Goal: Task Accomplishment & Management: Use online tool/utility

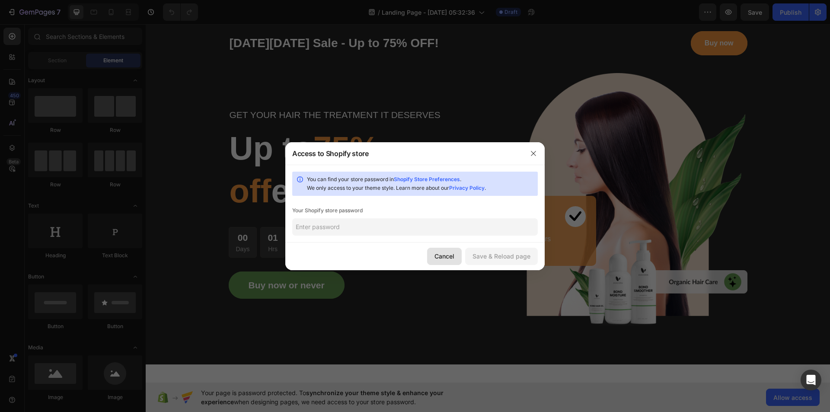
click at [448, 257] on div "Cancel" at bounding box center [444, 256] width 20 height 9
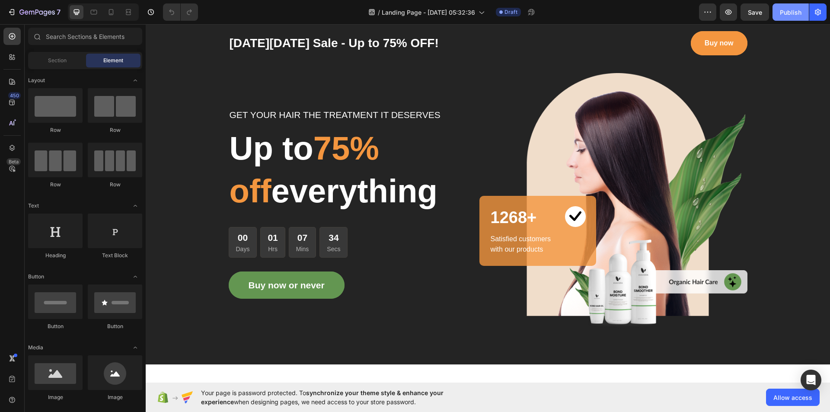
click at [788, 13] on div "Publish" at bounding box center [791, 12] width 22 height 9
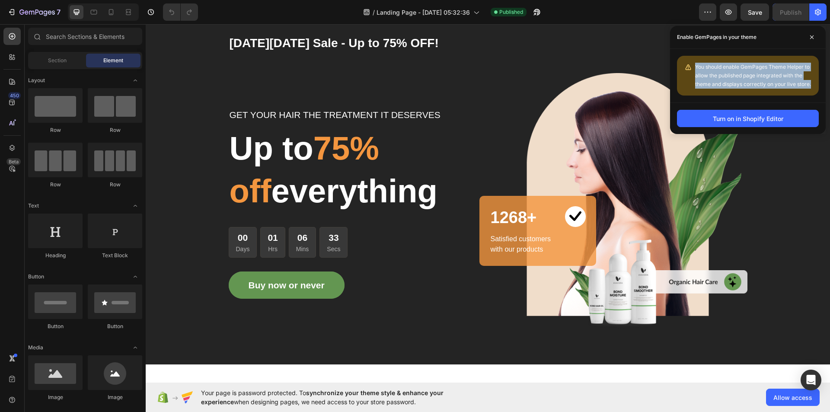
drag, startPoint x: 694, startPoint y: 65, endPoint x: 811, endPoint y: 83, distance: 118.9
click at [811, 83] on div "You should enable GemPages Theme Helper to allow the published page integrated …" at bounding box center [748, 76] width 142 height 40
copy span "You should enable GemPages Theme Helper to allow the published page integrated …"
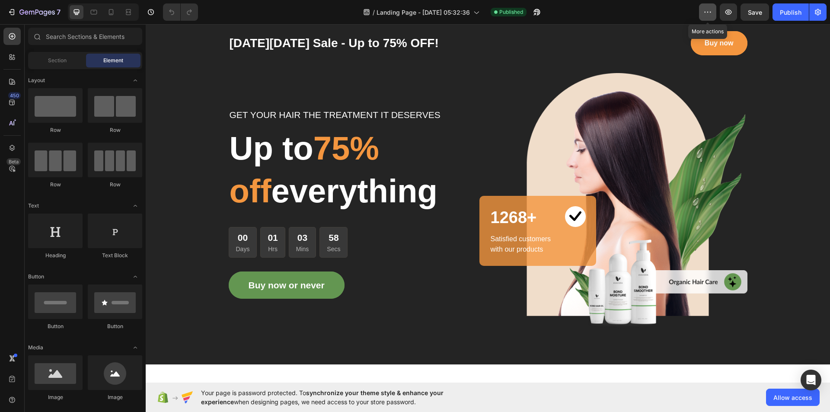
click at [712, 13] on icon "button" at bounding box center [707, 12] width 9 height 9
click at [670, 12] on div "/ Landing Page - Aug 27, 05:32:36 Published" at bounding box center [452, 11] width 494 height 17
click at [505, 10] on span "Published" at bounding box center [511, 12] width 24 height 8
click at [540, 12] on icon "button" at bounding box center [536, 12] width 9 height 9
click at [820, 11] on icon "button" at bounding box center [817, 12] width 9 height 9
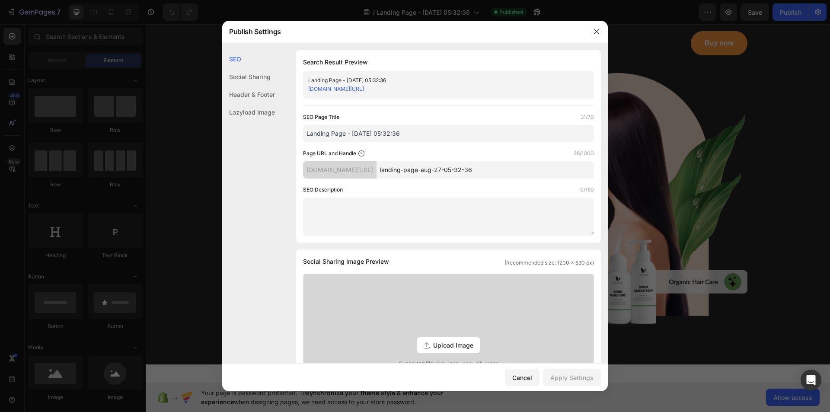
click at [240, 86] on div "Social Sharing" at bounding box center [248, 95] width 53 height 18
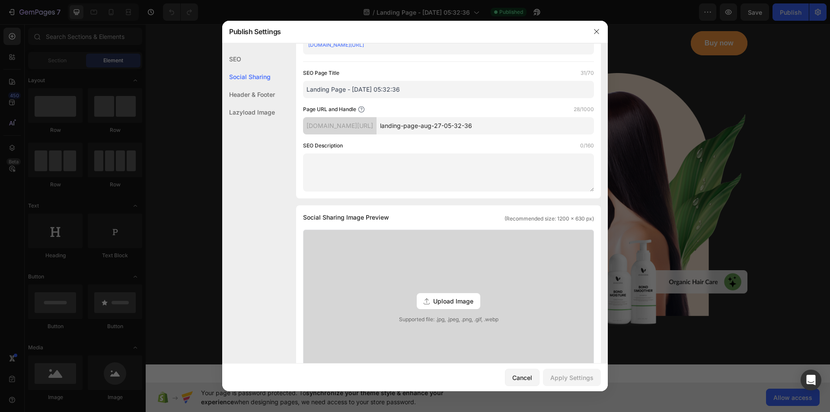
scroll to position [198, 0]
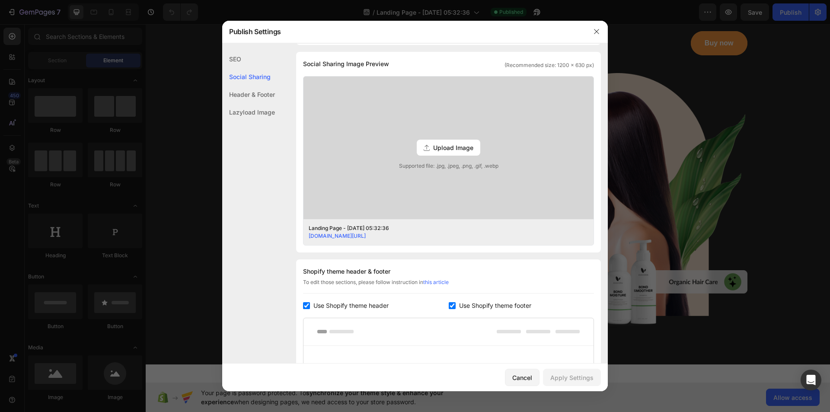
click at [244, 103] on div "Header & Footer" at bounding box center [248, 112] width 53 height 18
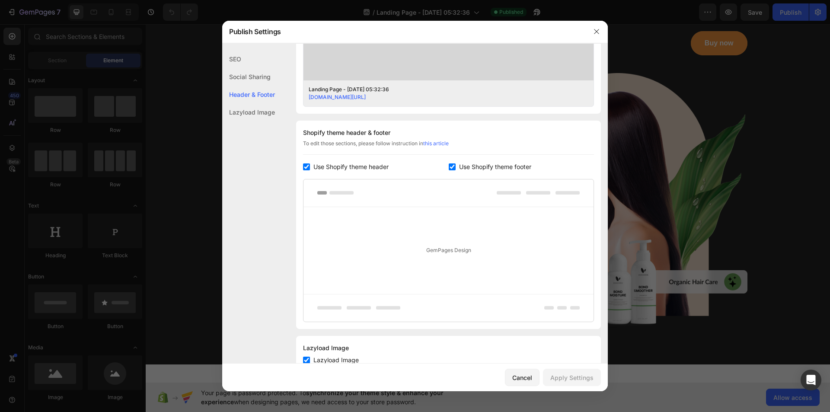
scroll to position [365, 0]
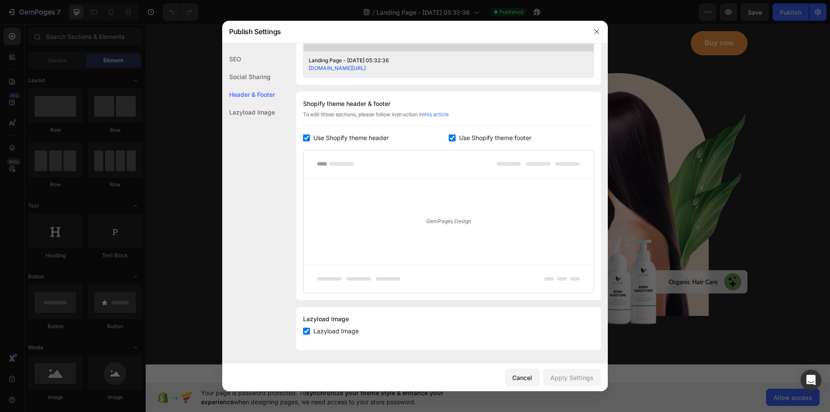
click at [244, 110] on div "Lazyload Image" at bounding box center [248, 112] width 53 height 18
click at [598, 35] on icon "button" at bounding box center [596, 31] width 7 height 7
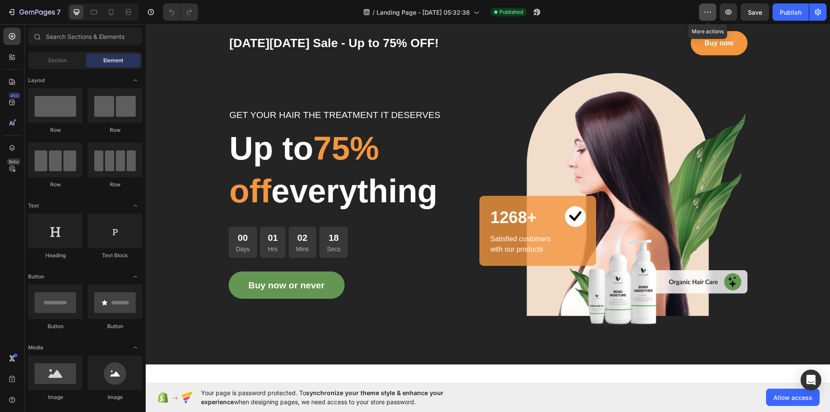
click at [707, 12] on icon "button" at bounding box center [707, 12] width 1 height 1
click at [707, 12] on icon "button" at bounding box center [707, 12] width 9 height 9
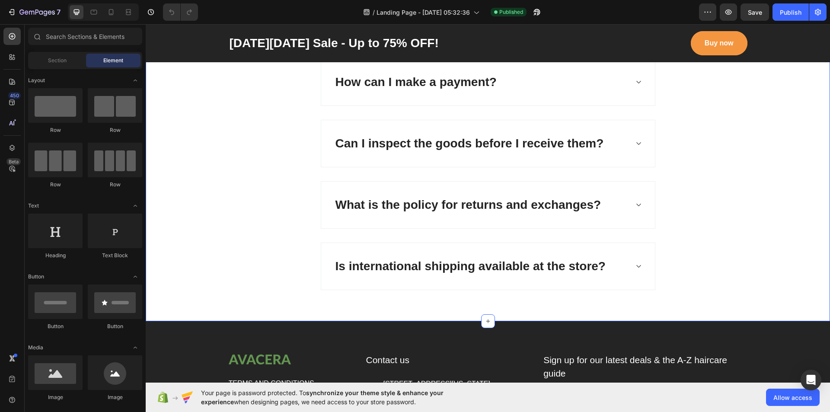
scroll to position [2859, 0]
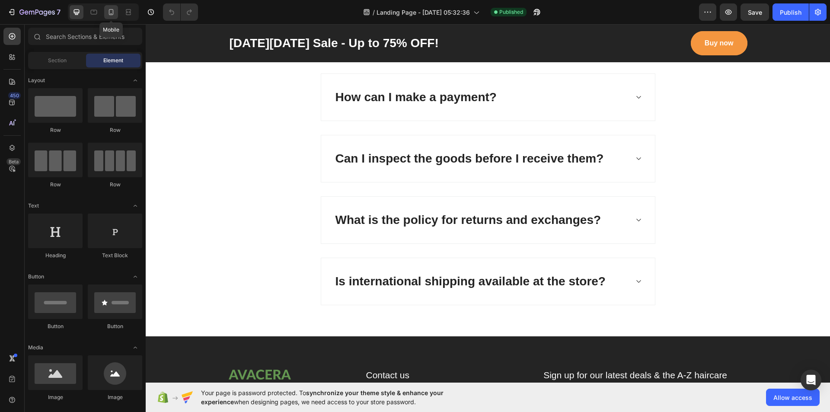
click at [106, 12] on div at bounding box center [111, 12] width 14 height 14
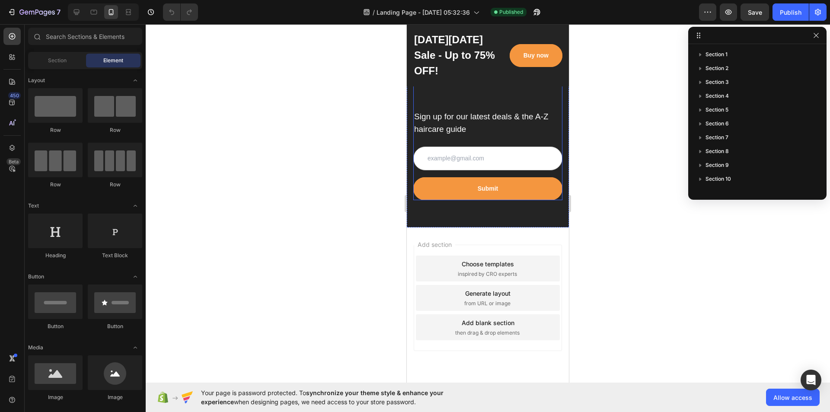
scroll to position [4576, 0]
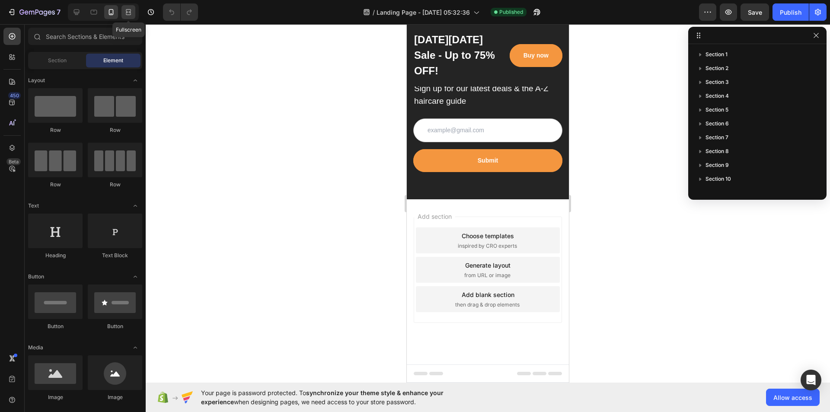
click at [127, 13] on icon at bounding box center [128, 12] width 9 height 9
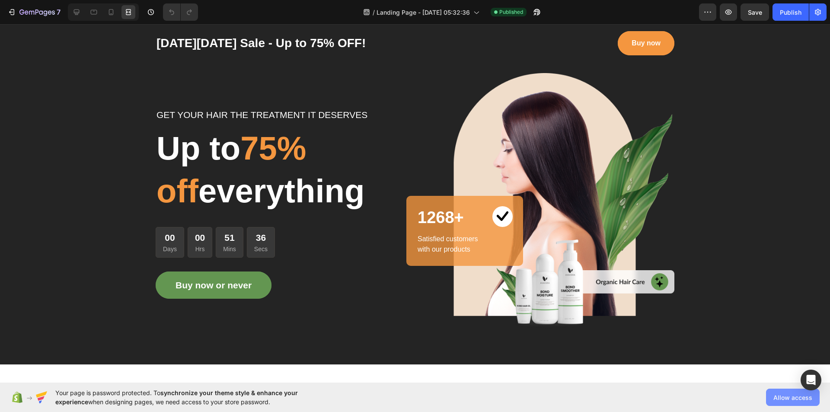
click at [790, 399] on span "Allow access" at bounding box center [792, 397] width 39 height 9
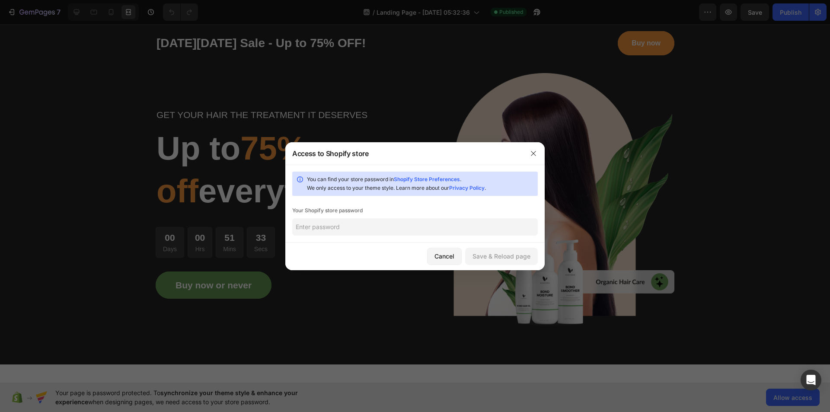
click at [348, 232] on input "text" at bounding box center [414, 226] width 245 height 17
type input "ziaur1**1"
click at [519, 260] on div "Save & Reload page" at bounding box center [501, 256] width 58 height 9
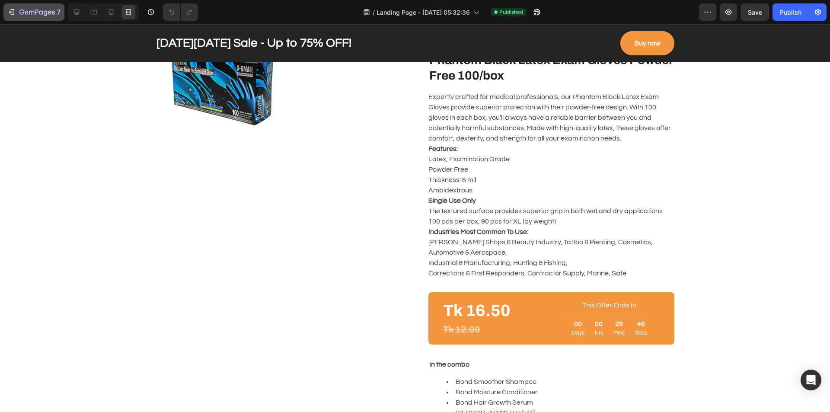
scroll to position [778, 0]
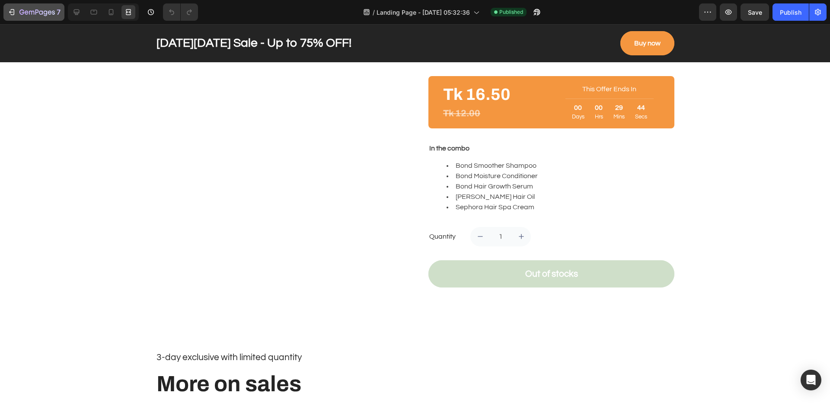
scroll to position [1037, 0]
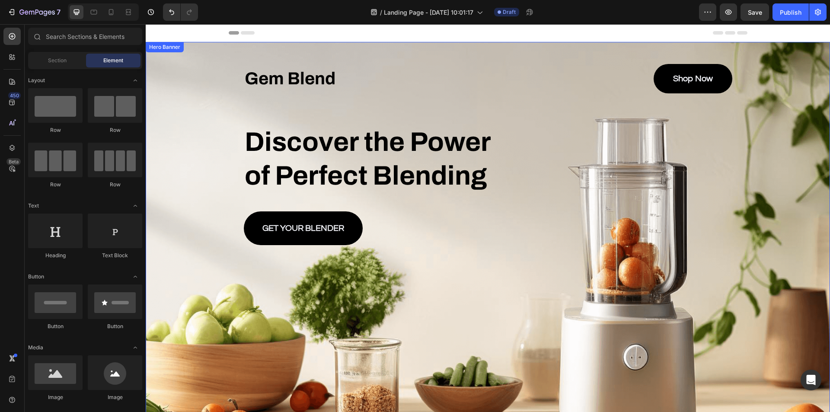
click at [761, 180] on div "Background Image" at bounding box center [488, 256] width 684 height 429
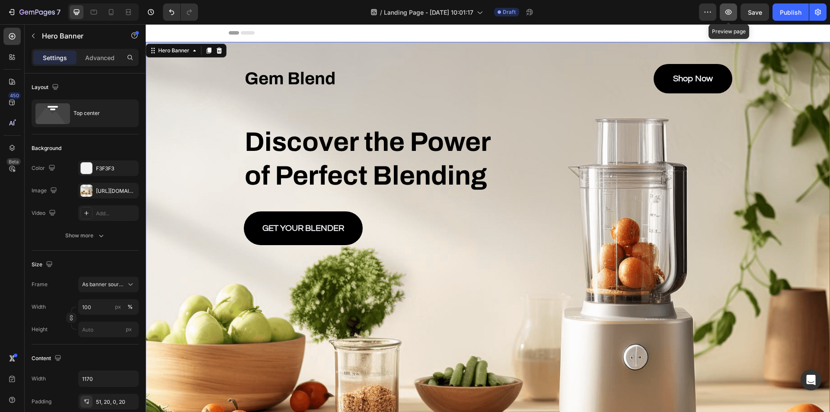
click at [729, 10] on icon "button" at bounding box center [728, 12] width 6 height 5
click at [750, 14] on span "Save" at bounding box center [755, 12] width 14 height 7
click at [723, 12] on button "button" at bounding box center [728, 11] width 17 height 17
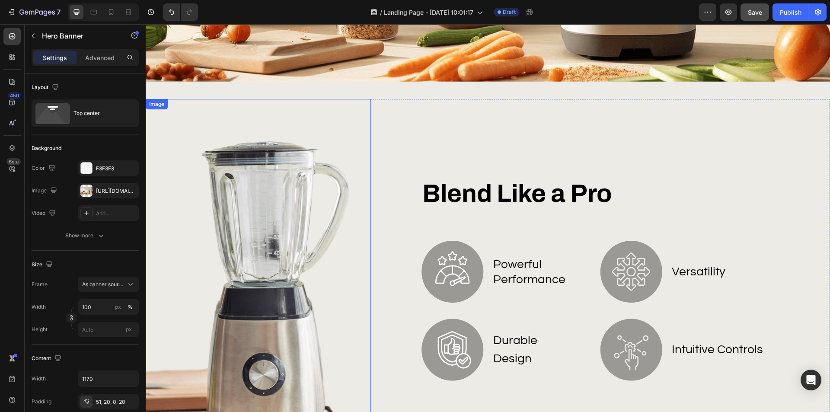
scroll to position [389, 0]
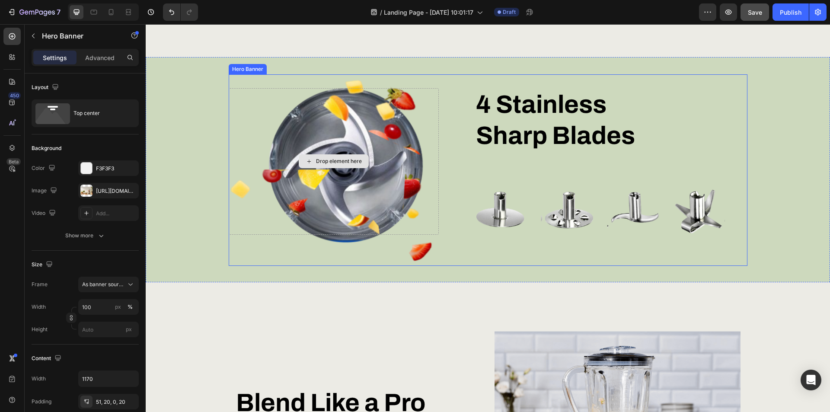
click at [347, 205] on div "Drop element here" at bounding box center [334, 161] width 210 height 147
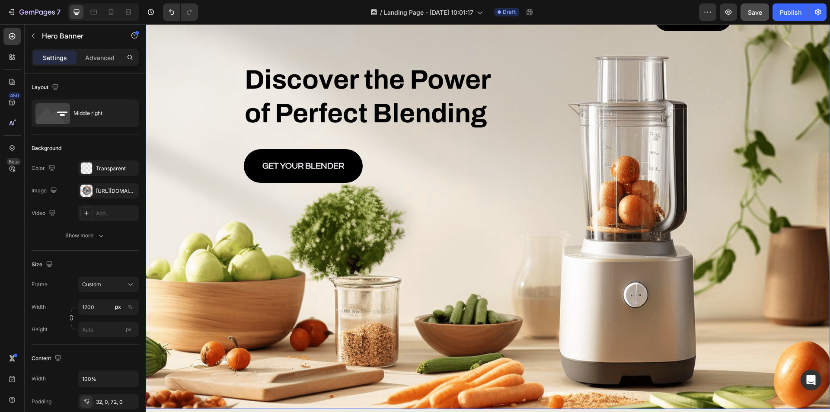
scroll to position [0, 0]
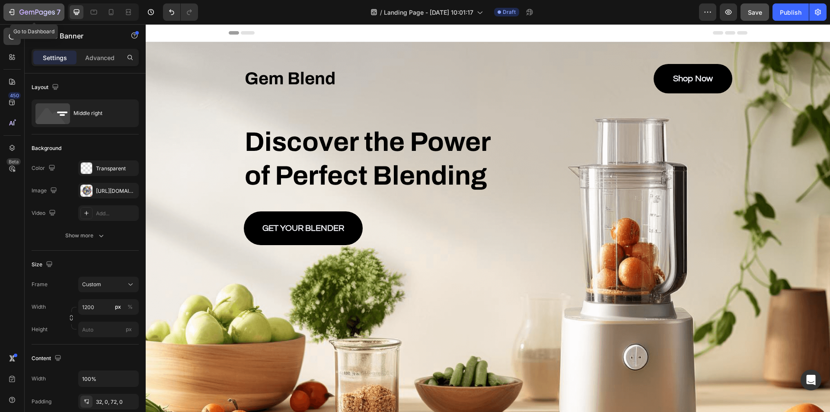
click at [52, 10] on icon "button" at bounding box center [36, 12] width 35 height 7
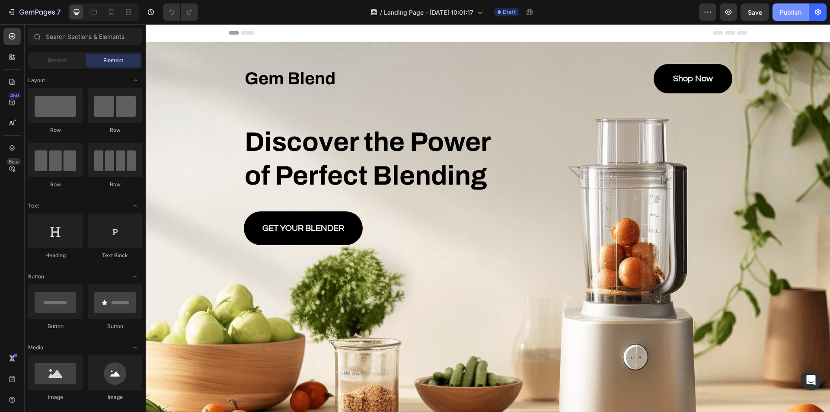
click at [793, 13] on div "Publish" at bounding box center [791, 12] width 22 height 9
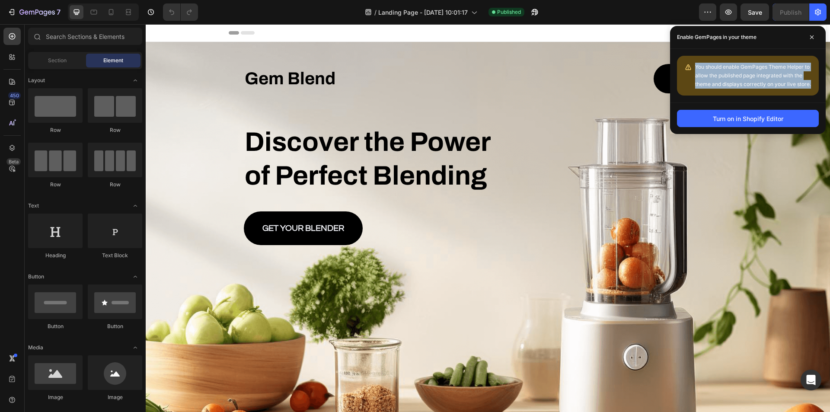
drag, startPoint x: 698, startPoint y: 66, endPoint x: 816, endPoint y: 84, distance: 119.4
click at [816, 84] on div "You should enable GemPages Theme Helper to allow the published page integrated …" at bounding box center [748, 76] width 142 height 40
copy span "You should enable GemPages Theme Helper to allow the published page integrated …"
click at [755, 73] on span "You should enable GemPages Theme Helper to allow the published page integrated …" at bounding box center [753, 76] width 116 height 24
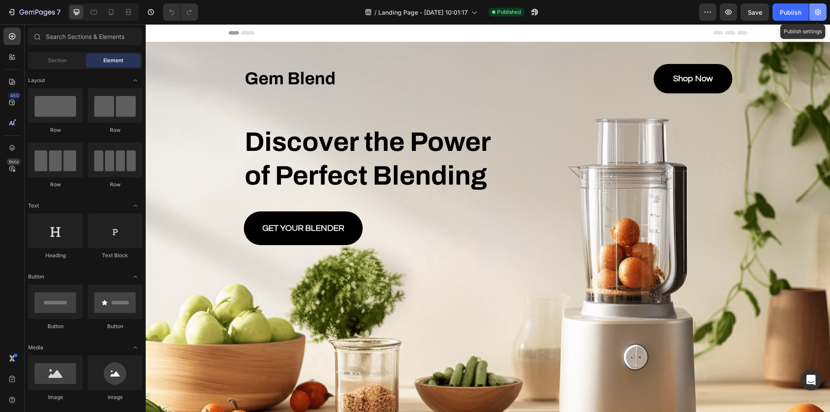
click at [818, 10] on icon "button" at bounding box center [818, 12] width 6 height 6
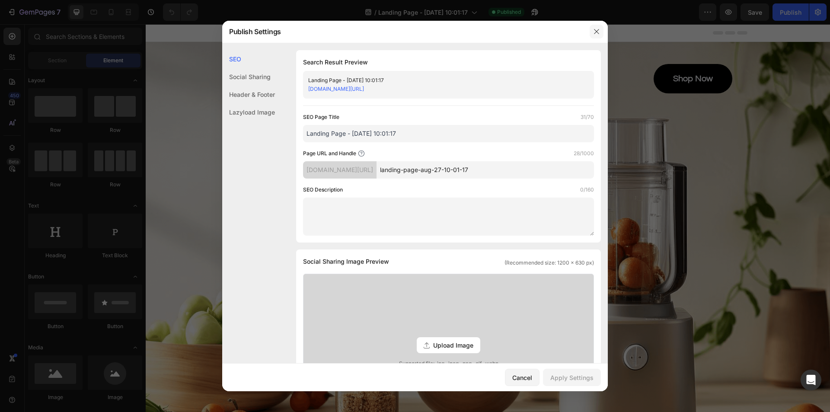
click at [596, 28] on icon "button" at bounding box center [596, 31] width 7 height 7
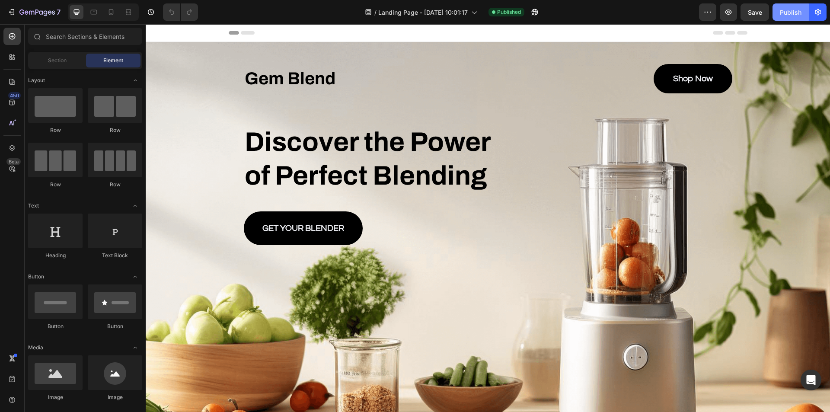
click at [774, 14] on button "Publish" at bounding box center [790, 11] width 36 height 17
click at [788, 9] on div "Publish" at bounding box center [791, 12] width 22 height 9
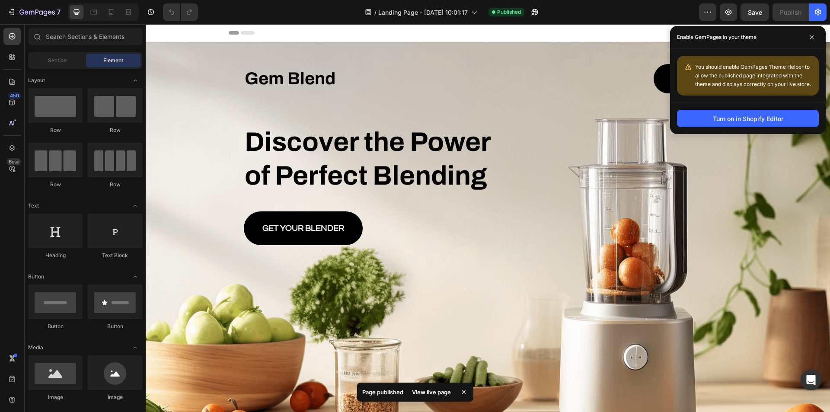
click at [387, 393] on p "Page published" at bounding box center [382, 392] width 41 height 9
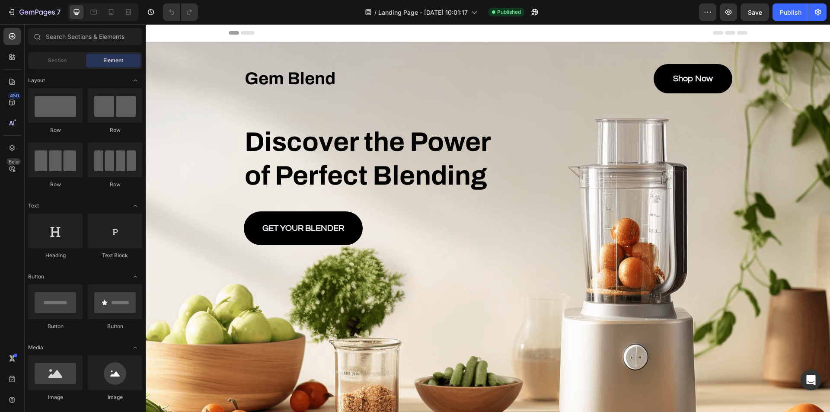
click at [426, 391] on div "Background Image" at bounding box center [488, 256] width 684 height 429
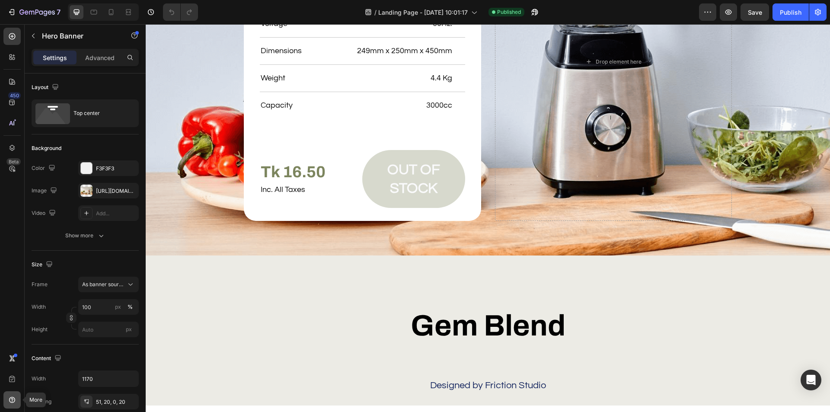
click at [13, 399] on icon at bounding box center [12, 399] width 9 height 9
click at [11, 382] on icon at bounding box center [12, 379] width 6 height 6
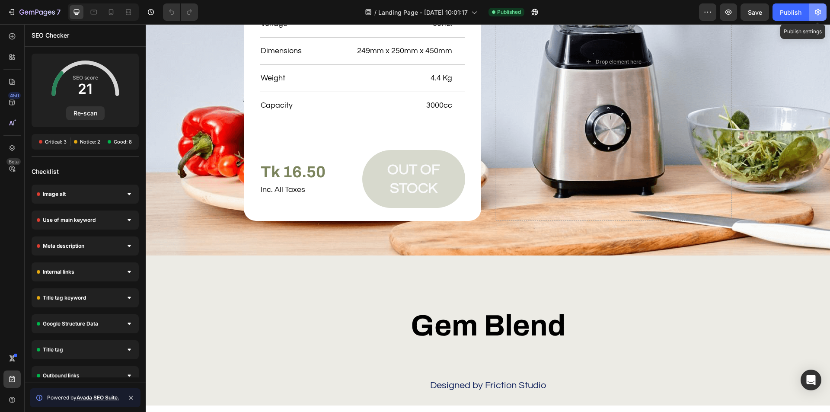
click at [819, 9] on icon "button" at bounding box center [817, 12] width 9 height 9
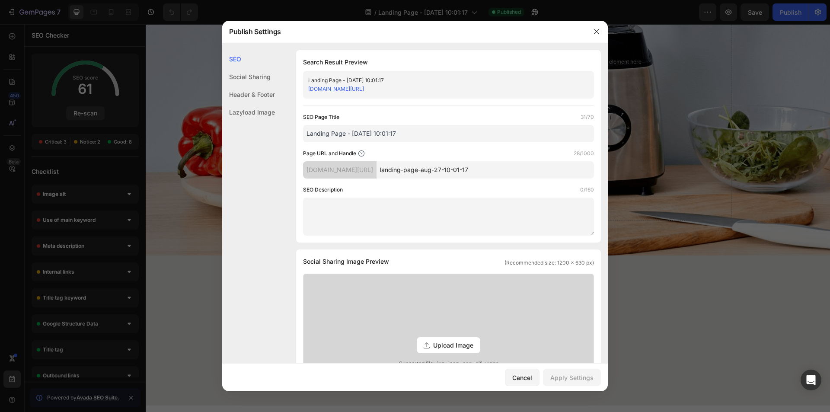
click at [246, 86] on div "Social Sharing" at bounding box center [248, 95] width 53 height 18
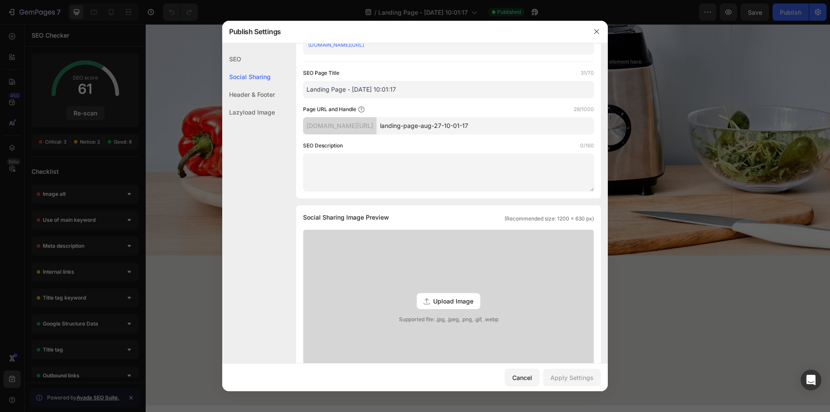
scroll to position [198, 0]
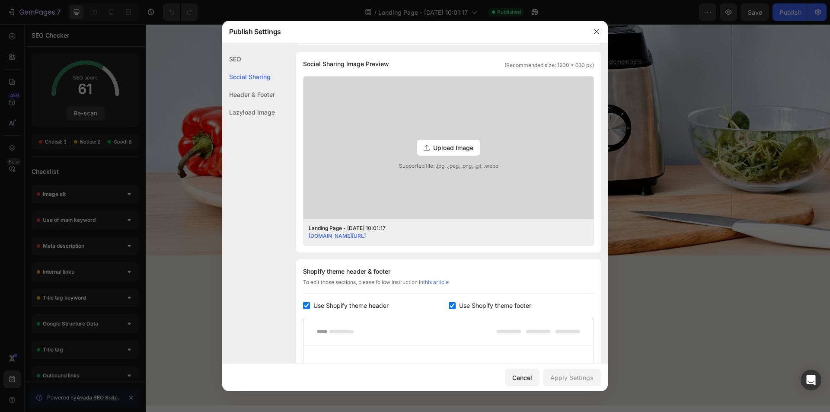
click at [247, 103] on div "Header & Footer" at bounding box center [248, 112] width 53 height 18
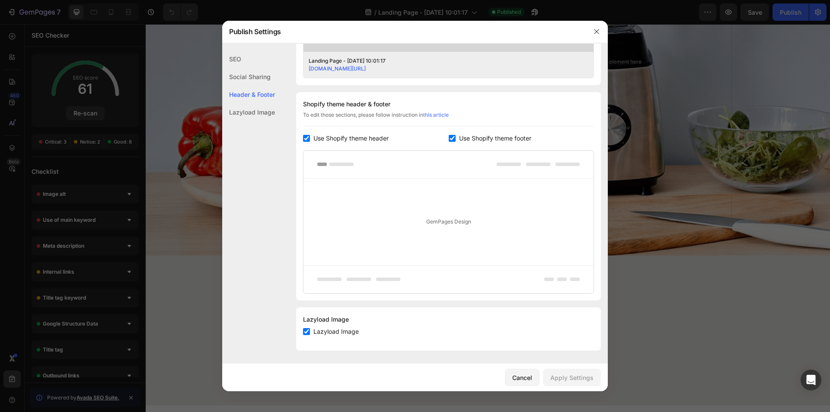
scroll to position [365, 0]
click at [252, 113] on div "Lazyload Image" at bounding box center [248, 112] width 53 height 18
click at [594, 31] on icon "button" at bounding box center [596, 31] width 7 height 7
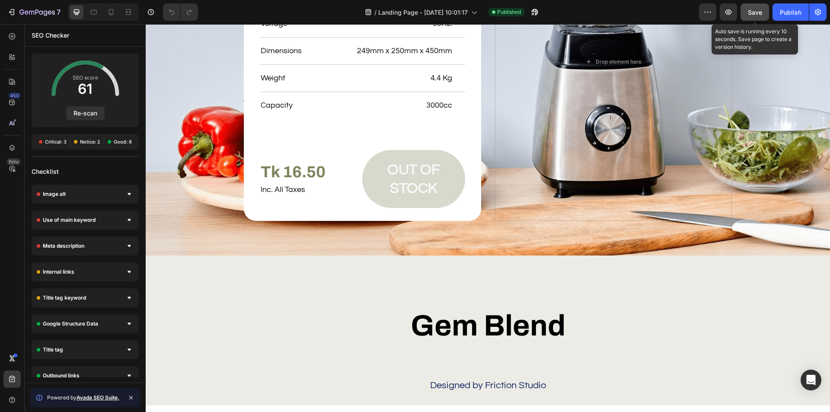
click at [757, 12] on span "Save" at bounding box center [755, 12] width 14 height 7
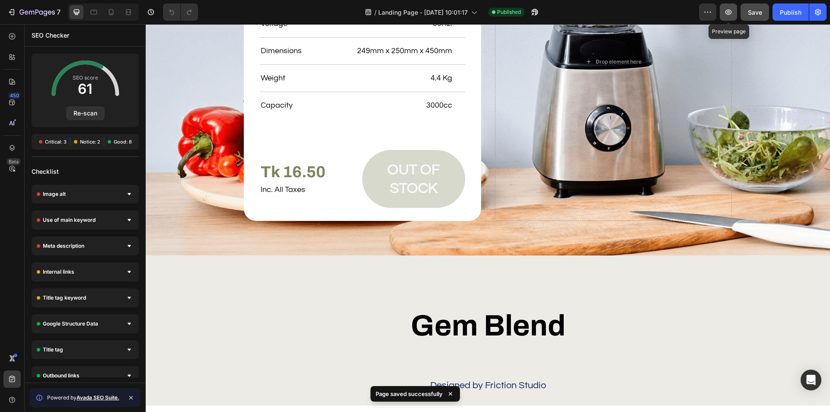
click at [730, 12] on icon "button" at bounding box center [728, 12] width 9 height 9
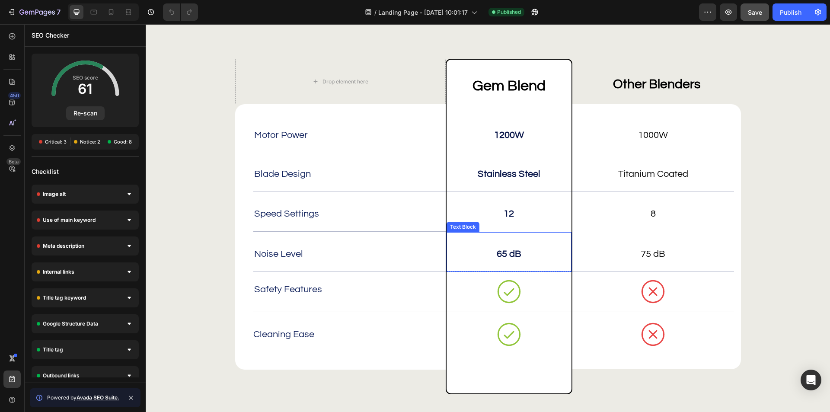
scroll to position [2125, 0]
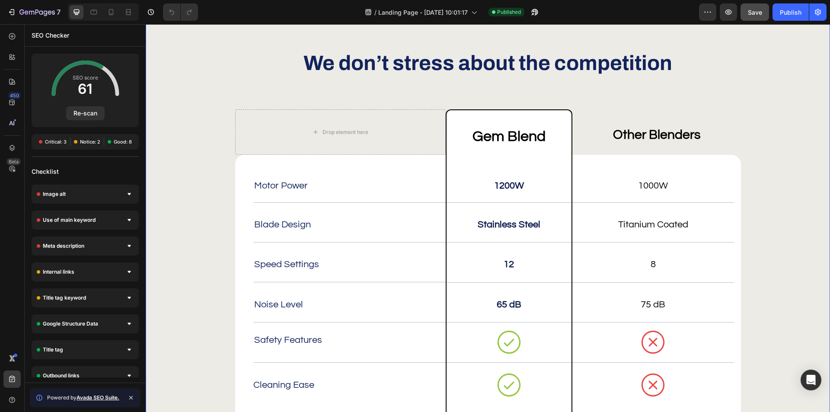
click at [185, 112] on div "We don’t stress about the competition Heading Drop element here Gem Blend Text …" at bounding box center [487, 246] width 667 height 395
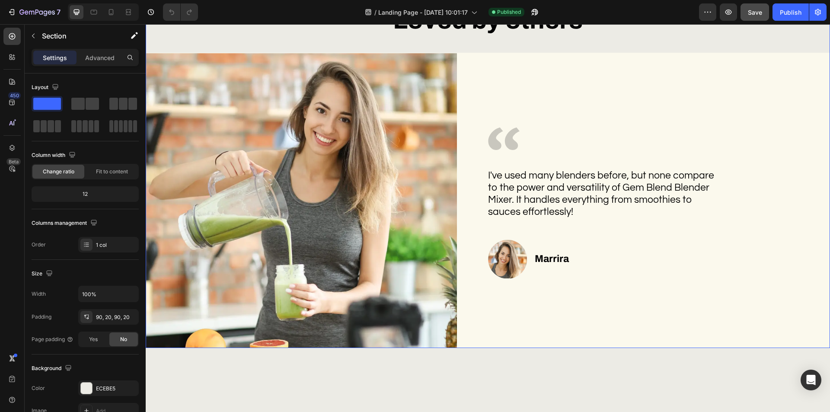
scroll to position [1779, 0]
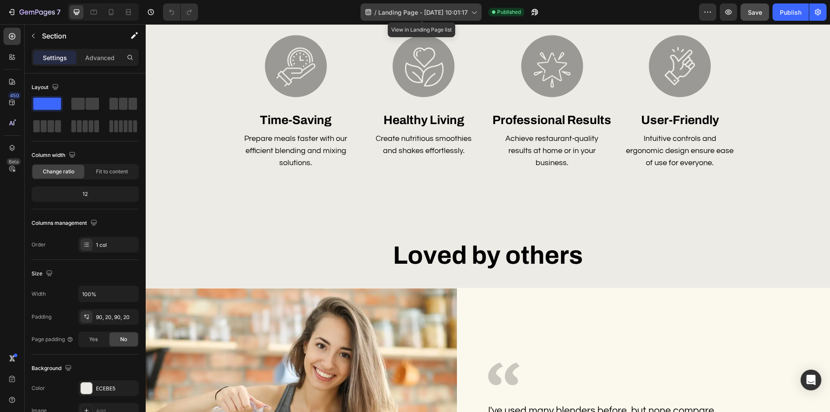
click at [474, 13] on icon at bounding box center [473, 12] width 9 height 9
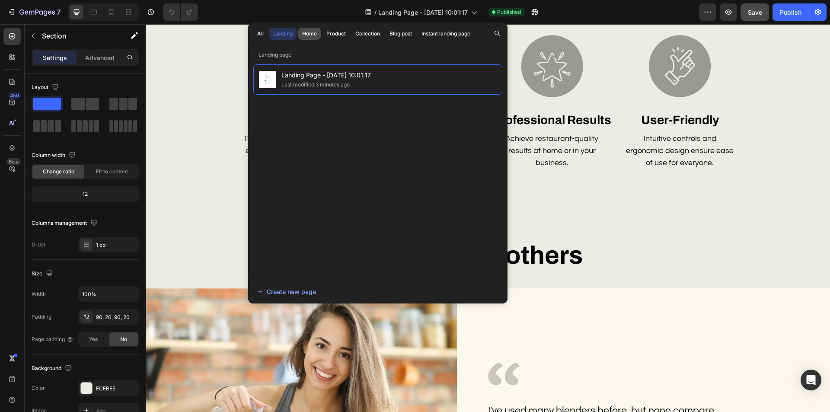
click at [322, 32] on button "Home" at bounding box center [335, 34] width 27 height 12
click at [288, 32] on div "Landing" at bounding box center [282, 34] width 19 height 8
click at [359, 32] on div "Collection" at bounding box center [367, 34] width 25 height 8
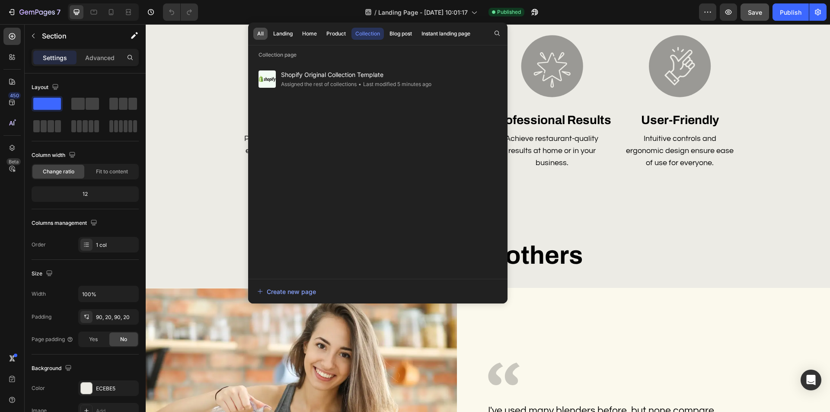
click at [262, 34] on div "All" at bounding box center [260, 34] width 6 height 8
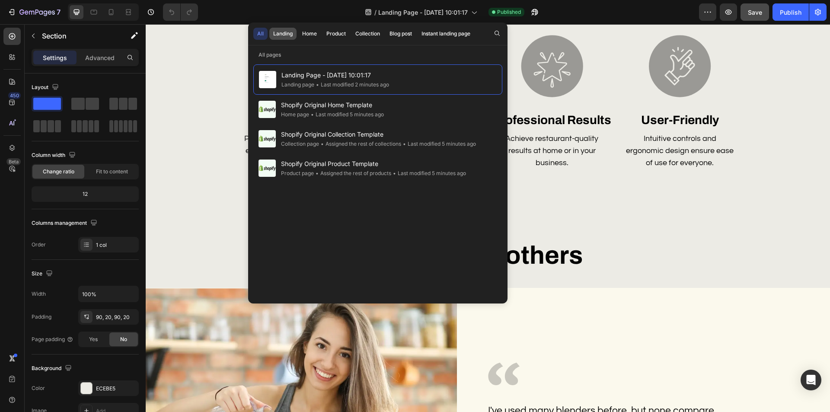
click at [284, 33] on div "Landing" at bounding box center [282, 34] width 19 height 8
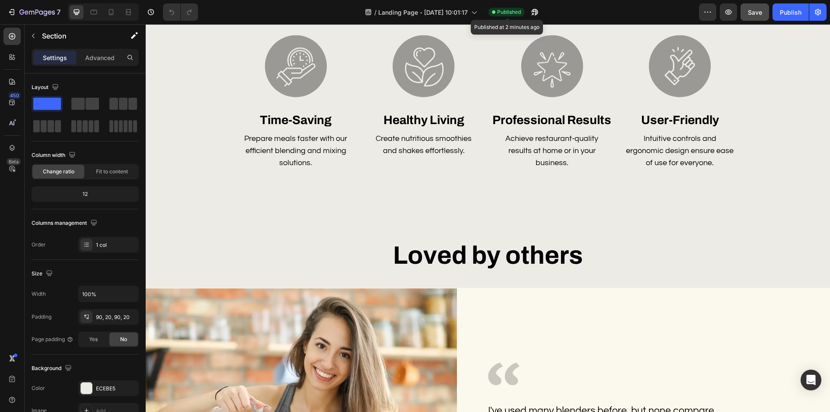
click at [510, 11] on span "Published" at bounding box center [509, 12] width 24 height 8
click at [493, 13] on div "Published" at bounding box center [506, 12] width 36 height 9
click at [534, 10] on icon "button" at bounding box center [534, 12] width 9 height 9
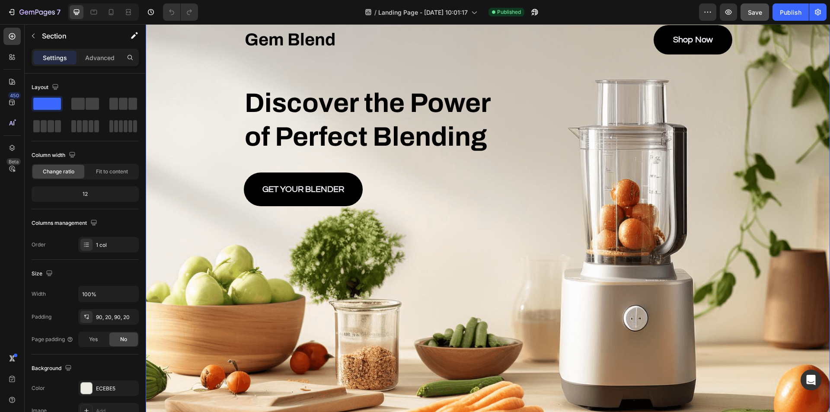
scroll to position [43, 0]
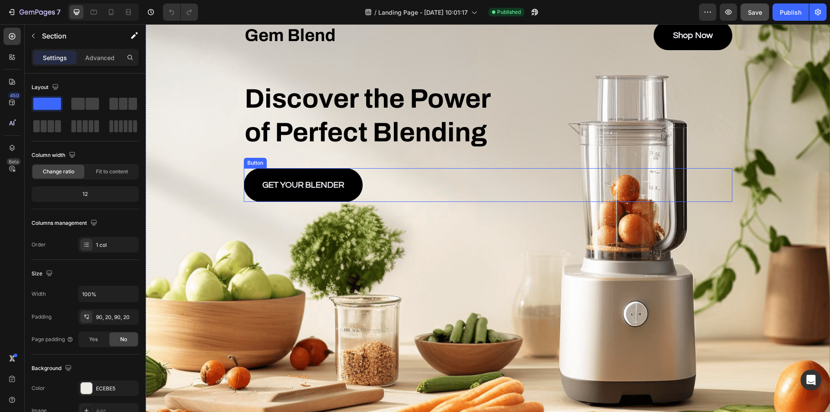
click at [560, 184] on div "GET YOUR BLENDER Button" at bounding box center [488, 185] width 488 height 34
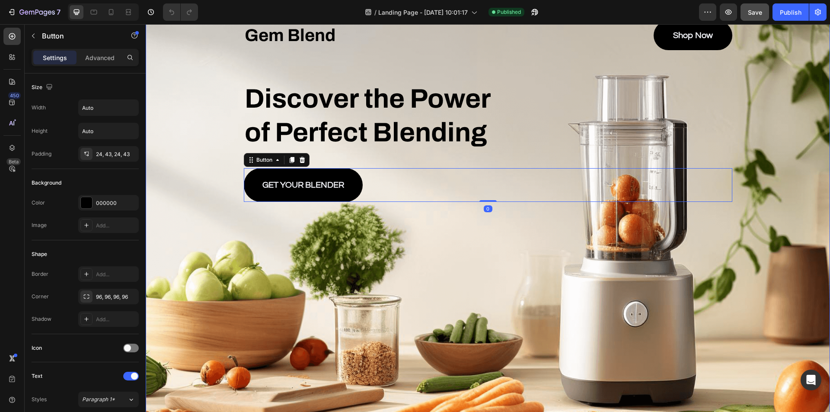
scroll to position [130, 0]
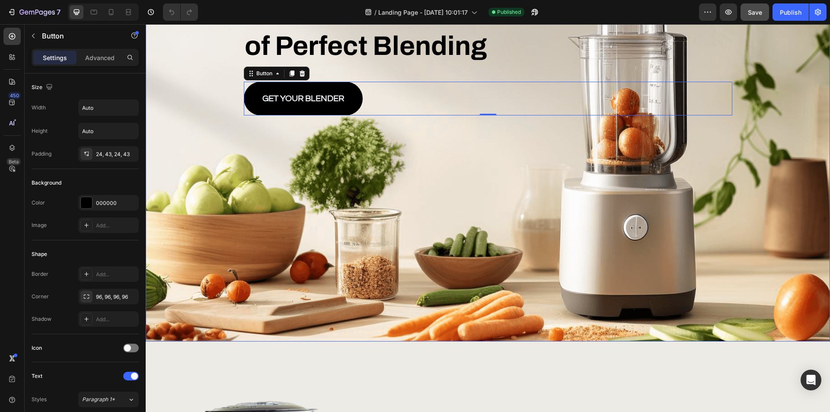
click at [347, 247] on div "Background Image" at bounding box center [488, 126] width 684 height 429
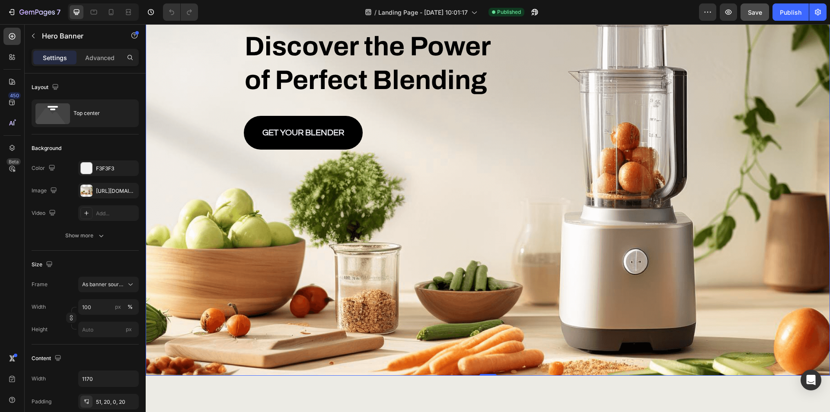
scroll to position [0, 0]
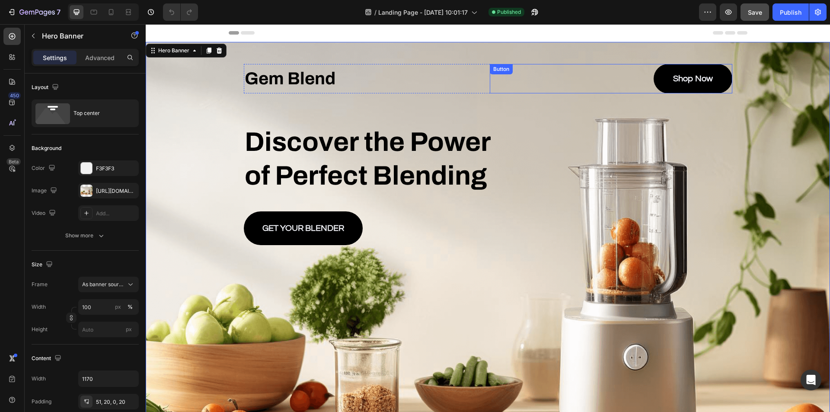
click at [579, 87] on div "Shop Now Button" at bounding box center [611, 78] width 242 height 29
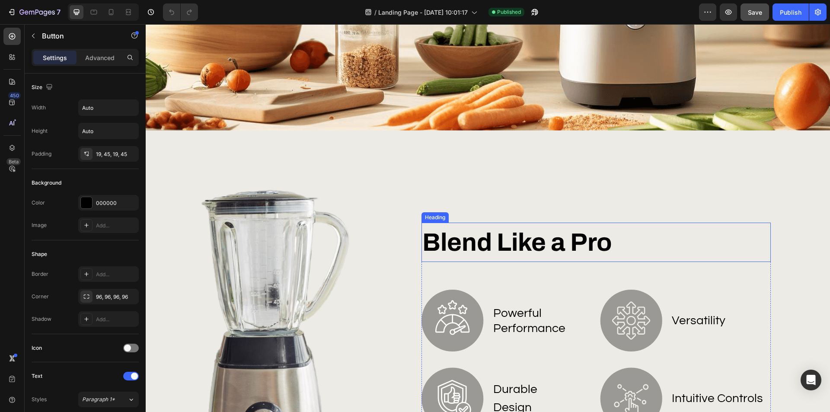
scroll to position [346, 0]
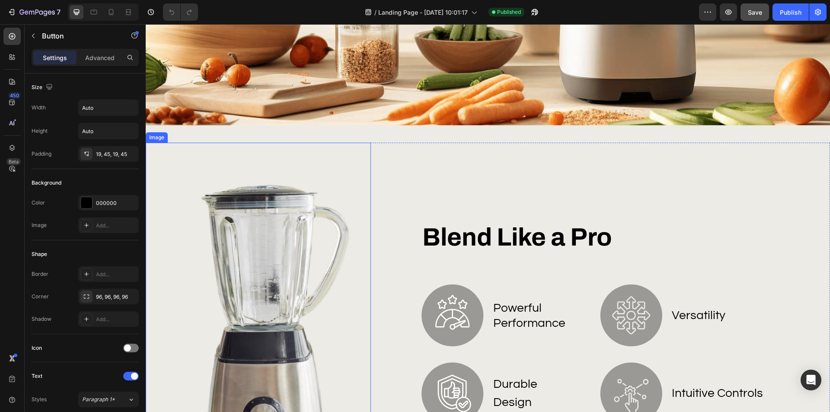
click at [267, 276] on img at bounding box center [258, 321] width 225 height 357
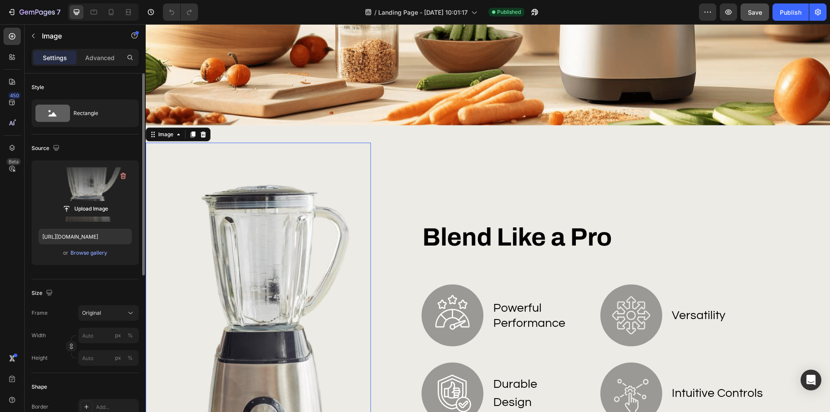
click at [98, 183] on label at bounding box center [84, 194] width 93 height 54
click at [98, 201] on input "file" at bounding box center [85, 208] width 60 height 15
type input "https://cdn.shopify.com/s/files/1/0953/0543/3379/files/gempages_581654241672692…"
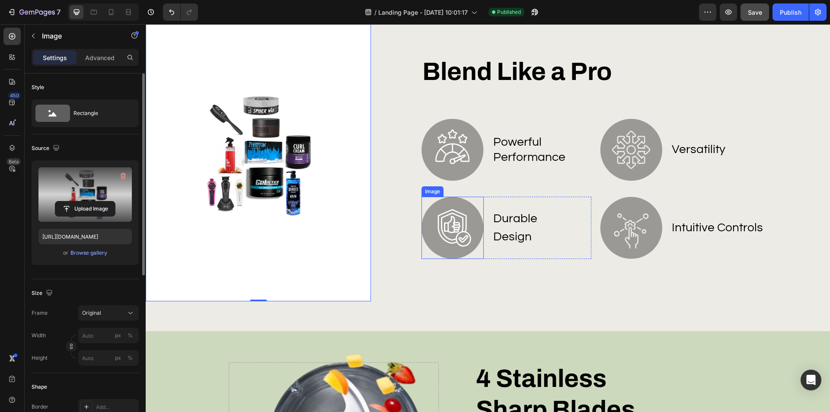
scroll to position [519, 0]
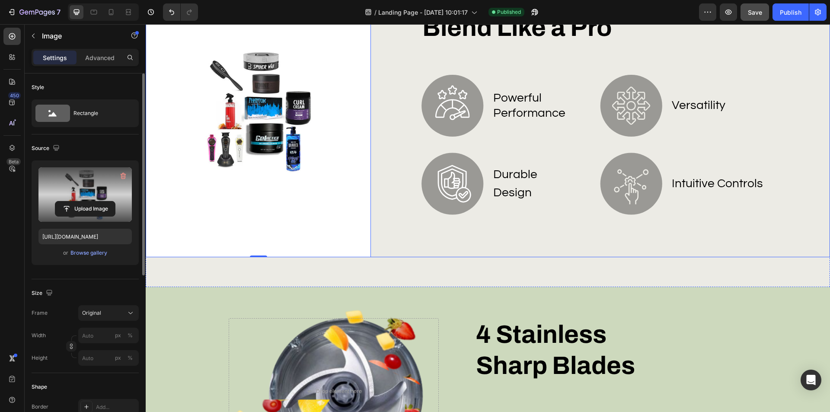
click at [622, 256] on div "Image 0 Blend Like a Pro Heading Image powerful performance Text Block Row Imag…" at bounding box center [488, 117] width 684 height 338
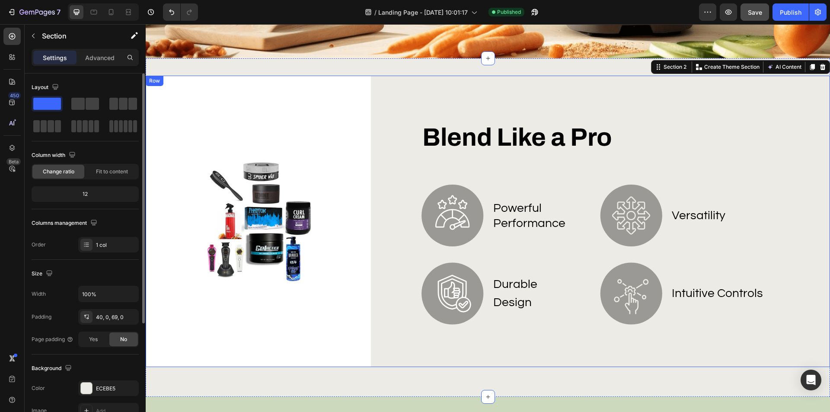
scroll to position [346, 0]
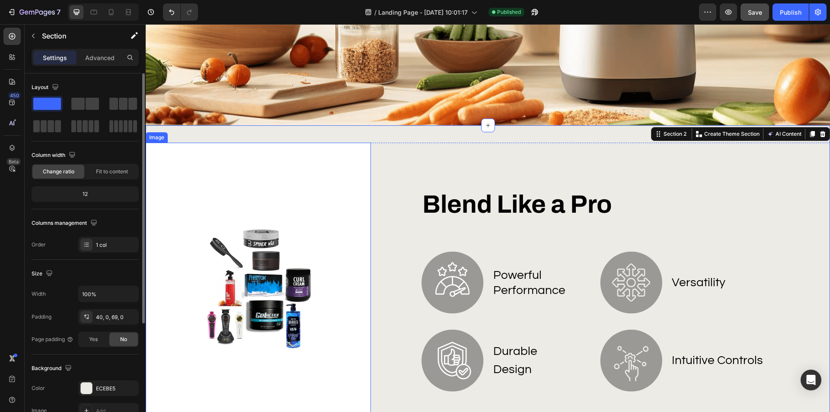
click at [234, 266] on img at bounding box center [258, 288] width 225 height 291
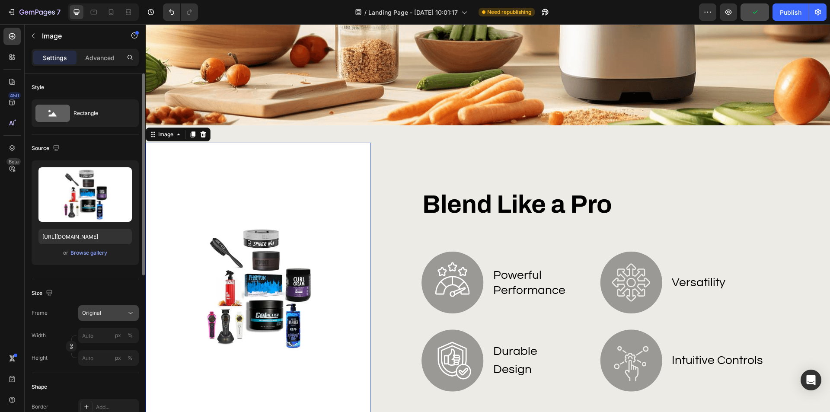
click at [127, 313] on icon at bounding box center [130, 313] width 9 height 9
click at [128, 313] on icon at bounding box center [130, 313] width 9 height 9
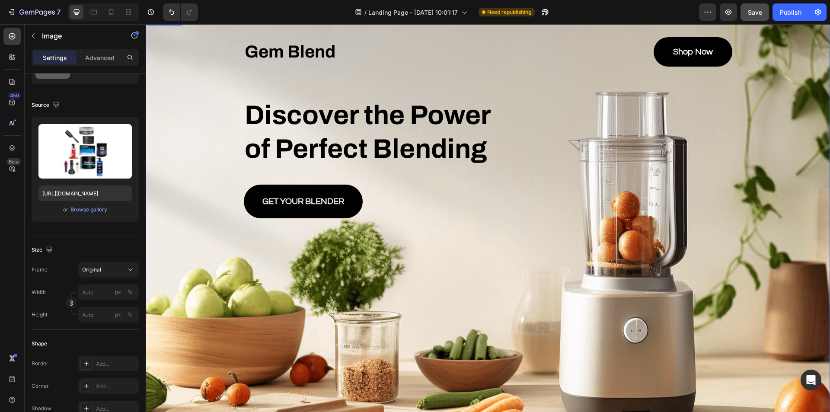
scroll to position [0, 0]
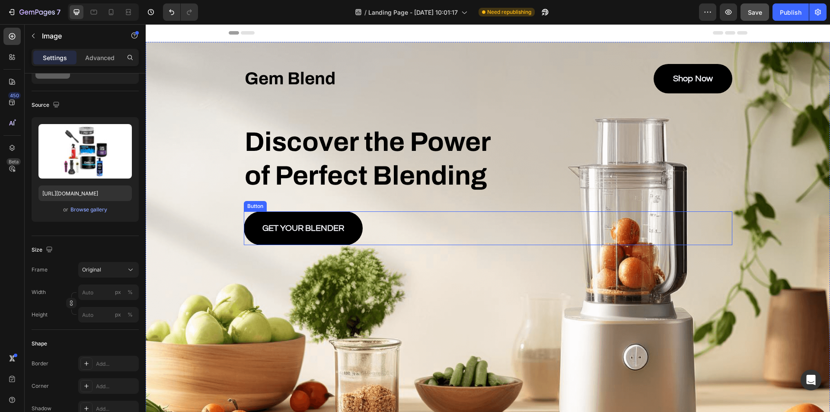
click at [677, 223] on div "GET YOUR BLENDER Button" at bounding box center [488, 228] width 488 height 34
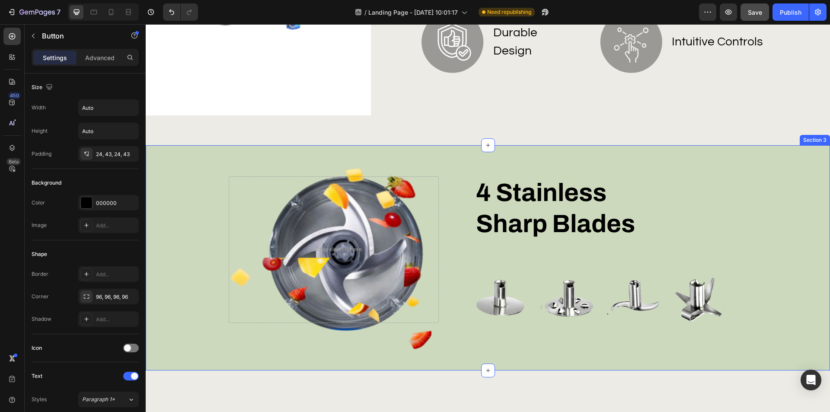
scroll to position [691, 0]
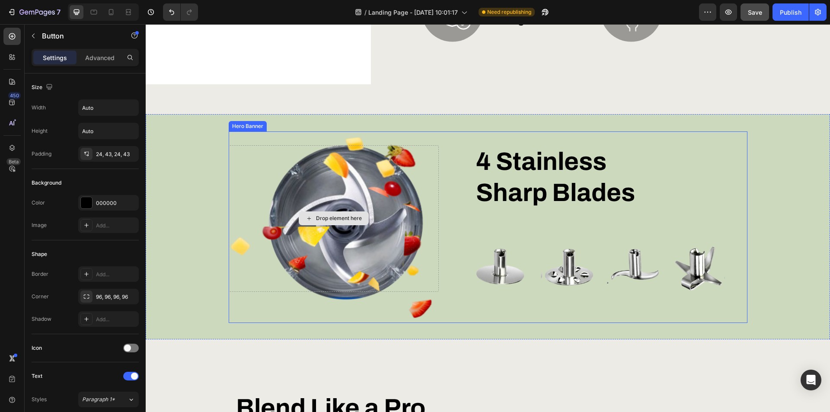
click at [374, 237] on div "Drop element here" at bounding box center [334, 218] width 210 height 147
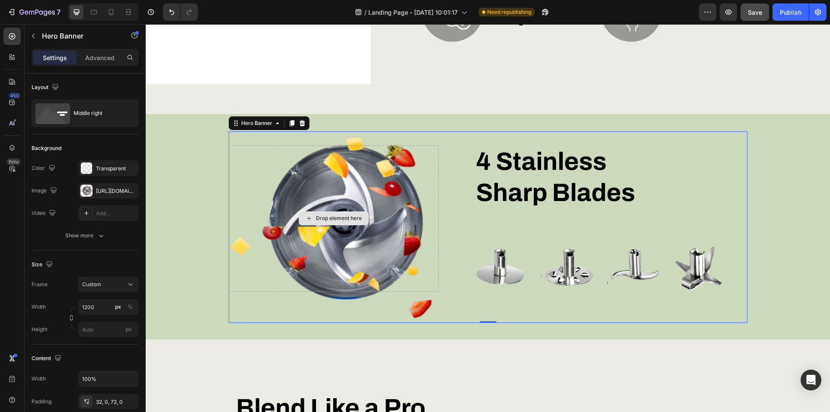
click at [368, 188] on div "Drop element here" at bounding box center [334, 218] width 210 height 147
click at [348, 189] on div "Drop element here" at bounding box center [334, 218] width 210 height 147
click at [530, 250] on div "Image Image Image Image Row" at bounding box center [600, 265] width 250 height 51
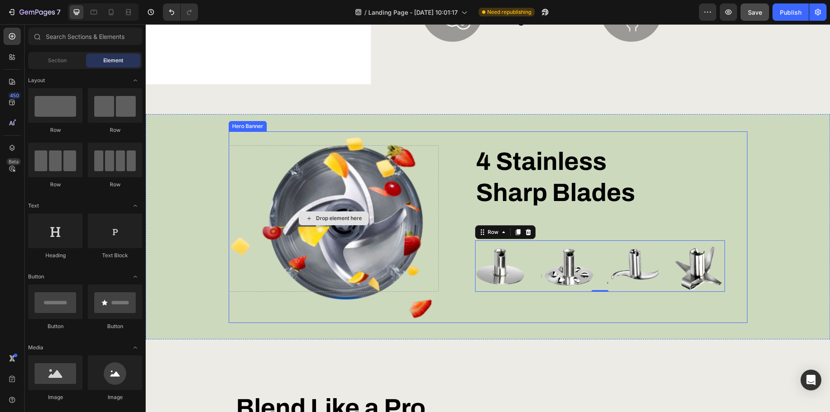
click at [340, 221] on div "Drop element here" at bounding box center [334, 218] width 70 height 14
click at [333, 194] on div "Drop element here" at bounding box center [334, 218] width 210 height 147
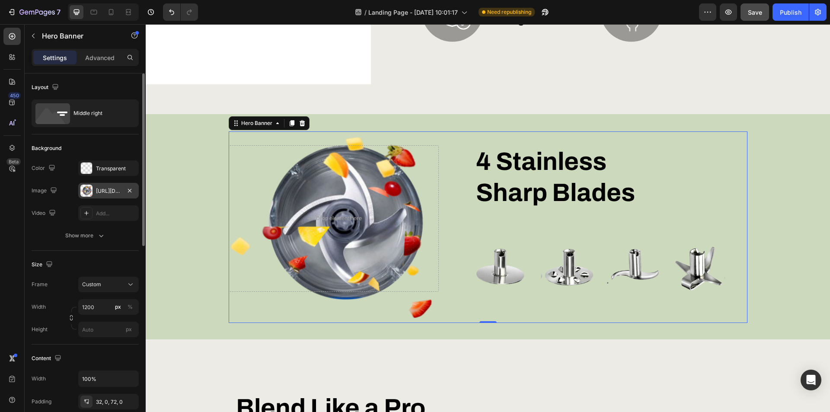
click at [85, 191] on div at bounding box center [86, 191] width 12 height 12
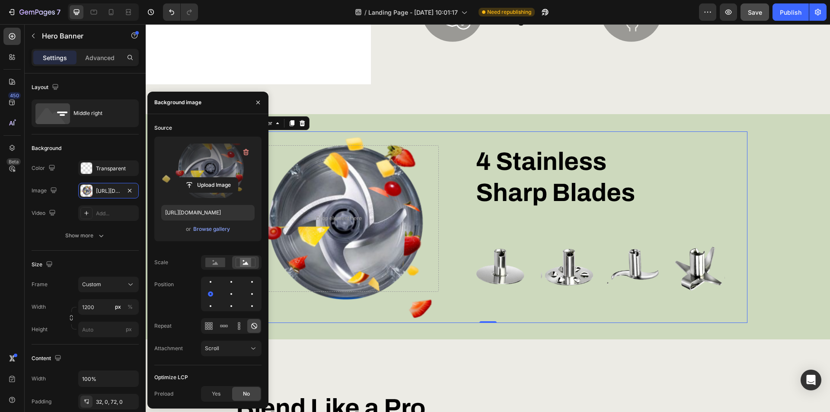
click at [201, 165] on label at bounding box center [207, 170] width 93 height 54
click at [201, 178] on input "file" at bounding box center [208, 185] width 60 height 15
type input "C:\fakepath\VPFVinylGloves.avif"
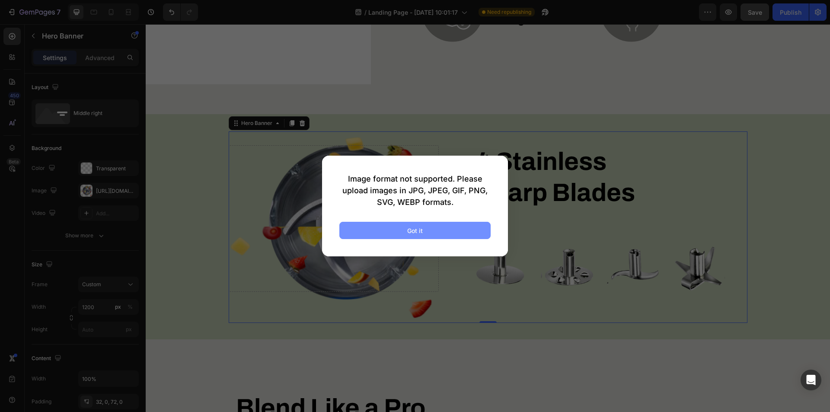
click at [417, 229] on div "Got it" at bounding box center [415, 230] width 16 height 9
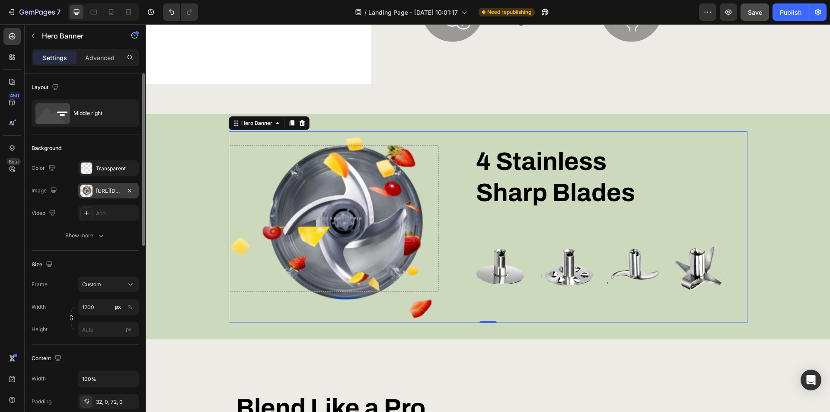
click at [88, 185] on div at bounding box center [86, 191] width 12 height 12
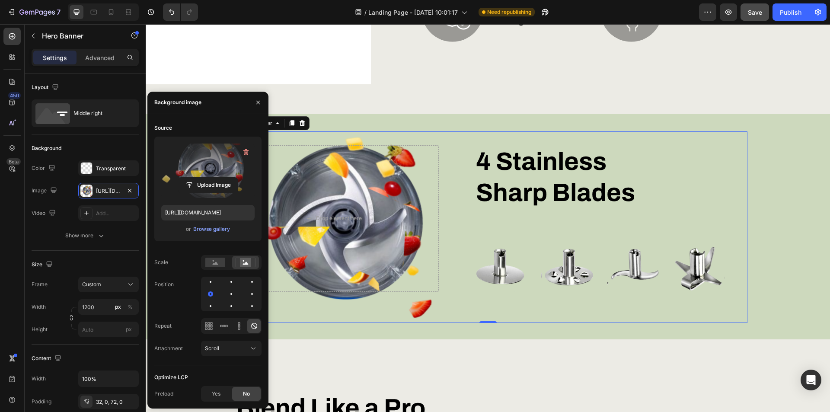
click at [210, 155] on label at bounding box center [207, 170] width 93 height 54
click at [210, 178] on input "file" at bounding box center [208, 185] width 60 height 15
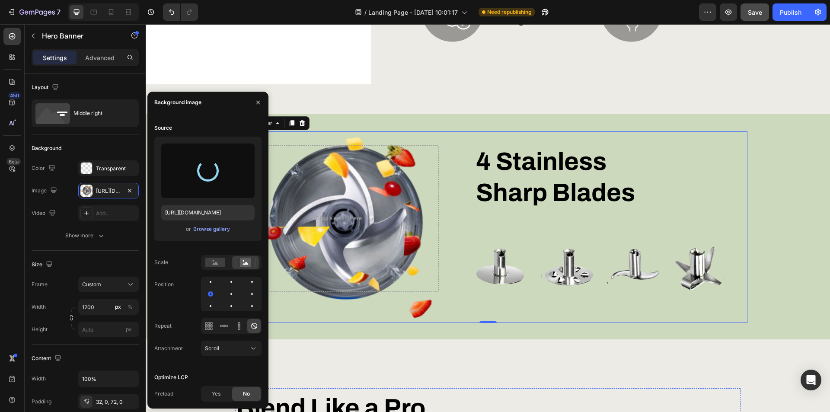
type input "[URL][DOMAIN_NAME]"
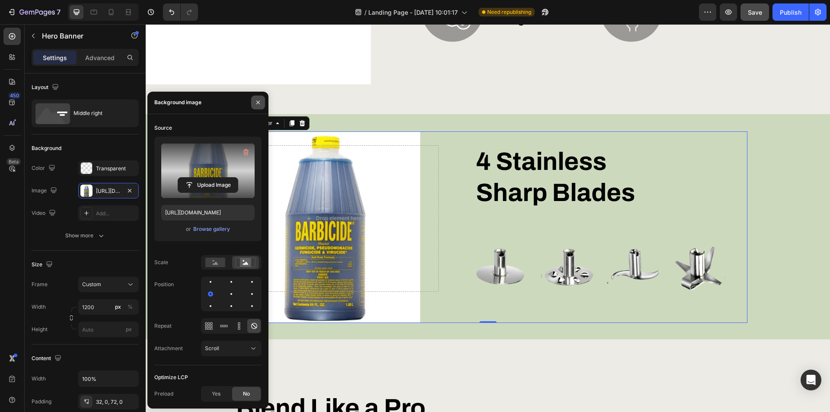
click at [256, 101] on icon "button" at bounding box center [258, 102] width 7 height 7
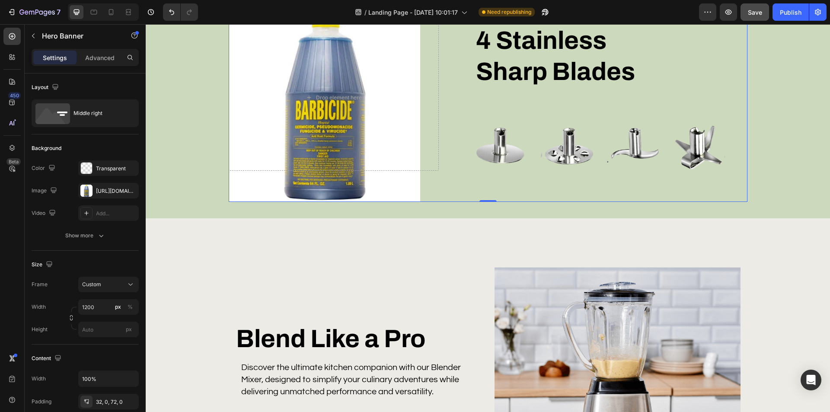
scroll to position [778, 0]
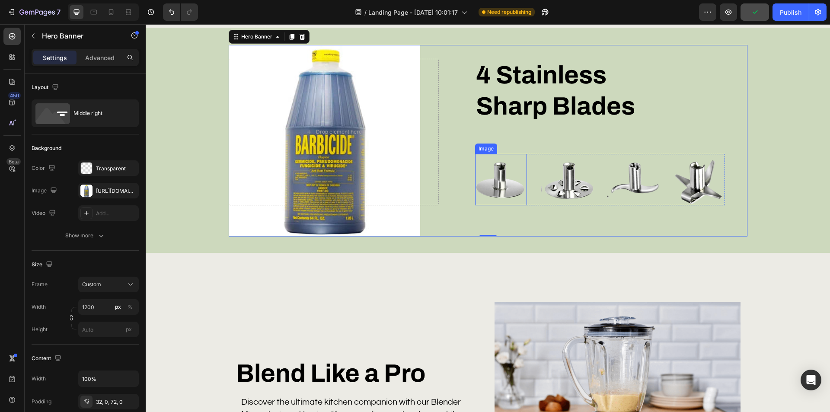
click at [496, 173] on img at bounding box center [501, 179] width 52 height 51
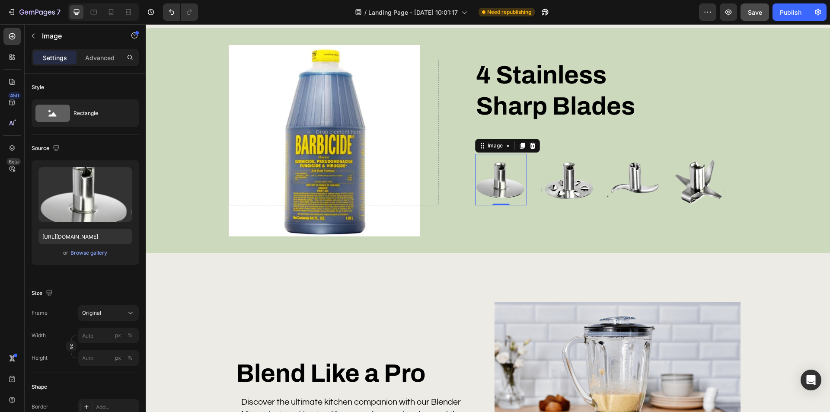
click at [495, 175] on img at bounding box center [501, 179] width 52 height 51
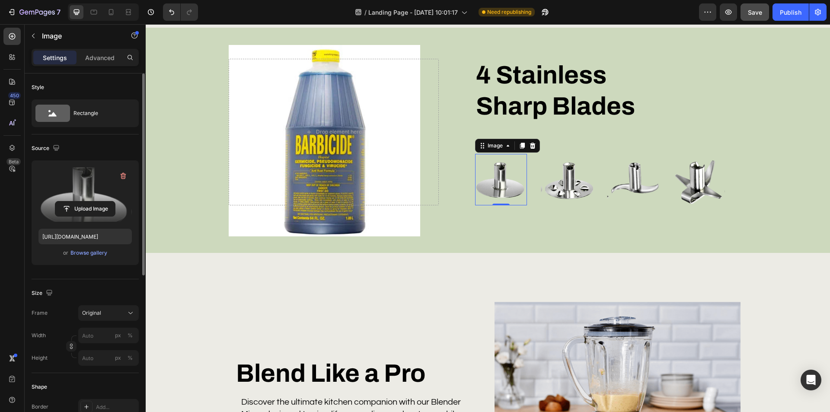
click at [83, 189] on label at bounding box center [84, 194] width 93 height 54
click at [83, 201] on input "file" at bounding box center [85, 208] width 60 height 15
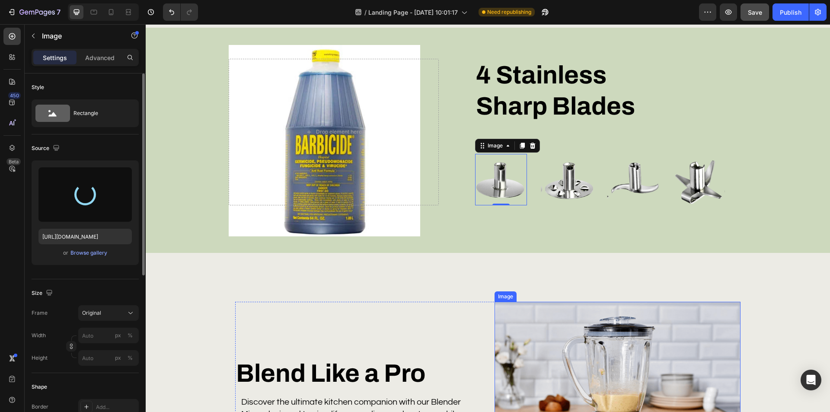
type input "https://cdn.shopify.com/s/files/1/0953/0543/3379/files/gempages_581654241672692…"
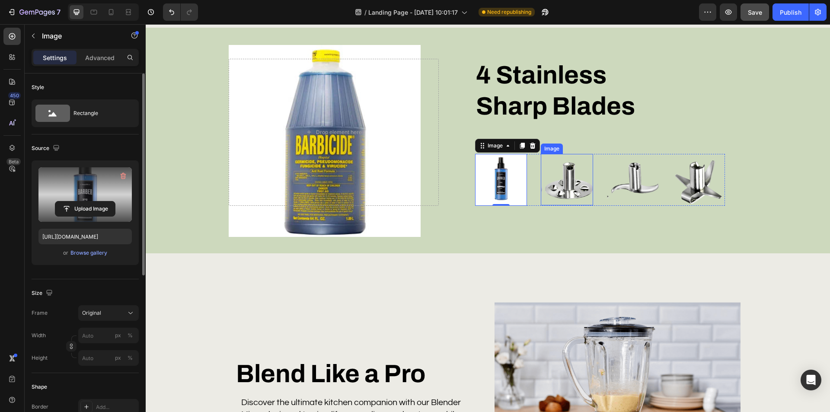
click at [571, 173] on img at bounding box center [567, 179] width 52 height 51
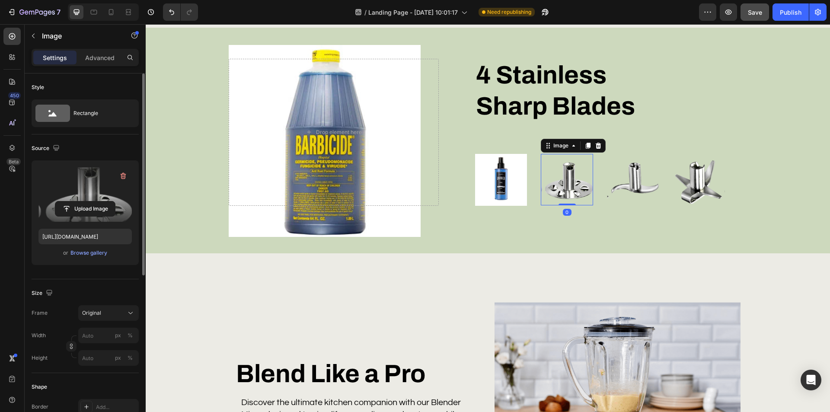
click at [71, 185] on label at bounding box center [84, 194] width 93 height 54
click at [71, 201] on input "file" at bounding box center [85, 208] width 60 height 15
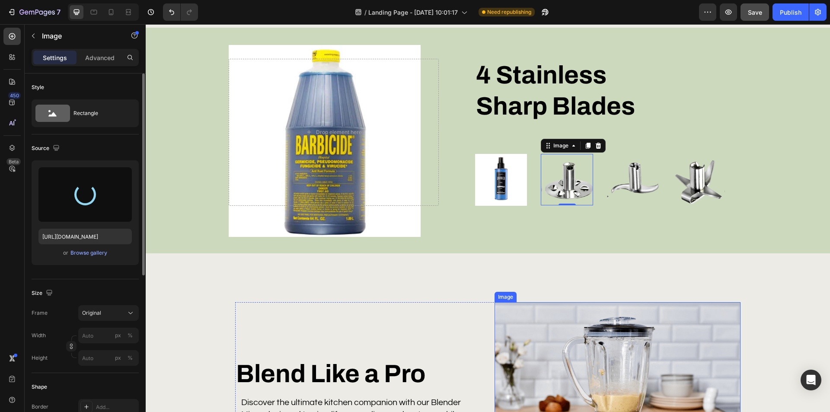
type input "https://cdn.shopify.com/s/files/1/0953/0543/3379/files/gempages_581654241672692…"
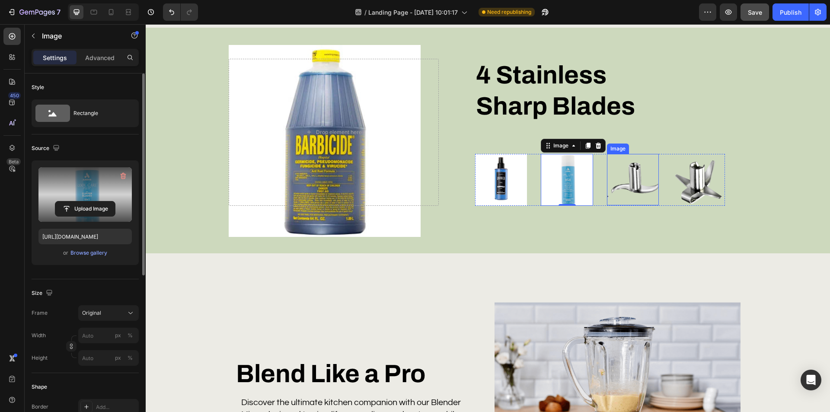
click at [636, 175] on img at bounding box center [633, 179] width 52 height 51
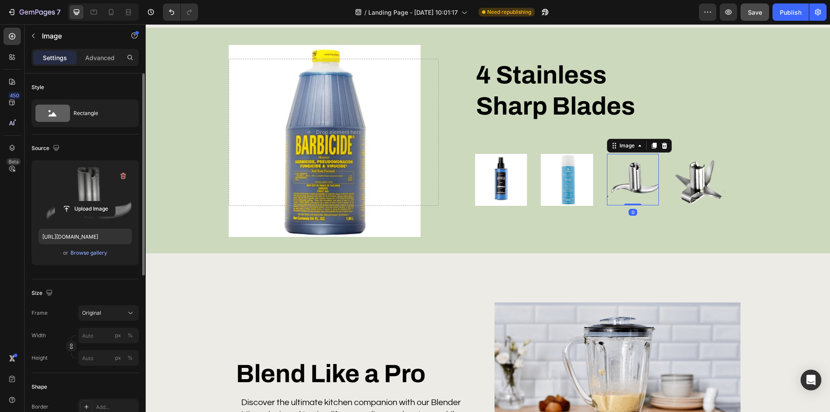
click at [82, 184] on label at bounding box center [84, 194] width 93 height 54
click at [82, 201] on input "file" at bounding box center [85, 208] width 60 height 15
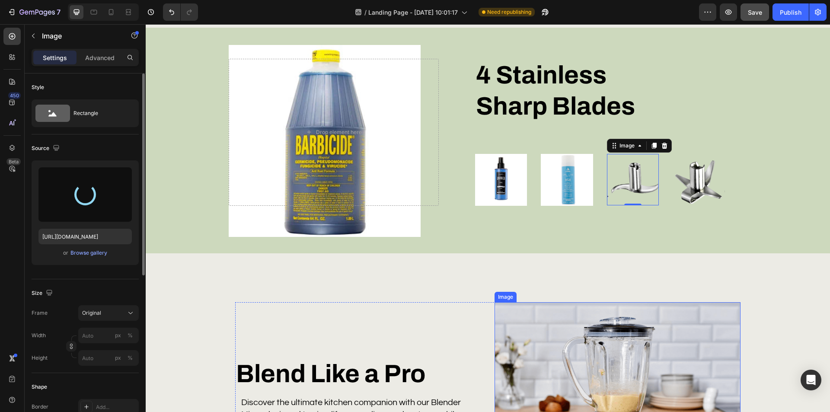
type input "https://cdn.shopify.com/s/files/1/0953/0543/3379/files/gempages_581654241672692…"
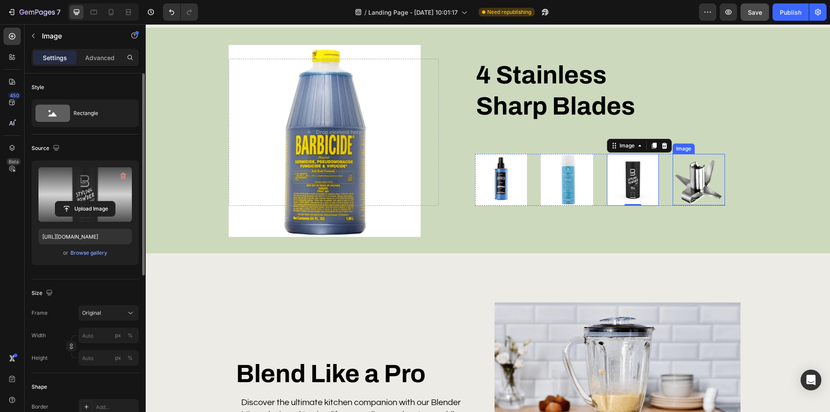
click at [693, 188] on img at bounding box center [698, 179] width 52 height 51
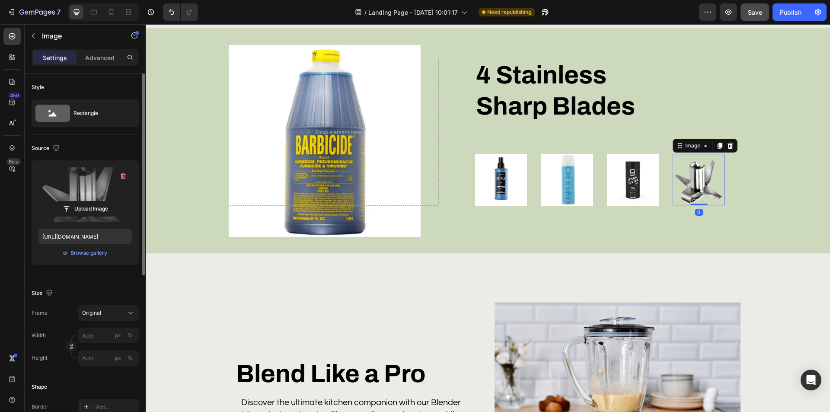
click at [84, 194] on label at bounding box center [84, 194] width 93 height 54
click at [84, 201] on input "file" at bounding box center [85, 208] width 60 height 15
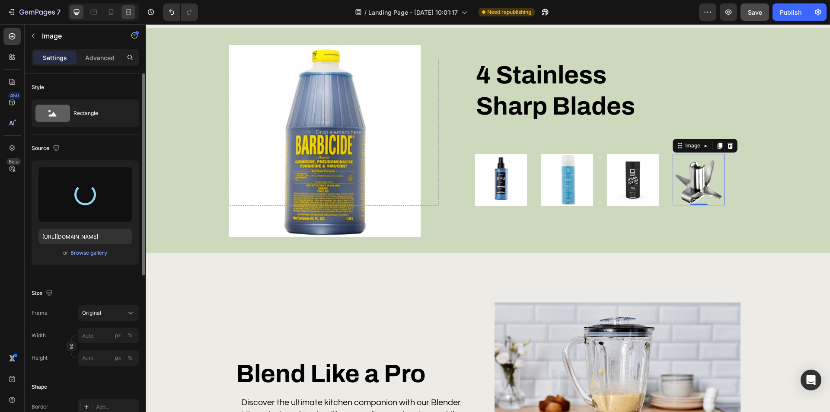
type input "[URL][DOMAIN_NAME]"
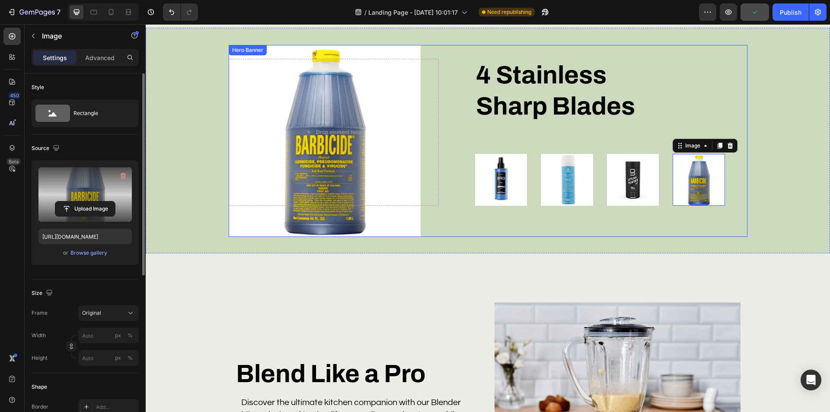
scroll to position [605, 0]
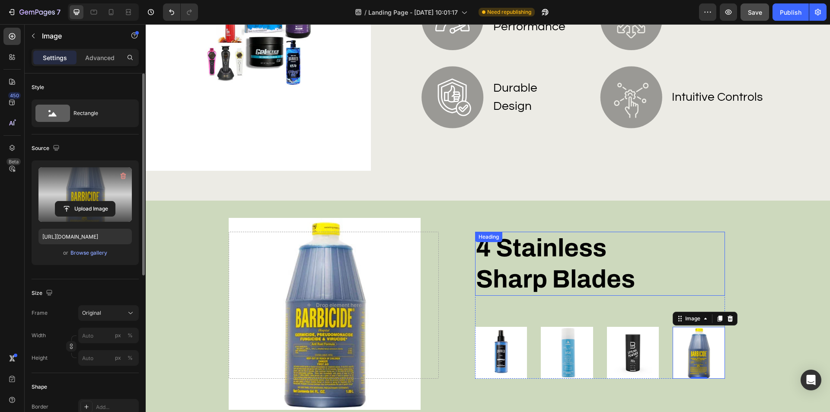
click at [524, 247] on h2 "4 stainless sharp blades" at bounding box center [578, 264] width 207 height 64
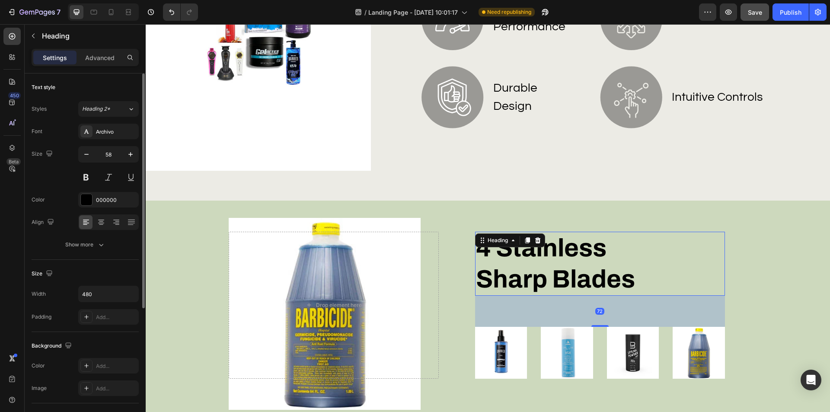
click at [532, 258] on h2 "4 stainless sharp blades" at bounding box center [578, 264] width 207 height 64
click at [532, 258] on p "4 stainless sharp blades" at bounding box center [579, 264] width 206 height 62
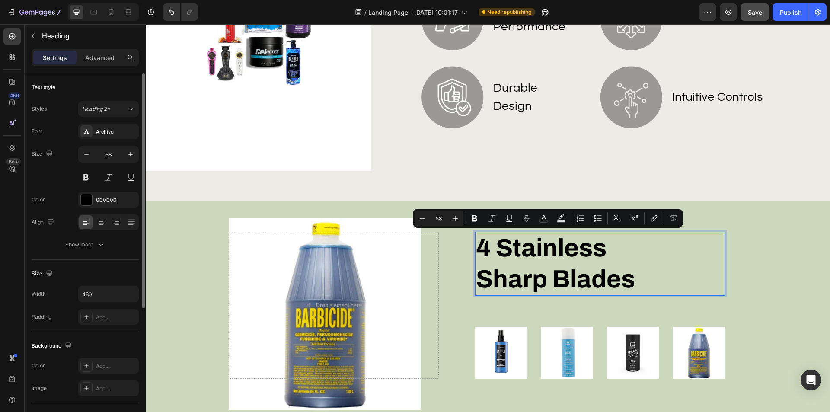
click at [557, 264] on p "4 stainless sharp blades" at bounding box center [579, 264] width 206 height 62
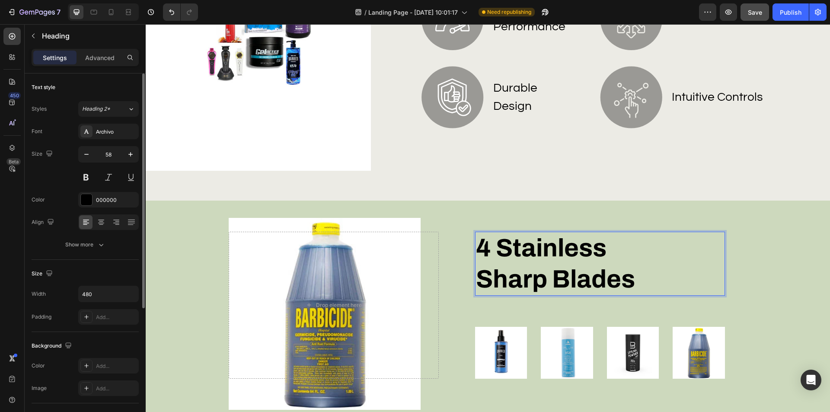
click at [545, 263] on p "4 stainless sharp blades" at bounding box center [579, 264] width 206 height 62
click at [626, 276] on p "4 stainless sharp blades" at bounding box center [579, 264] width 206 height 62
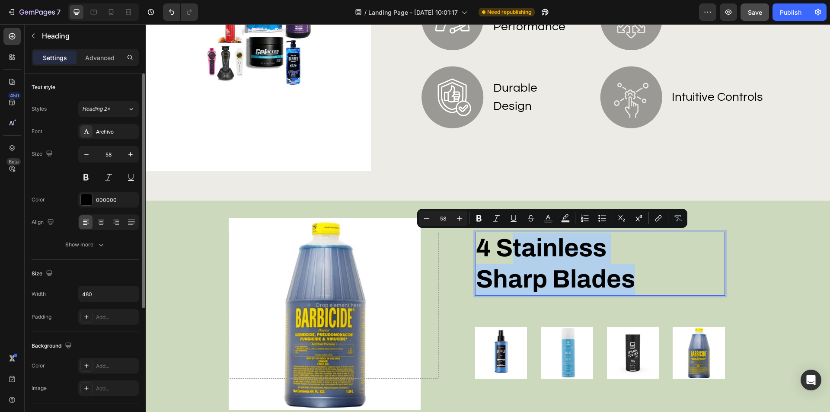
drag, startPoint x: 621, startPoint y: 276, endPoint x: 501, endPoint y: 246, distance: 123.5
click at [501, 246] on p "4 stainless sharp blades" at bounding box center [579, 264] width 206 height 62
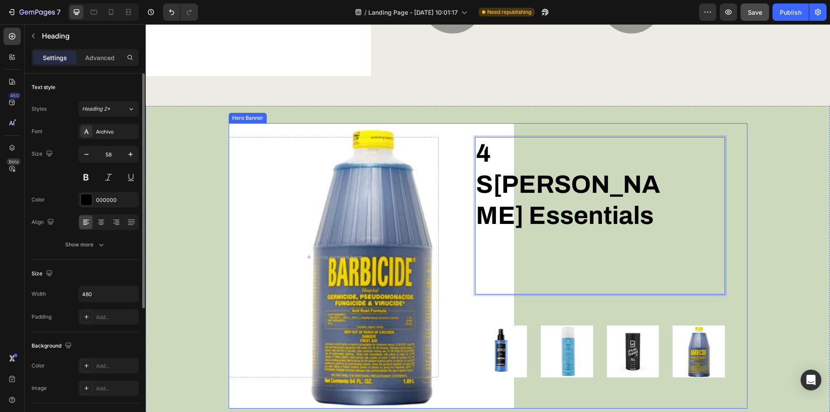
scroll to position [735, 0]
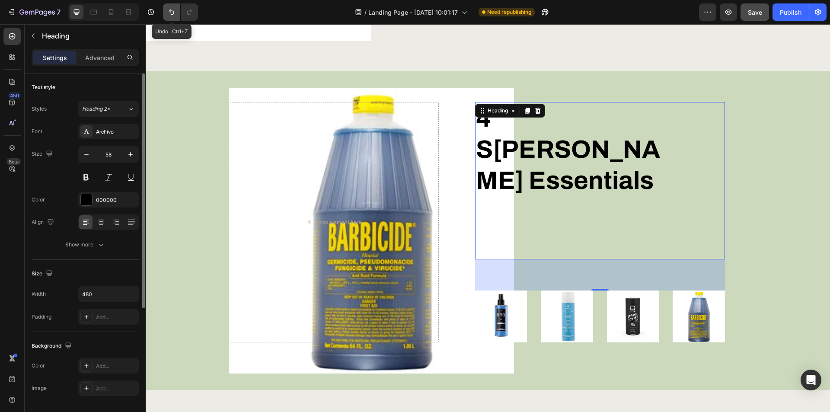
click at [169, 14] on icon "Undo/Redo" at bounding box center [171, 12] width 9 height 9
click at [169, 15] on icon "Undo/Redo" at bounding box center [171, 12] width 9 height 9
click at [769, 198] on div "4 s barber essentials Heading 72 Image Image Image Image Row Row Drop element h…" at bounding box center [487, 231] width 667 height 286
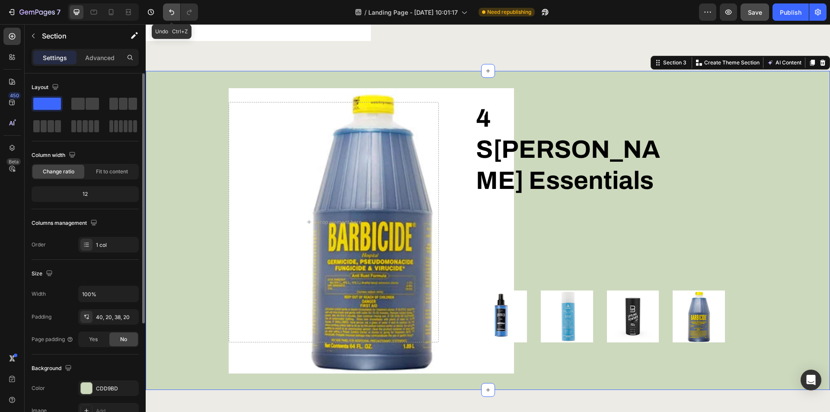
click at [172, 8] on icon "Undo/Redo" at bounding box center [171, 12] width 9 height 9
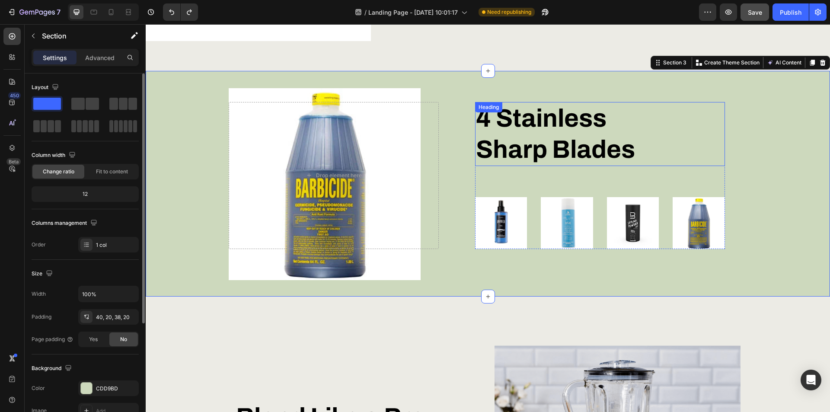
click at [542, 142] on h2 "4 stainless sharp blades" at bounding box center [578, 134] width 207 height 64
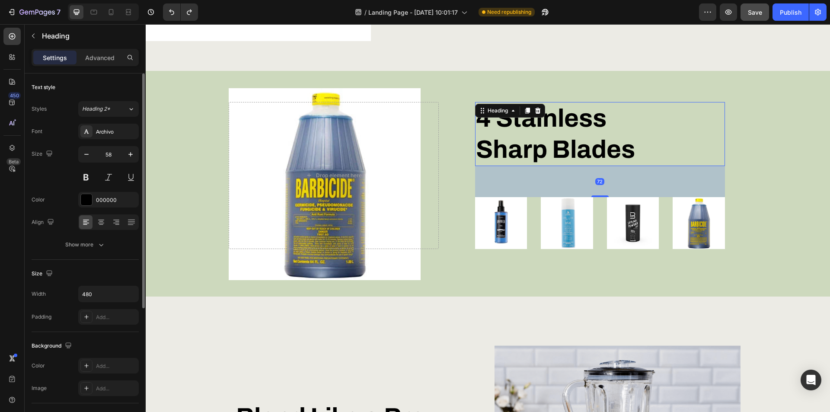
click at [547, 121] on h2 "4 stainless sharp blades" at bounding box center [578, 134] width 207 height 64
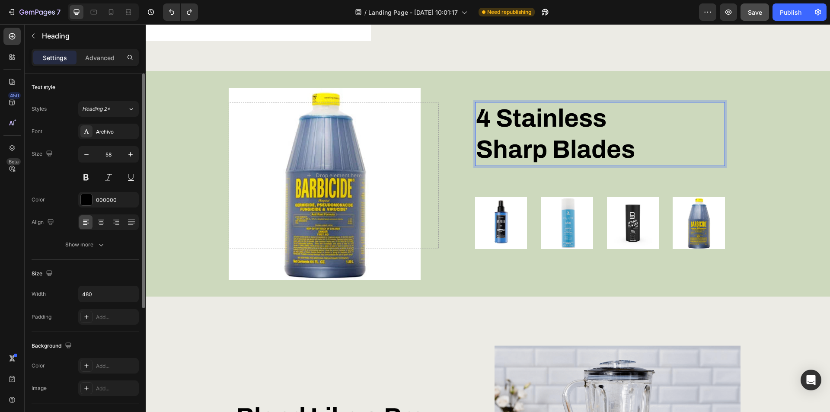
click at [601, 113] on p "4 stainless sharp blades" at bounding box center [579, 134] width 206 height 62
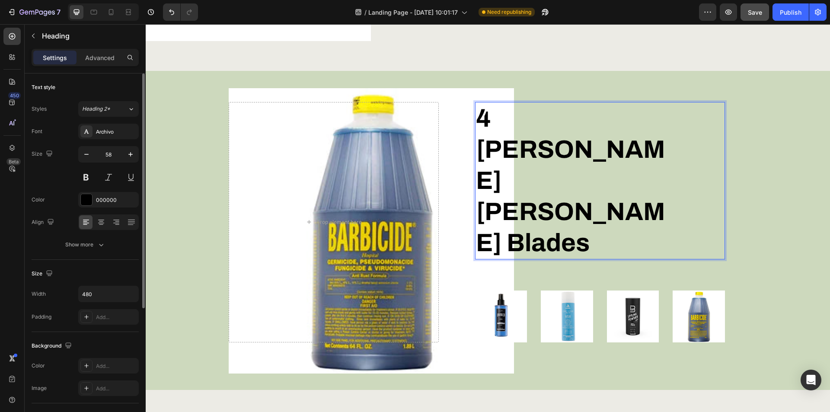
click at [652, 112] on p "4 barber sharp blades" at bounding box center [579, 181] width 206 height 156
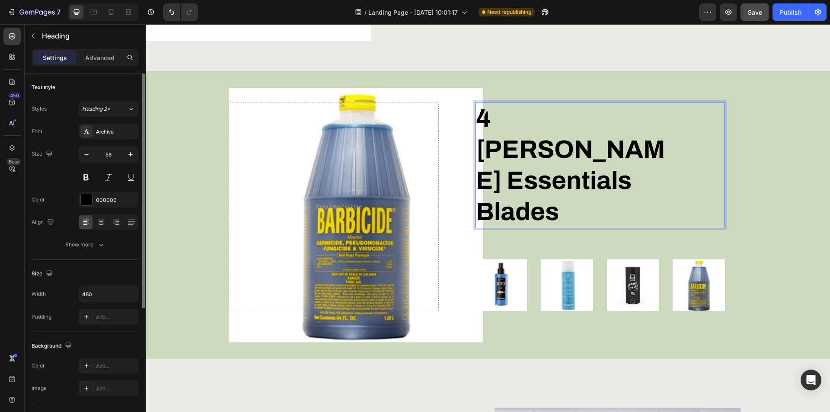
click at [552, 175] on p "4 barber Essentials blades" at bounding box center [579, 165] width 206 height 124
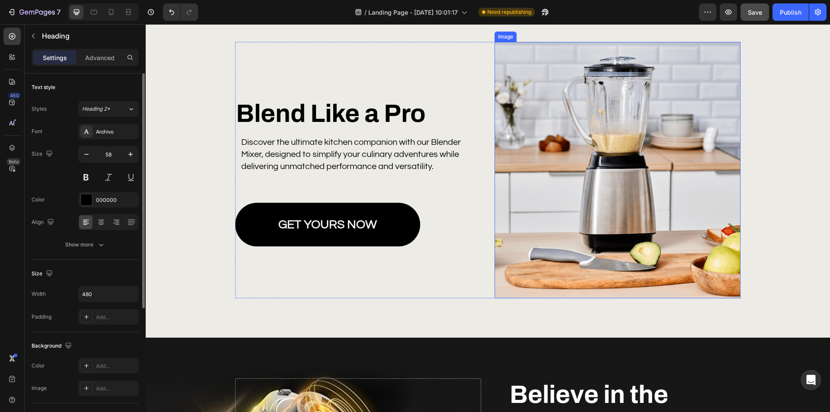
scroll to position [1037, 0]
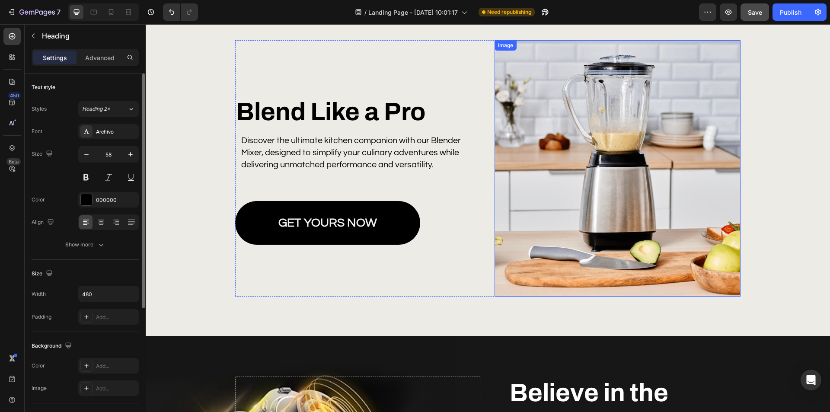
click at [636, 175] on img at bounding box center [617, 168] width 246 height 256
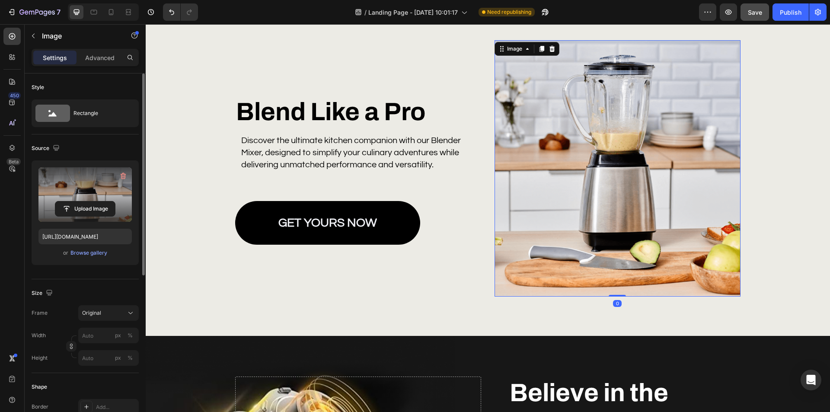
click at [90, 188] on label at bounding box center [84, 194] width 93 height 54
click at [90, 201] on input "file" at bounding box center [85, 208] width 60 height 15
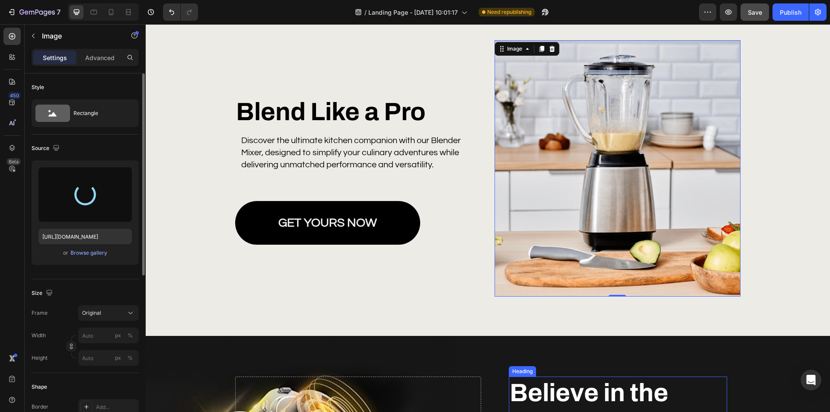
type input "https://cdn.shopify.com/s/files/1/0953/0543/3379/files/gempages_581654241672692…"
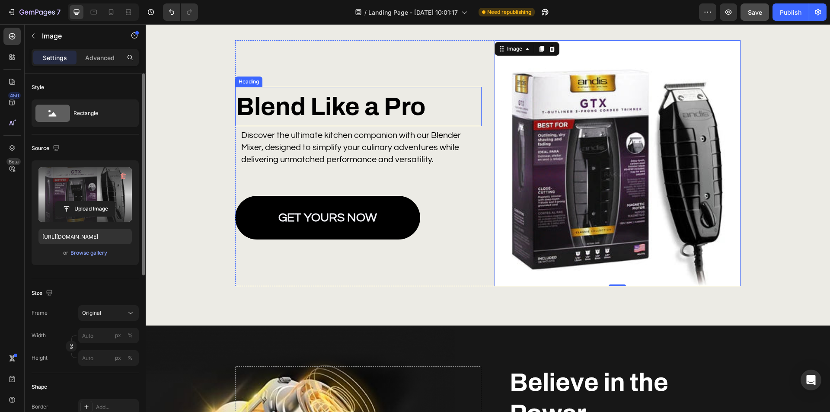
click at [319, 97] on h2 "Blend Like a Pro" at bounding box center [358, 106] width 246 height 39
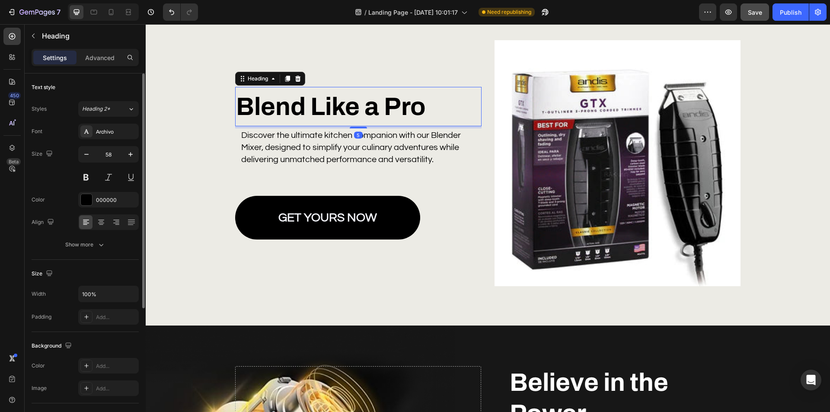
click at [314, 102] on h2 "Blend Like a Pro" at bounding box center [358, 106] width 246 height 39
click at [314, 102] on p "Blend Like a Pro" at bounding box center [358, 107] width 245 height 38
click at [303, 107] on p "Blend Like a Pro" at bounding box center [358, 107] width 245 height 38
click at [302, 107] on p "Blend Like a Pro" at bounding box center [358, 107] width 245 height 38
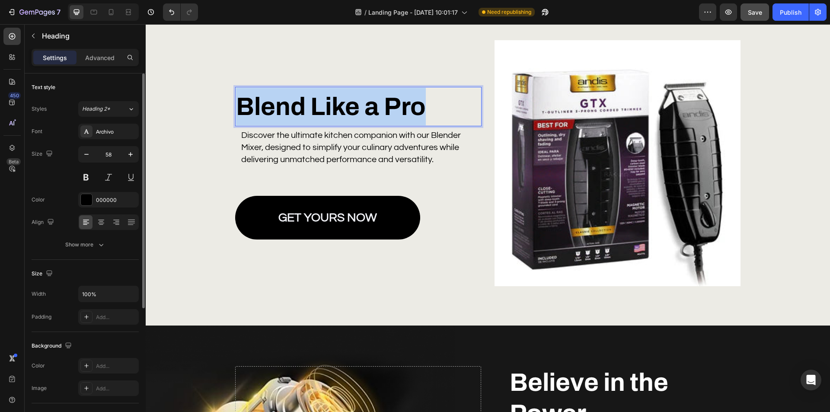
click at [302, 107] on p "Blend Like a Pro" at bounding box center [358, 107] width 245 height 38
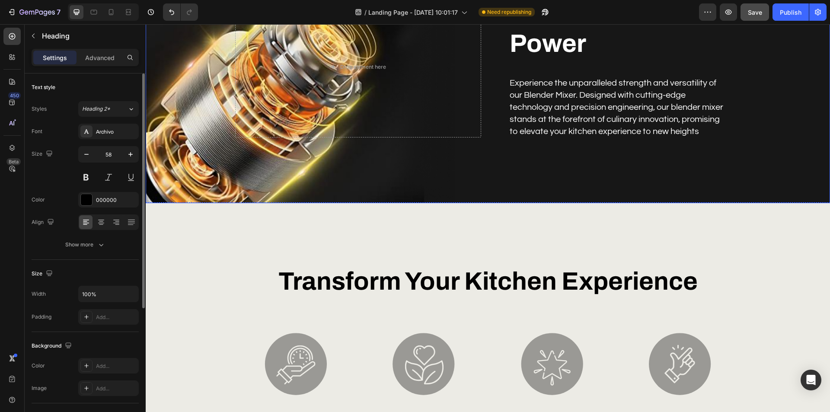
scroll to position [1278, 0]
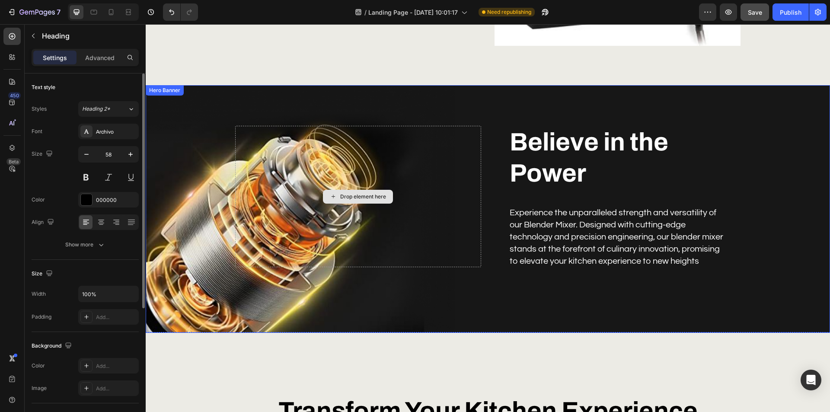
click at [204, 244] on div "Background Image" at bounding box center [488, 209] width 684 height 248
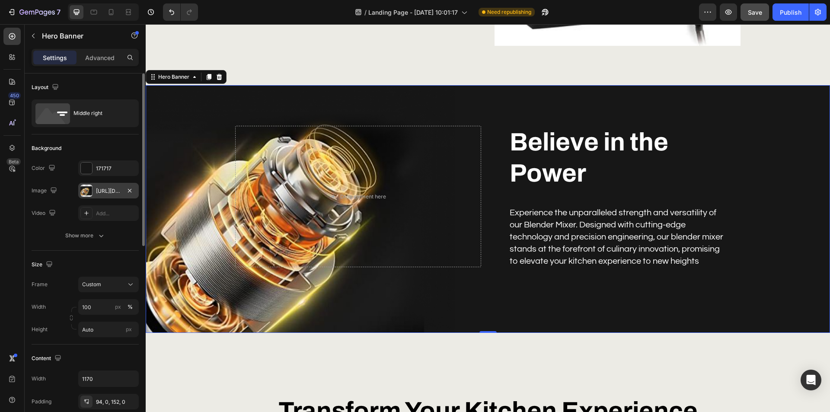
click at [105, 190] on div "https://cdn.shopify.com/s/files/1/0953/0543/3379/files/gempages_581654241672692…" at bounding box center [108, 191] width 25 height 8
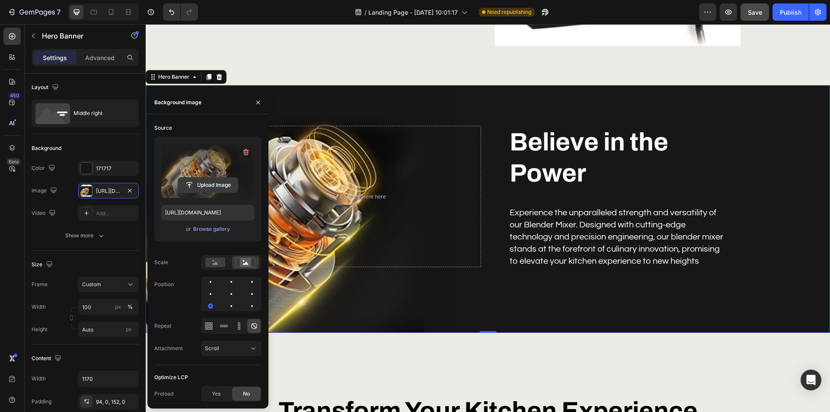
click at [212, 183] on input "file" at bounding box center [208, 185] width 60 height 15
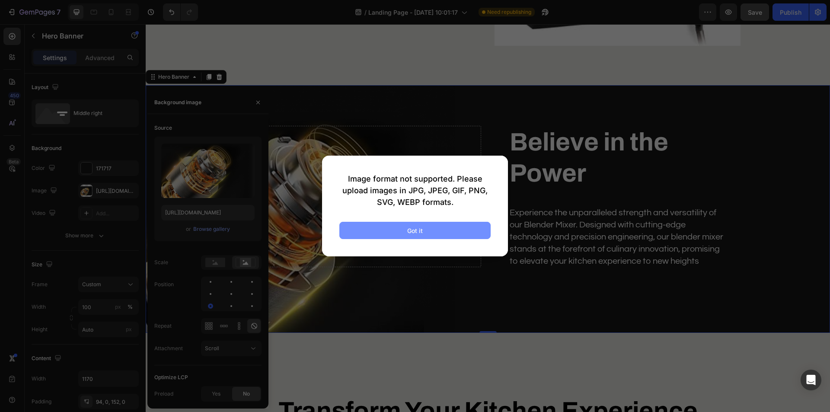
click at [413, 231] on div "Got it" at bounding box center [415, 230] width 16 height 9
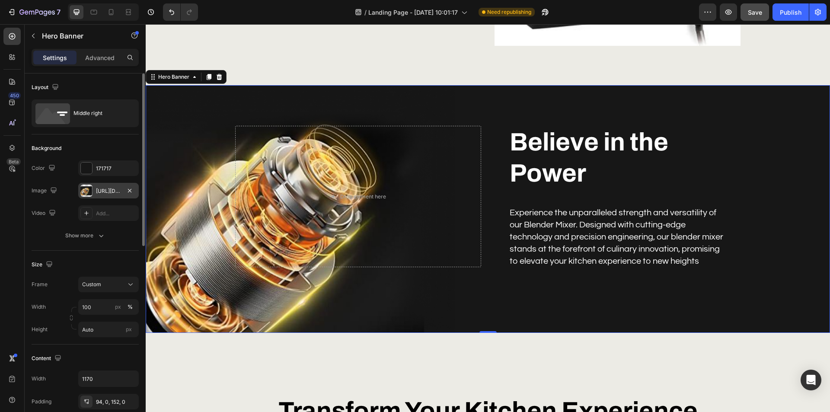
click at [94, 191] on div "https://cdn.shopify.com/s/files/1/0953/0543/3379/files/gempages_581654241672692…" at bounding box center [108, 191] width 61 height 16
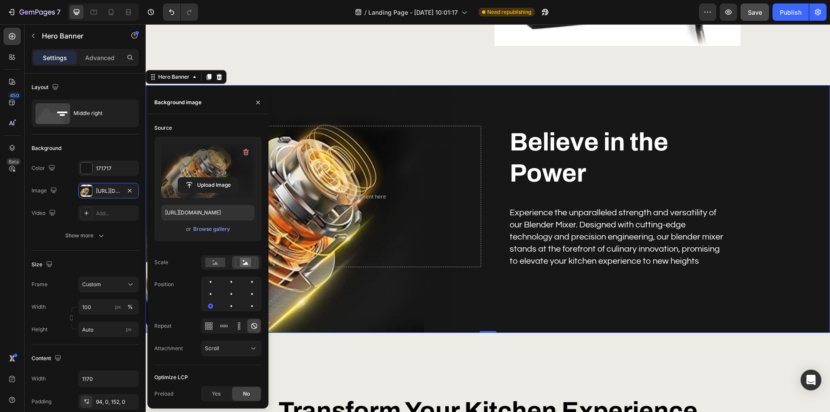
click at [188, 171] on label at bounding box center [207, 170] width 93 height 54
click at [188, 178] on input "file" at bounding box center [208, 185] width 60 height 15
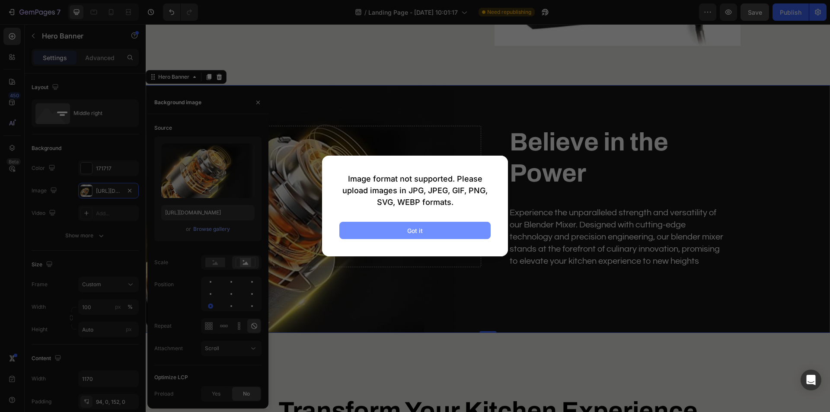
click at [427, 231] on button "Got it" at bounding box center [414, 230] width 151 height 17
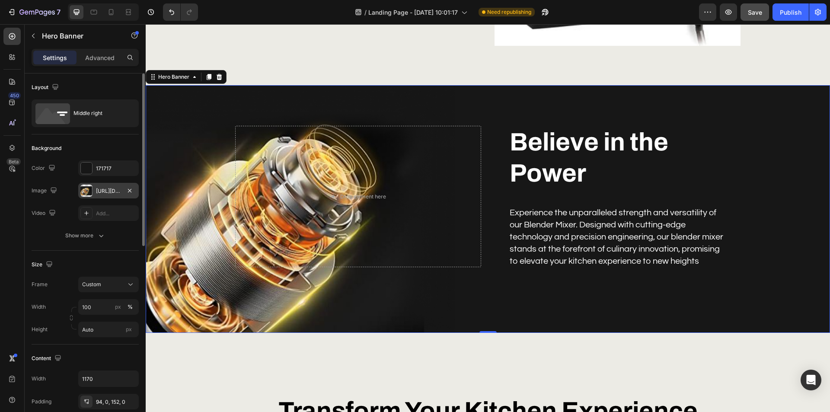
click at [102, 190] on div "https://cdn.shopify.com/s/files/1/0953/0543/3379/files/gempages_581654241672692…" at bounding box center [108, 191] width 25 height 8
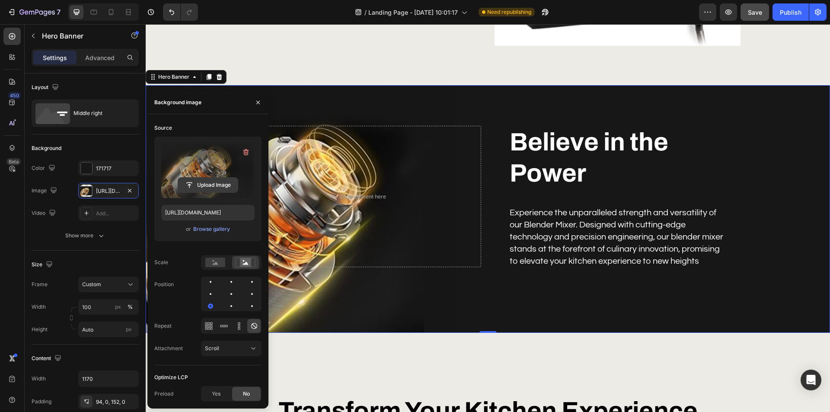
click at [205, 177] on button "Upload Image" at bounding box center [208, 185] width 61 height 16
click at [203, 185] on input "file" at bounding box center [208, 185] width 60 height 15
type input "C:\fakepath\VPFVinylGloves.avif"
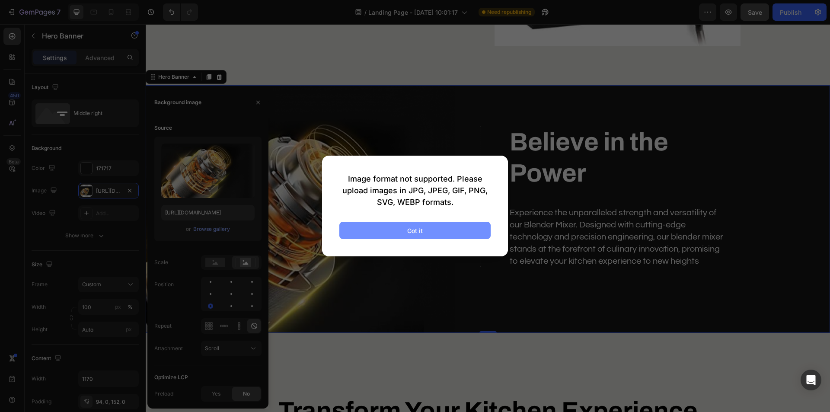
click at [409, 226] on div "Got it" at bounding box center [415, 230] width 16 height 9
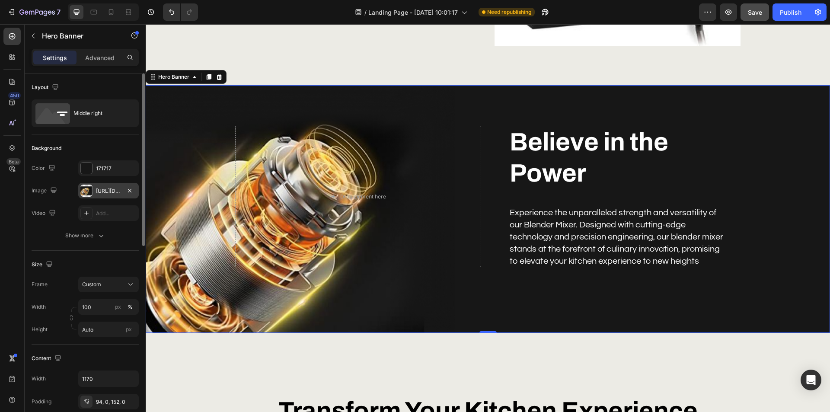
click at [94, 193] on div "https://cdn.shopify.com/s/files/1/0953/0543/3379/files/gempages_581654241672692…" at bounding box center [108, 191] width 61 height 16
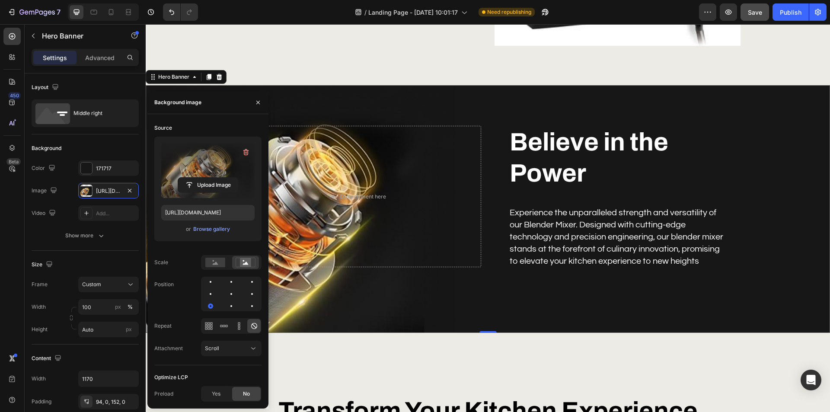
click at [207, 175] on label at bounding box center [207, 170] width 93 height 54
click at [207, 178] on input "file" at bounding box center [208, 185] width 60 height 15
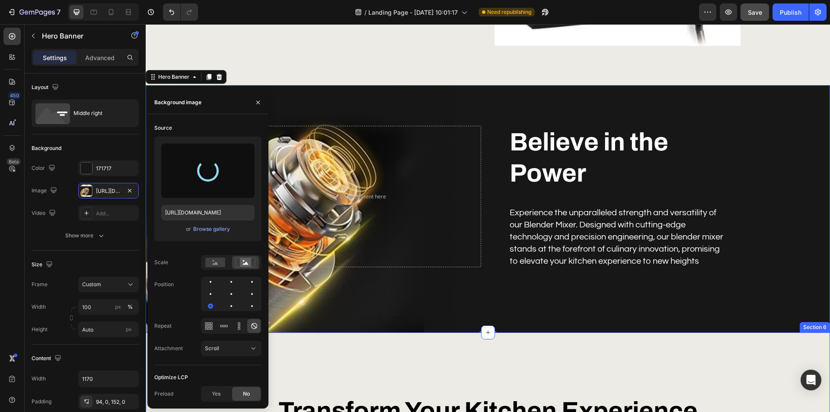
type input "https://cdn.shopify.com/s/files/1/0953/0543/3379/files/gempages_581654241672692…"
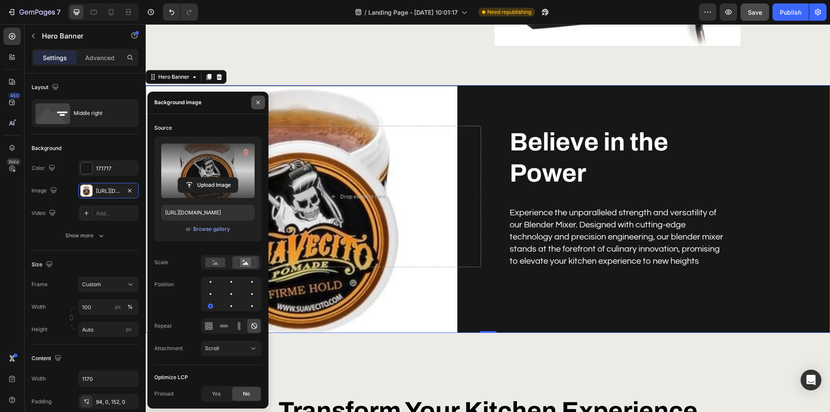
click at [259, 102] on icon "button" at bounding box center [258, 102] width 7 height 7
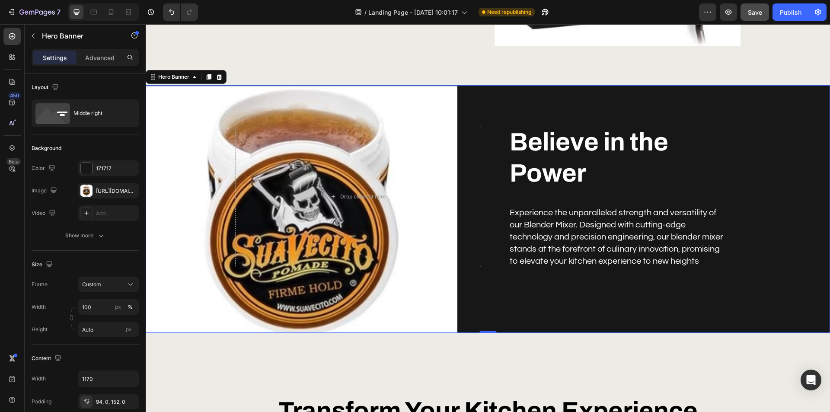
click at [644, 294] on div "Believe in the Power Heading Experience the unparalleled strength and versatili…" at bounding box center [488, 209] width 506 height 248
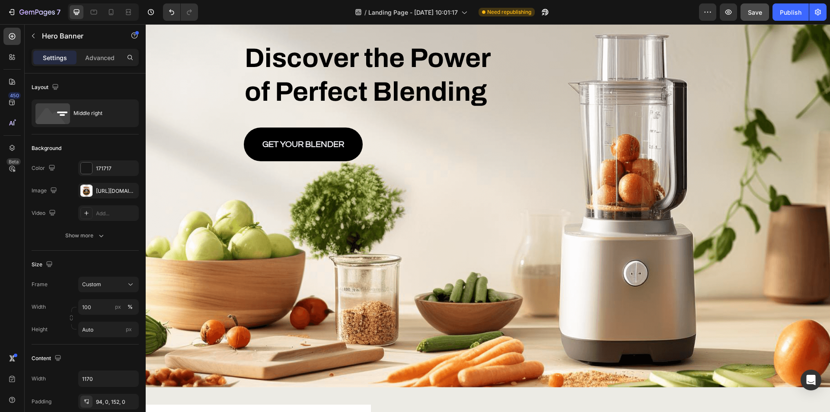
scroll to position [43, 0]
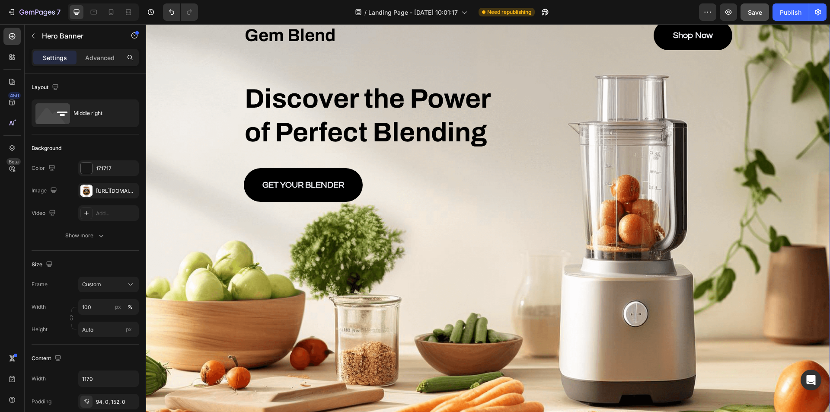
click at [470, 201] on div "Gem Blend Heading Shop Now Button Row Discover the Power of Perfect Blending He…" at bounding box center [488, 213] width 684 height 429
click at [353, 261] on div "Background Image" at bounding box center [488, 213] width 684 height 429
click at [84, 187] on div at bounding box center [86, 191] width 12 height 12
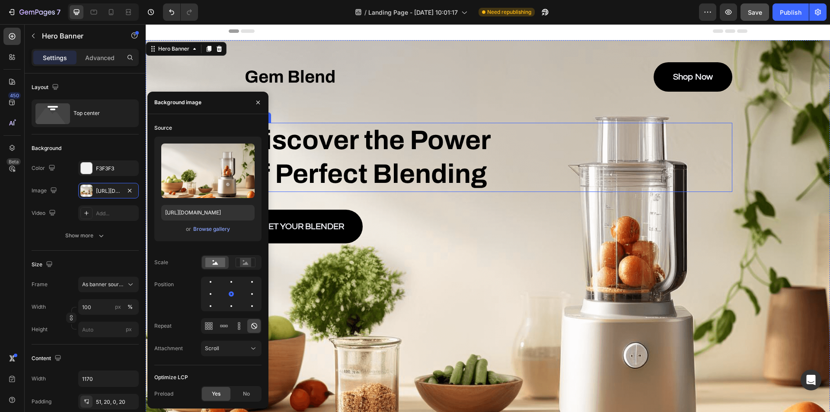
scroll to position [0, 0]
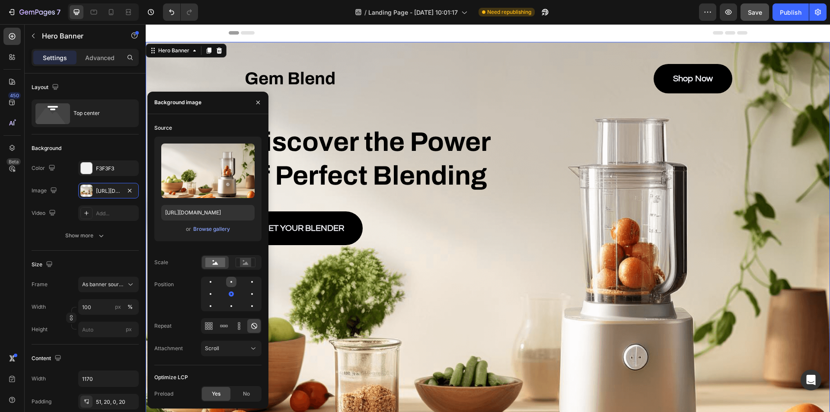
click at [247, 282] on div at bounding box center [252, 282] width 10 height 10
click at [247, 290] on div at bounding box center [252, 294] width 10 height 10
click at [245, 263] on icon at bounding box center [246, 262] width 6 height 3
click at [220, 262] on rect at bounding box center [215, 263] width 20 height 10
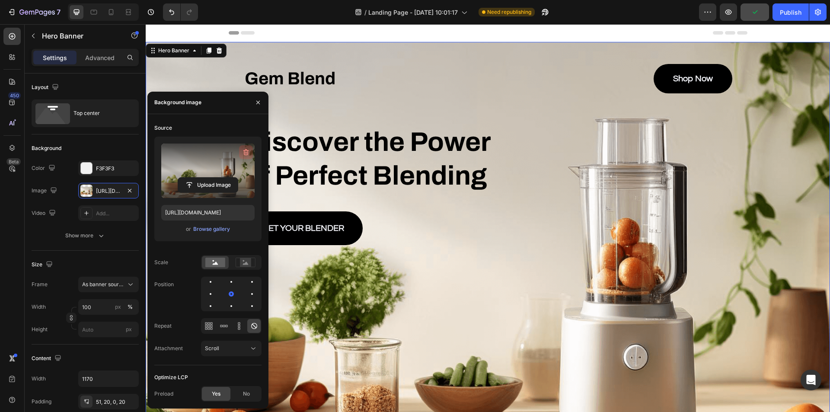
click at [246, 150] on icon "button" at bounding box center [246, 152] width 6 height 6
type input "Auto"
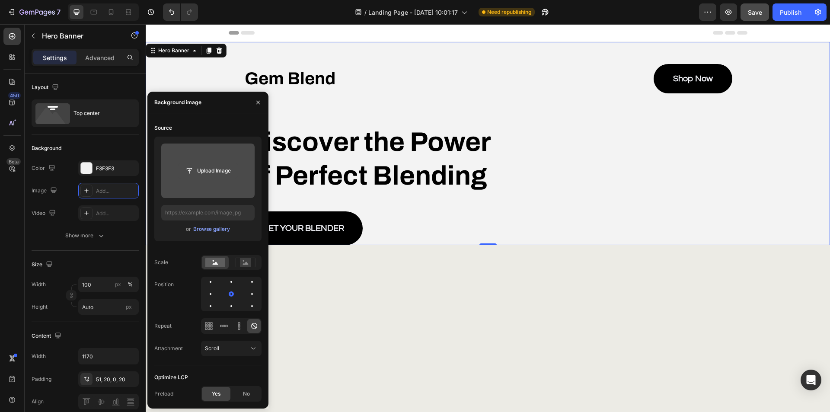
click at [210, 173] on input "file" at bounding box center [208, 170] width 60 height 15
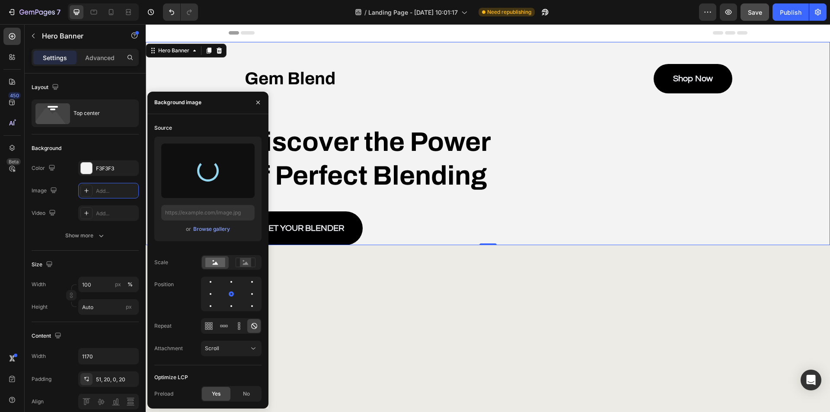
type input "https://cdn.shopify.com/s/files/1/0953/0543/3379/files/gempages_581654241672692…"
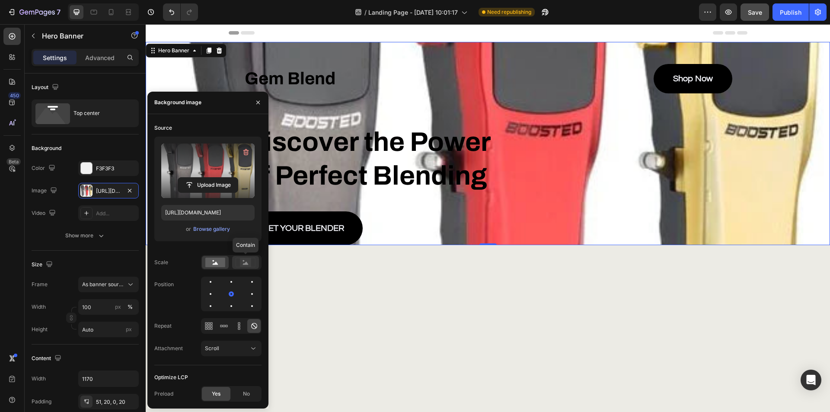
click at [246, 265] on rect at bounding box center [245, 262] width 11 height 9
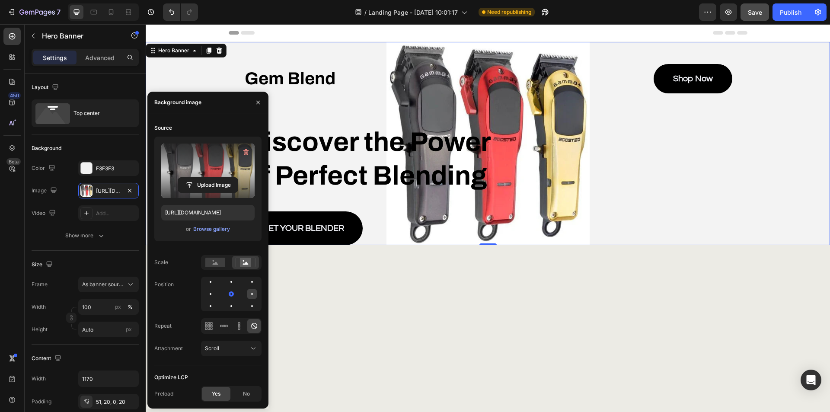
click at [216, 301] on div at bounding box center [210, 306] width 10 height 10
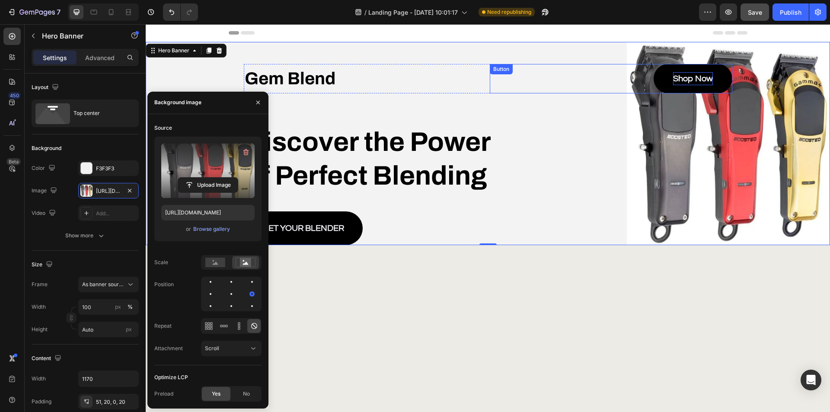
click at [700, 76] on p "Shop Now" at bounding box center [693, 78] width 40 height 13
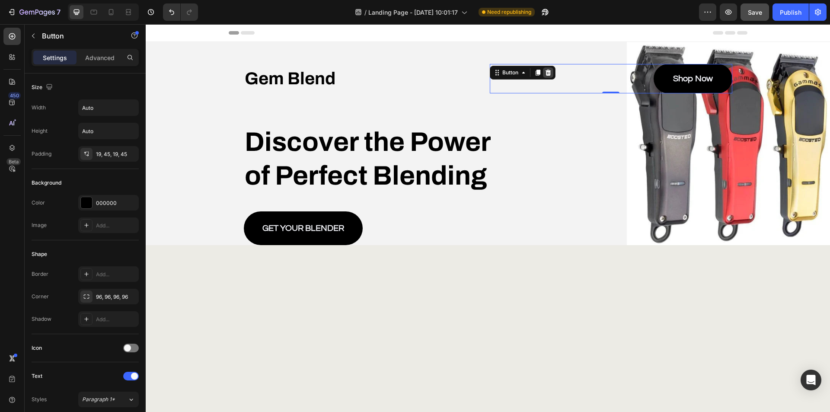
click at [546, 73] on icon at bounding box center [548, 73] width 6 height 6
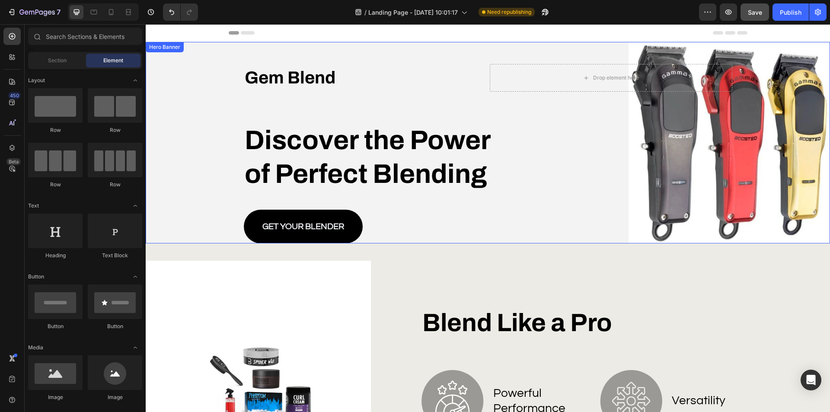
click at [212, 80] on div "Background Image" at bounding box center [488, 142] width 684 height 201
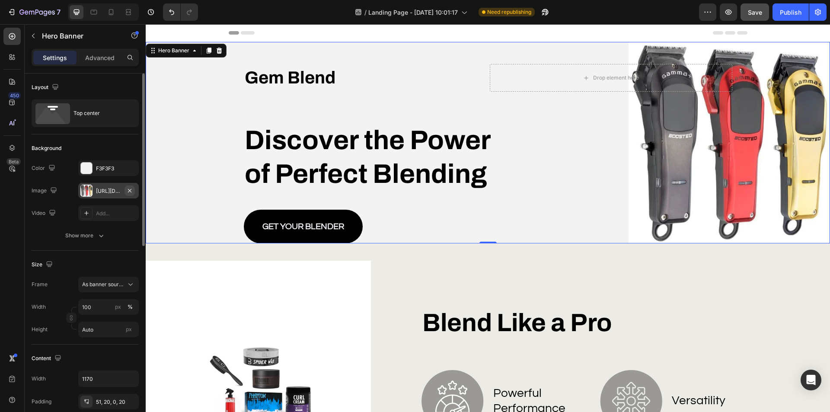
click at [132, 190] on icon "button" at bounding box center [129, 190] width 7 height 7
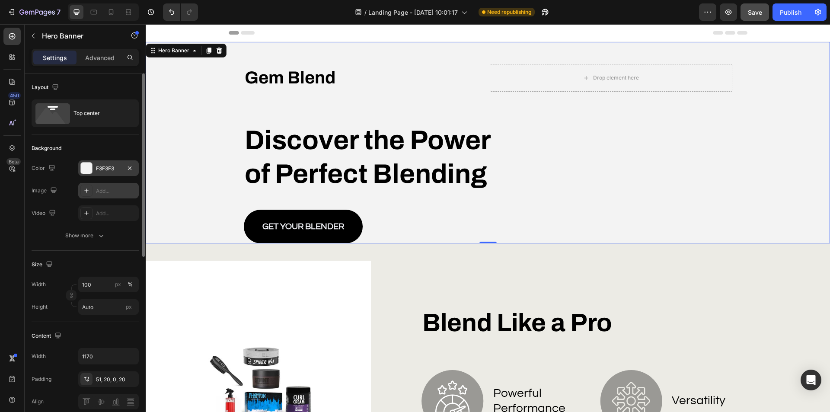
click at [88, 169] on div at bounding box center [86, 167] width 11 height 11
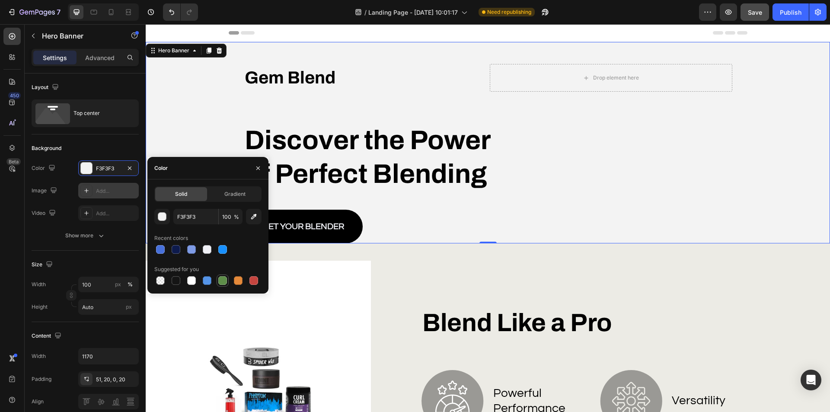
click at [224, 281] on div at bounding box center [222, 280] width 9 height 9
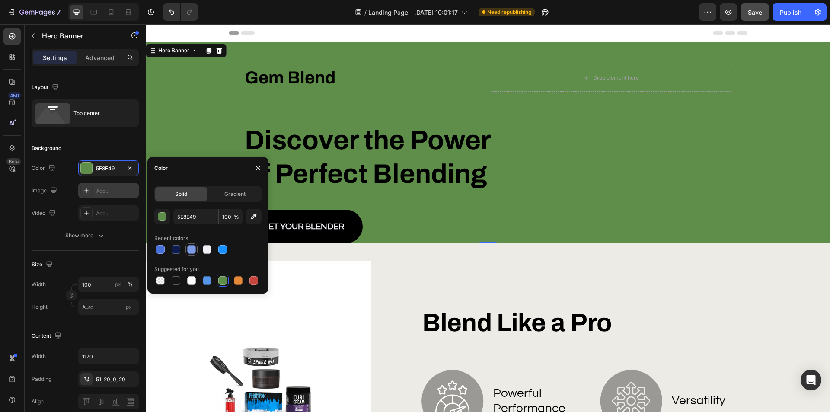
click at [206, 249] on div at bounding box center [207, 249] width 9 height 9
type input "EFF0F5"
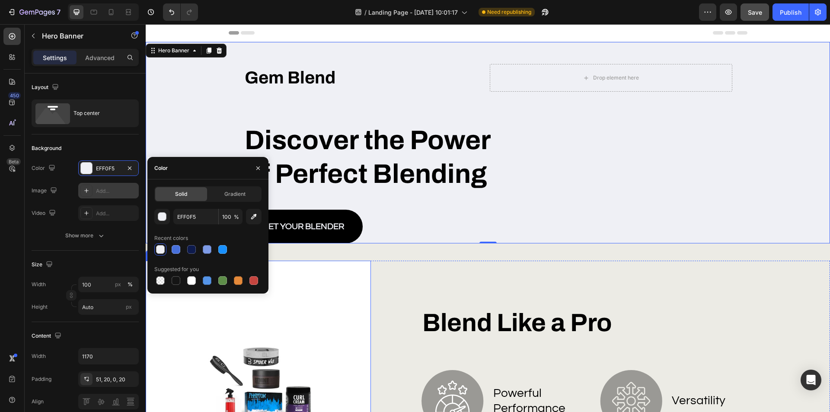
click at [357, 306] on img at bounding box center [258, 406] width 225 height 291
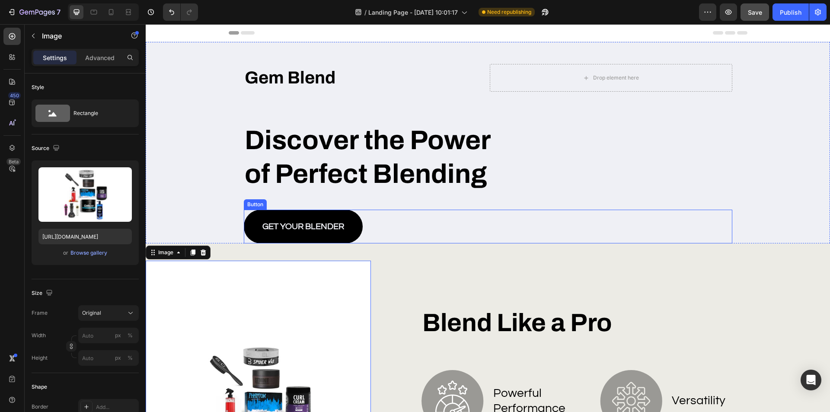
click at [542, 229] on div "GET YOUR BLENDER Button" at bounding box center [488, 227] width 488 height 34
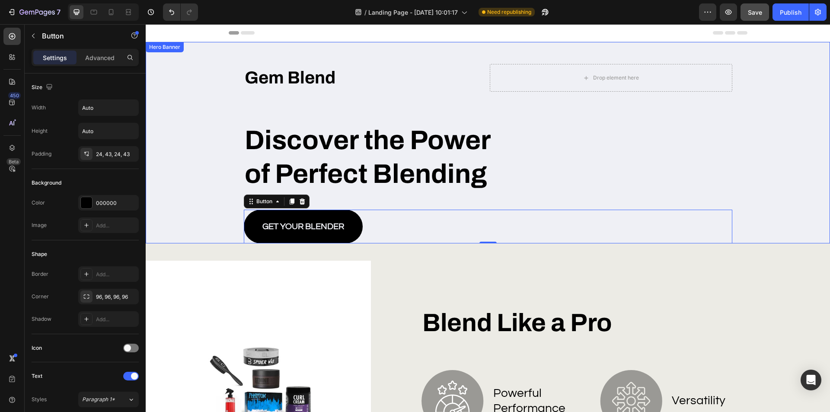
click at [194, 213] on div "Background Image" at bounding box center [488, 142] width 684 height 201
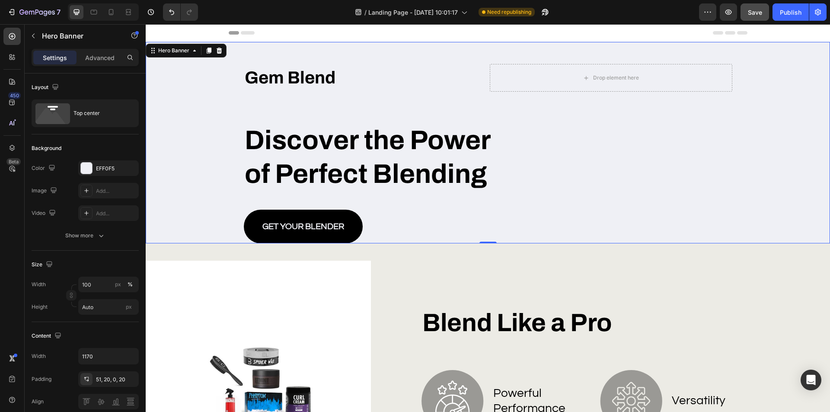
click at [174, 150] on div "Background Image" at bounding box center [488, 142] width 684 height 201
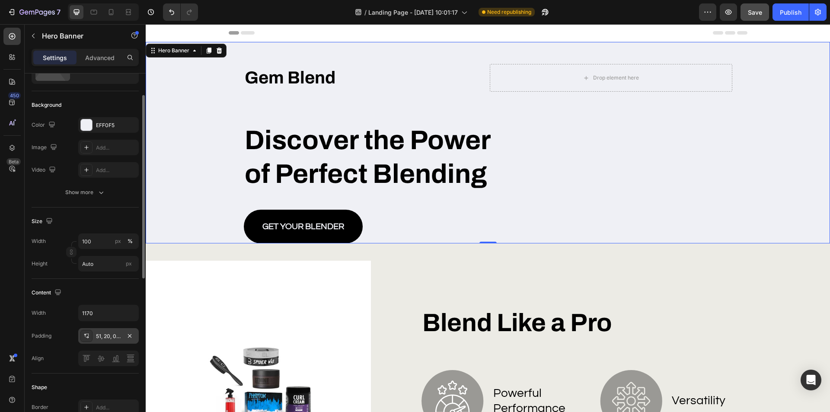
click at [98, 335] on div "51, 20, 0, 20" at bounding box center [108, 336] width 25 height 8
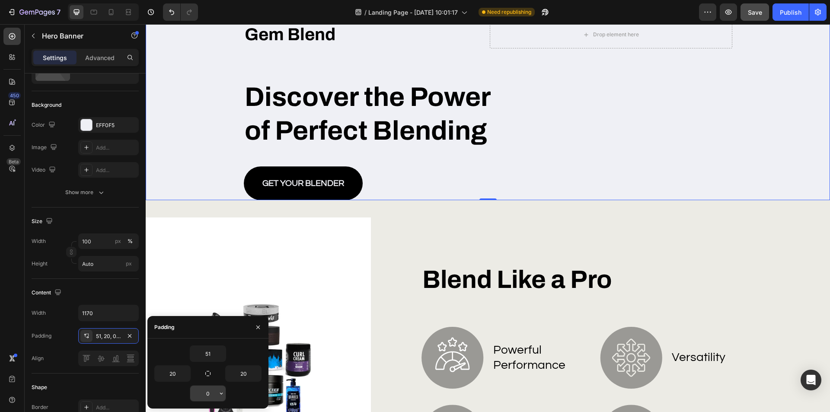
click at [201, 389] on input "0" at bounding box center [207, 394] width 35 height 16
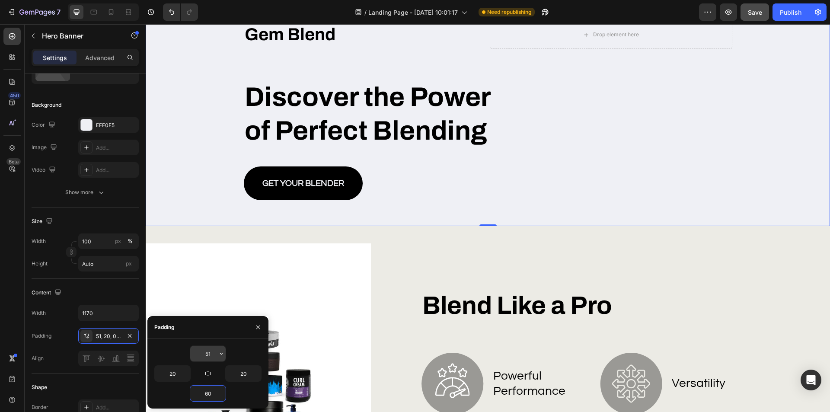
type input "60"
click at [211, 354] on input "51" at bounding box center [207, 354] width 35 height 16
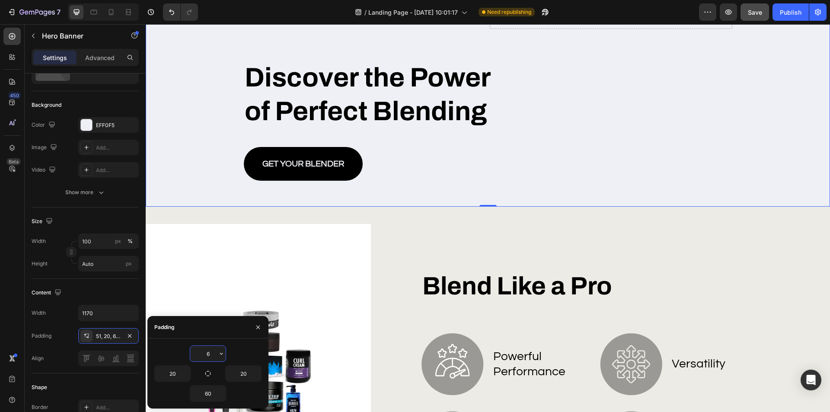
type input "60"
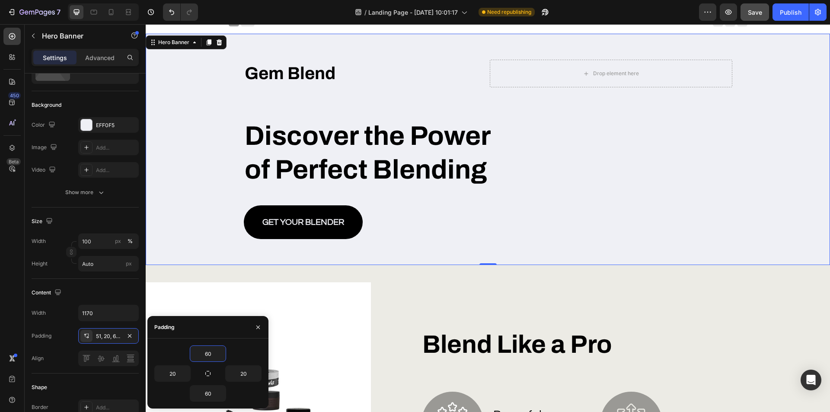
scroll to position [0, 0]
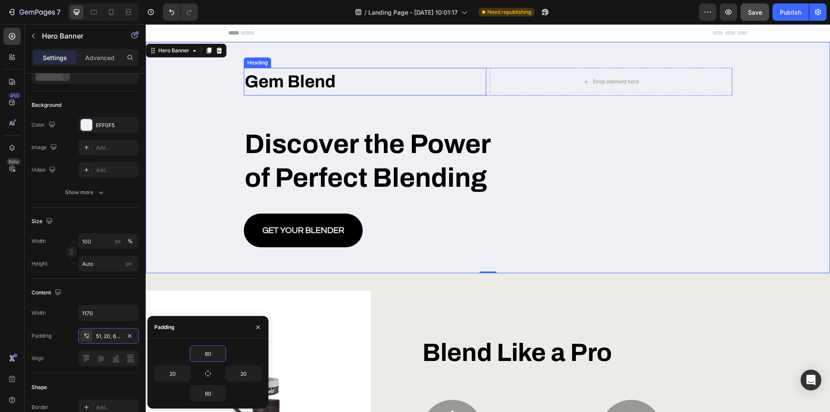
click at [304, 82] on h1 "Gem Blend" at bounding box center [365, 82] width 242 height 28
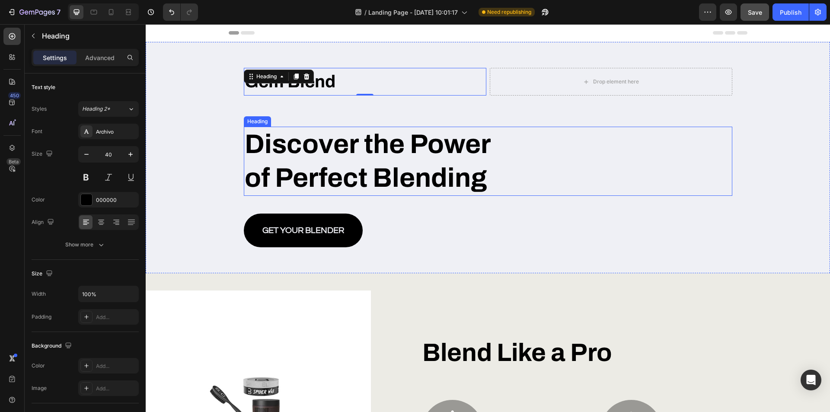
click at [325, 166] on h2 "Discover the Power of Perfect Blending" at bounding box center [377, 161] width 267 height 69
click at [445, 175] on p "Discover the Power of Perfect Blending" at bounding box center [377, 160] width 265 height 67
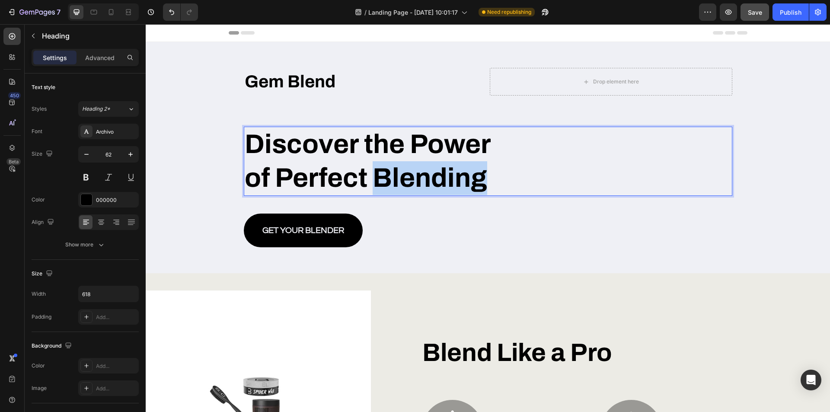
click at [445, 175] on p "Discover the Power of Perfect Blending" at bounding box center [377, 160] width 265 height 67
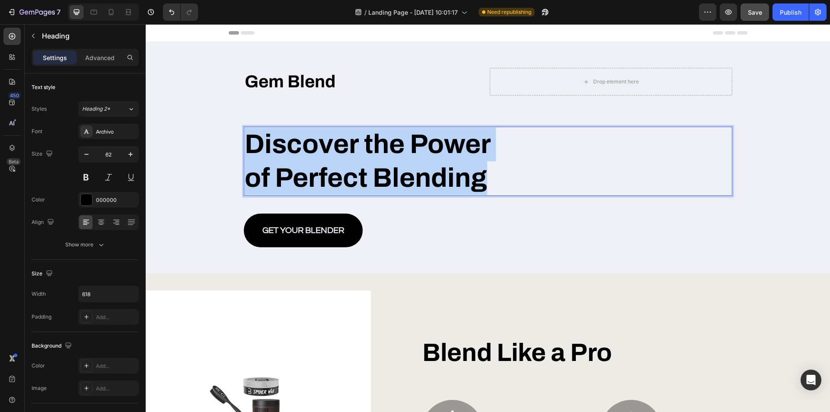
click at [445, 175] on p "Discover the Power of Perfect Blending" at bounding box center [377, 160] width 265 height 67
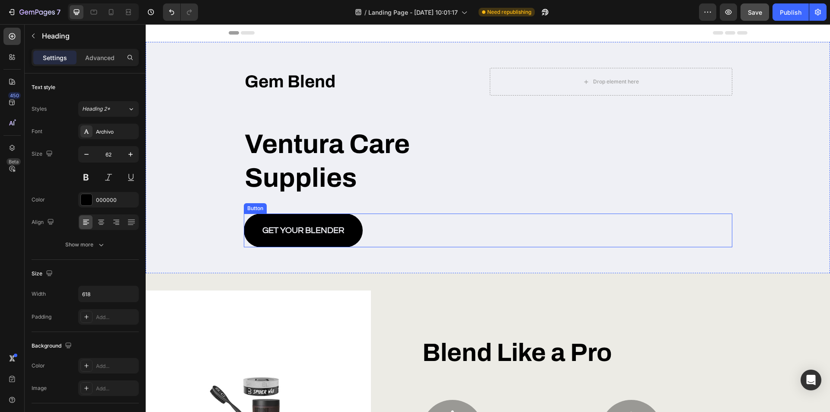
click at [246, 232] on link "GET YOUR BLENDER" at bounding box center [303, 230] width 119 height 34
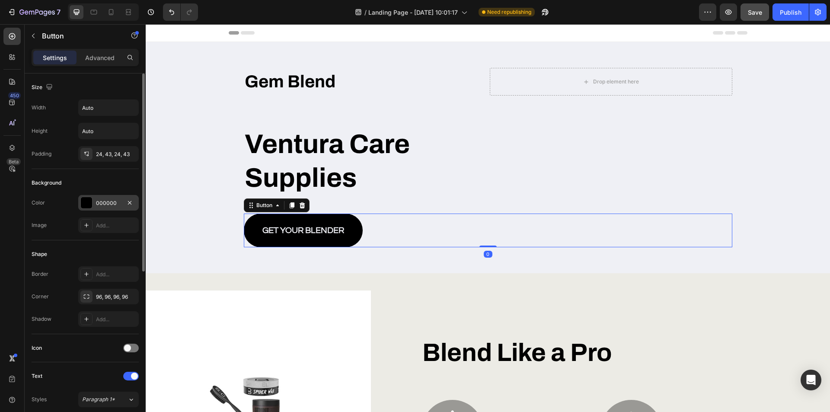
click at [84, 205] on div at bounding box center [86, 202] width 11 height 11
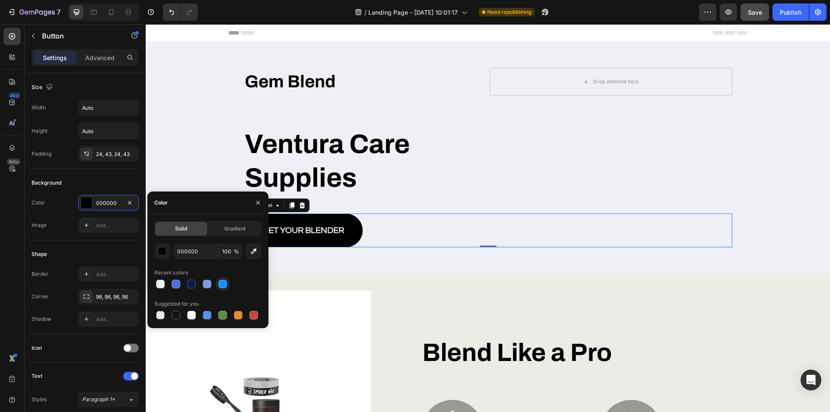
click at [223, 283] on div at bounding box center [222, 284] width 9 height 9
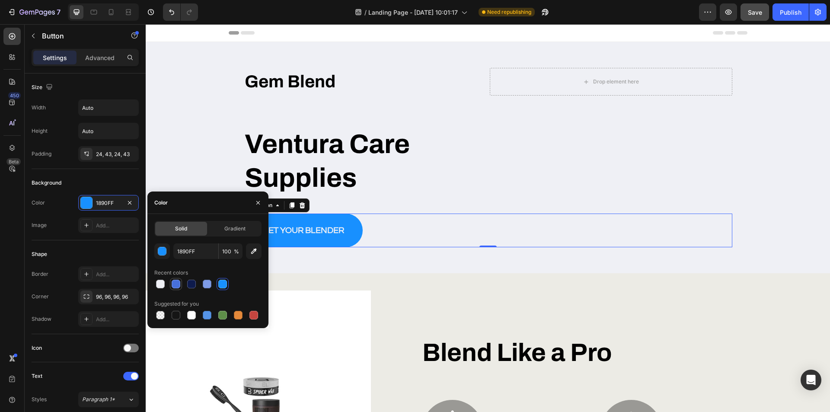
click at [178, 281] on div at bounding box center [176, 284] width 9 height 9
type input "4770DB"
click at [509, 159] on div "Ventura Care Supplies" at bounding box center [488, 161] width 488 height 69
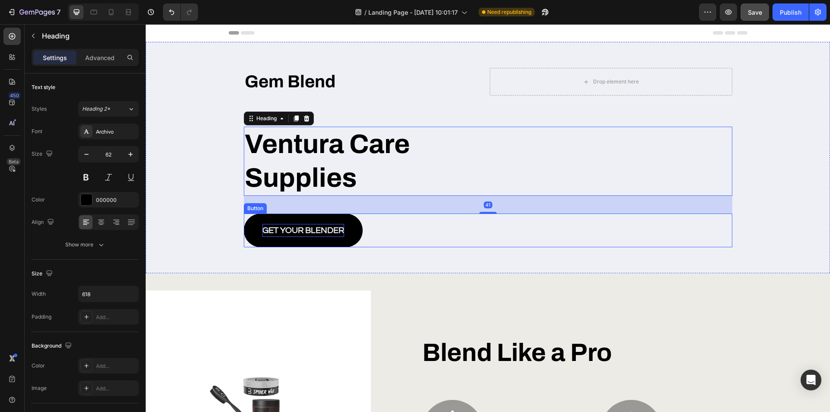
click at [282, 229] on p "GET YOUR BLENDER" at bounding box center [303, 230] width 82 height 13
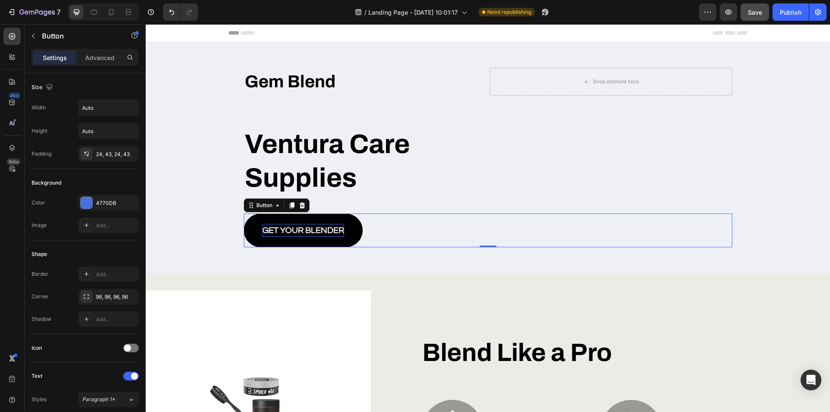
click at [293, 227] on p "GET YOUR BLENDER" at bounding box center [303, 230] width 82 height 13
click at [311, 234] on p "GET YOUR BLENDER" at bounding box center [303, 230] width 82 height 13
click at [293, 229] on p "GET YOUR BLENDER" at bounding box center [303, 230] width 82 height 13
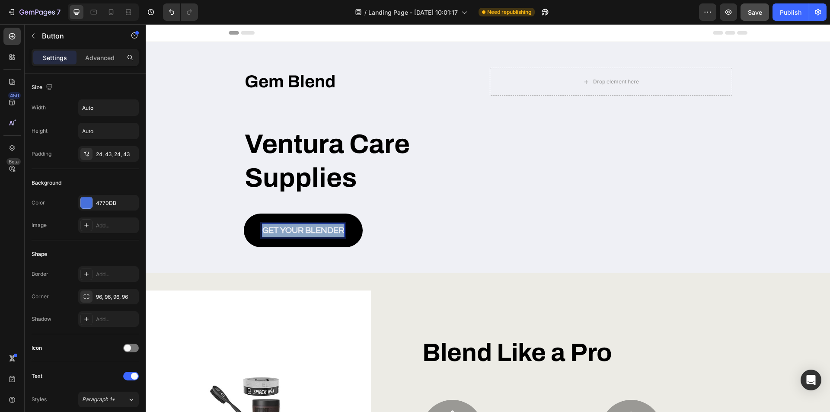
click at [293, 229] on p "GET YOUR BLENDER" at bounding box center [303, 230] width 82 height 13
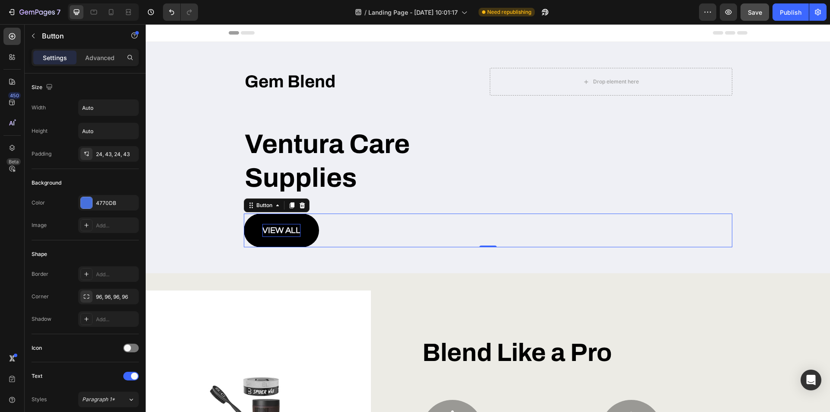
click at [310, 233] on link "view all" at bounding box center [281, 230] width 75 height 34
click at [312, 233] on link "view all" at bounding box center [281, 230] width 75 height 34
click at [254, 238] on link "view all" at bounding box center [281, 230] width 75 height 34
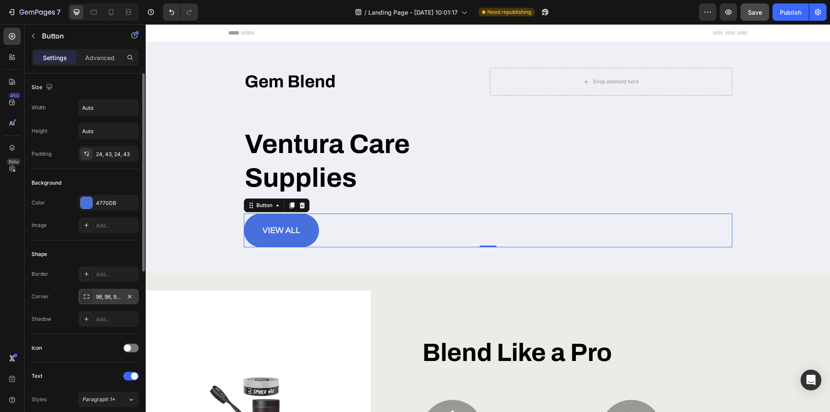
click at [103, 299] on div "96, 96, 96, 96" at bounding box center [108, 297] width 25 height 8
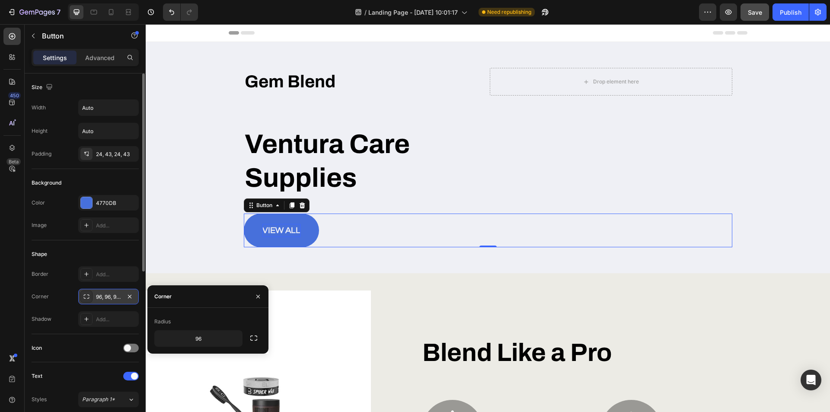
click at [111, 299] on div "96, 96, 96, 96" at bounding box center [108, 297] width 25 height 8
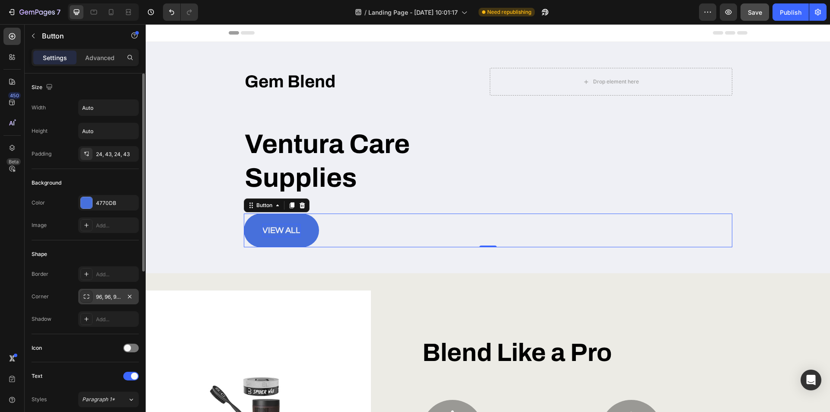
click at [110, 298] on div "96, 96, 96, 96" at bounding box center [108, 297] width 25 height 8
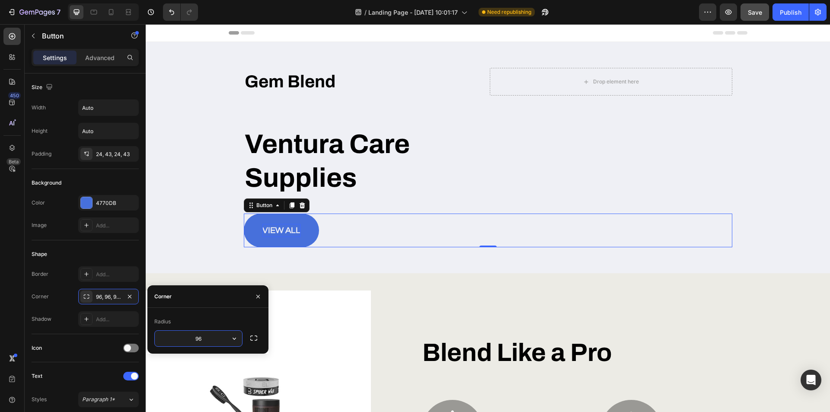
scroll to position [43, 0]
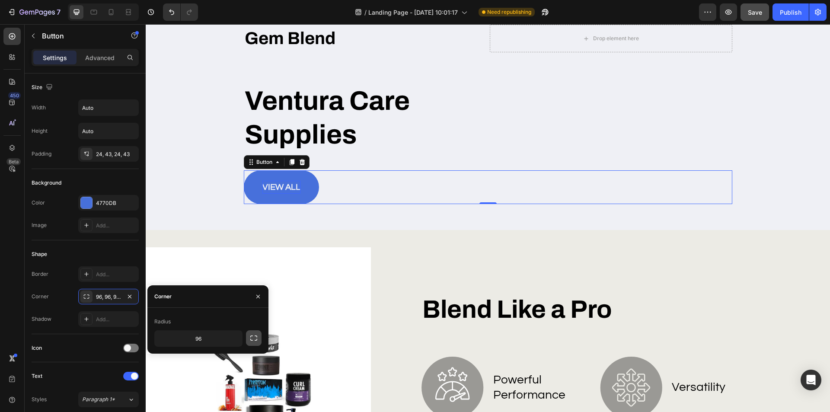
click at [250, 335] on icon "button" at bounding box center [253, 338] width 9 height 9
click at [176, 335] on input "96" at bounding box center [175, 339] width 41 height 16
click at [252, 339] on icon "button" at bounding box center [253, 338] width 9 height 9
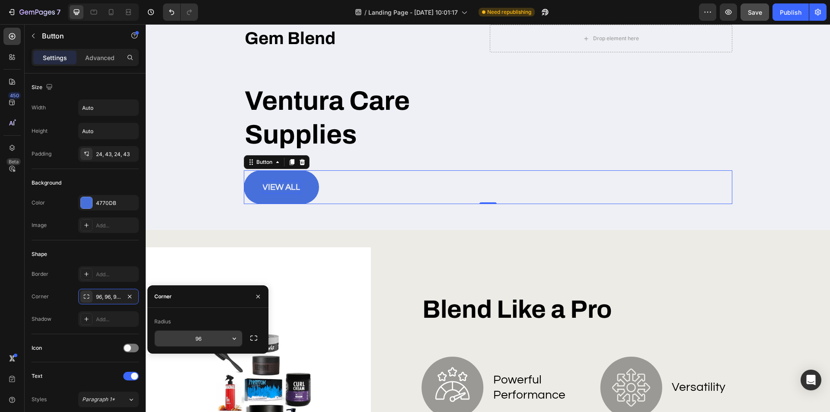
click at [232, 337] on icon "button" at bounding box center [234, 338] width 9 height 9
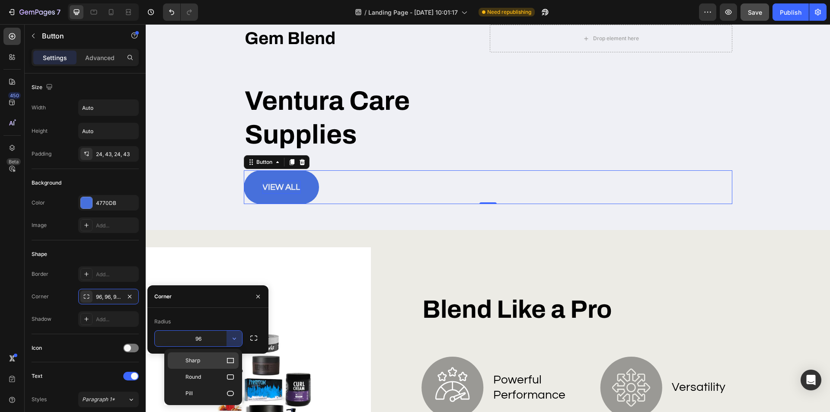
click at [229, 360] on icon at bounding box center [230, 360] width 9 height 9
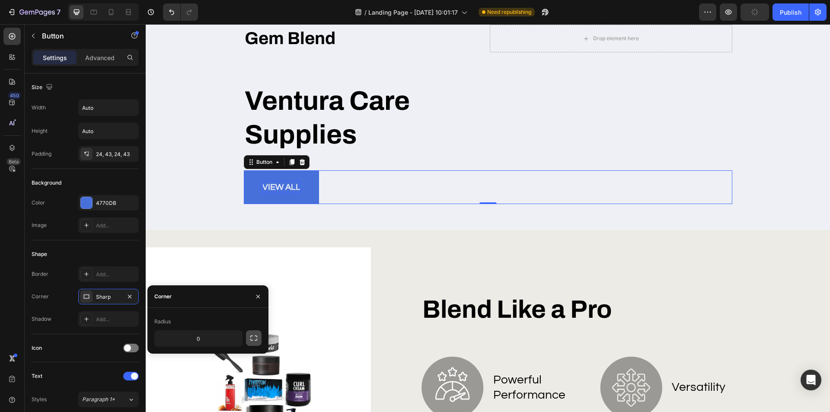
click at [255, 338] on icon "button" at bounding box center [253, 338] width 9 height 9
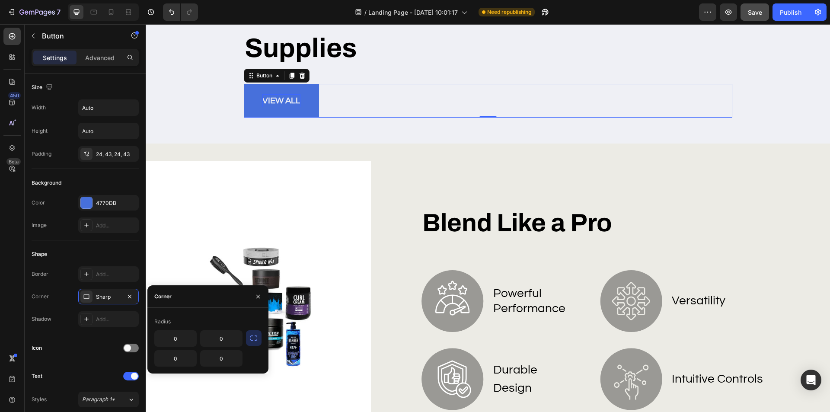
click at [254, 338] on icon "button" at bounding box center [253, 338] width 9 height 9
click at [252, 338] on icon "button" at bounding box center [253, 338] width 9 height 9
click at [172, 340] on input "0" at bounding box center [175, 339] width 41 height 16
click at [207, 341] on input "0" at bounding box center [221, 339] width 41 height 16
click at [252, 342] on icon "button" at bounding box center [253, 338] width 9 height 9
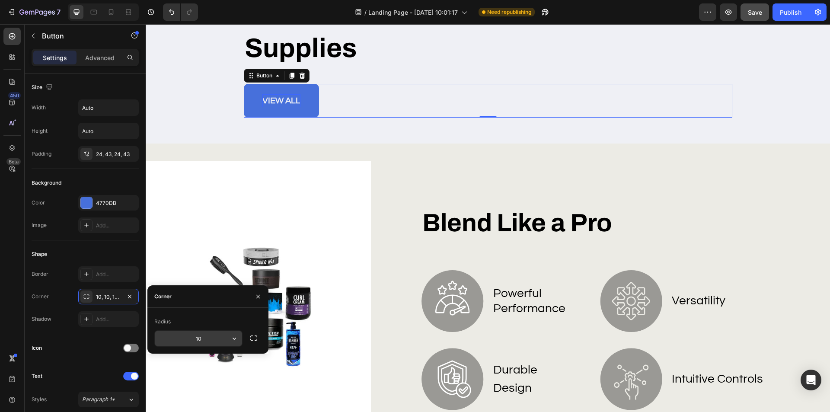
click at [217, 338] on input "10" at bounding box center [198, 339] width 87 height 16
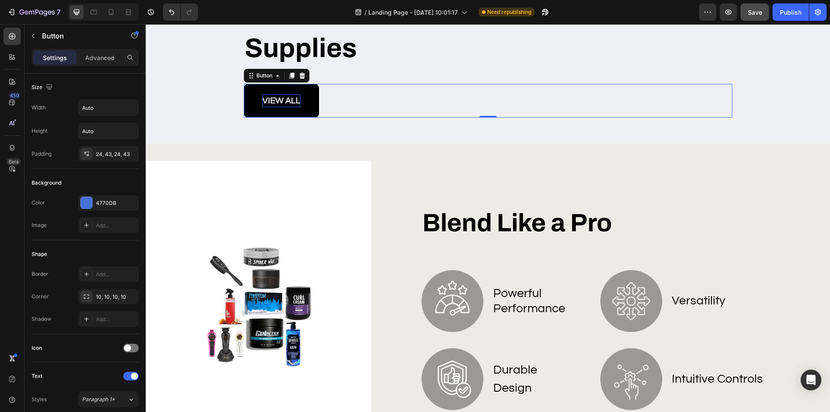
click at [292, 88] on link "view all" at bounding box center [281, 101] width 75 height 34
click at [405, 90] on div "view all Button 0" at bounding box center [488, 101] width 488 height 34
click at [250, 88] on link "view all" at bounding box center [281, 101] width 75 height 34
click at [309, 94] on link "view all" at bounding box center [281, 101] width 75 height 34
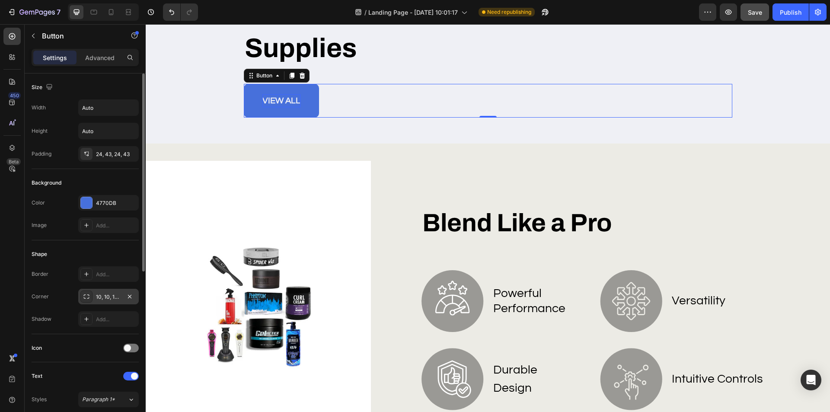
click at [85, 295] on icon at bounding box center [87, 296] width 6 height 4
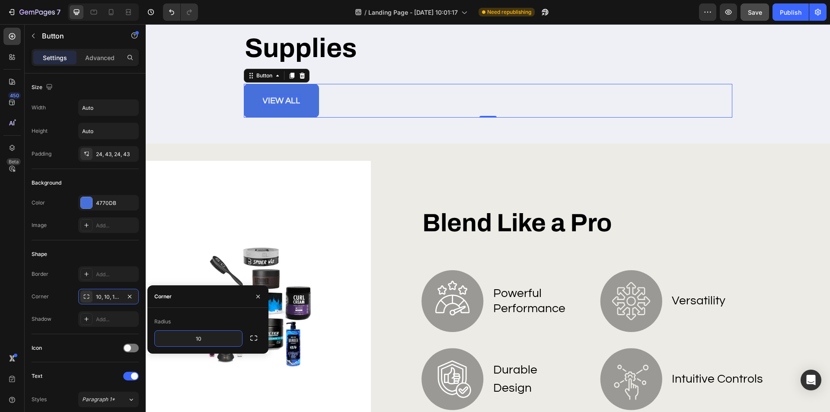
scroll to position [173, 0]
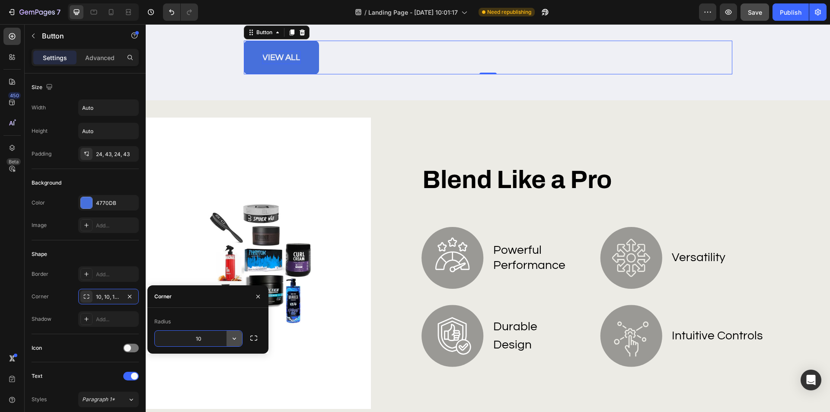
click at [233, 339] on icon "button" at bounding box center [234, 338] width 9 height 9
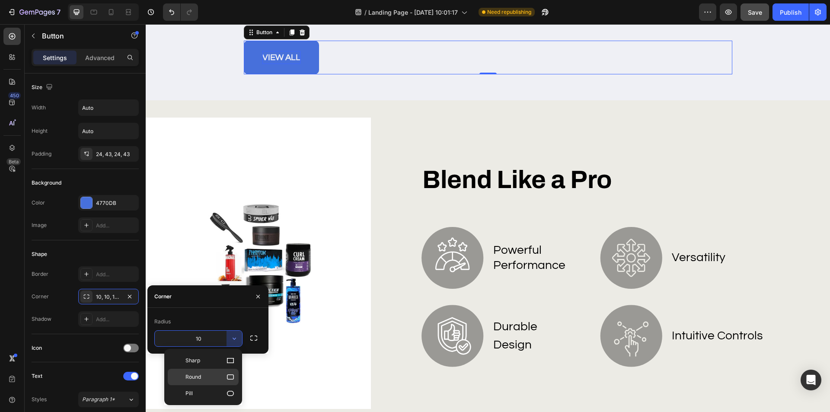
click at [232, 377] on icon at bounding box center [230, 377] width 9 height 9
type input "8"
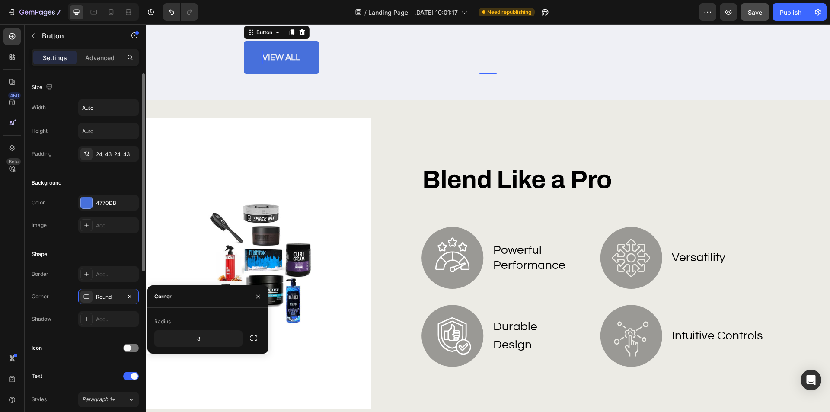
click at [108, 254] on div "Shape" at bounding box center [85, 254] width 107 height 14
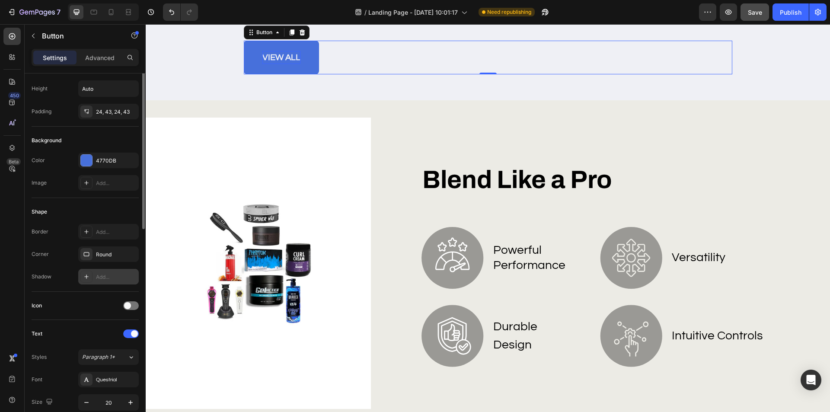
scroll to position [0, 0]
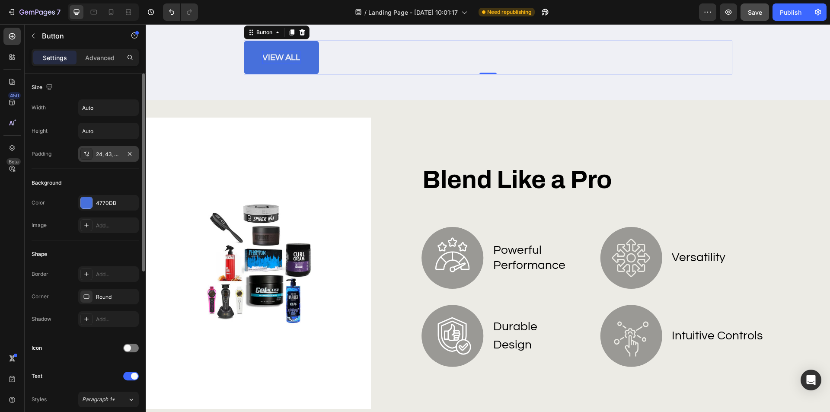
click at [107, 153] on div "24, 43, 24, 43" at bounding box center [108, 154] width 25 height 8
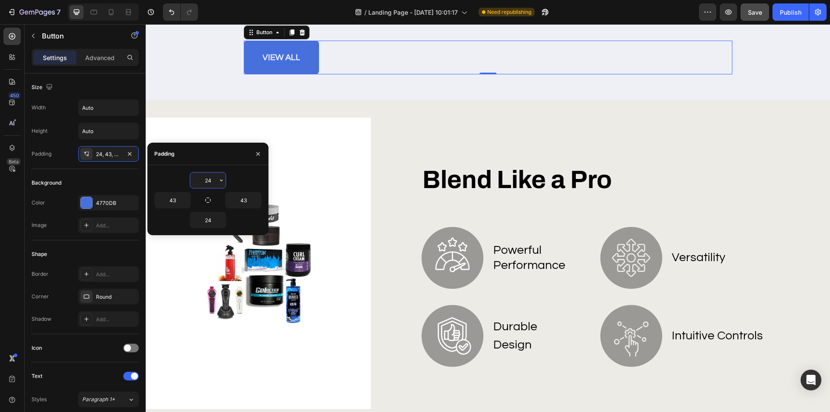
click at [201, 181] on input "24" at bounding box center [207, 180] width 35 height 16
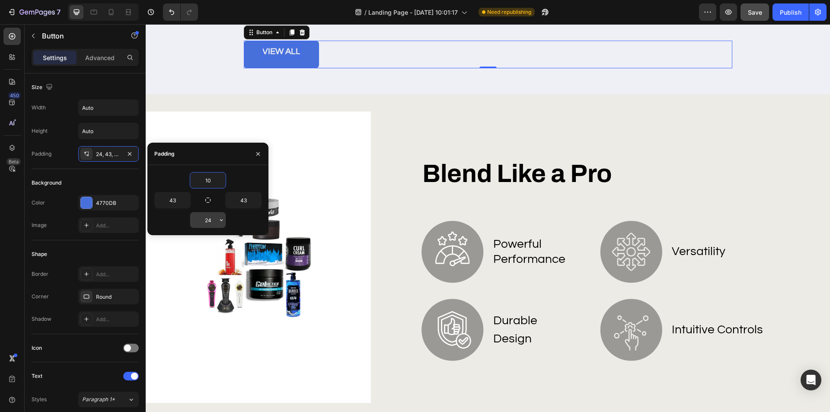
type input "10"
click at [206, 223] on input "24" at bounding box center [207, 220] width 35 height 16
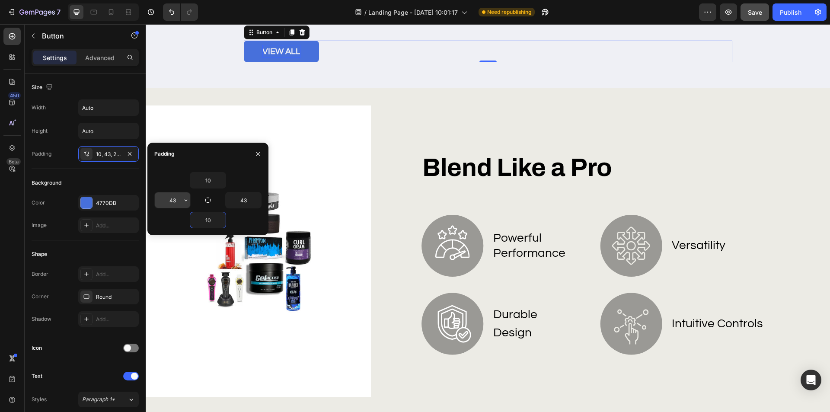
type input "10"
click at [171, 198] on input "43" at bounding box center [172, 200] width 35 height 16
click at [172, 198] on input "20" at bounding box center [172, 200] width 35 height 16
type input "30"
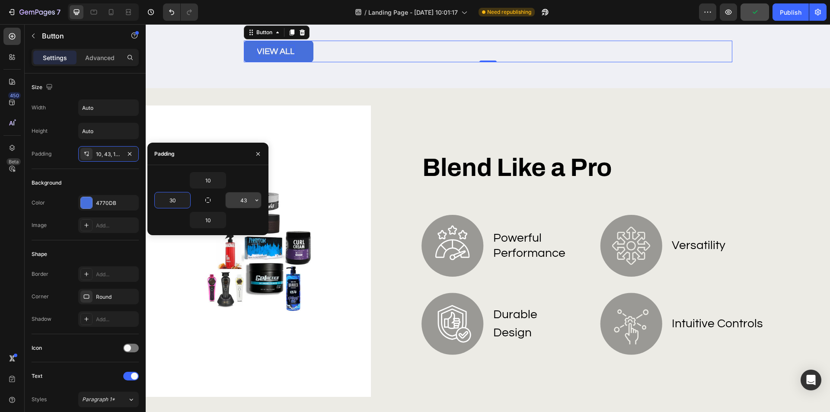
click at [233, 196] on input "43" at bounding box center [243, 200] width 35 height 16
type input "30"
click at [210, 176] on input "10" at bounding box center [207, 180] width 35 height 16
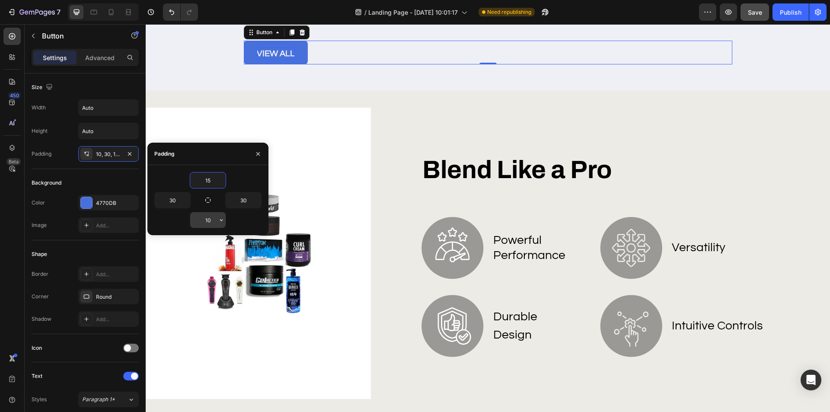
type input "15"
click at [208, 222] on input "10" at bounding box center [207, 220] width 35 height 16
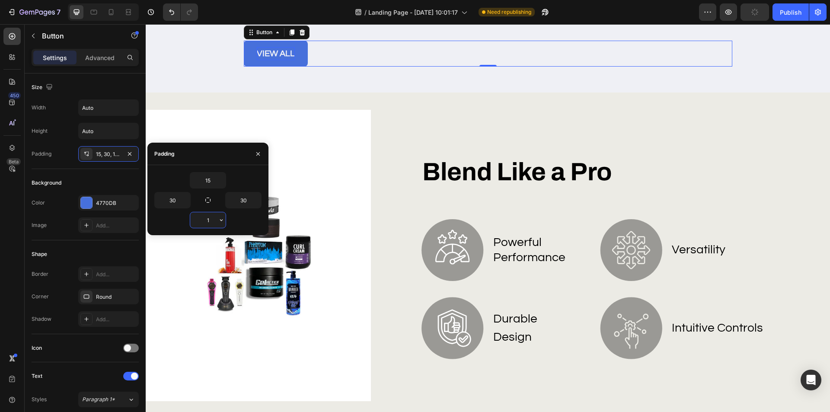
type input "15"
click at [92, 358] on div "Icon" at bounding box center [85, 348] width 107 height 28
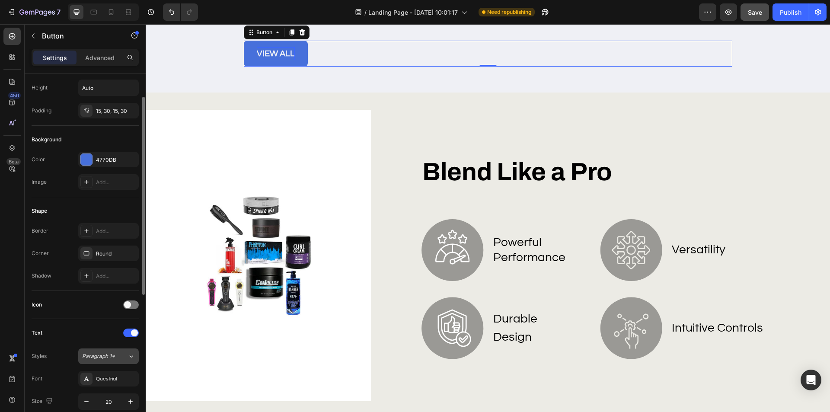
scroll to position [130, 0]
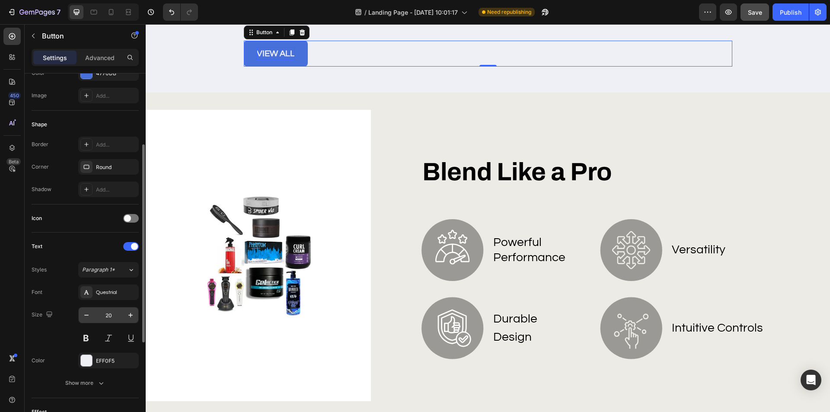
click at [105, 319] on input "20" at bounding box center [108, 315] width 29 height 16
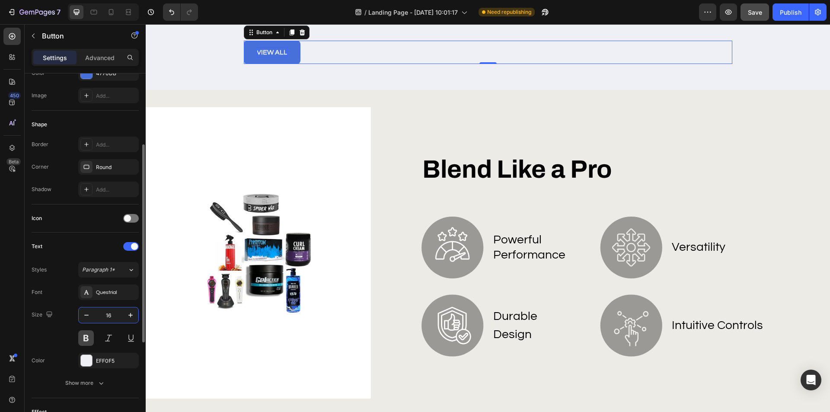
type input "16"
click at [88, 337] on button at bounding box center [86, 338] width 16 height 16
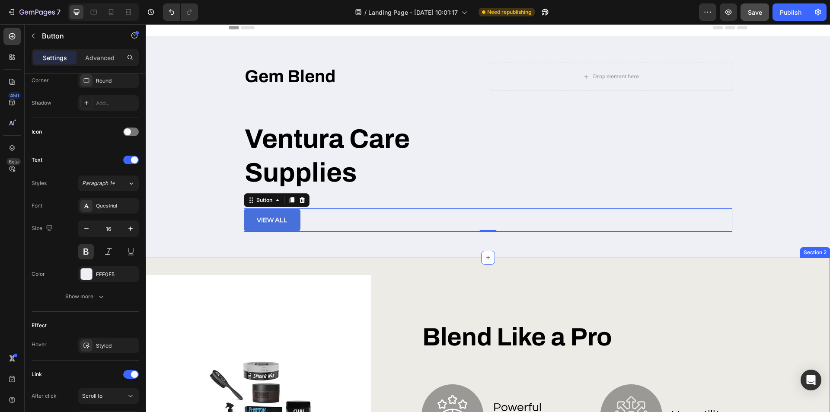
scroll to position [0, 0]
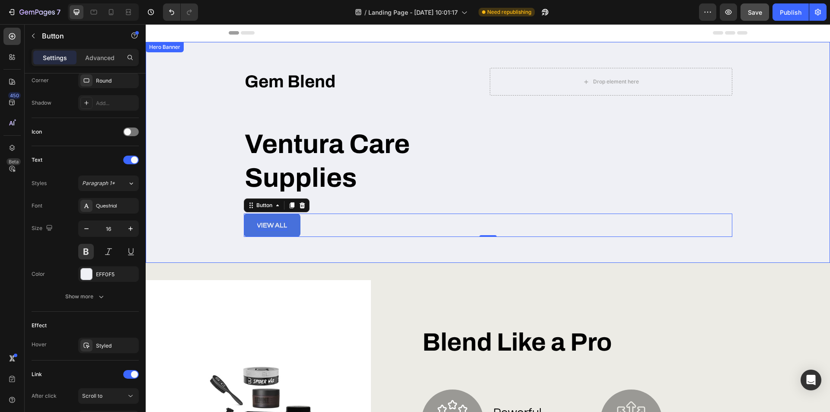
click at [432, 182] on h2 "Ventura Care Supplies" at bounding box center [377, 161] width 267 height 69
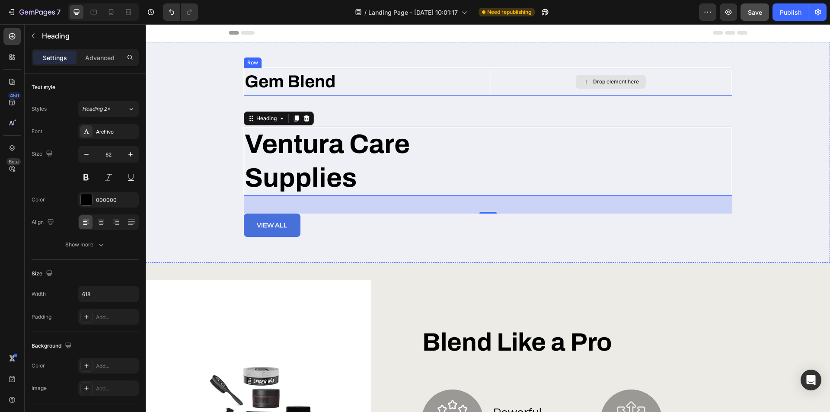
click at [621, 89] on div "Drop element here" at bounding box center [611, 82] width 242 height 28
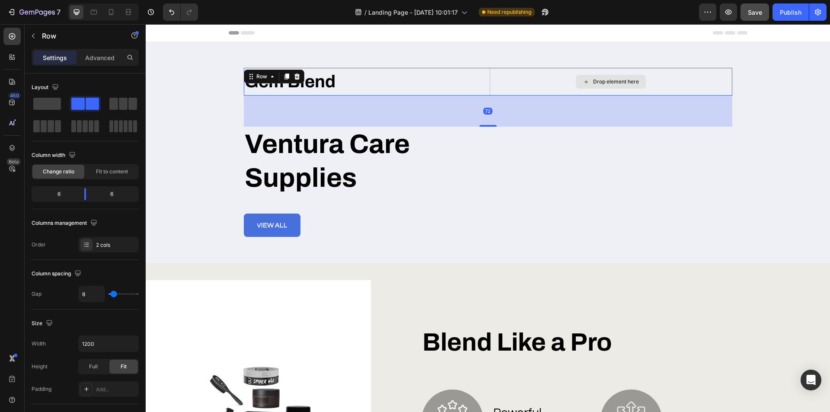
click at [510, 76] on div "Drop element here" at bounding box center [611, 82] width 242 height 28
click at [46, 101] on span at bounding box center [47, 104] width 28 height 12
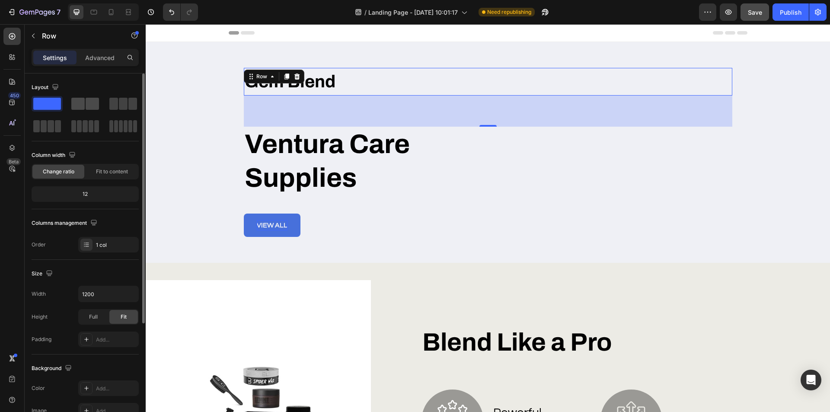
click at [88, 103] on span at bounding box center [92, 104] width 13 height 12
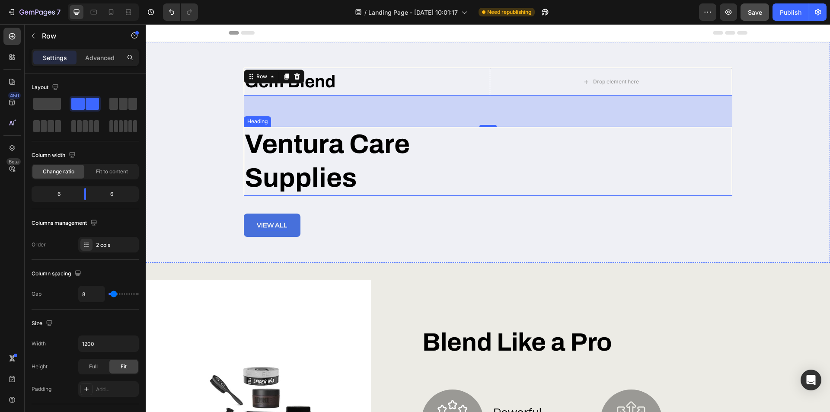
click at [523, 167] on div "Ventura Care Supplies" at bounding box center [488, 161] width 488 height 69
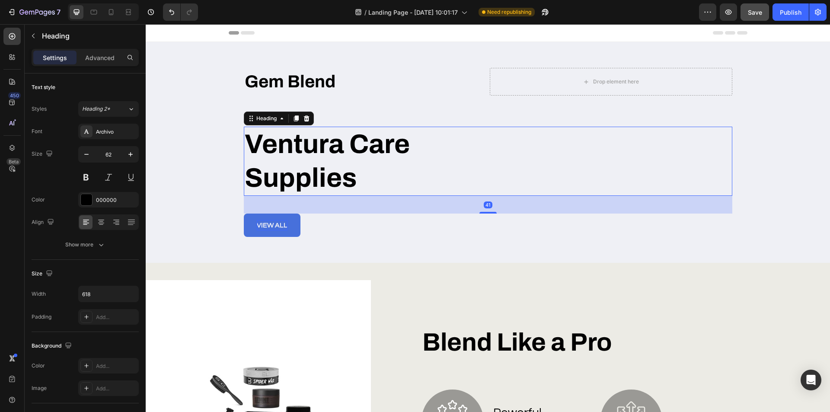
click at [523, 167] on div "Ventura Care Supplies" at bounding box center [488, 161] width 488 height 69
click at [728, 160] on div "Ventura Care Supplies" at bounding box center [488, 161] width 488 height 69
click at [702, 76] on div "Drop element here" at bounding box center [611, 82] width 242 height 28
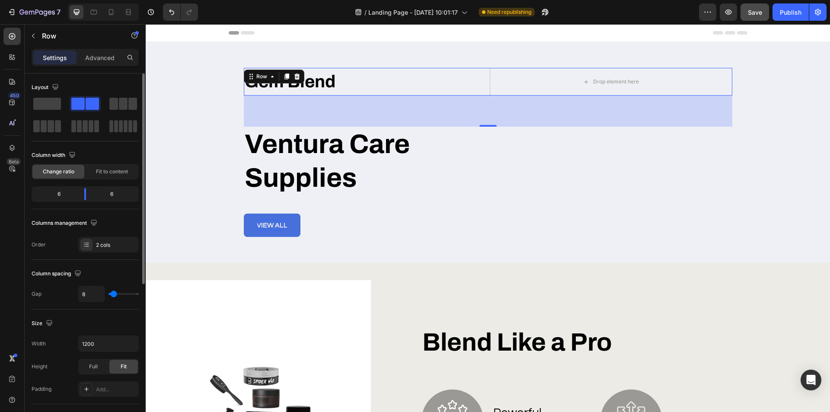
scroll to position [130, 0]
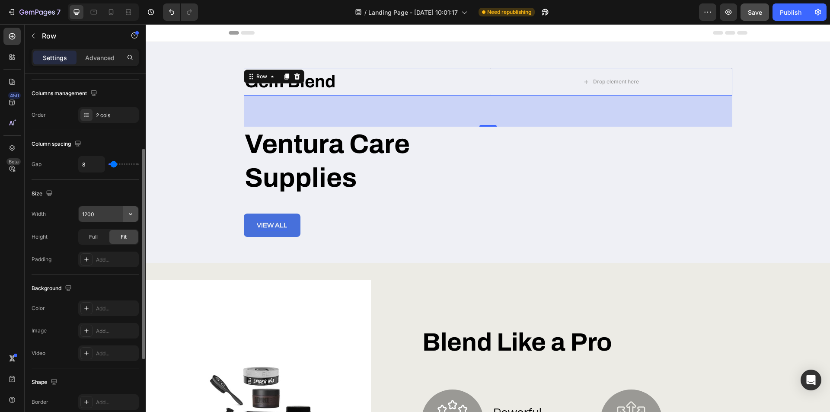
click at [132, 216] on icon "button" at bounding box center [130, 214] width 9 height 9
click at [120, 216] on input "1200" at bounding box center [109, 214] width 60 height 16
click at [134, 215] on icon "button" at bounding box center [130, 214] width 9 height 9
click at [97, 240] on span "Full" at bounding box center [93, 237] width 9 height 8
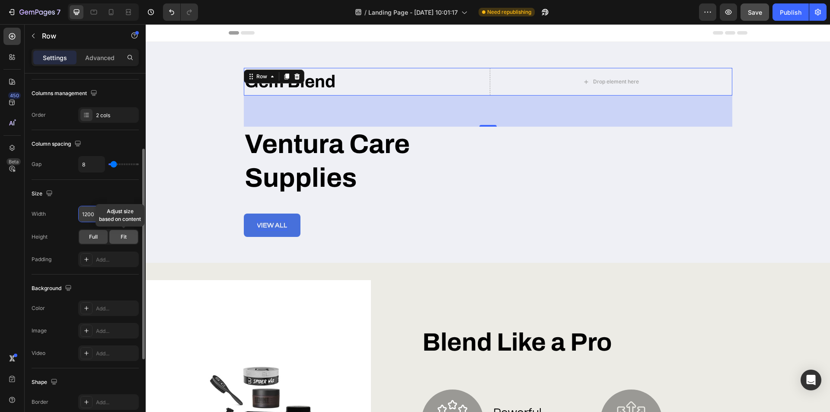
click at [123, 241] on div "Fit" at bounding box center [123, 237] width 29 height 14
click at [96, 215] on input "1200" at bounding box center [109, 214] width 60 height 16
click at [97, 215] on input "1200" at bounding box center [109, 214] width 60 height 16
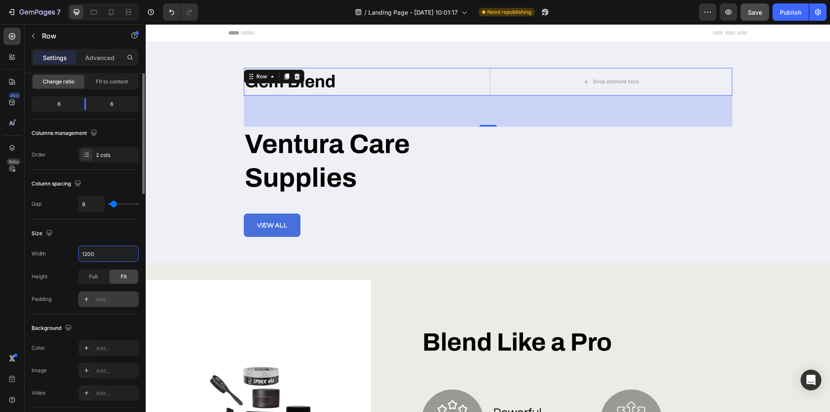
scroll to position [0, 0]
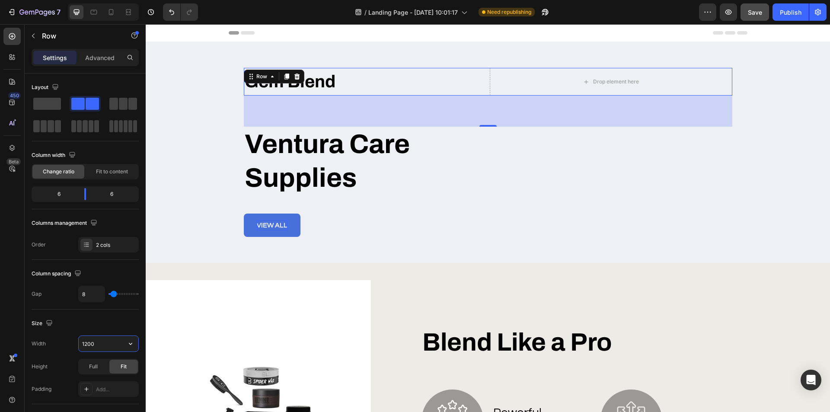
click at [96, 340] on input "1200" at bounding box center [109, 344] width 60 height 16
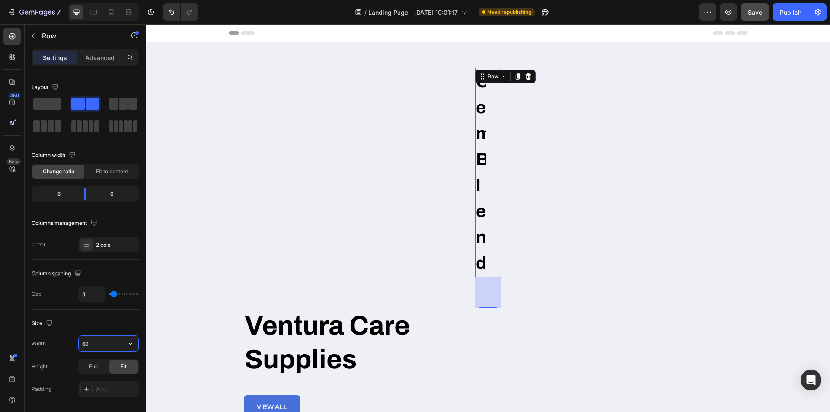
type input "600"
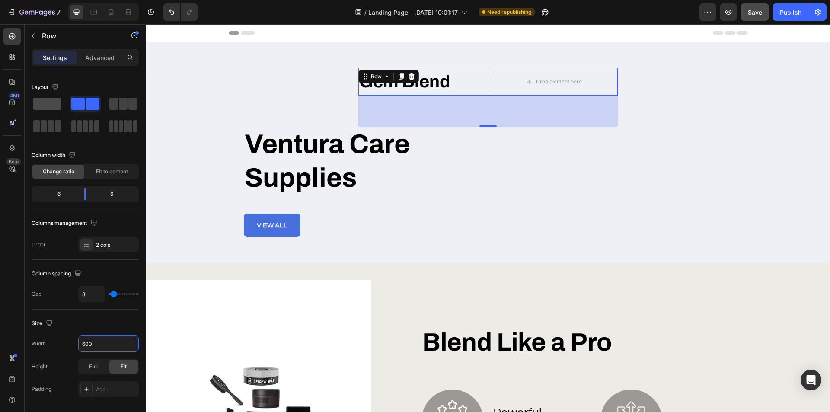
click at [47, 101] on span at bounding box center [47, 104] width 28 height 12
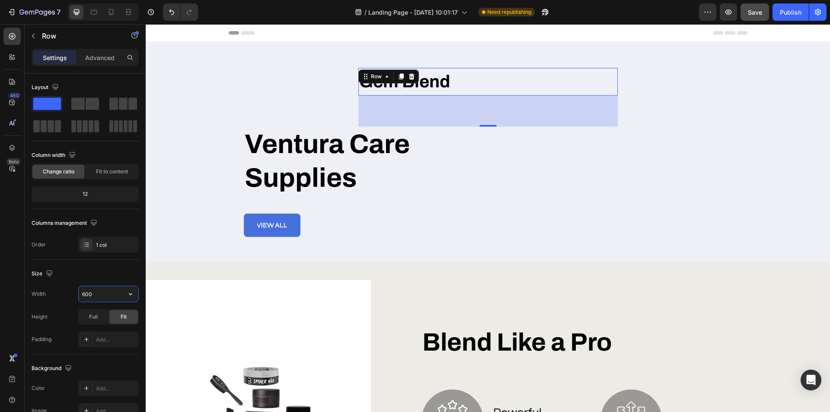
click at [93, 296] on input "600" at bounding box center [109, 294] width 60 height 16
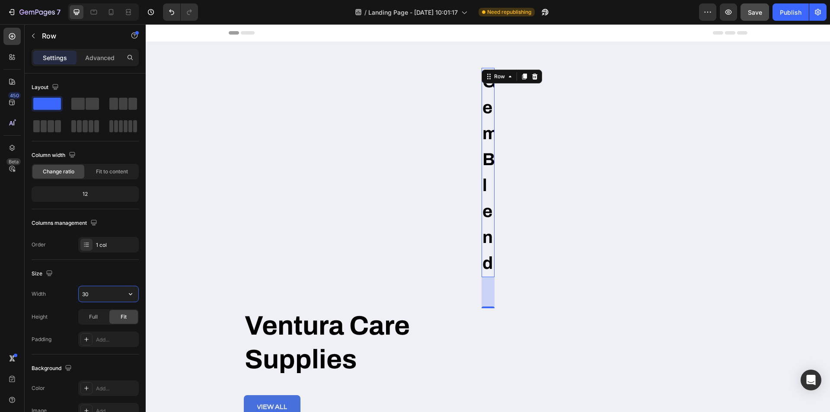
type input "300"
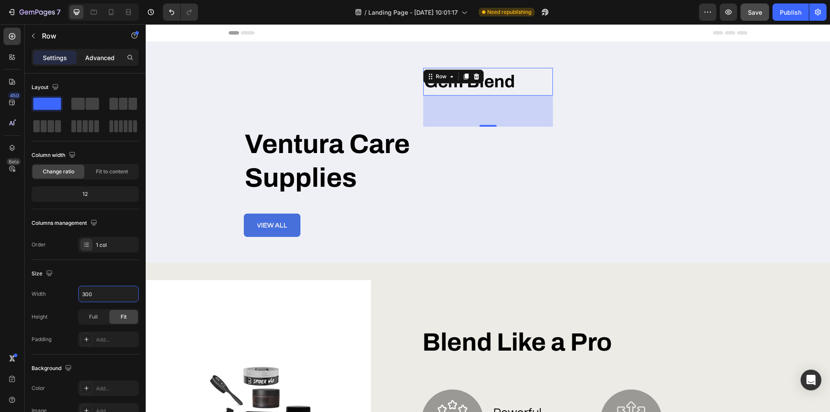
click at [92, 62] on div "Advanced" at bounding box center [99, 58] width 43 height 14
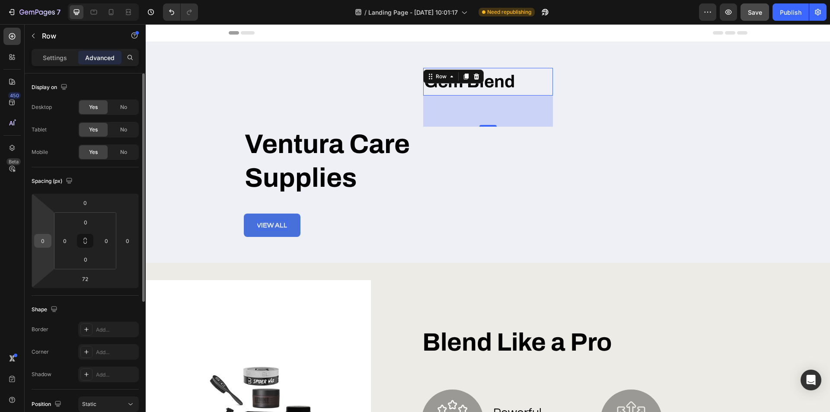
click at [44, 244] on input "0" at bounding box center [42, 240] width 13 height 13
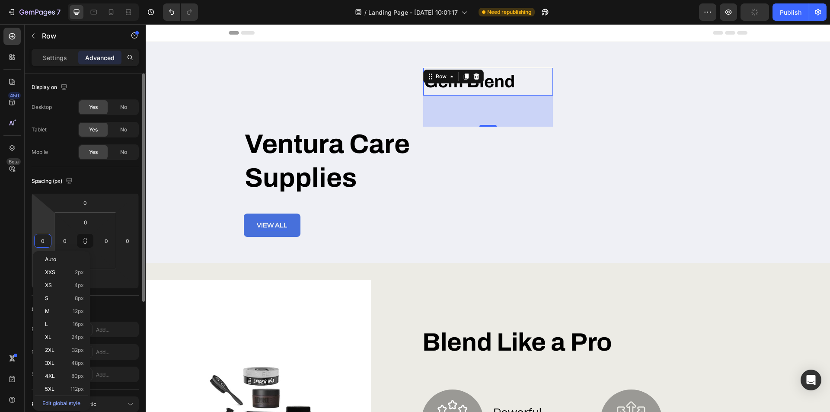
click at [106, 184] on div "Spacing (px)" at bounding box center [85, 181] width 107 height 14
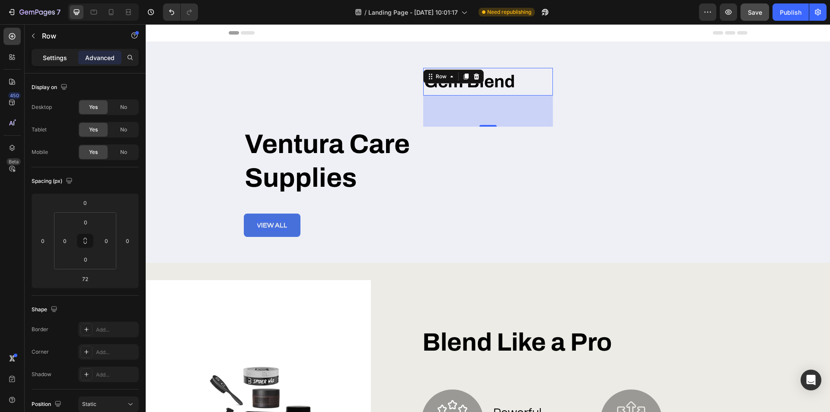
click at [58, 61] on p "Settings" at bounding box center [55, 57] width 24 height 9
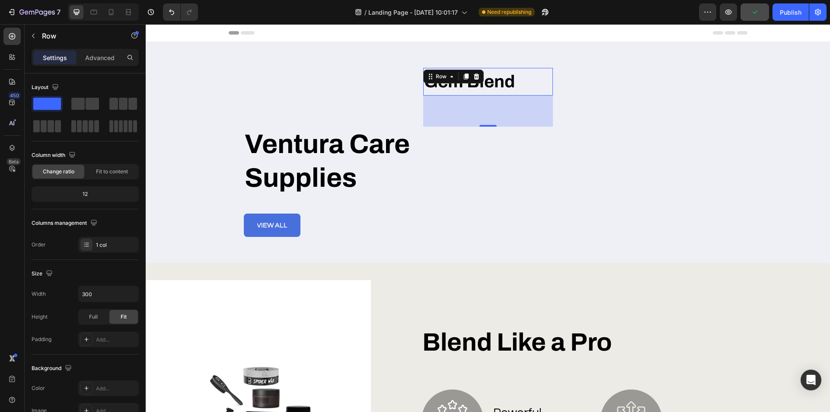
click at [516, 112] on div "72" at bounding box center [488, 111] width 130 height 31
click at [614, 116] on div "Gem Blend Heading Row 72 Ventura Care Supplies Heading view all Button" at bounding box center [488, 152] width 488 height 169
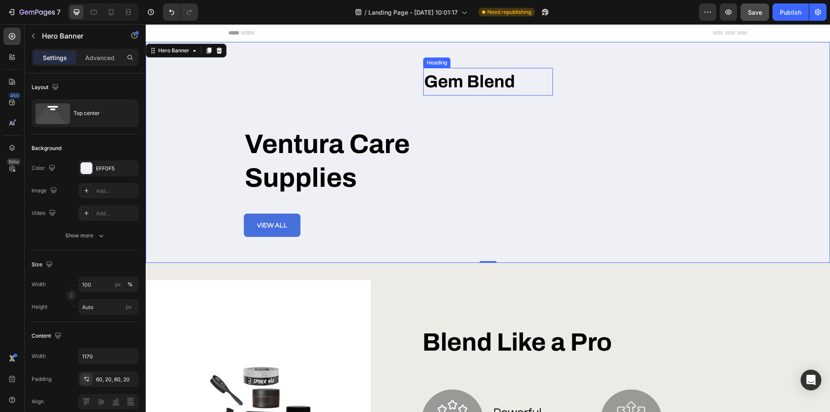
click at [472, 82] on h1 "Gem Blend" at bounding box center [488, 82] width 130 height 28
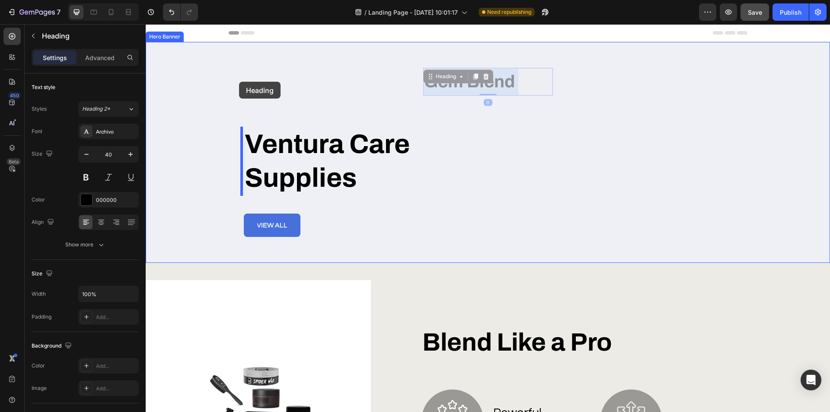
drag, startPoint x: 469, startPoint y: 84, endPoint x: 239, endPoint y: 82, distance: 230.4
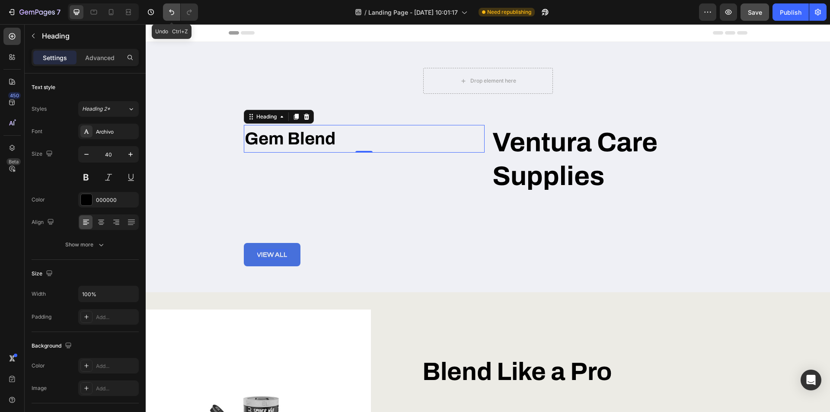
click at [164, 14] on button "Undo/Redo" at bounding box center [171, 11] width 17 height 17
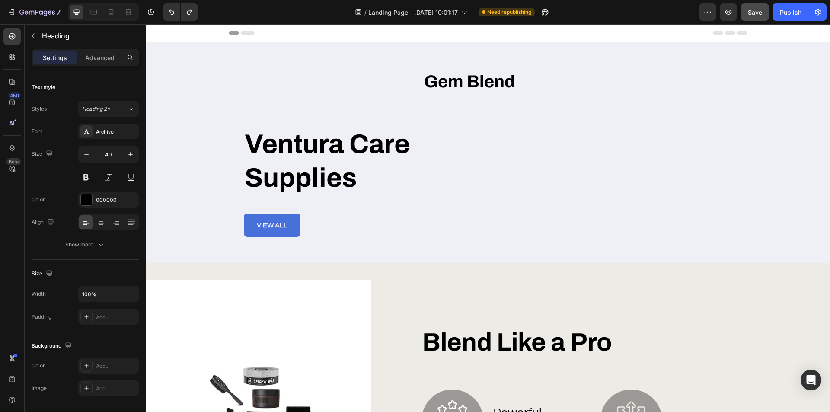
click at [473, 86] on h1 "Gem Blend" at bounding box center [488, 82] width 130 height 28
click at [568, 83] on div "Gem Blend Heading Row Ventura Care Supplies Heading view all Button" at bounding box center [488, 152] width 488 height 169
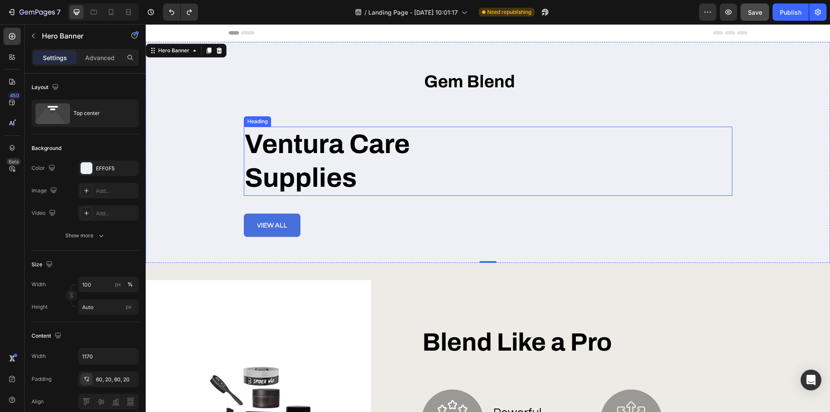
click at [515, 140] on div "Ventura Care Supplies" at bounding box center [488, 161] width 488 height 69
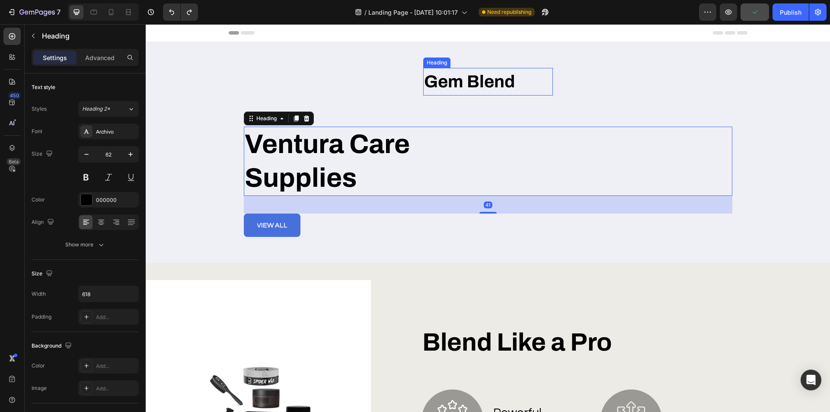
click at [509, 73] on p "Gem Blend" at bounding box center [488, 82] width 128 height 26
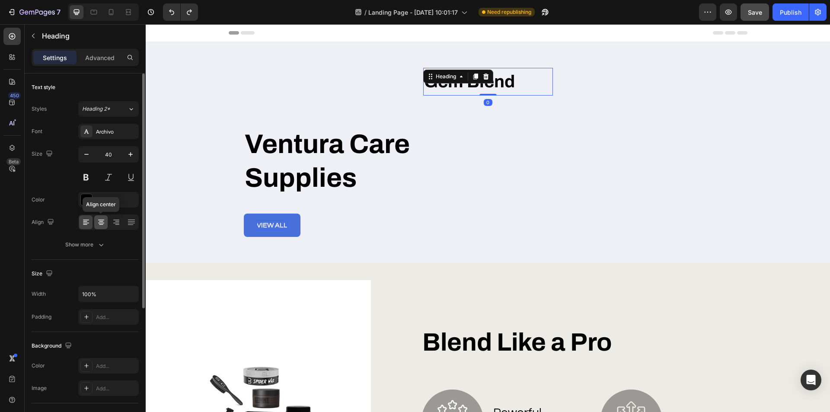
click at [99, 220] on icon at bounding box center [101, 222] width 9 height 9
click at [87, 222] on icon at bounding box center [86, 222] width 9 height 9
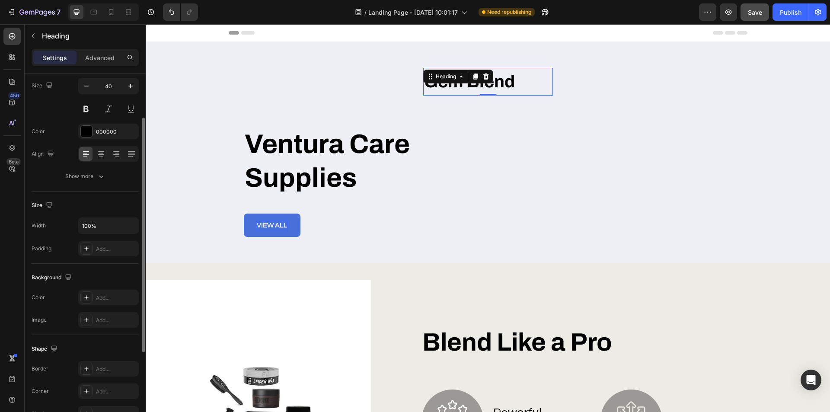
scroll to position [25, 0]
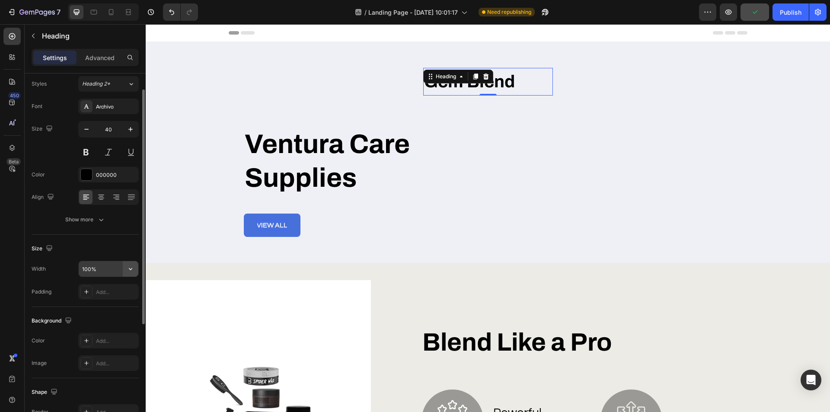
click at [124, 268] on button "button" at bounding box center [131, 269] width 16 height 16
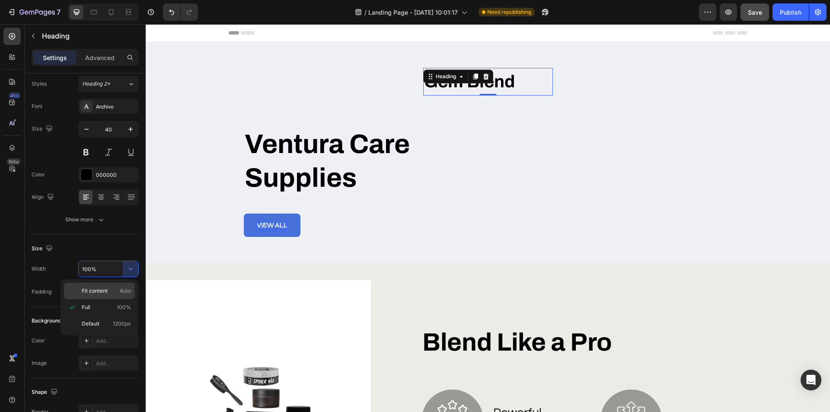
click at [112, 291] on p "Fit content Auto" at bounding box center [106, 291] width 49 height 8
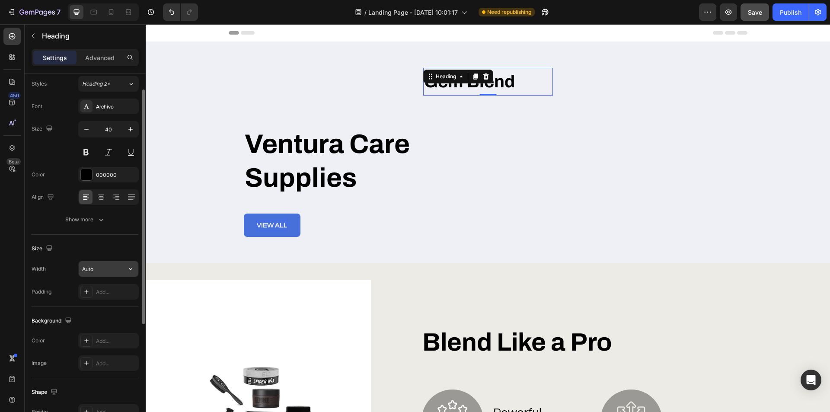
click at [122, 271] on input "Auto" at bounding box center [109, 269] width 60 height 16
click at [134, 270] on icon "button" at bounding box center [130, 268] width 9 height 9
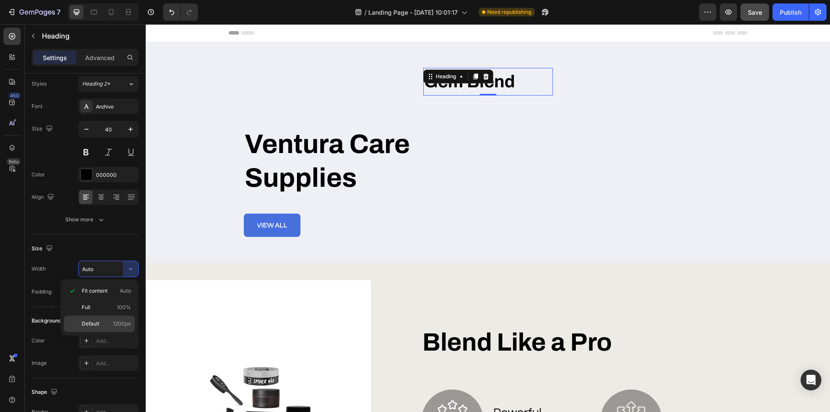
click at [106, 321] on p "Default 1200px" at bounding box center [106, 324] width 49 height 8
type input "1200"
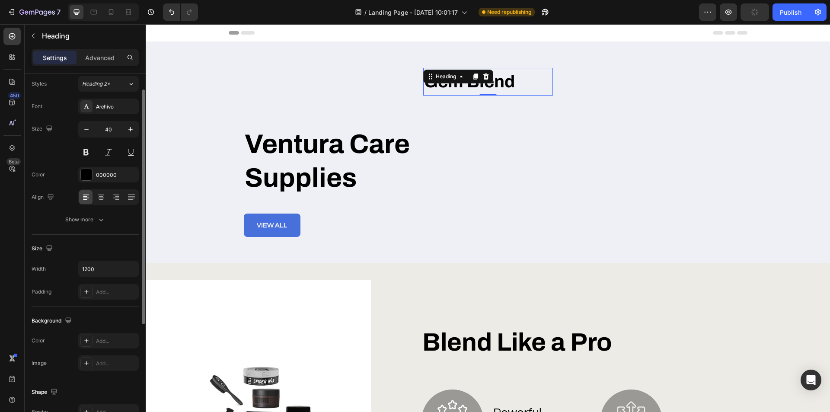
click at [107, 260] on div "Size Width 1200 Padding Add..." at bounding box center [85, 271] width 107 height 72
click at [475, 112] on div "Gem Blend Heading 0 Row Ventura Care Supplies Heading view all Button" at bounding box center [488, 152] width 488 height 169
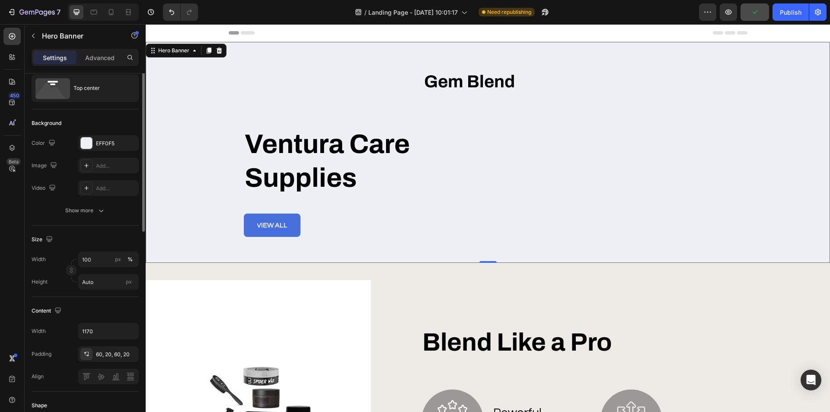
scroll to position [0, 0]
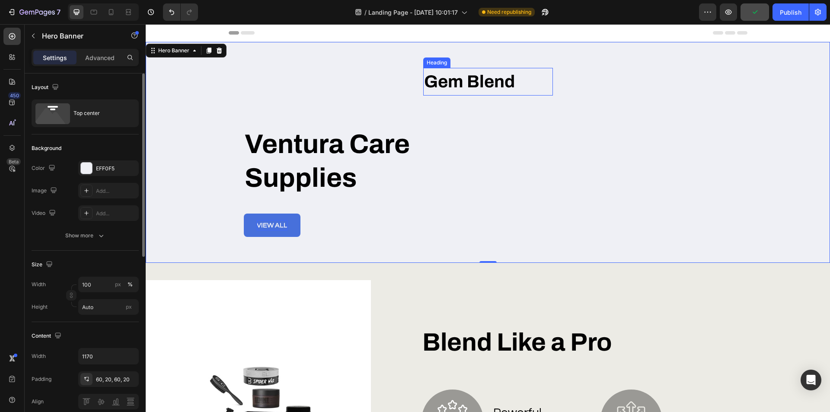
click at [545, 80] on p "Gem Blend" at bounding box center [488, 82] width 128 height 26
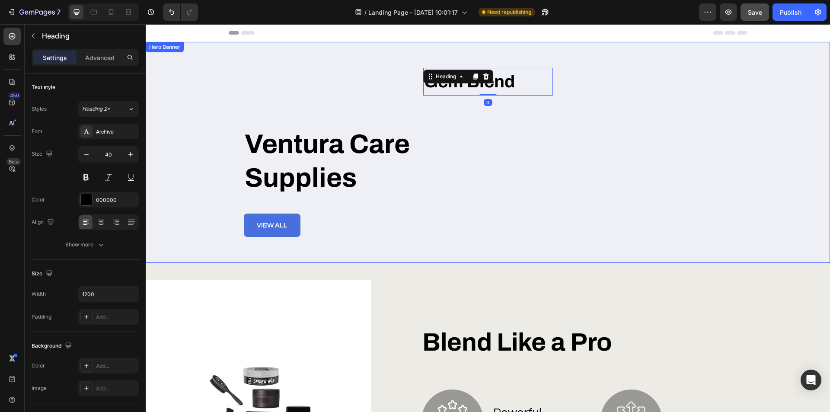
click at [587, 84] on div "Gem Blend Heading 0 Row Ventura Care Supplies Heading view all Button" at bounding box center [488, 152] width 488 height 169
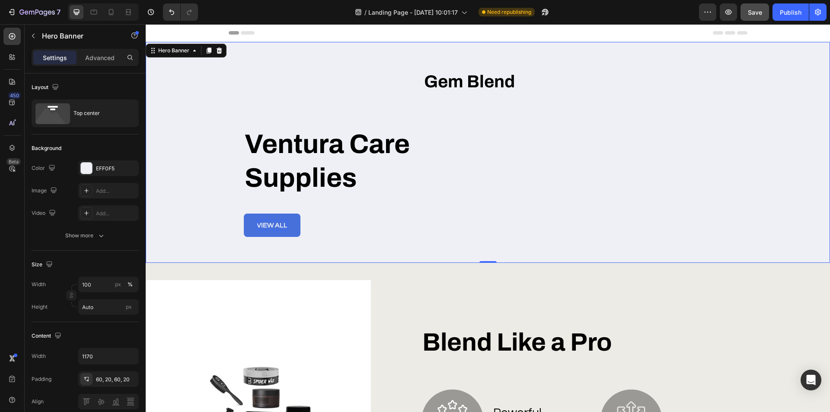
click at [550, 85] on div "Gem Blend Heading Row Ventura Care Supplies Heading view all Button" at bounding box center [488, 152] width 488 height 169
click at [483, 84] on p "Gem Blend" at bounding box center [488, 82] width 128 height 26
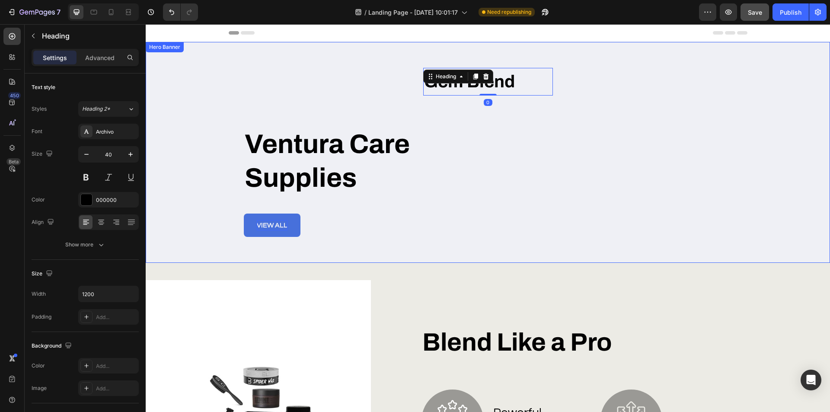
click at [304, 82] on div "Gem Blend Heading 0 Row Ventura Care Supplies Heading view all Button" at bounding box center [488, 152] width 488 height 169
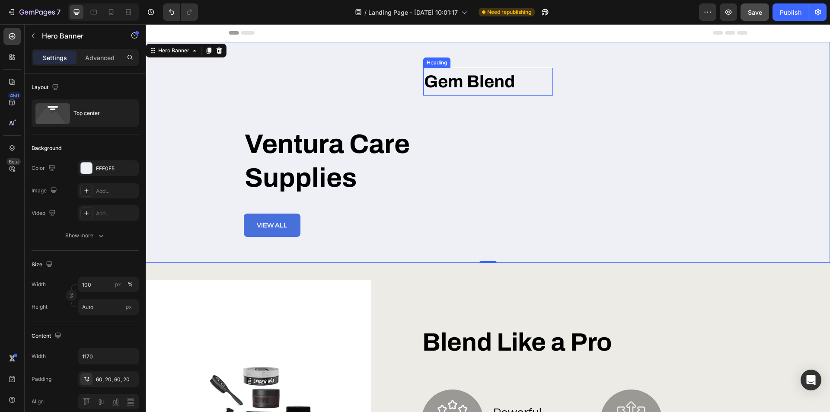
click at [469, 87] on p "Gem Blend" at bounding box center [488, 82] width 128 height 26
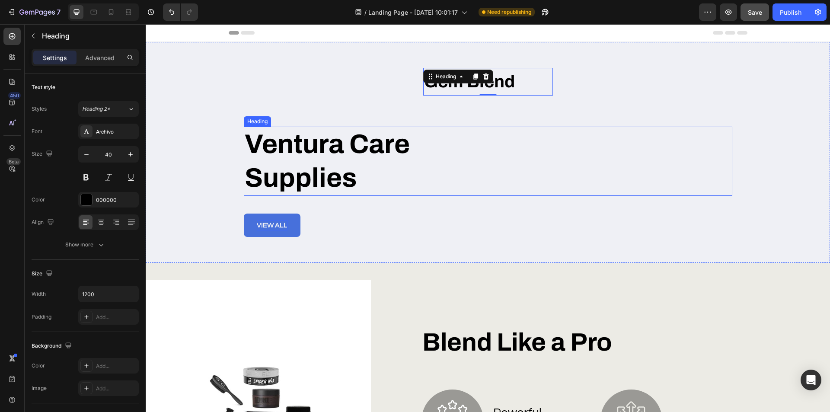
click at [275, 163] on h2 "Ventura Care Supplies" at bounding box center [377, 161] width 267 height 69
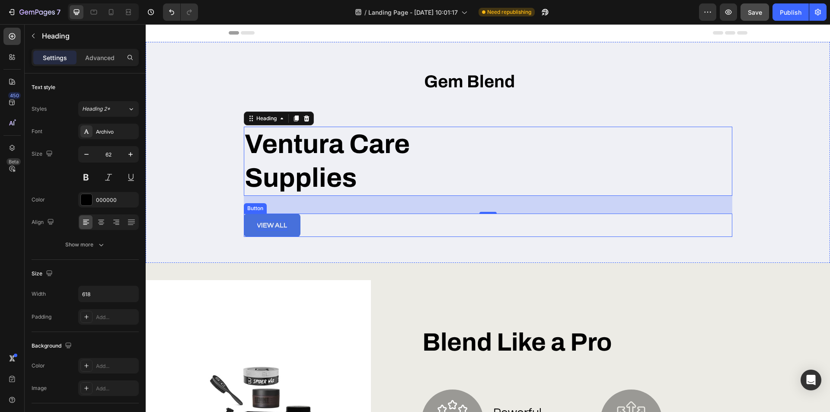
click at [342, 230] on div "view all Button" at bounding box center [488, 224] width 488 height 23
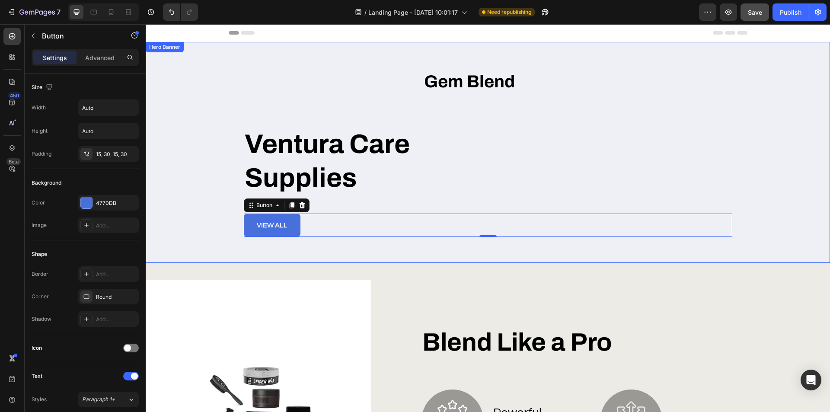
click at [290, 92] on div "Gem Blend Heading Row Ventura Care Supplies Heading view all Button 0" at bounding box center [488, 152] width 488 height 169
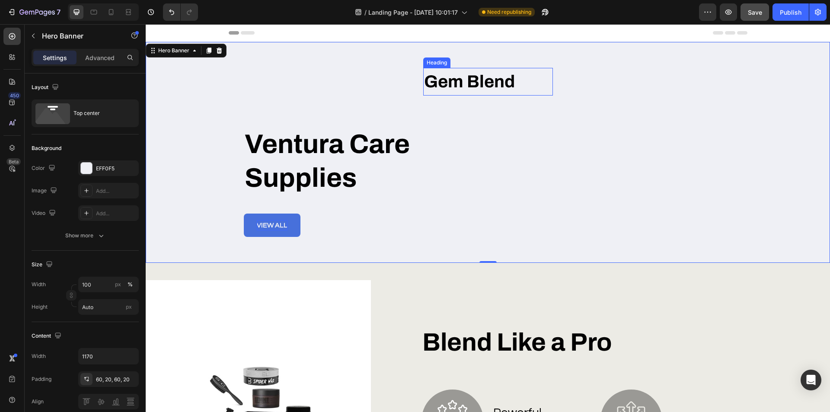
click at [478, 79] on p "Gem Blend" at bounding box center [488, 82] width 128 height 26
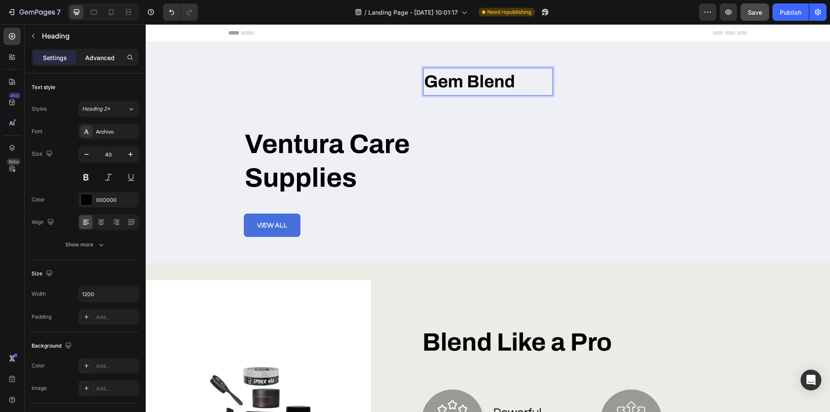
click at [94, 60] on p "Advanced" at bounding box center [99, 57] width 29 height 9
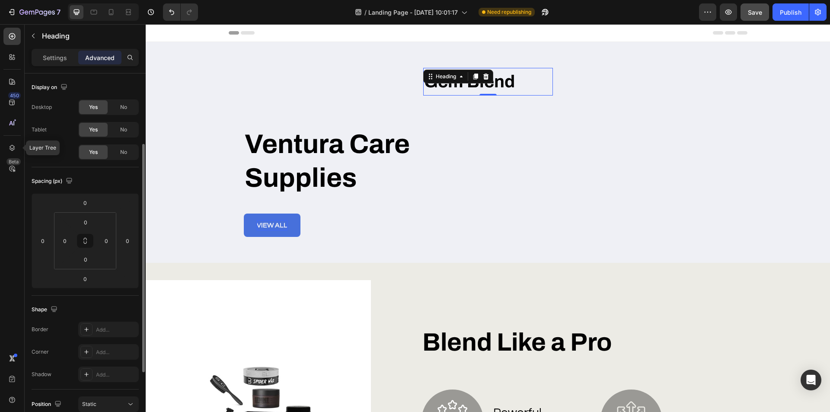
scroll to position [43, 0]
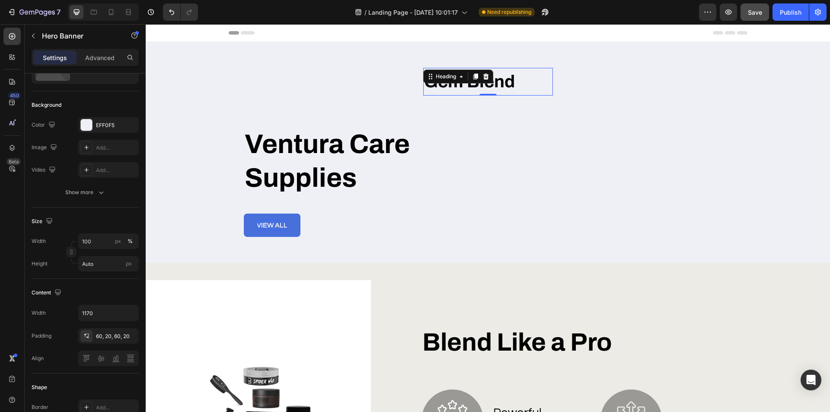
click at [361, 80] on div "Gem Blend Heading 0 Row Ventura Care Supplies Heading view all Button" at bounding box center [488, 152] width 488 height 169
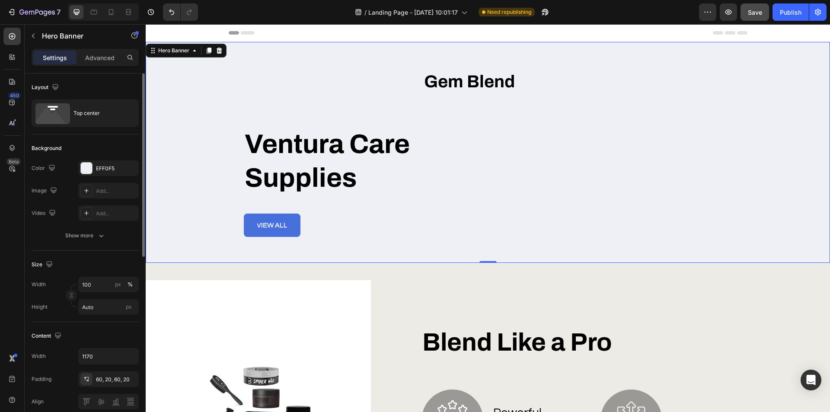
scroll to position [0, 0]
click at [119, 112] on div "Top center" at bounding box center [99, 113] width 53 height 20
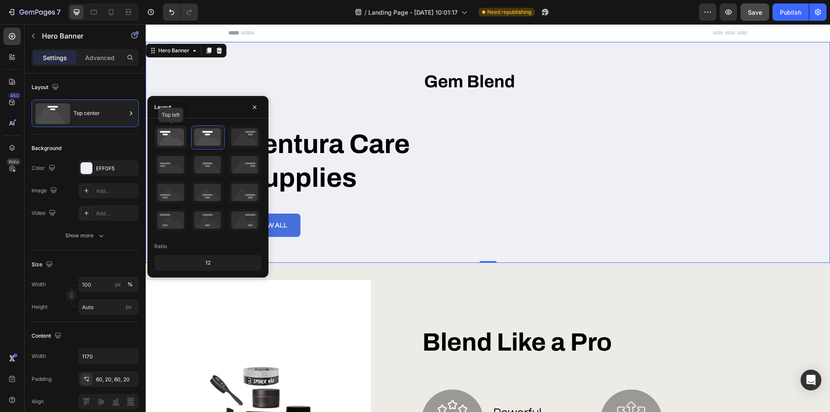
click at [166, 133] on icon at bounding box center [171, 137] width 32 height 22
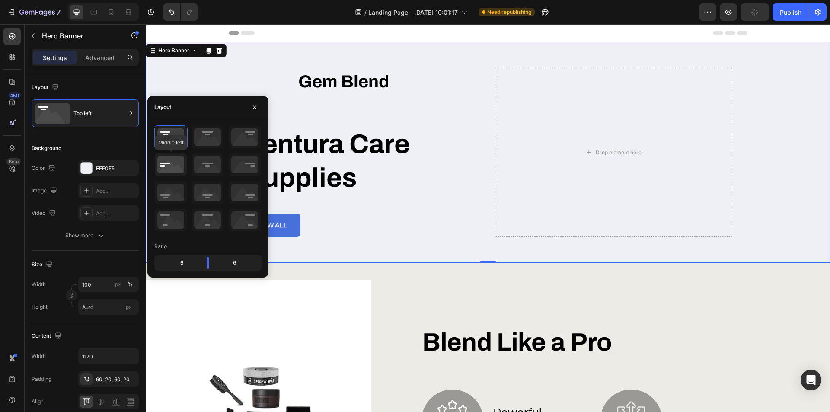
click at [165, 162] on icon at bounding box center [171, 164] width 32 height 22
click at [213, 168] on icon at bounding box center [207, 164] width 32 height 22
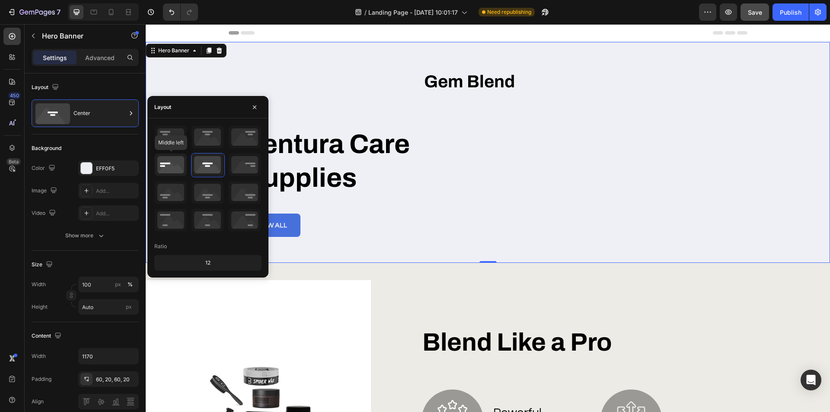
click at [173, 168] on icon at bounding box center [171, 164] width 32 height 22
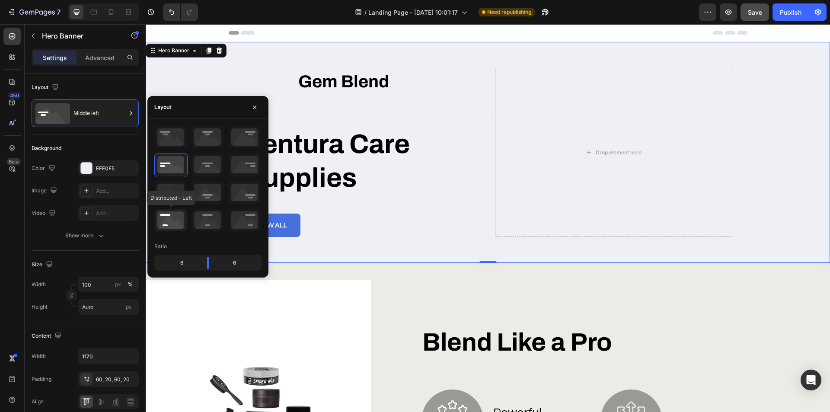
click at [175, 221] on icon at bounding box center [171, 220] width 32 height 22
click at [164, 136] on icon at bounding box center [171, 137] width 32 height 22
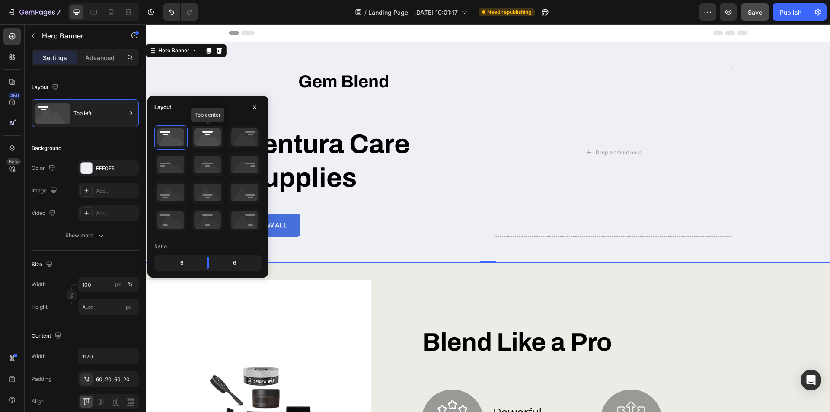
click at [201, 138] on icon at bounding box center [207, 137] width 32 height 22
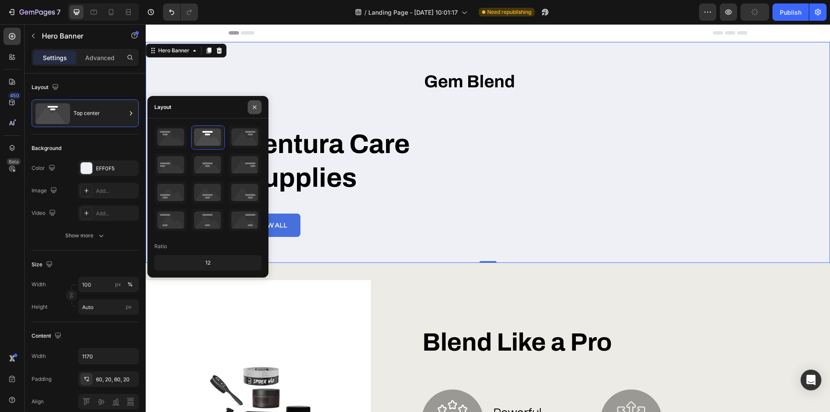
click at [253, 105] on icon "button" at bounding box center [254, 107] width 7 height 7
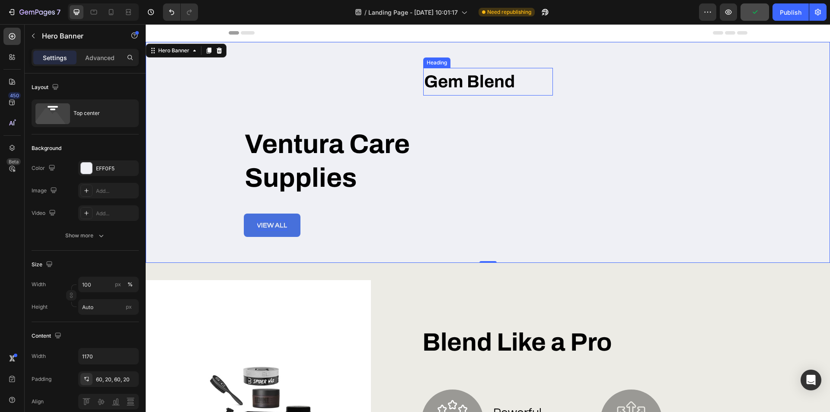
click at [466, 88] on p "Gem Blend" at bounding box center [488, 82] width 128 height 26
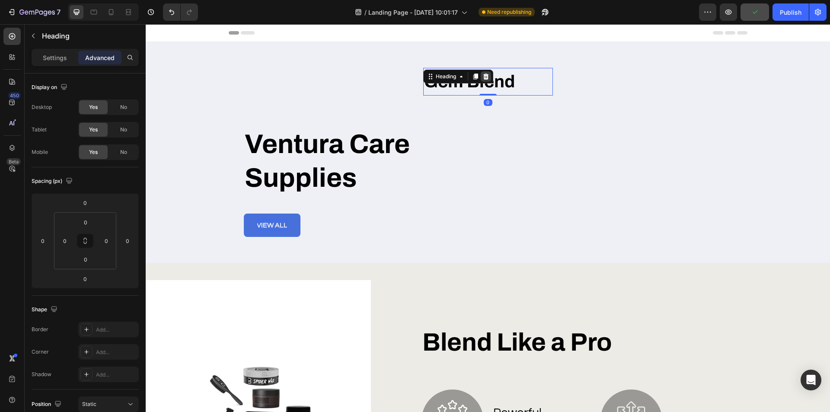
click at [483, 76] on icon at bounding box center [486, 76] width 6 height 6
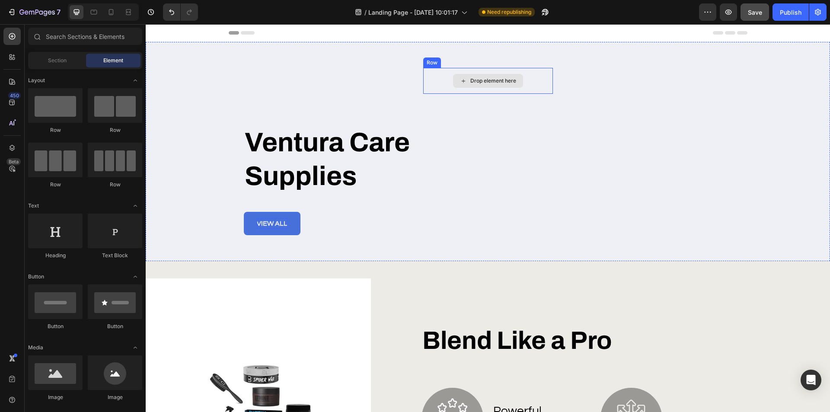
click at [435, 82] on div "Drop element here" at bounding box center [488, 81] width 130 height 26
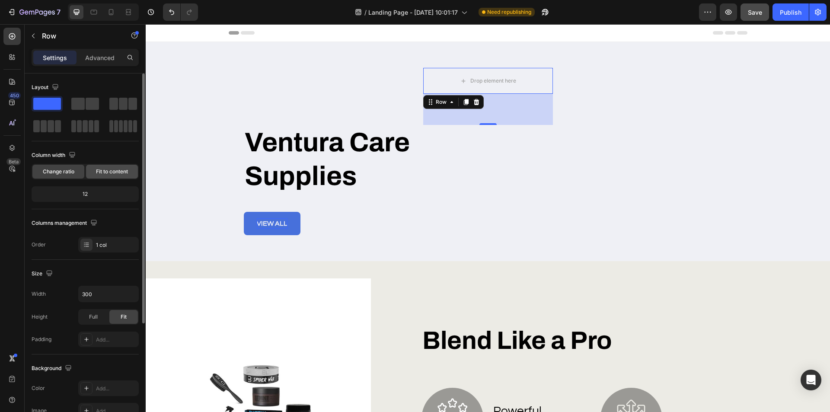
click at [96, 170] on span "Fit to content" at bounding box center [112, 172] width 32 height 8
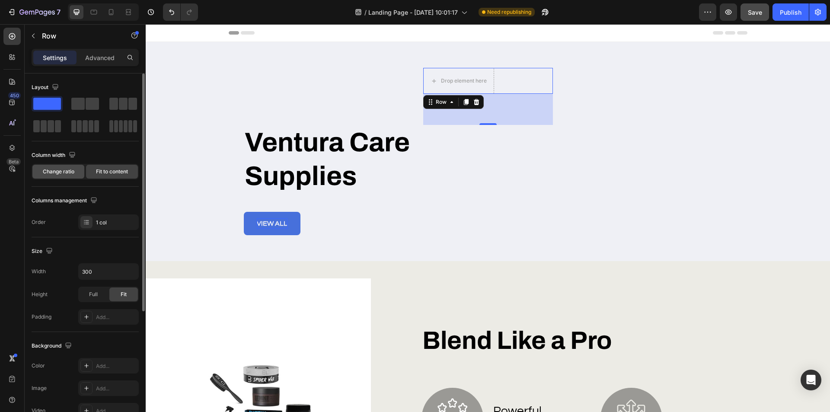
click at [38, 170] on div "Change ratio" at bounding box center [58, 172] width 52 height 14
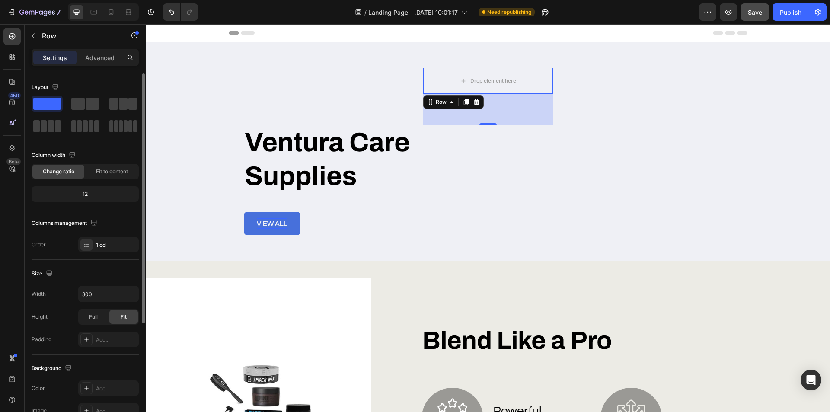
click at [53, 171] on span "Change ratio" at bounding box center [59, 172] width 32 height 8
click at [116, 170] on span "Fit to content" at bounding box center [112, 172] width 32 height 8
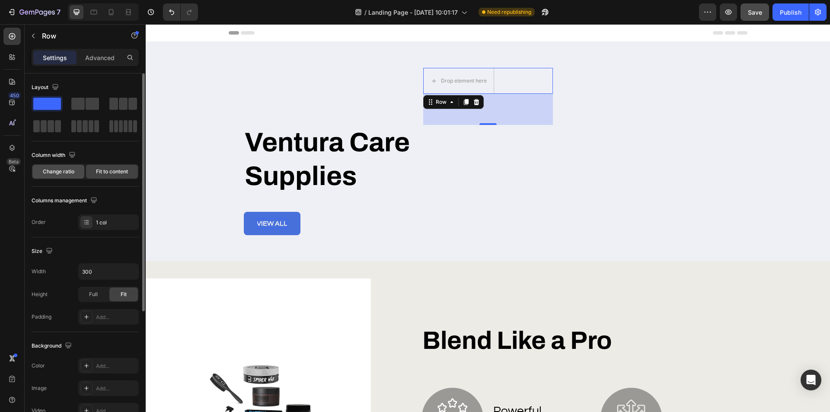
click at [52, 169] on span "Change ratio" at bounding box center [59, 172] width 32 height 8
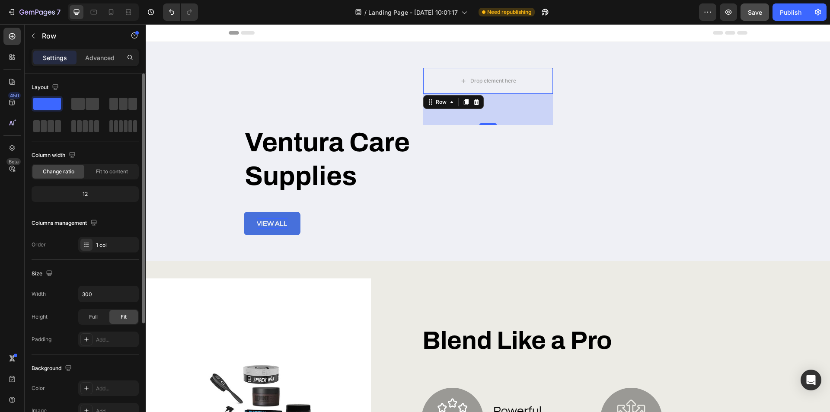
click at [69, 185] on div "Column width Change ratio Fit to content 12" at bounding box center [85, 178] width 107 height 61
click at [77, 191] on div "12" at bounding box center [85, 194] width 104 height 12
click at [86, 193] on div "12" at bounding box center [85, 194] width 104 height 12
click at [100, 176] on div "Fit to content" at bounding box center [112, 172] width 52 height 14
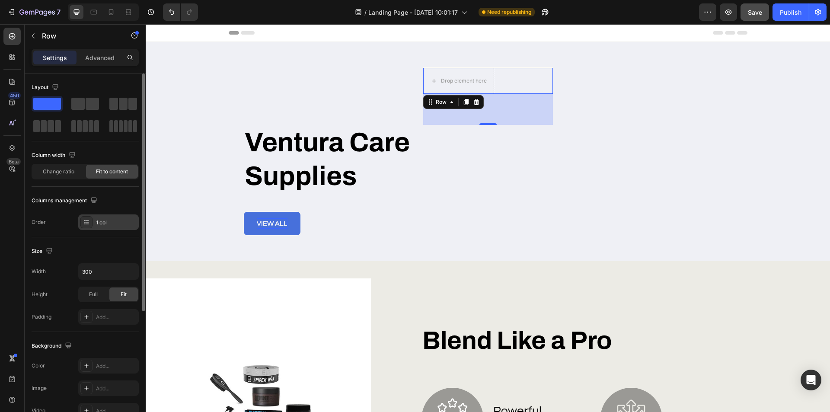
click at [86, 221] on icon at bounding box center [86, 222] width 7 height 7
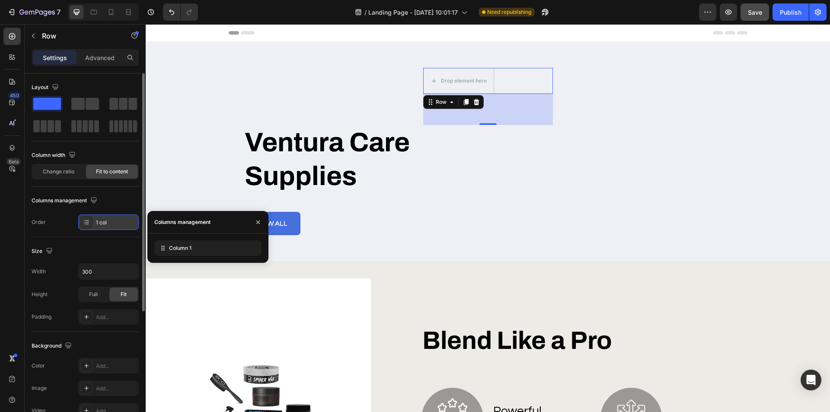
click at [86, 221] on icon at bounding box center [86, 222] width 7 height 7
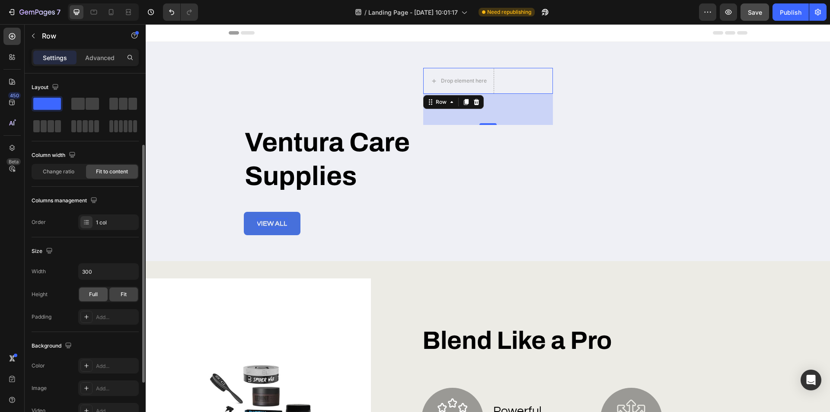
scroll to position [43, 0]
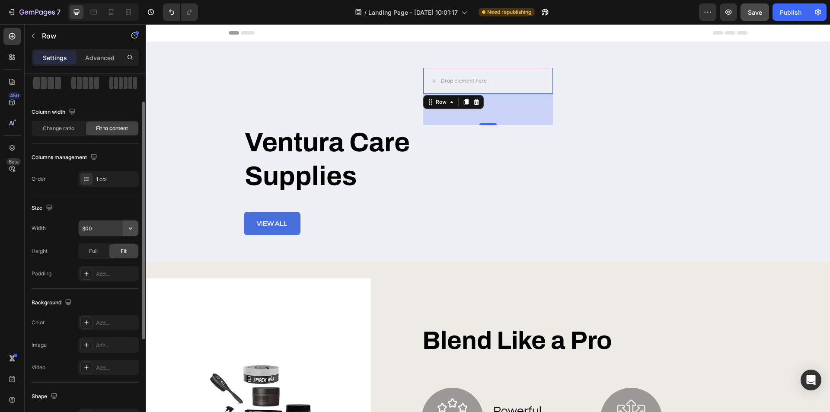
click at [131, 229] on icon "button" at bounding box center [130, 228] width 3 height 2
click at [118, 250] on span "1200px" at bounding box center [122, 250] width 18 height 8
type input "1200"
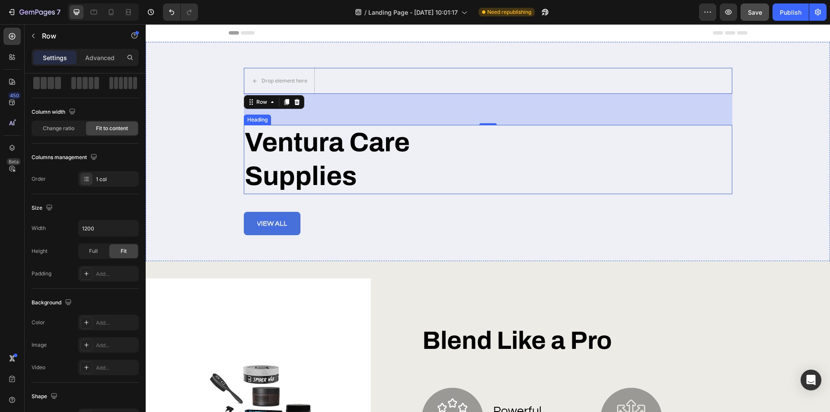
click at [285, 159] on h2 "Ventura Care Supplies" at bounding box center [377, 159] width 267 height 69
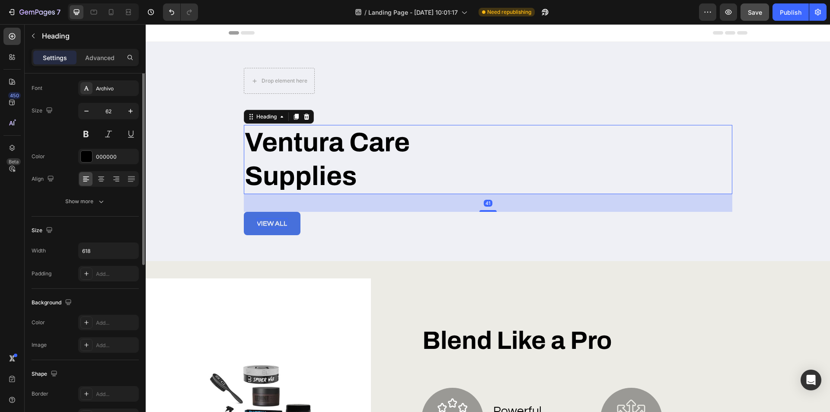
scroll to position [0, 0]
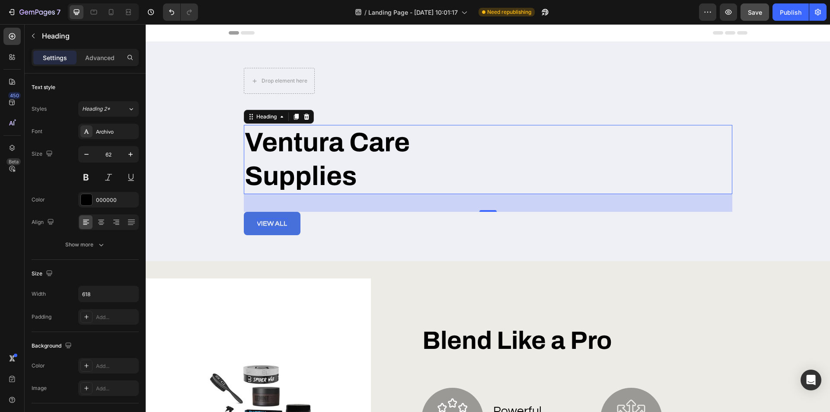
click at [721, 151] on div "Ventura Care Supplies" at bounding box center [488, 159] width 488 height 69
click at [731, 155] on div "Drop element here Row Ventura Care Supplies Heading 41 view all Button" at bounding box center [488, 151] width 506 height 219
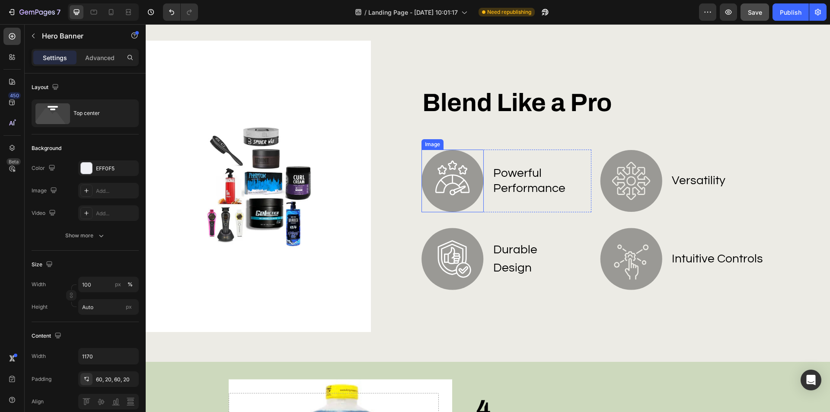
scroll to position [216, 0]
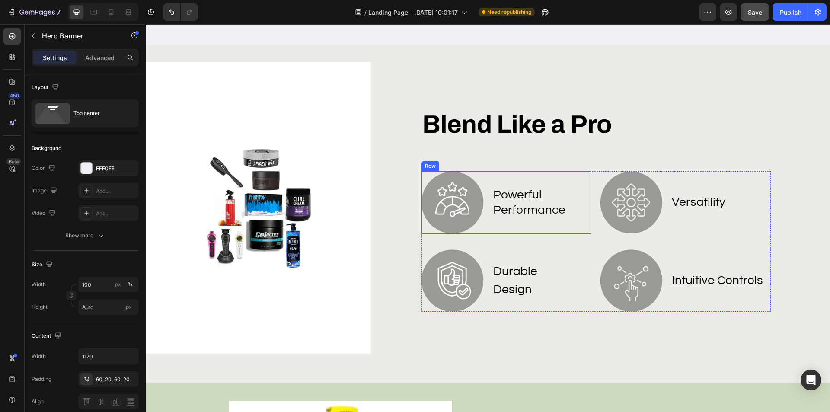
click at [574, 222] on div "powerful performance Text Block" at bounding box center [541, 202] width 99 height 63
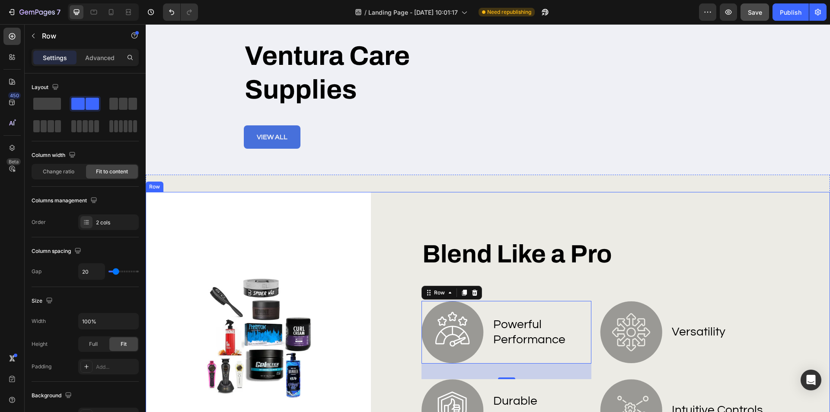
scroll to position [0, 0]
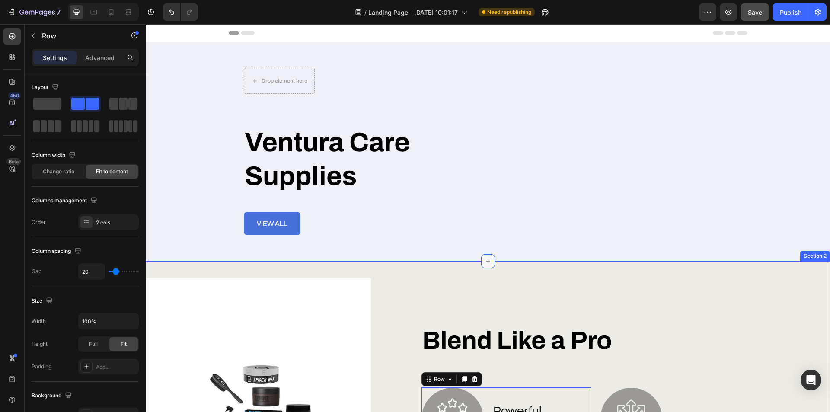
click at [486, 261] on icon at bounding box center [488, 261] width 4 height 4
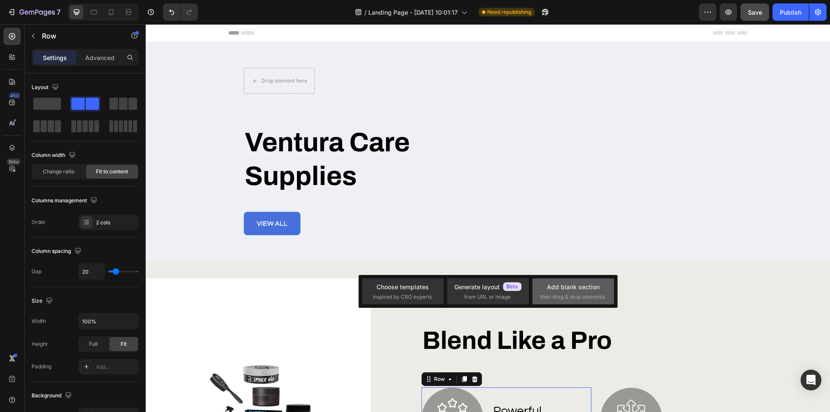
click at [568, 284] on div "Add blank section" at bounding box center [573, 286] width 53 height 9
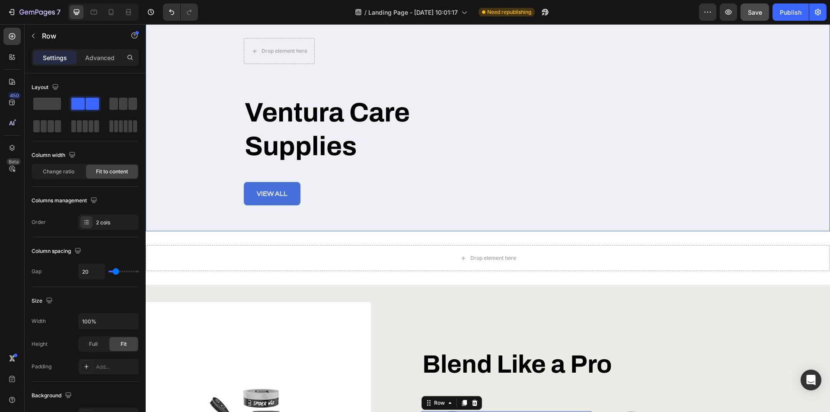
scroll to position [43, 0]
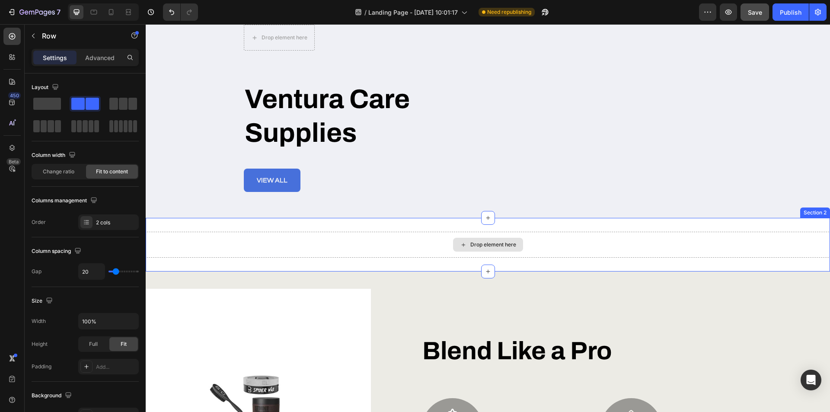
click at [483, 241] on div "Drop element here" at bounding box center [488, 245] width 70 height 14
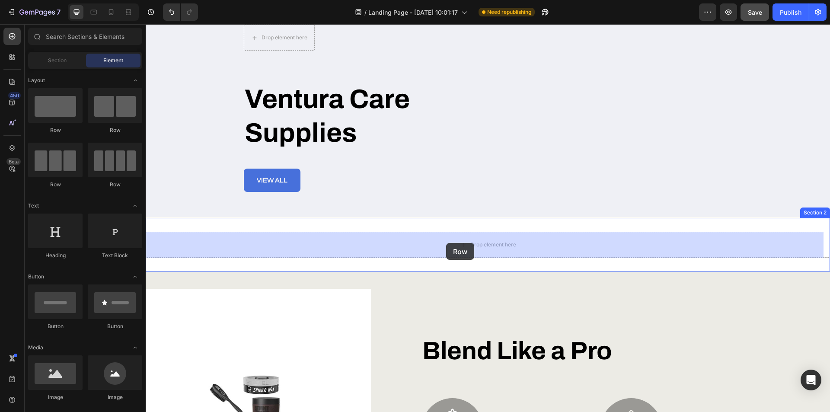
drag, startPoint x: 255, startPoint y: 137, endPoint x: 446, endPoint y: 243, distance: 218.6
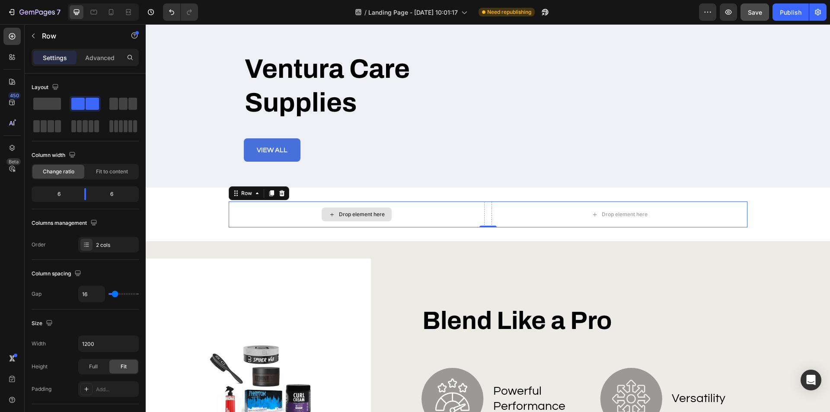
scroll to position [86, 0]
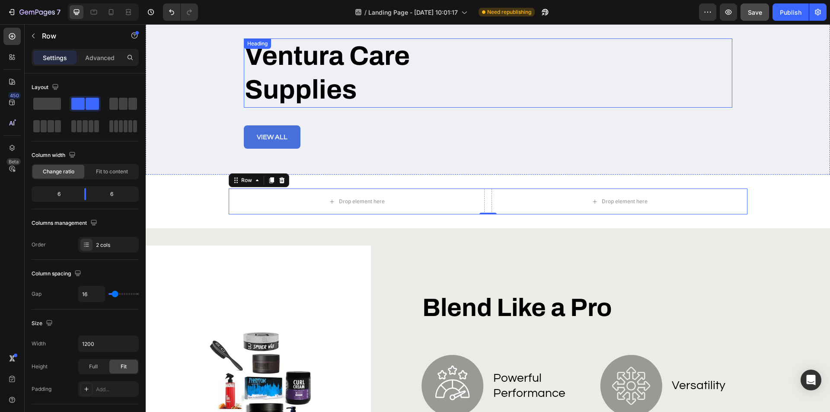
click at [277, 73] on h2 "Ventura Care Supplies" at bounding box center [377, 72] width 267 height 69
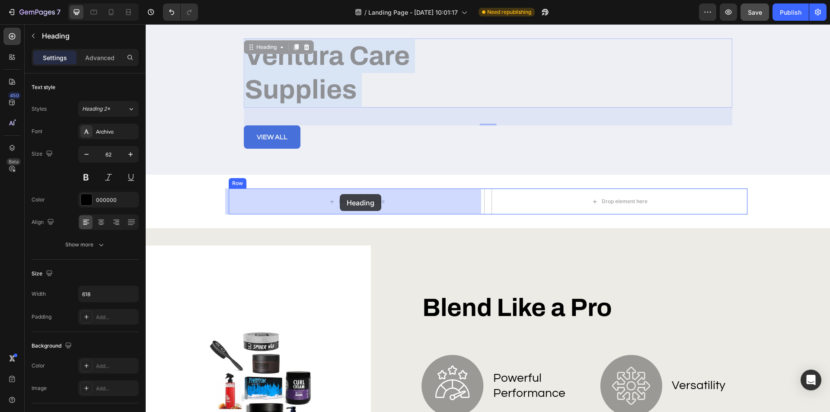
drag, startPoint x: 346, startPoint y: 66, endPoint x: 340, endPoint y: 194, distance: 128.1
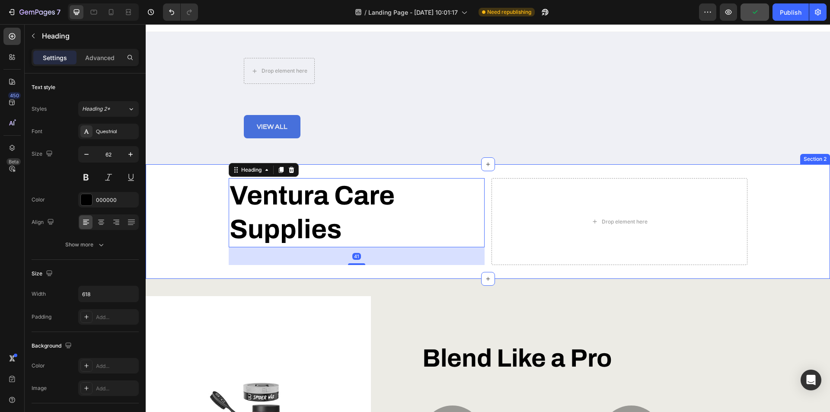
scroll to position [0, 0]
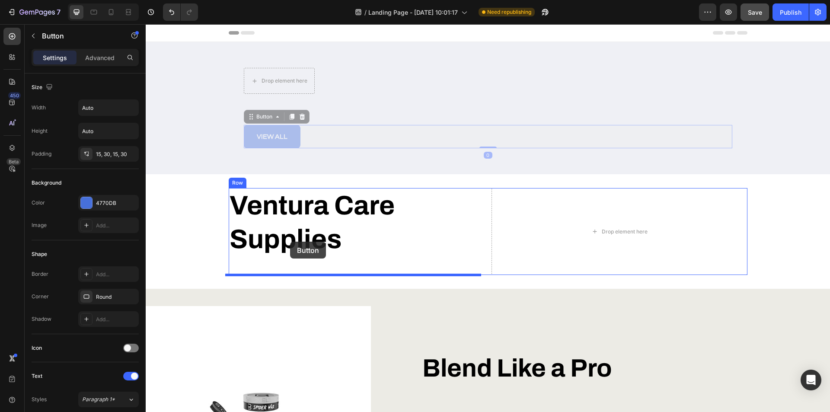
drag, startPoint x: 290, startPoint y: 138, endPoint x: 288, endPoint y: 241, distance: 102.5
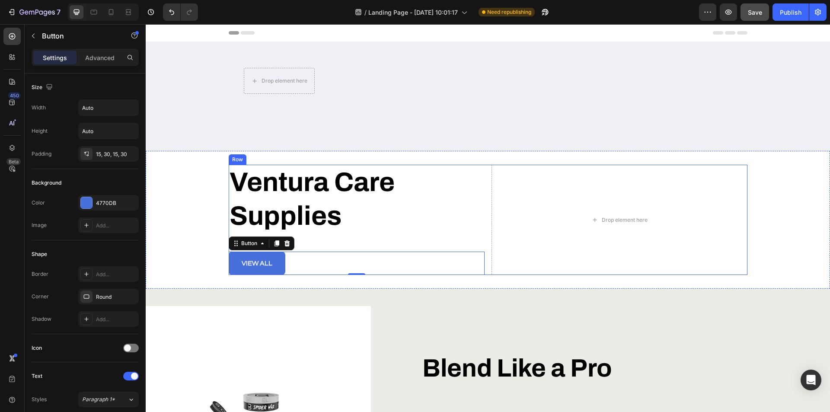
click at [484, 233] on div "Ventura Care Supplies Heading view all Button 0 Drop element here Row" at bounding box center [488, 220] width 519 height 110
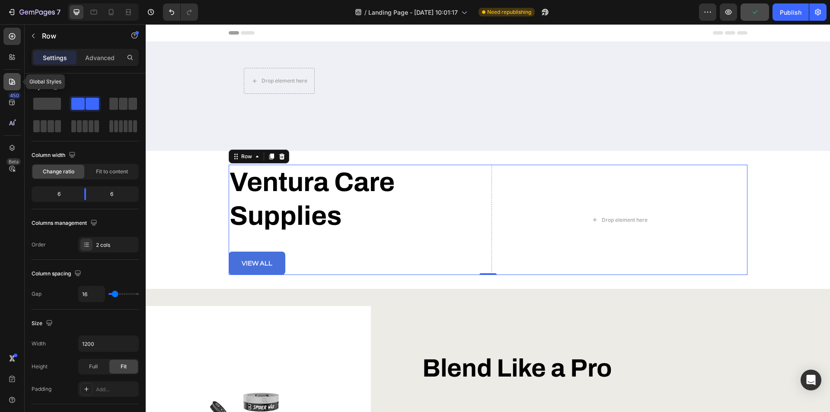
click at [11, 81] on icon at bounding box center [12, 81] width 9 height 9
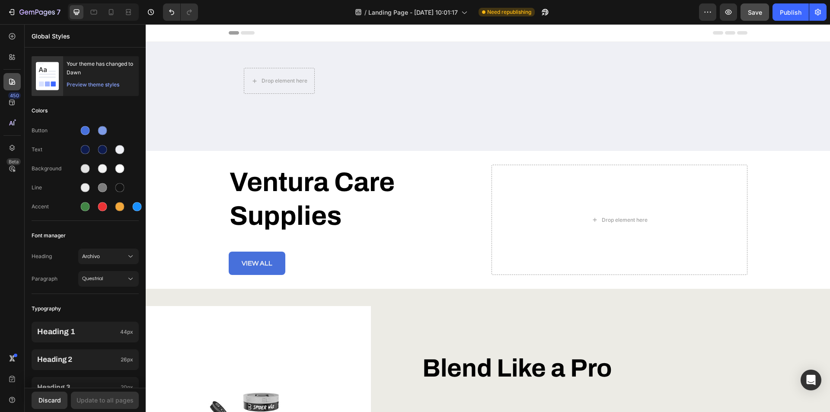
click at [11, 83] on icon at bounding box center [12, 81] width 9 height 9
click at [13, 36] on icon at bounding box center [11, 36] width 3 height 3
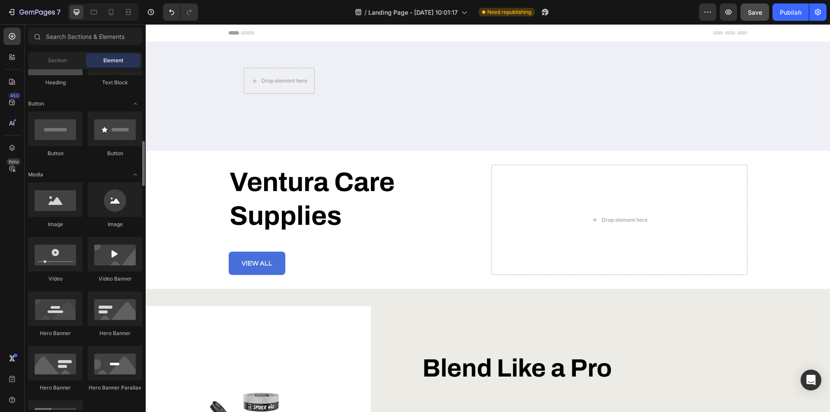
scroll to position [259, 0]
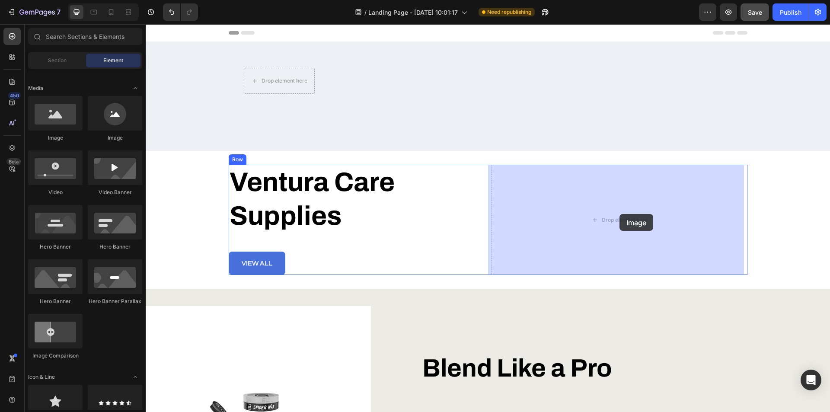
drag, startPoint x: 206, startPoint y: 145, endPoint x: 619, endPoint y: 214, distance: 419.3
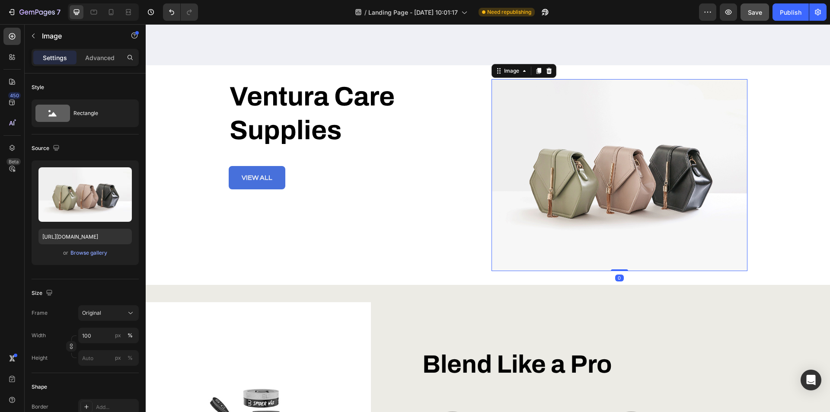
scroll to position [86, 0]
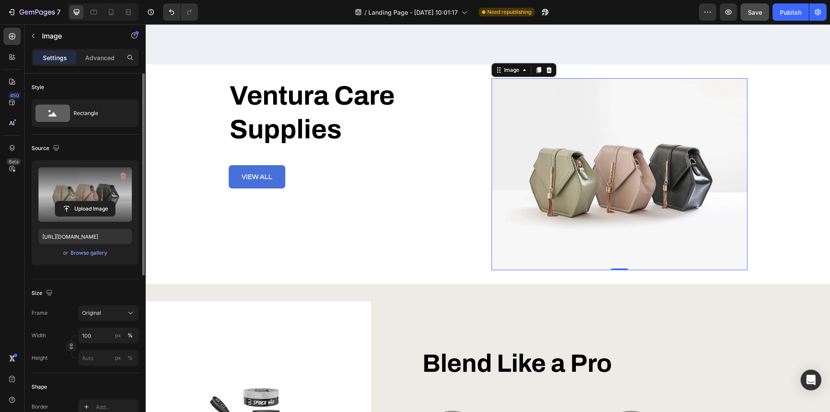
click at [83, 191] on label at bounding box center [84, 194] width 93 height 54
click at [83, 201] on input "file" at bounding box center [85, 208] width 60 height 15
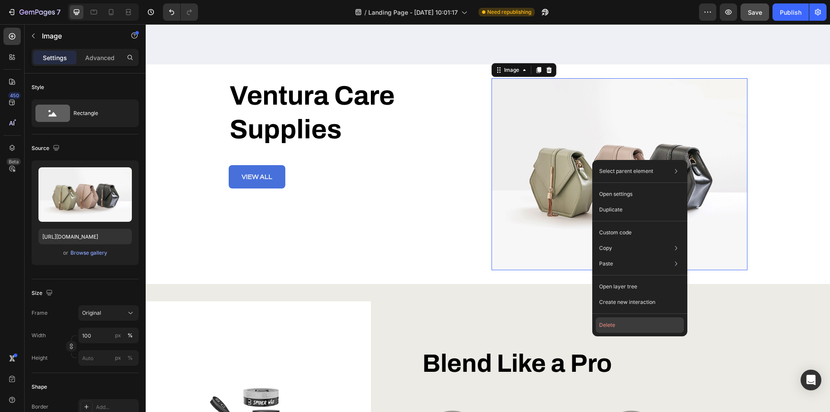
click at [612, 326] on button "Delete" at bounding box center [640, 325] width 88 height 16
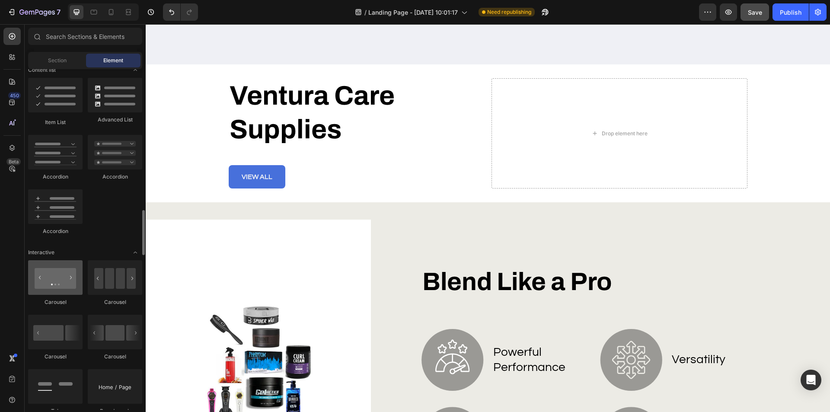
scroll to position [735, 0]
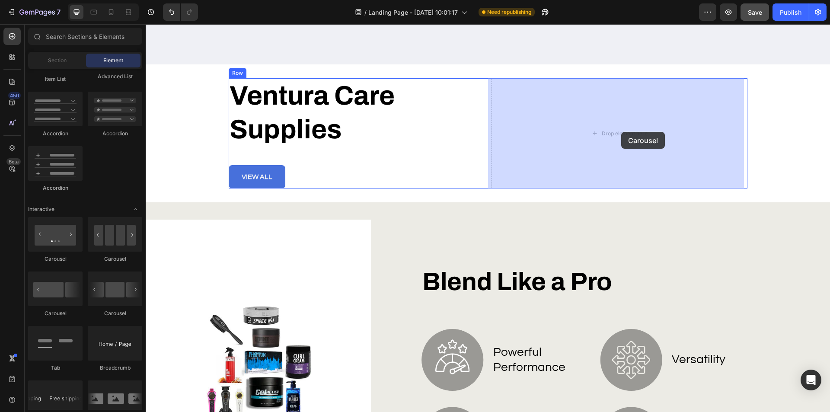
drag, startPoint x: 202, startPoint y: 315, endPoint x: 621, endPoint y: 132, distance: 456.9
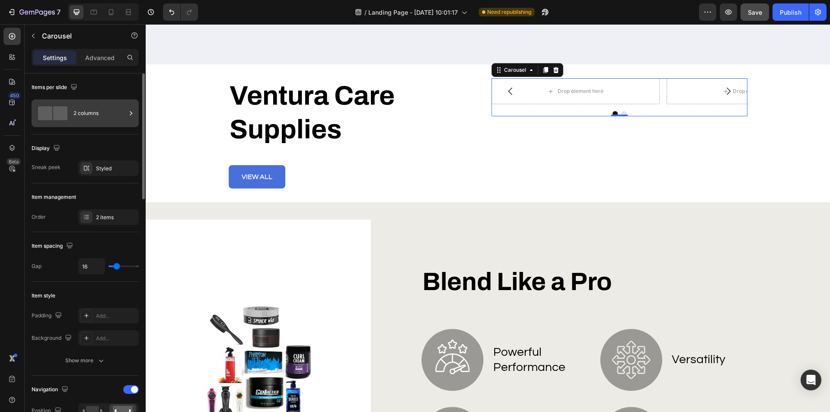
click at [53, 117] on span at bounding box center [60, 113] width 14 height 14
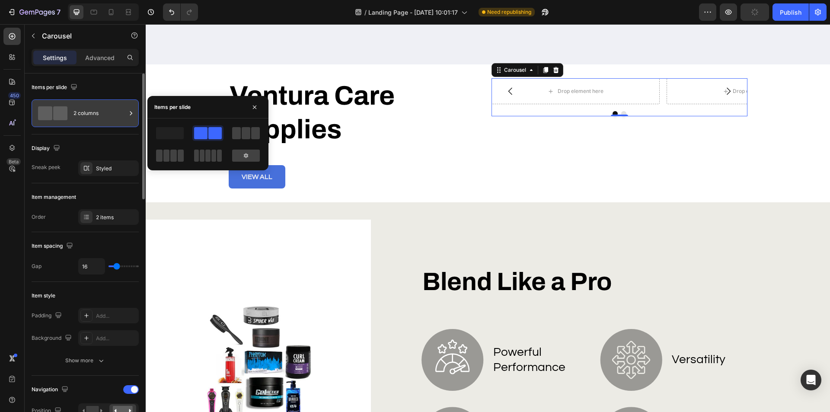
click at [73, 114] on div "2 columns" at bounding box center [85, 113] width 107 height 28
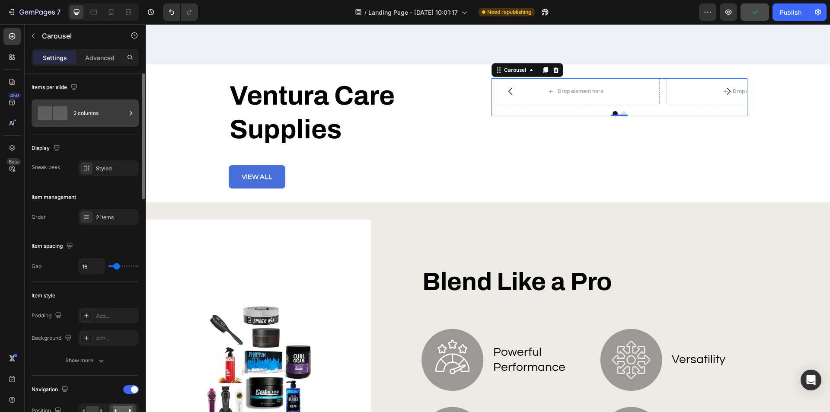
click at [108, 113] on div "2 columns" at bounding box center [99, 113] width 53 height 20
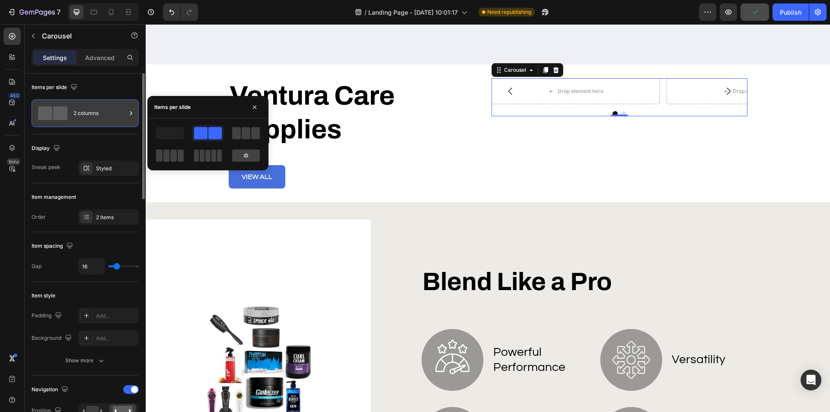
click at [132, 112] on icon at bounding box center [131, 113] width 9 height 9
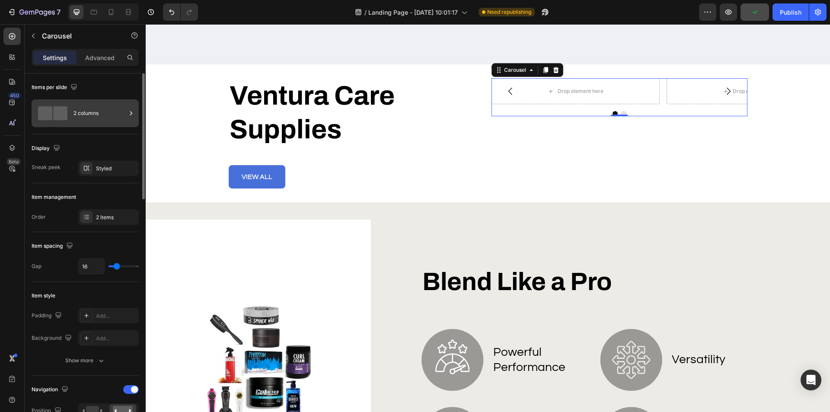
click at [102, 115] on div "2 columns" at bounding box center [99, 113] width 53 height 20
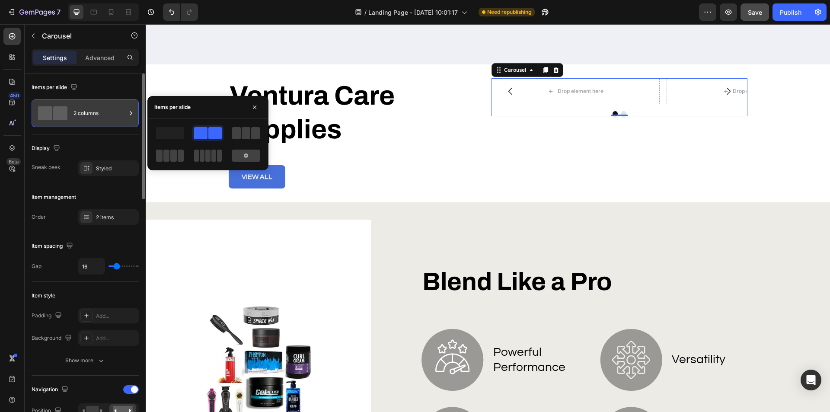
click at [60, 102] on div "2 columns" at bounding box center [85, 113] width 107 height 28
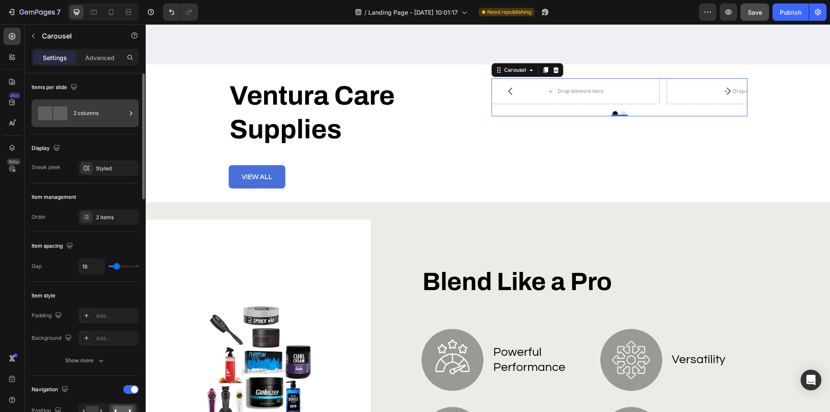
click at [54, 103] on div "2 columns" at bounding box center [85, 113] width 107 height 28
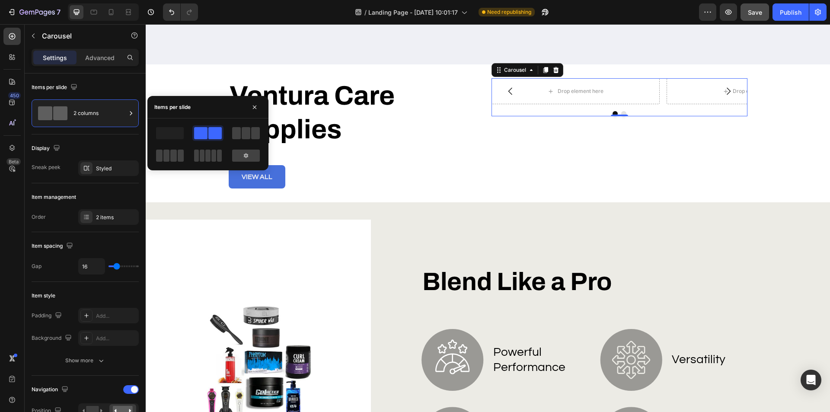
click at [207, 130] on div at bounding box center [208, 133] width 28 height 12
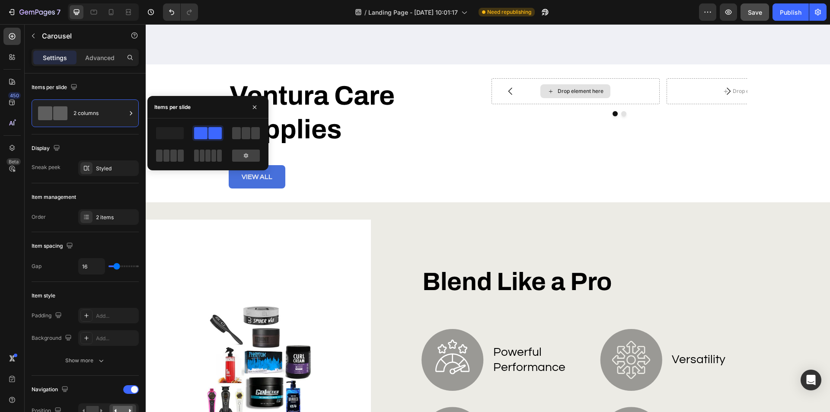
click at [564, 90] on div "Drop element here" at bounding box center [581, 91] width 46 height 7
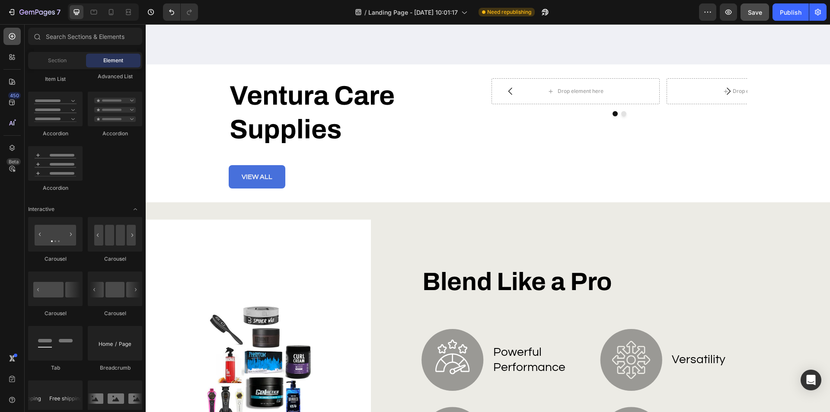
click at [11, 41] on div at bounding box center [11, 36] width 17 height 17
click at [14, 35] on icon at bounding box center [12, 36] width 9 height 9
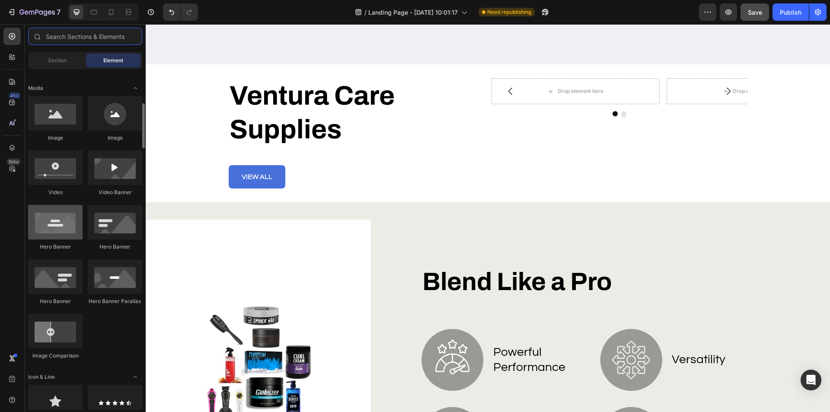
scroll to position [216, 0]
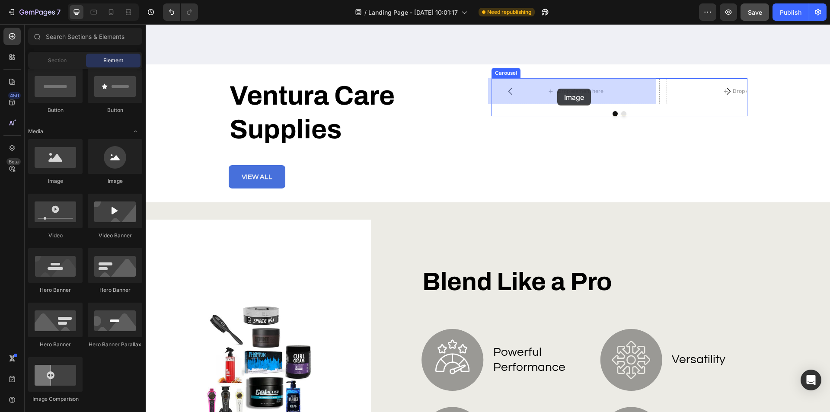
drag, startPoint x: 197, startPoint y: 184, endPoint x: 557, endPoint y: 89, distance: 372.9
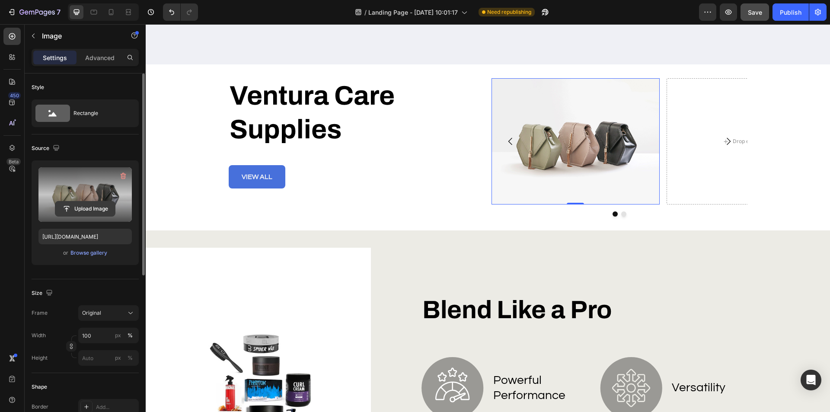
click at [104, 202] on input "file" at bounding box center [85, 208] width 60 height 15
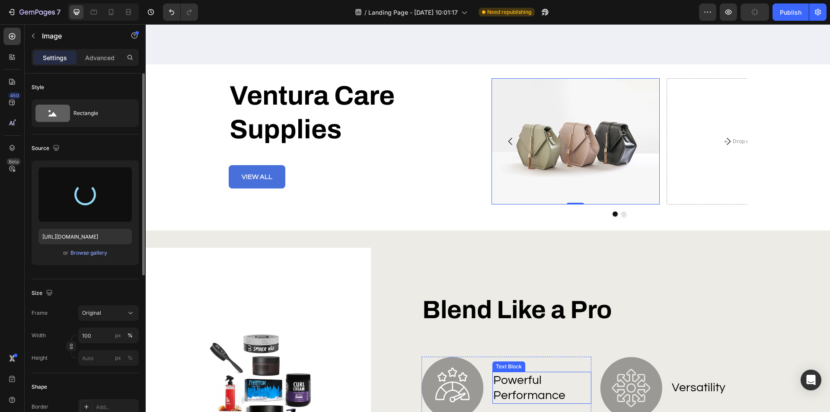
type input "https://cdn.shopify.com/s/files/1/0953/0543/3379/files/gempages_581654241672692…"
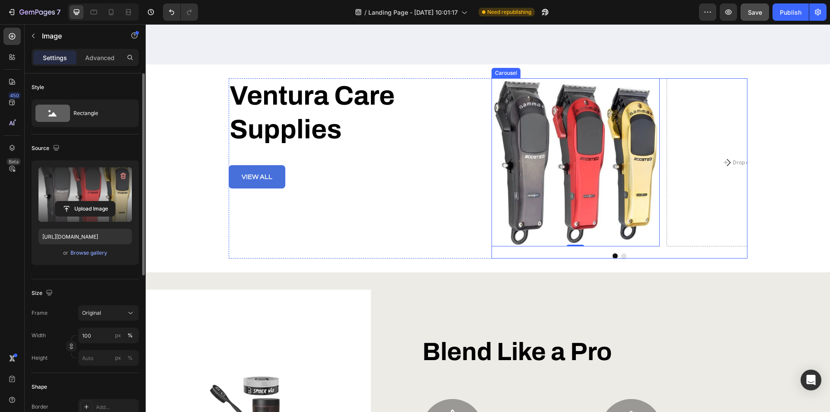
click at [726, 163] on icon "Carousel Next Arrow" at bounding box center [728, 162] width 4 height 7
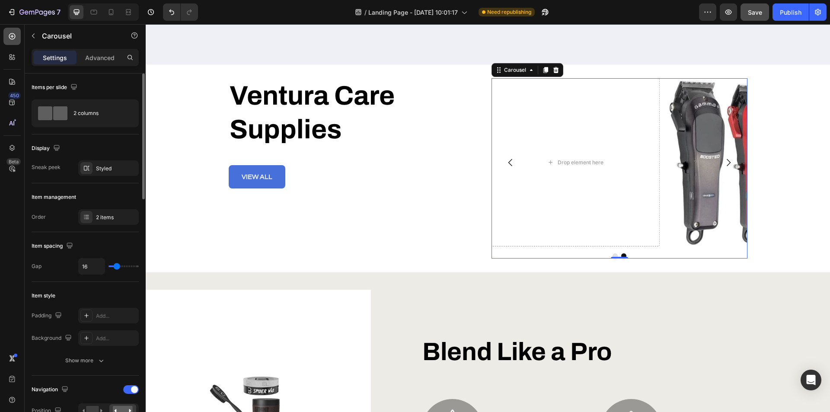
click at [10, 38] on icon at bounding box center [12, 36] width 6 height 6
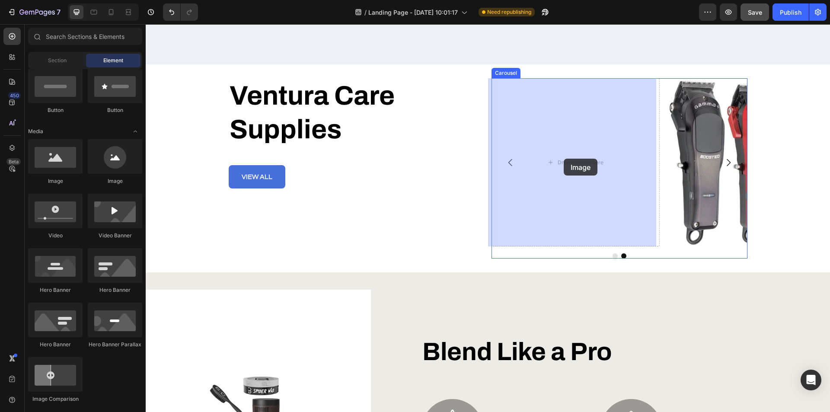
drag, startPoint x: 233, startPoint y: 186, endPoint x: 564, endPoint y: 159, distance: 331.8
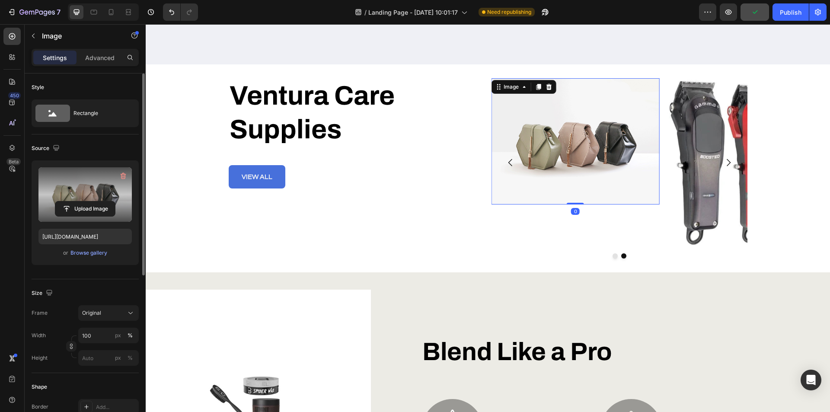
click at [94, 191] on label at bounding box center [84, 194] width 93 height 54
click at [94, 201] on input "file" at bounding box center [85, 208] width 60 height 15
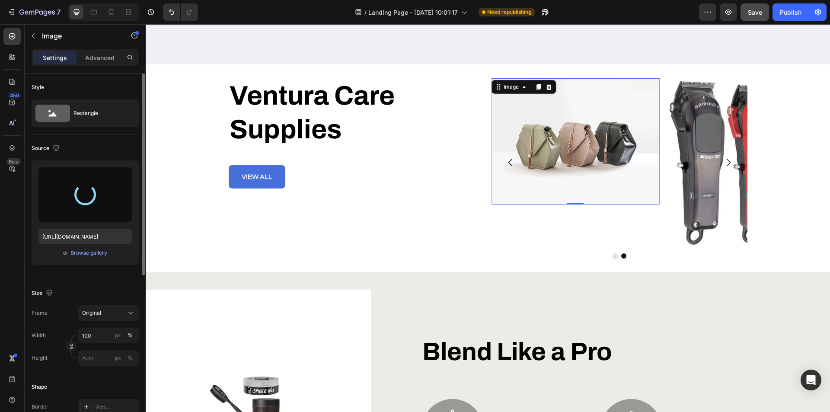
type input "https://cdn.shopify.com/s/files/1/0953/0543/3379/files/gempages_581654241672692…"
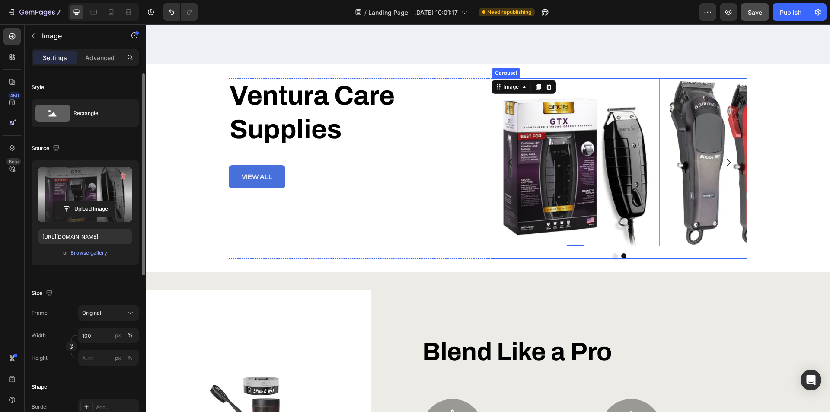
click at [726, 160] on icon "Carousel Next Arrow" at bounding box center [728, 162] width 10 height 10
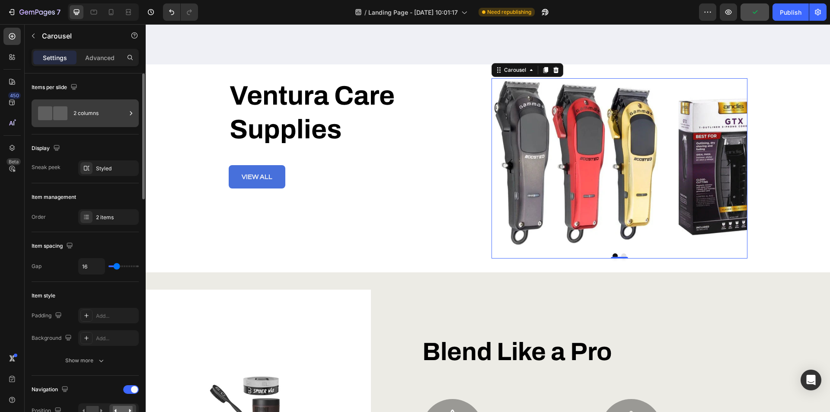
click at [103, 112] on div "2 columns" at bounding box center [99, 113] width 53 height 20
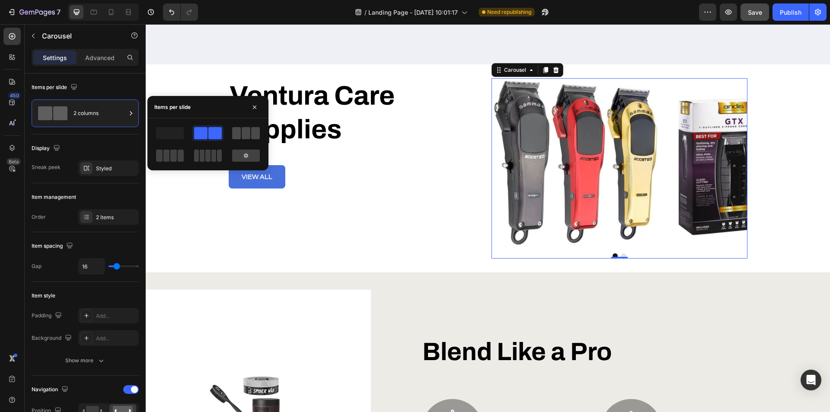
click at [251, 134] on span at bounding box center [255, 133] width 9 height 12
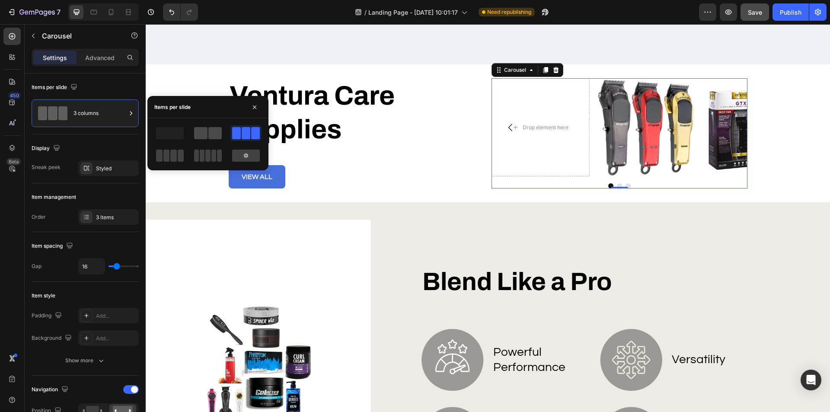
click at [212, 131] on span at bounding box center [214, 133] width 13 height 12
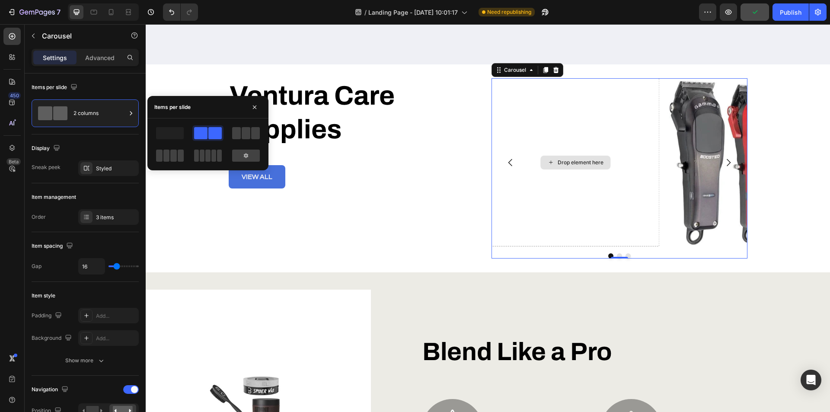
click at [567, 163] on div "Drop element here" at bounding box center [581, 162] width 46 height 7
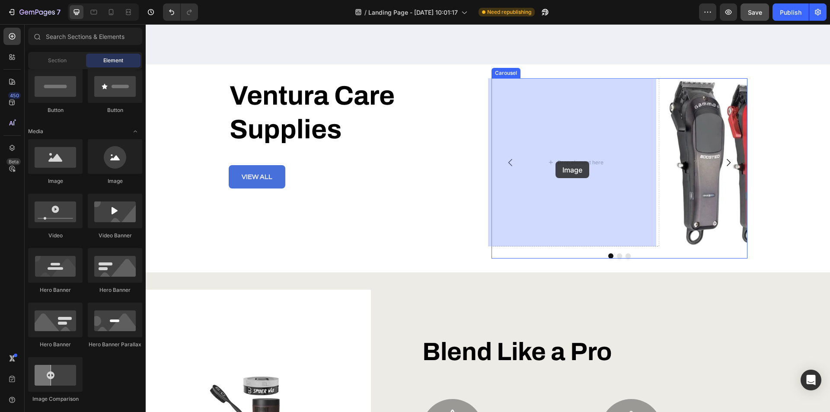
drag, startPoint x: 198, startPoint y: 177, endPoint x: 555, endPoint y: 161, distance: 357.3
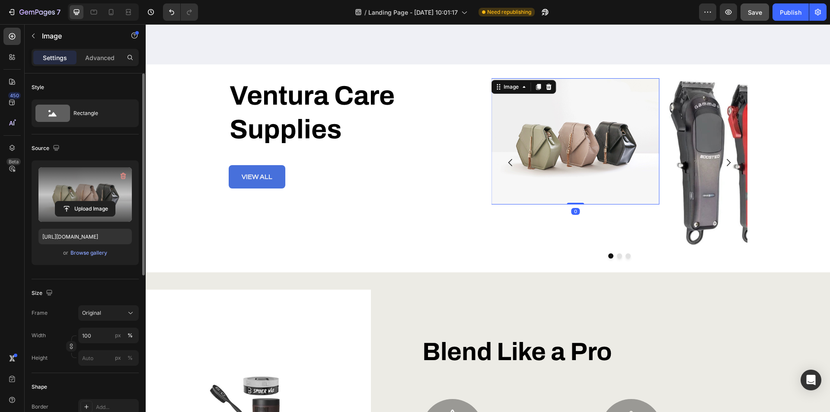
click at [90, 188] on label at bounding box center [84, 194] width 93 height 54
click at [90, 201] on input "file" at bounding box center [85, 208] width 60 height 15
type input "https://cdn.shopify.com/s/files/1/0953/0543/3379/files/gempages_581654241672692…"
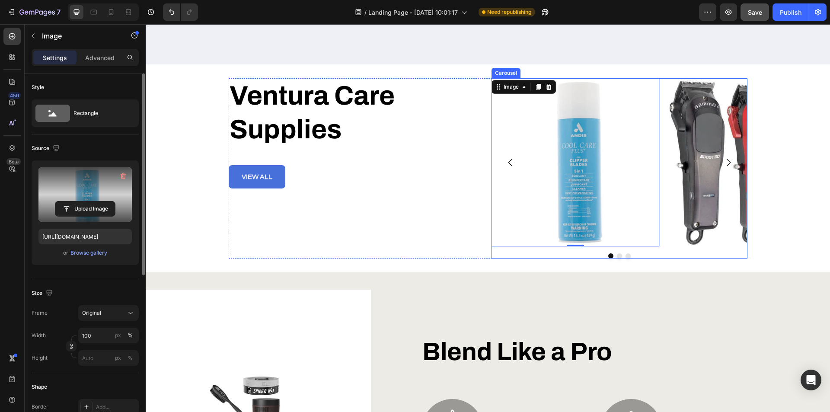
click at [726, 156] on button "Carousel Next Arrow" at bounding box center [728, 162] width 24 height 24
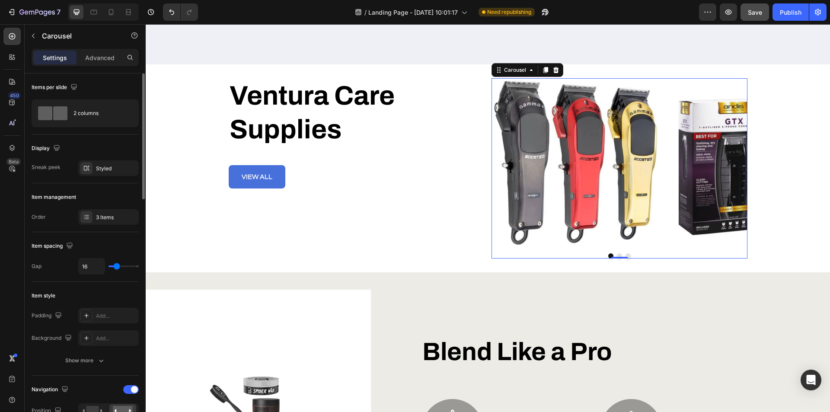
click at [618, 253] on div "Image Image Image Carousel 0" at bounding box center [619, 168] width 256 height 180
click at [625, 254] on button "Dot" at bounding box center [627, 255] width 5 height 5
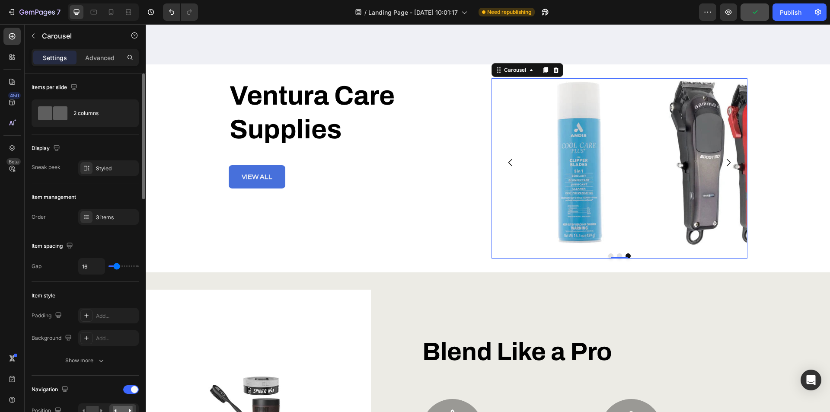
click at [511, 164] on icon "Carousel Back Arrow" at bounding box center [510, 162] width 10 height 10
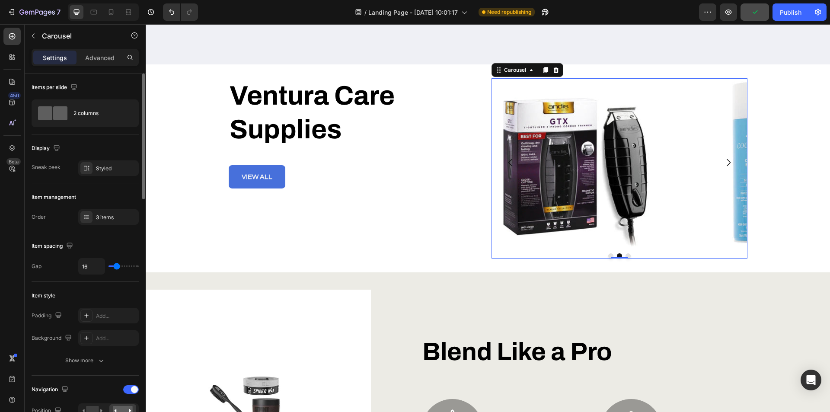
click at [511, 165] on icon "Carousel Back Arrow" at bounding box center [510, 162] width 10 height 10
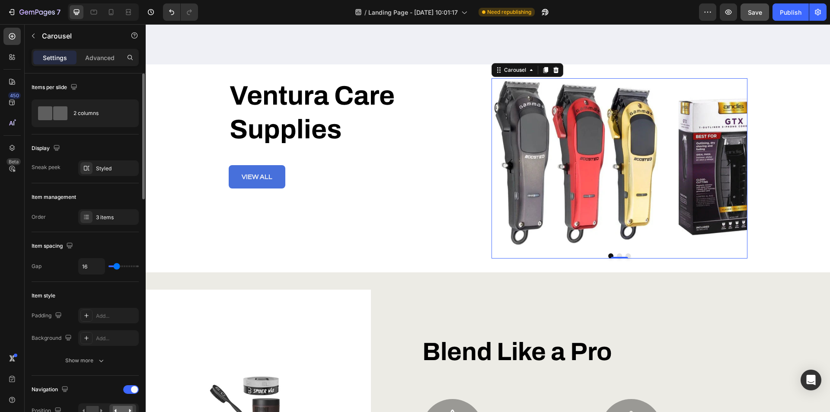
click at [511, 165] on icon "Carousel Back Arrow" at bounding box center [510, 162] width 10 height 10
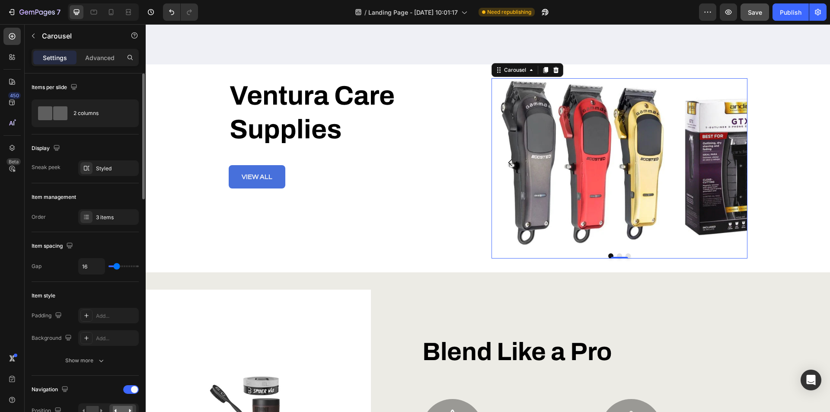
click at [511, 165] on icon "Carousel Back Arrow" at bounding box center [510, 162] width 10 height 10
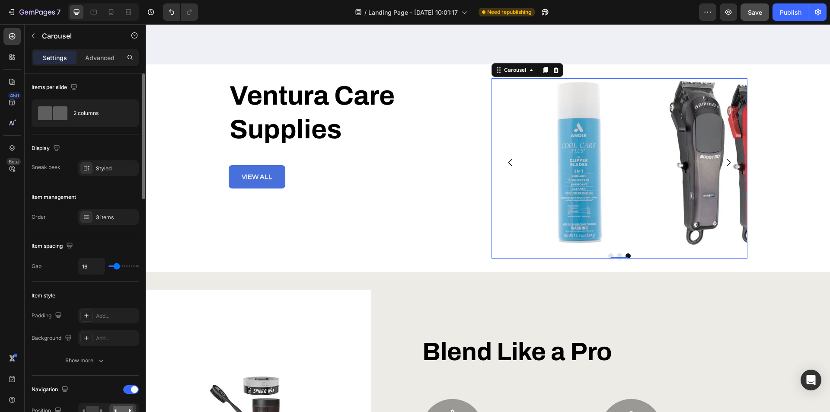
click at [542, 159] on img at bounding box center [575, 162] width 168 height 168
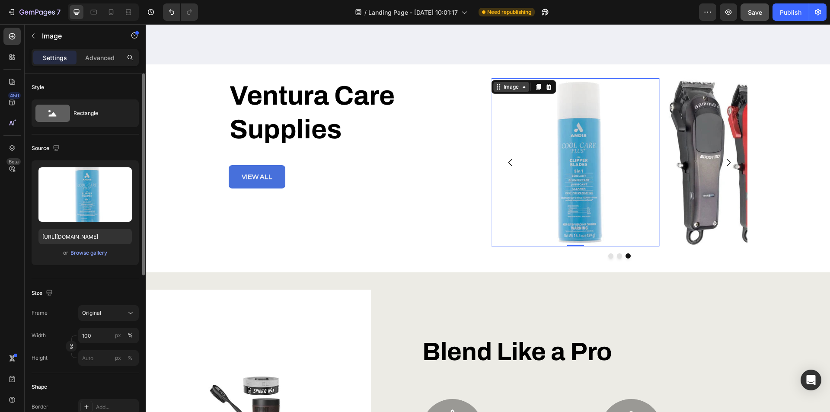
click at [521, 91] on div "Image" at bounding box center [511, 87] width 36 height 10
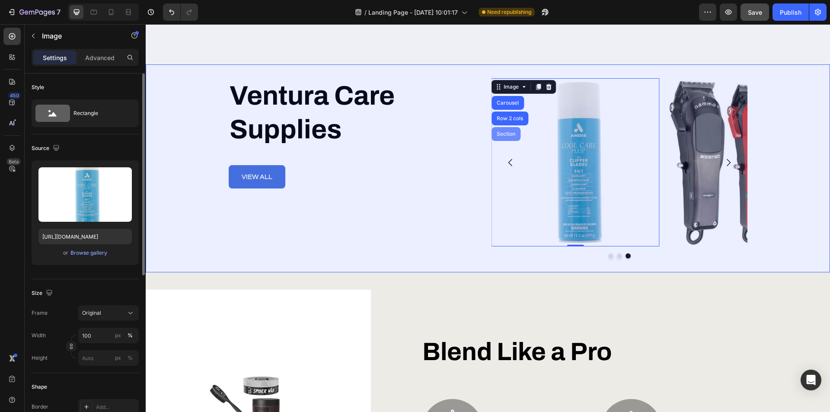
click at [507, 135] on div "Section" at bounding box center [506, 133] width 22 height 5
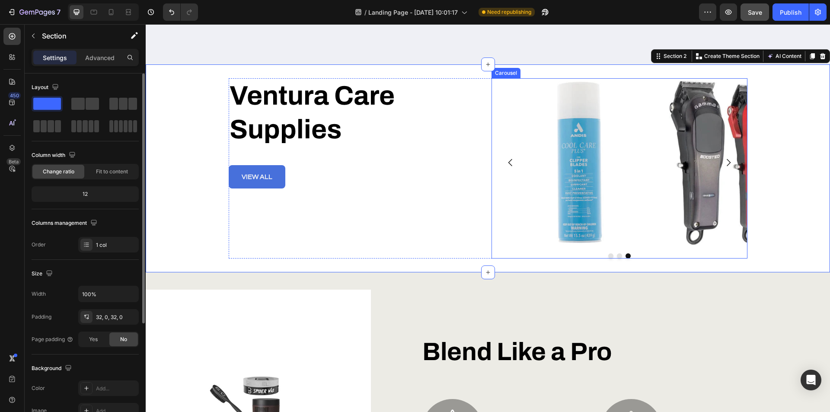
click at [505, 162] on icon "Carousel Back Arrow" at bounding box center [510, 162] width 10 height 10
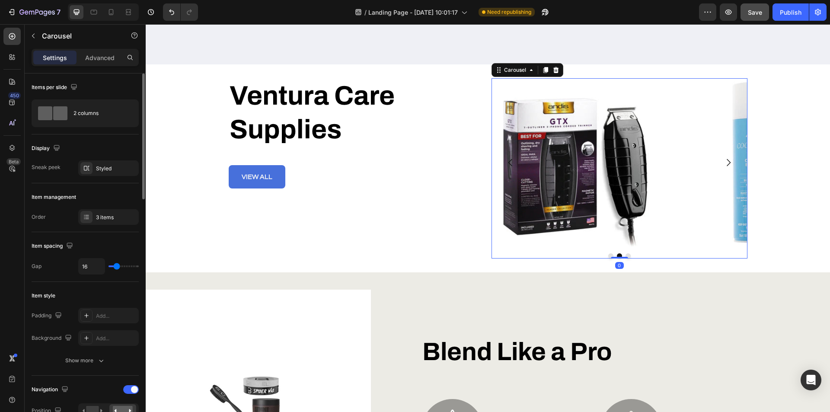
click at [505, 162] on icon "Carousel Back Arrow" at bounding box center [510, 162] width 10 height 10
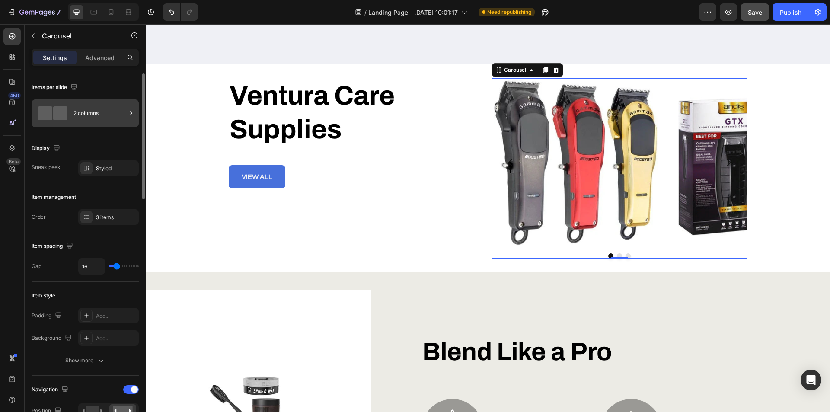
click at [59, 112] on span at bounding box center [60, 113] width 14 height 14
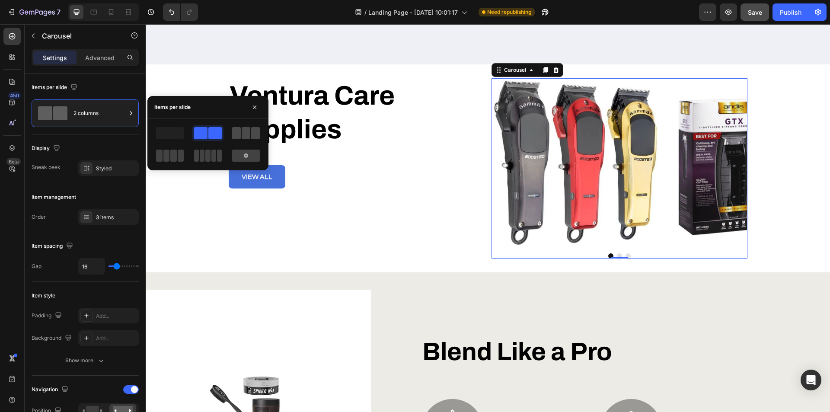
click at [250, 130] on span at bounding box center [246, 133] width 9 height 12
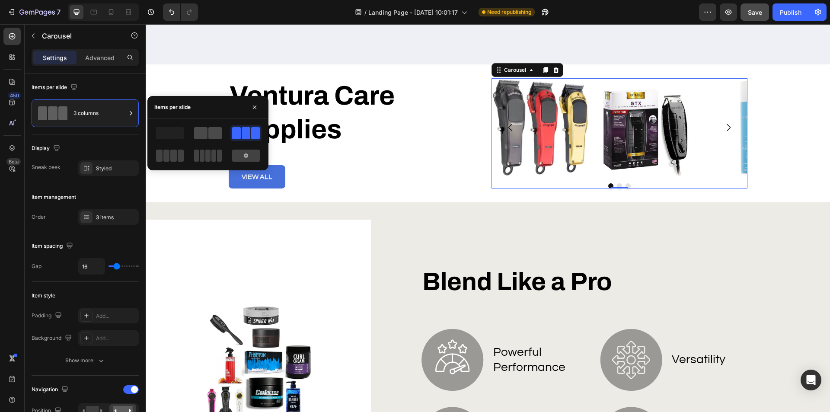
click at [213, 134] on span at bounding box center [214, 133] width 13 height 12
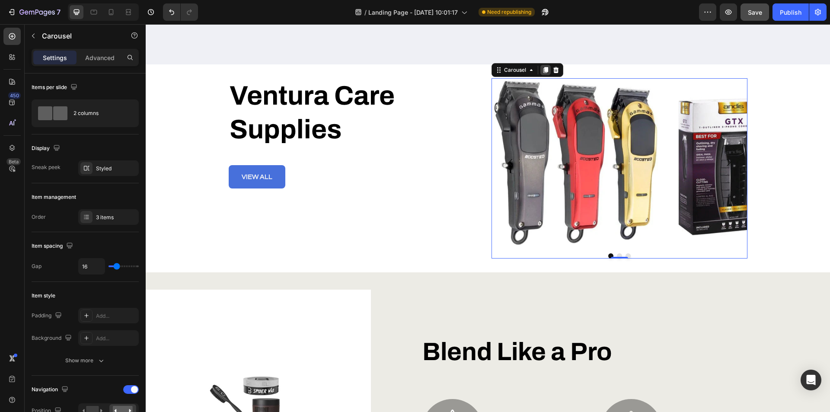
click at [543, 68] on icon at bounding box center [545, 70] width 5 height 6
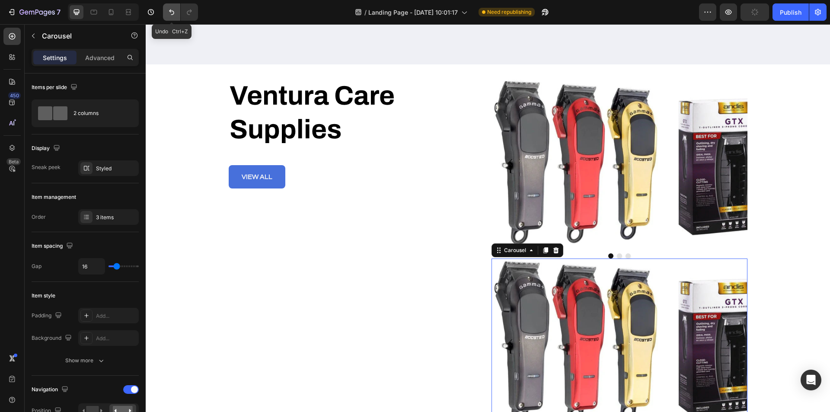
click at [169, 11] on icon "Undo/Redo" at bounding box center [171, 12] width 9 height 9
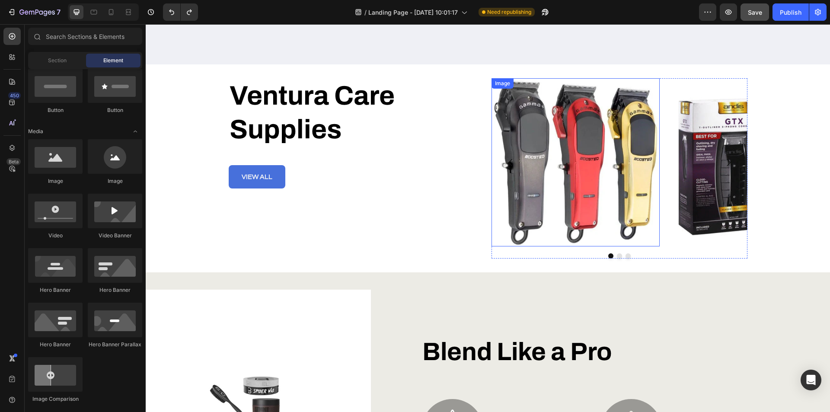
click at [612, 183] on img at bounding box center [575, 162] width 168 height 168
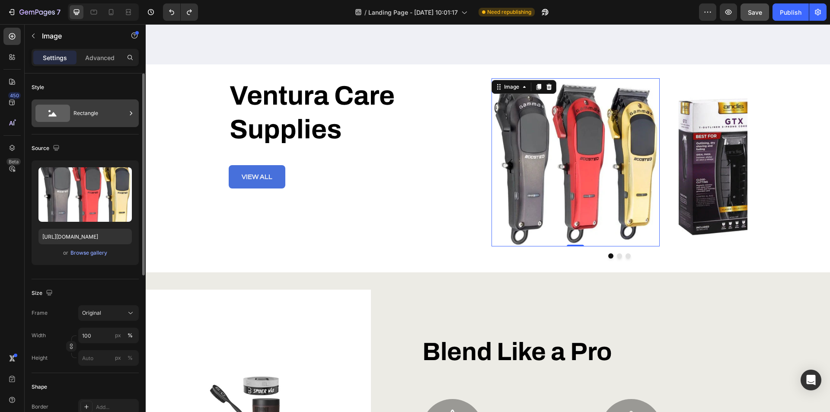
click at [52, 113] on icon at bounding box center [52, 113] width 35 height 17
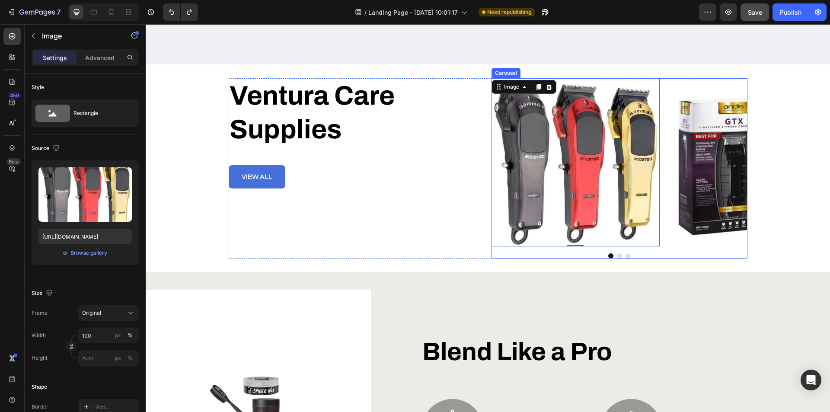
click at [667, 250] on div "Image 0 Image Image Carousel" at bounding box center [619, 168] width 256 height 180
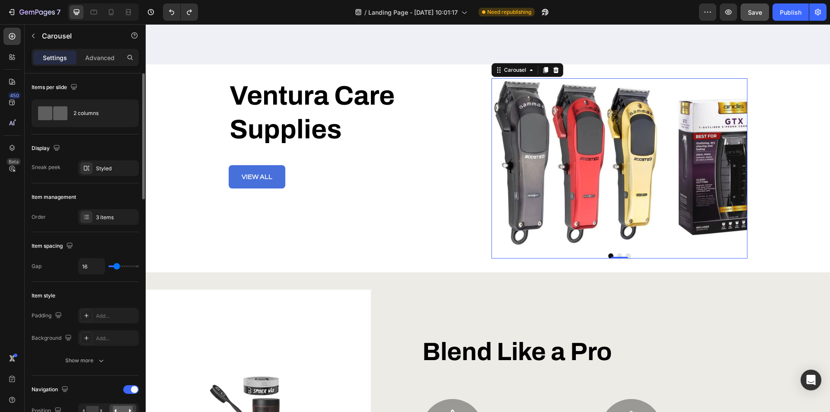
click at [53, 170] on div "Sneak peek" at bounding box center [46, 167] width 29 height 8
click at [107, 167] on div "Styled" at bounding box center [108, 169] width 25 height 8
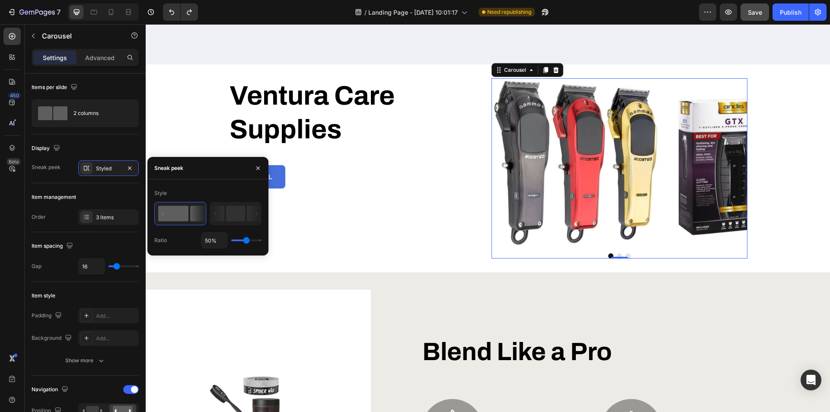
type input "63%"
type input "63"
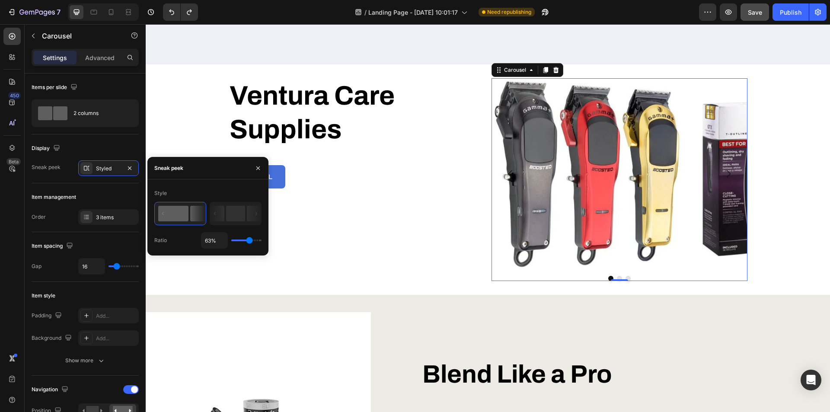
type input "67%"
type input "67"
type input "69%"
type input "69"
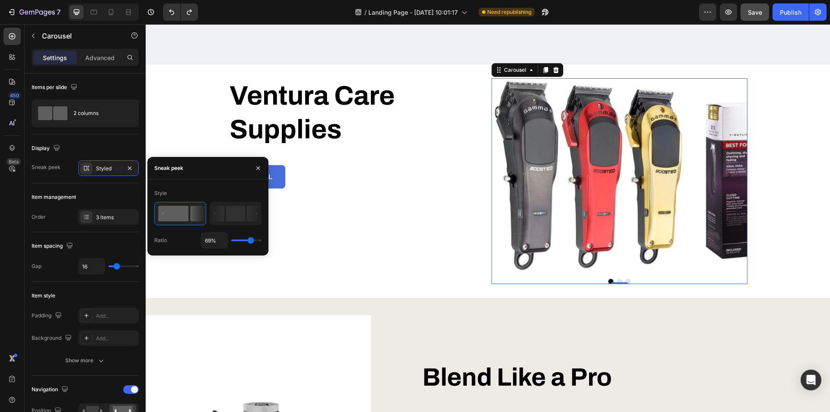
type input "67%"
type input "67"
type input "54%"
type input "54"
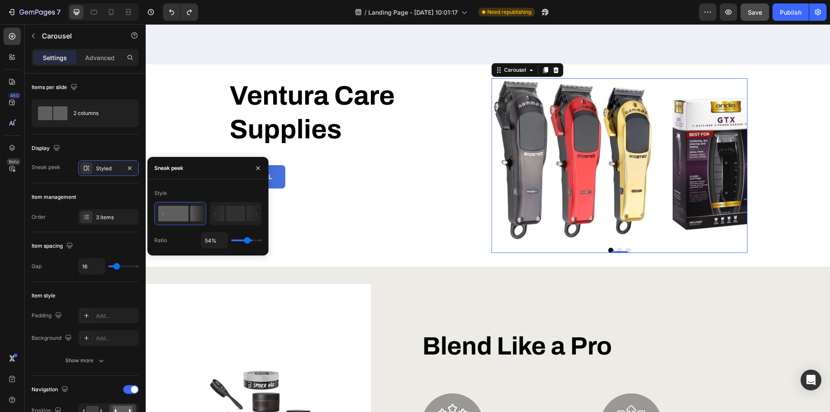
type input "45%"
type input "45"
type input "43%"
type input "43"
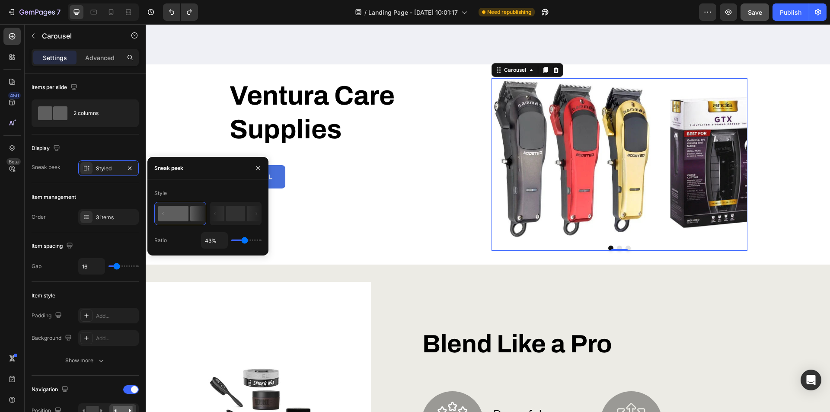
type input "47%"
type input "47"
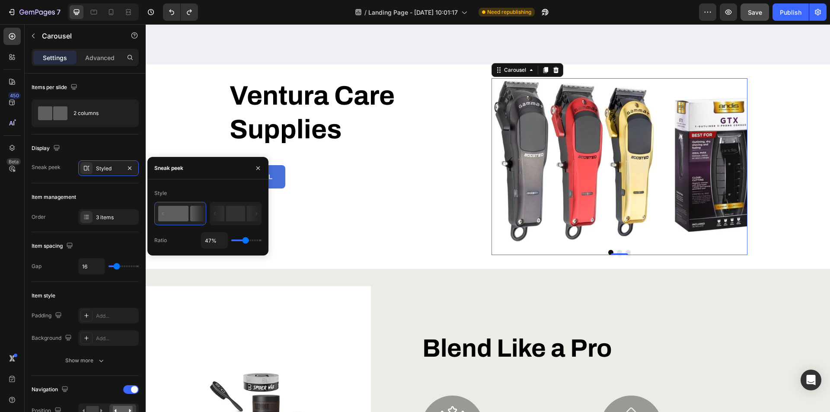
type input "49%"
type input "49"
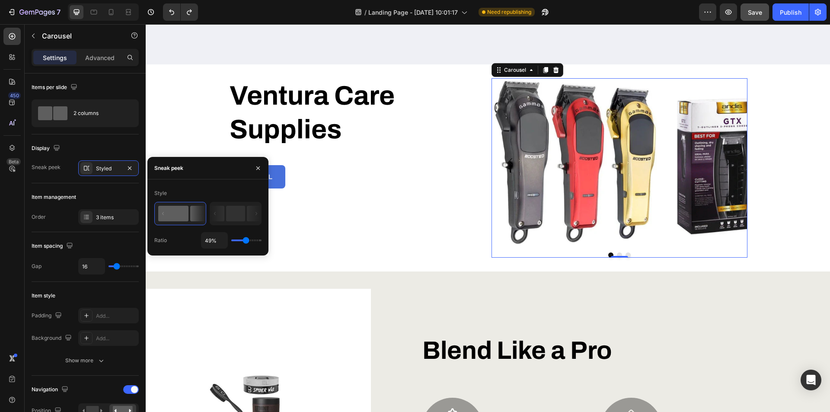
type input "51%"
type input "51"
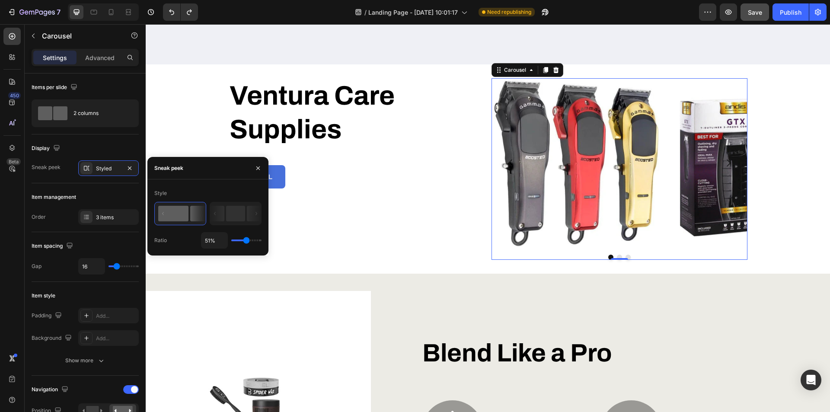
type input "52%"
type input "52"
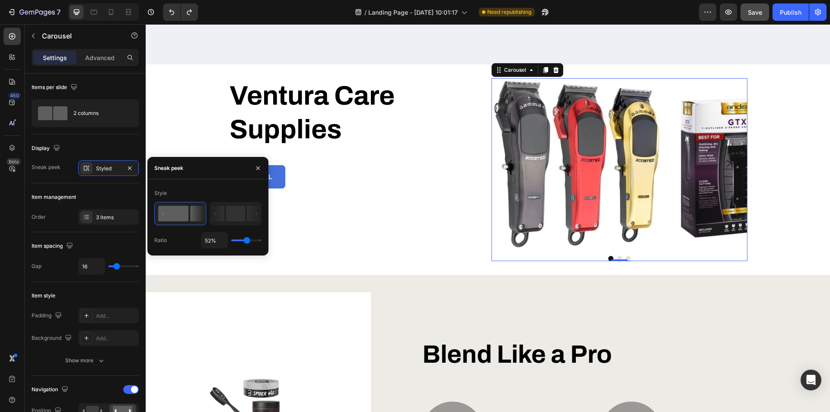
type input "45%"
type input "45"
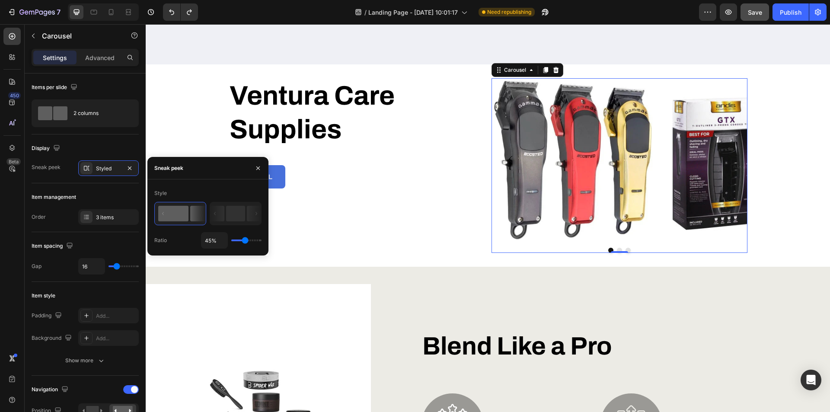
type input "47%"
type input "47"
type input "49%"
type input "49"
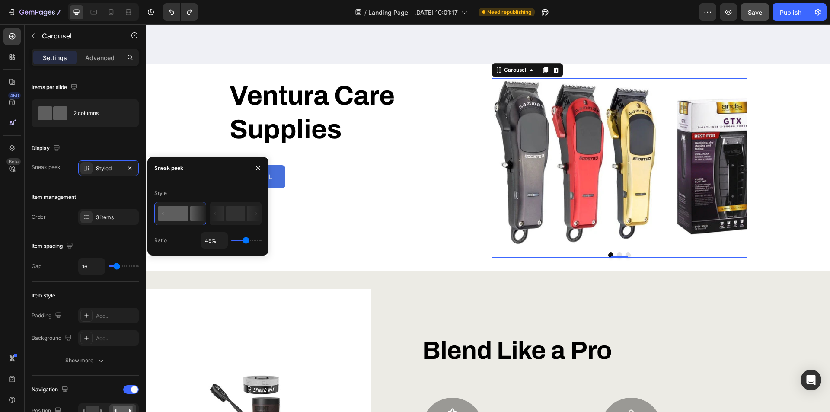
type input "51%"
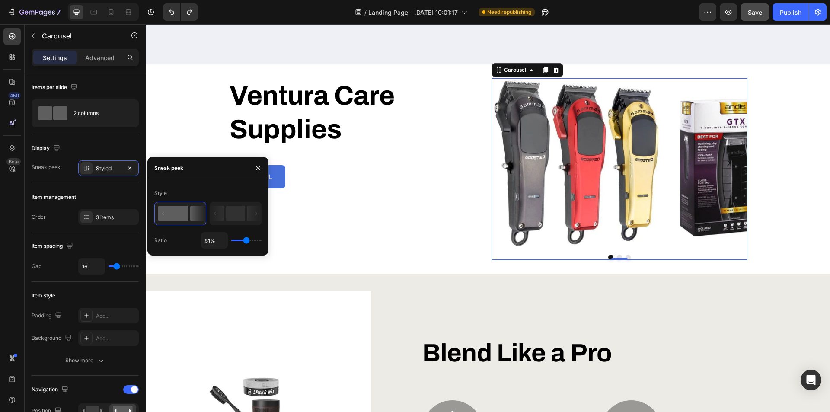
type input "51"
click at [246, 239] on input "range" at bounding box center [246, 240] width 30 height 2
click at [229, 215] on rect at bounding box center [235, 214] width 19 height 16
click at [175, 212] on rect at bounding box center [173, 214] width 30 height 16
click at [86, 217] on icon at bounding box center [86, 217] width 3 height 0
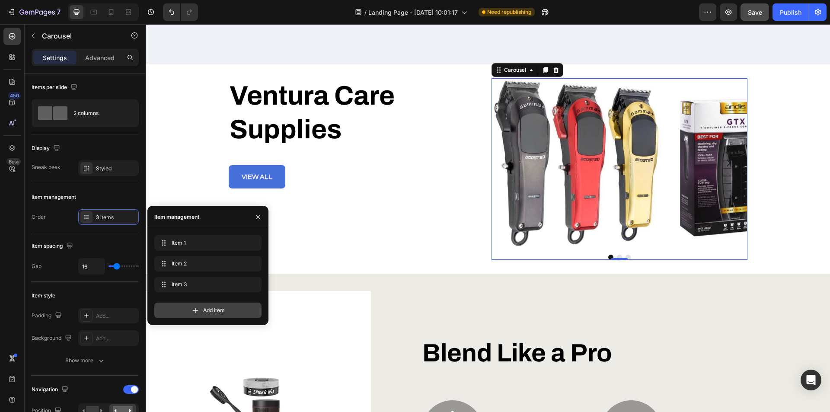
click at [203, 308] on span "Add item" at bounding box center [214, 310] width 22 height 8
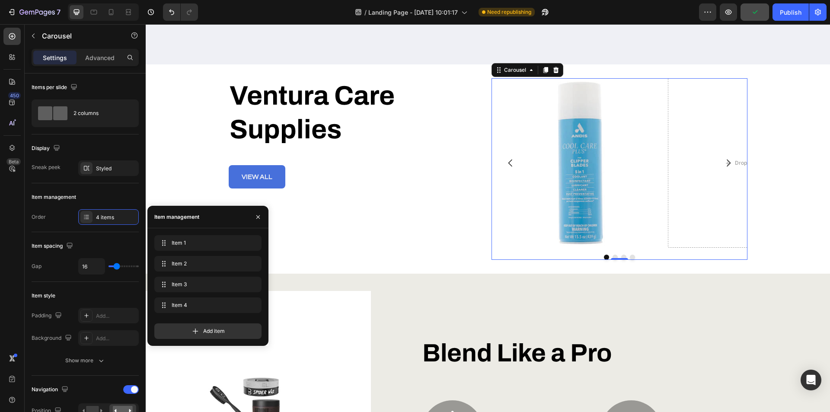
click at [726, 161] on icon "Carousel Next Arrow" at bounding box center [728, 163] width 10 height 10
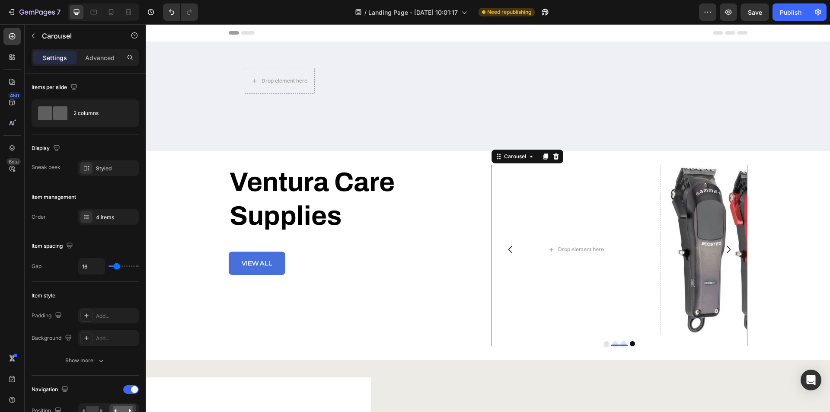
scroll to position [86, 0]
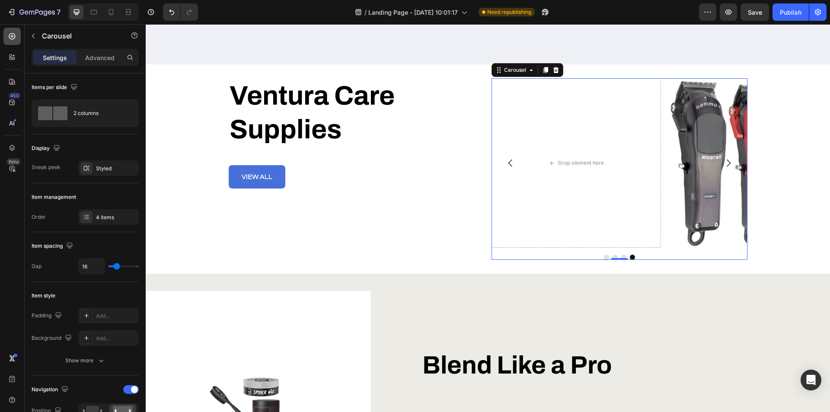
click at [14, 38] on icon at bounding box center [12, 36] width 9 height 9
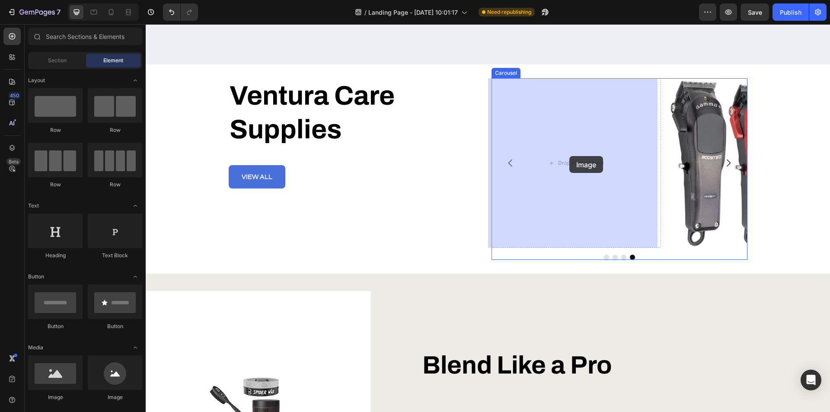
drag, startPoint x: 201, startPoint y: 191, endPoint x: 569, endPoint y: 156, distance: 369.9
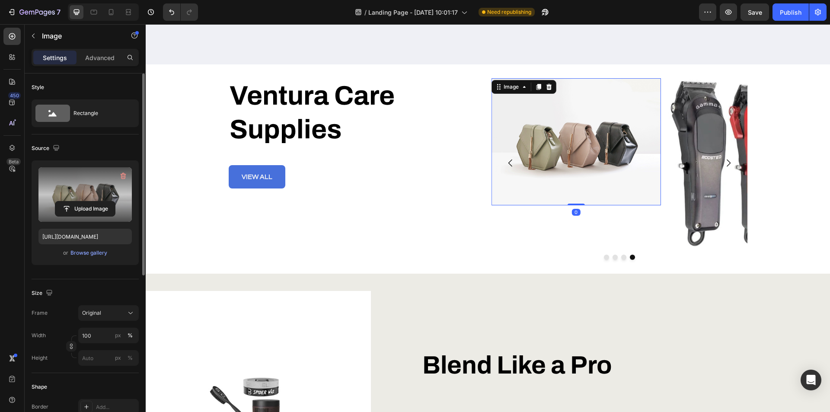
click at [89, 177] on label at bounding box center [84, 194] width 93 height 54
click at [89, 201] on input "file" at bounding box center [85, 208] width 60 height 15
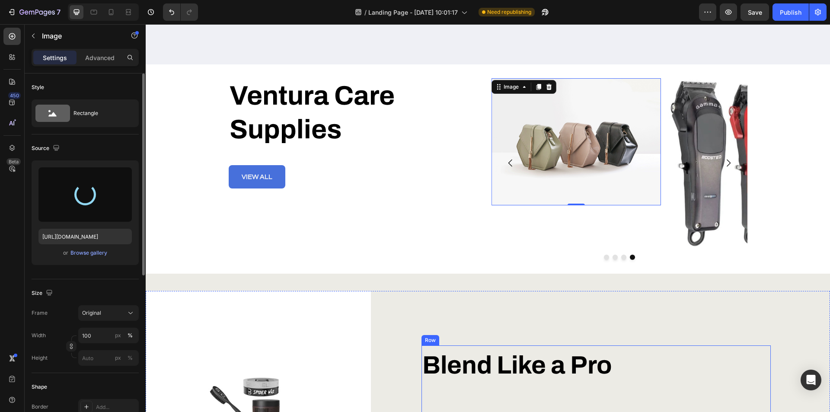
type input "[URL][DOMAIN_NAME]"
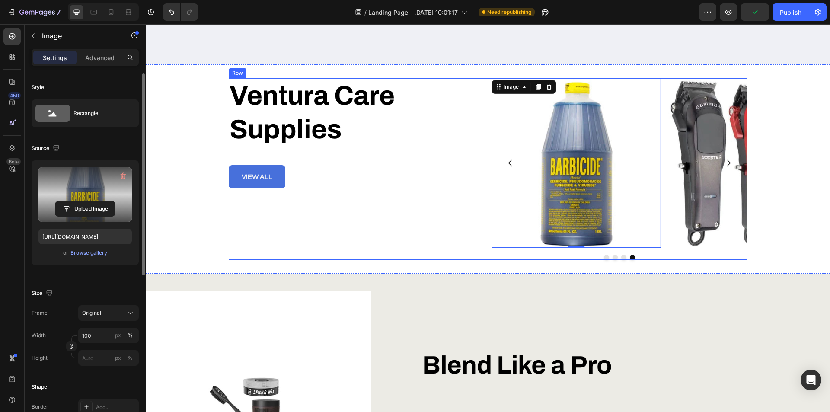
click at [376, 241] on div "Ventura Care Supplies Heading view all Button" at bounding box center [357, 169] width 256 height 182
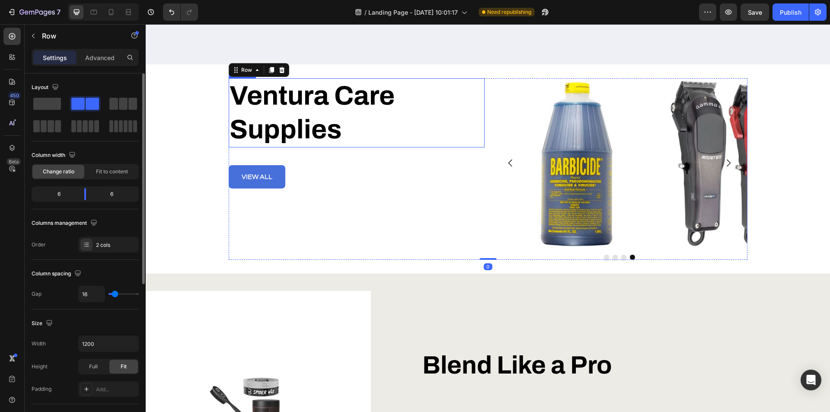
click at [289, 112] on h2 "Ventura Care Supplies" at bounding box center [357, 112] width 256 height 69
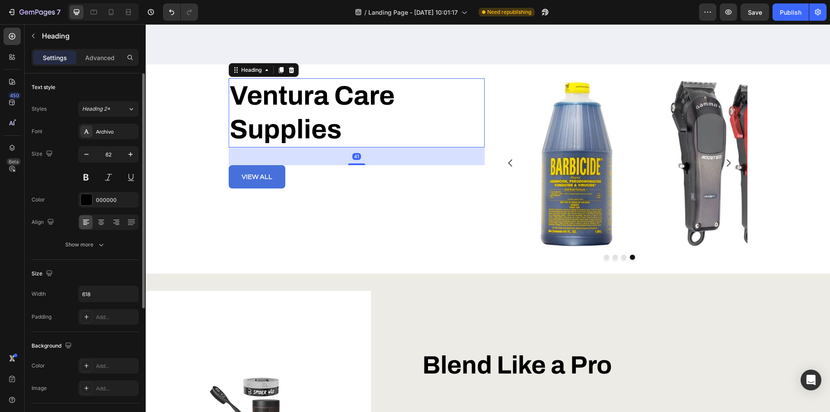
click at [255, 107] on h2 "Ventura Care Supplies" at bounding box center [357, 112] width 256 height 69
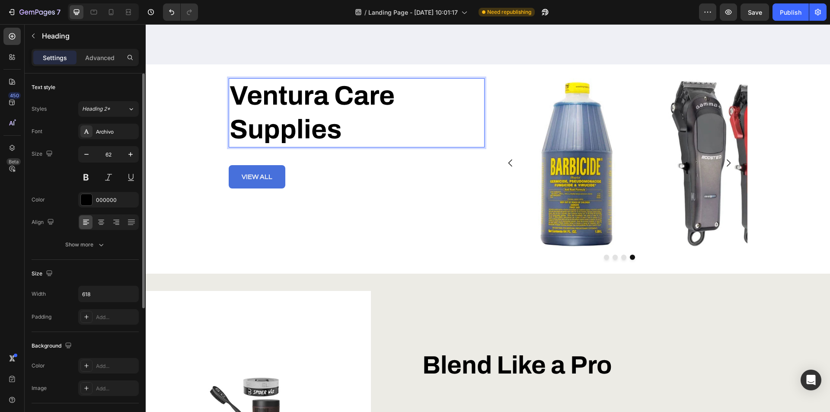
click at [234, 92] on p "Ventura Care Supplies" at bounding box center [356, 112] width 254 height 67
click at [289, 112] on p "Ventura Care Supplies" at bounding box center [356, 112] width 254 height 67
click at [337, 220] on div "Ventura Care Supplies Heading 41 view all Button" at bounding box center [357, 169] width 256 height 182
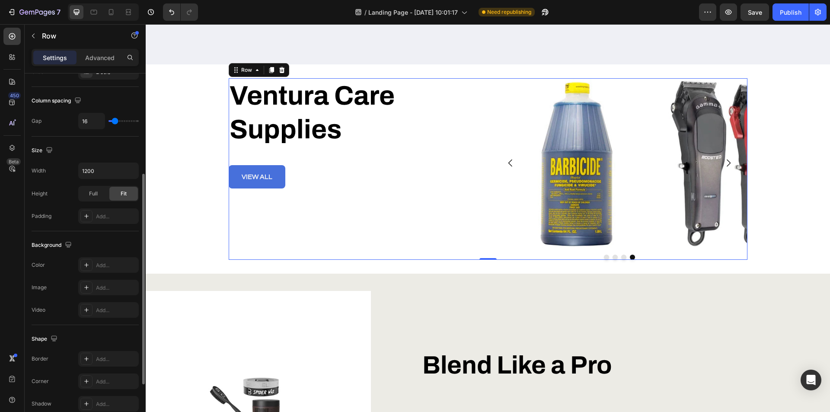
scroll to position [263, 0]
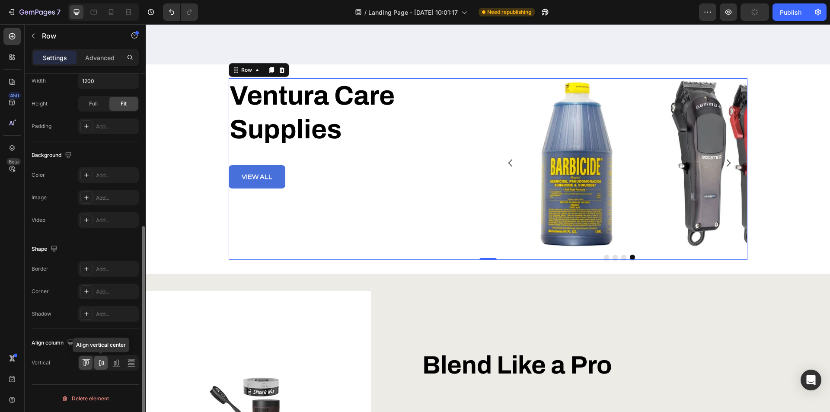
click at [104, 362] on icon at bounding box center [101, 362] width 9 height 9
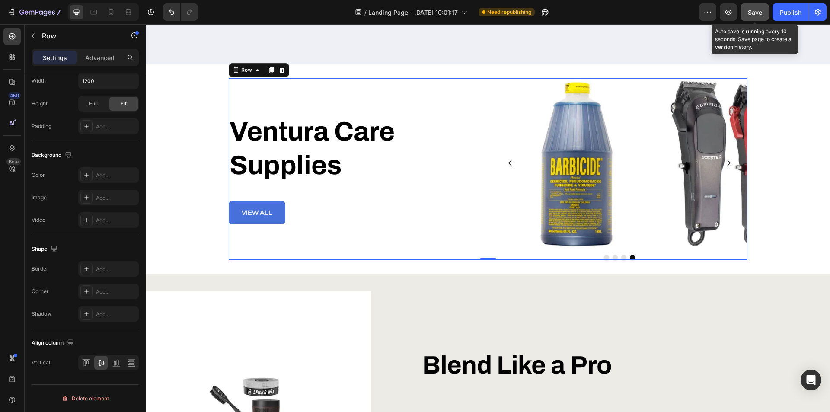
click at [756, 13] on span "Save" at bounding box center [755, 12] width 14 height 7
click at [726, 9] on icon "button" at bounding box center [728, 12] width 9 height 9
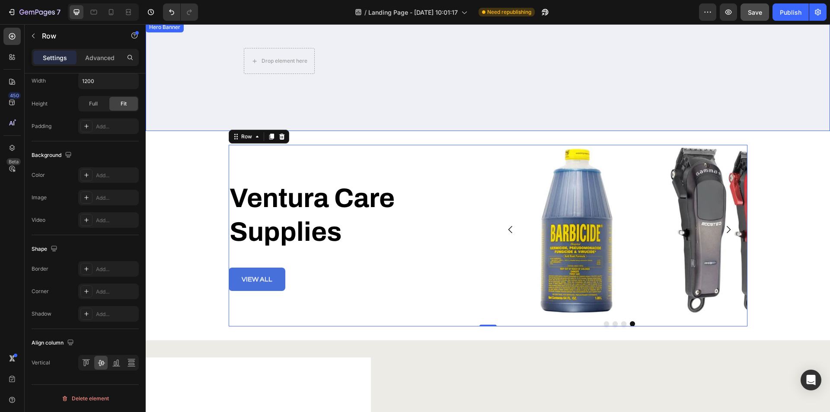
scroll to position [0, 0]
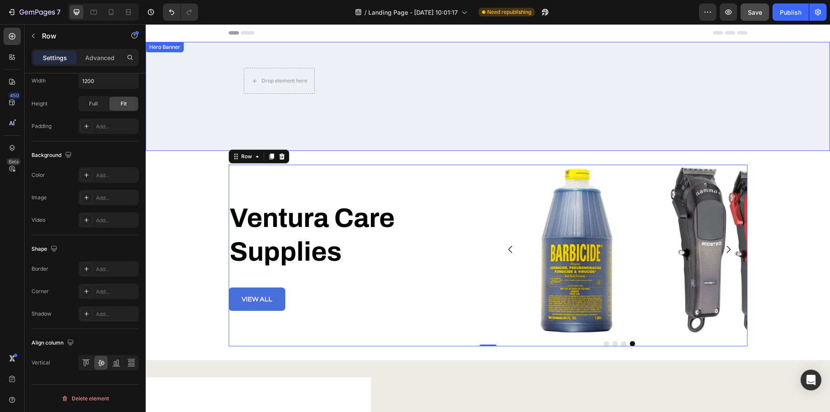
click at [458, 108] on div "Drop element here Row" at bounding box center [488, 96] width 488 height 57
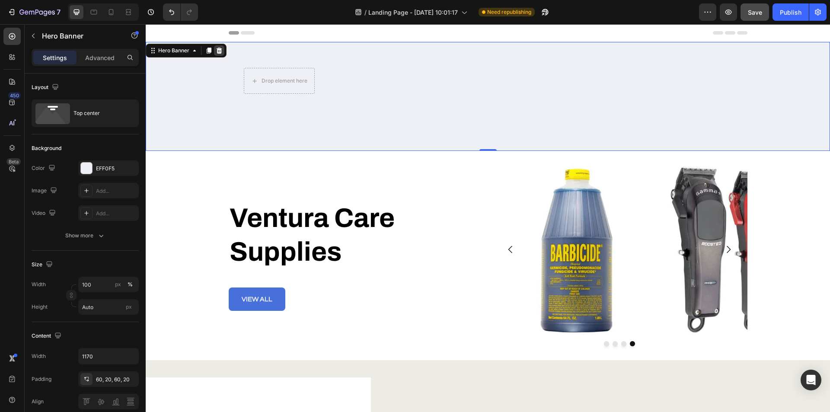
click at [220, 50] on icon at bounding box center [220, 51] width 6 height 6
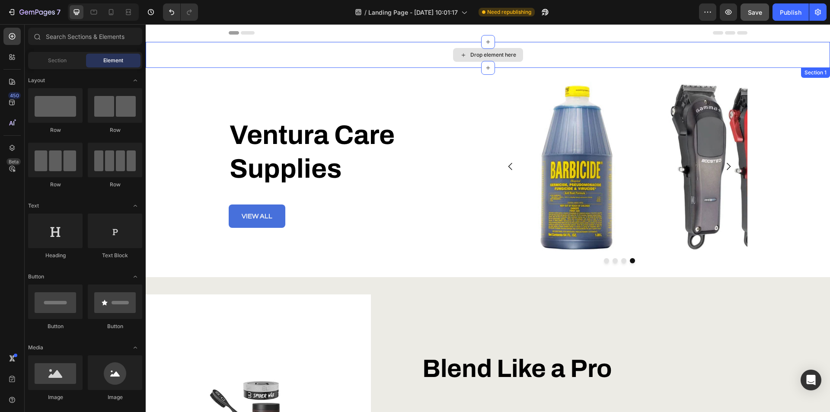
click at [380, 61] on div "Drop element here" at bounding box center [488, 55] width 684 height 26
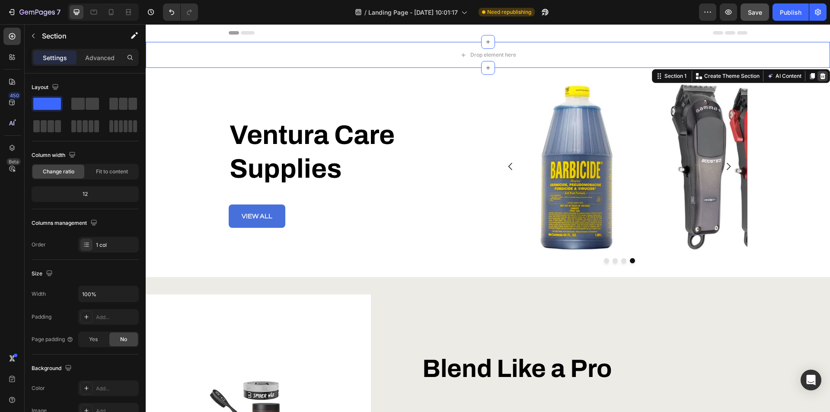
click at [820, 76] on icon at bounding box center [823, 76] width 6 height 6
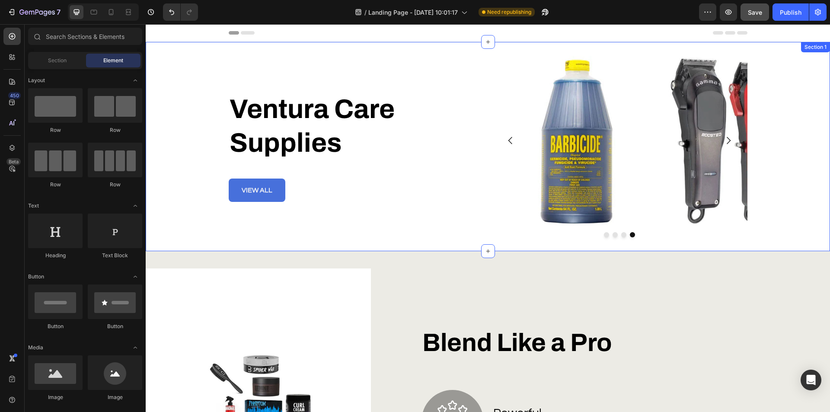
click at [456, 244] on div "Ventura Care Supplies Heading view all Button Image Image Image Image Carousel …" at bounding box center [488, 146] width 684 height 209
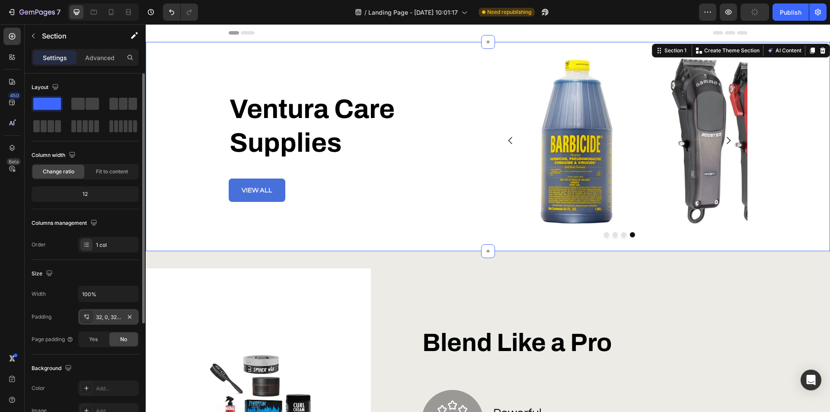
click at [105, 317] on div "32, 0, 32, 0" at bounding box center [108, 317] width 25 height 8
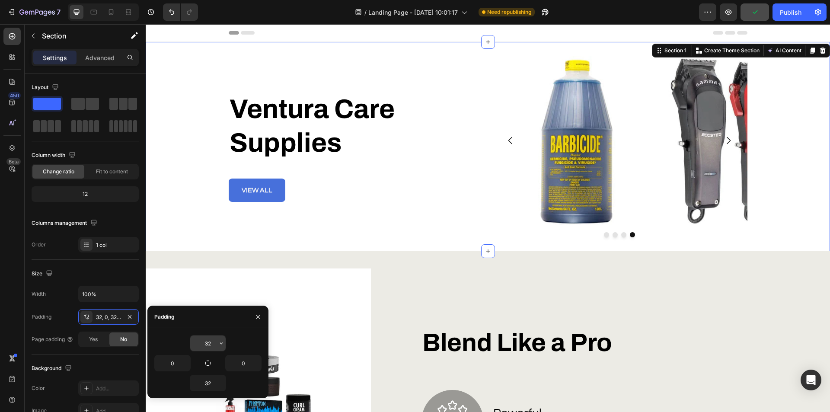
click at [199, 336] on input "32" at bounding box center [207, 343] width 35 height 16
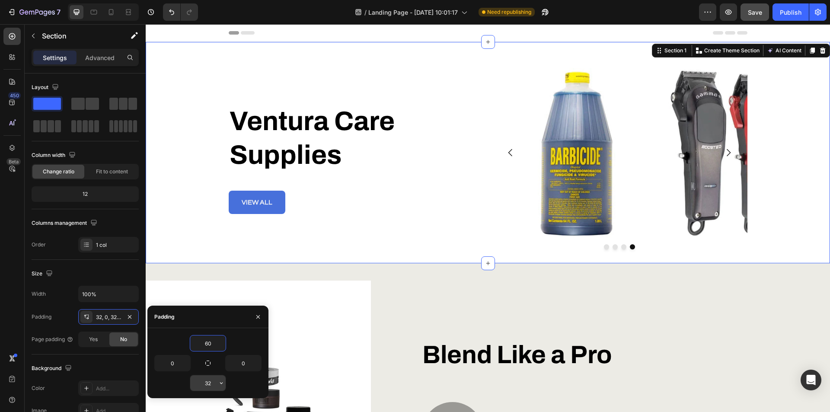
type input "60"
click at [208, 386] on input "32" at bounding box center [207, 383] width 35 height 16
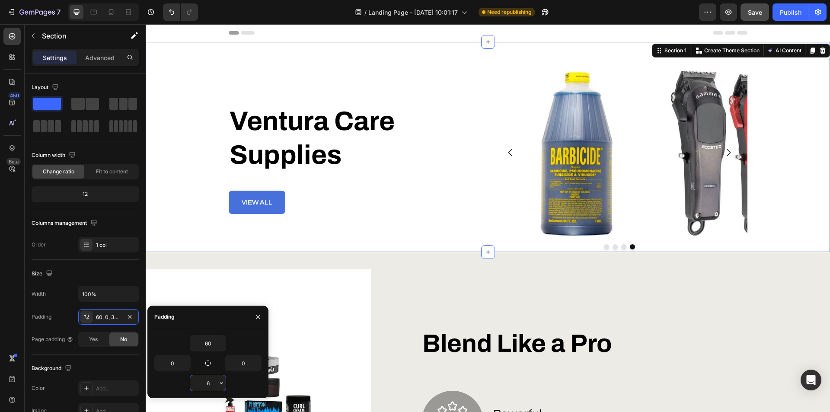
type input "60"
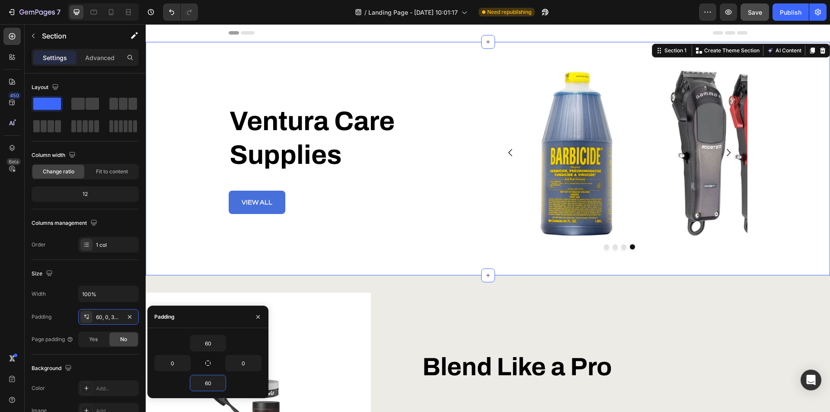
click at [396, 35] on div "Header" at bounding box center [488, 32] width 519 height 17
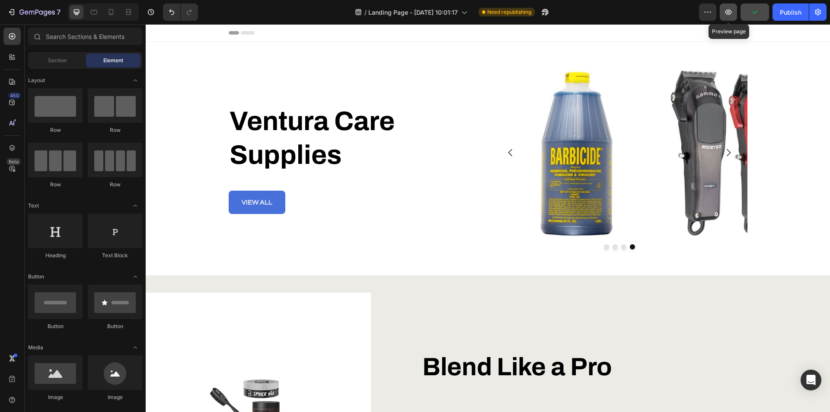
click at [727, 11] on icon "button" at bounding box center [728, 12] width 6 height 5
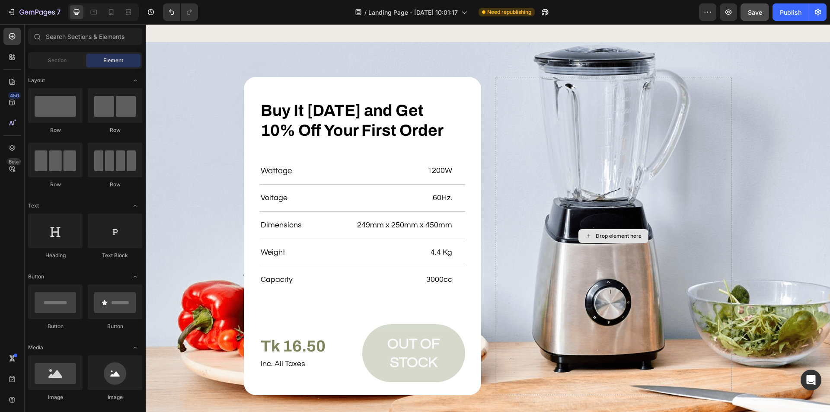
scroll to position [2507, 0]
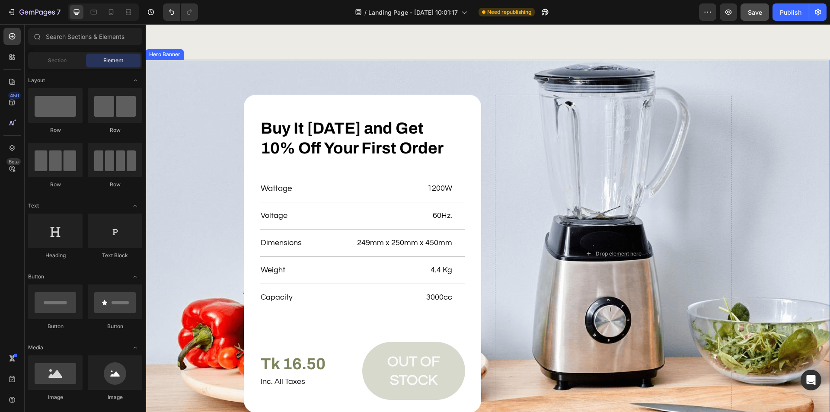
click at [194, 125] on div "Background Image" at bounding box center [488, 254] width 684 height 388
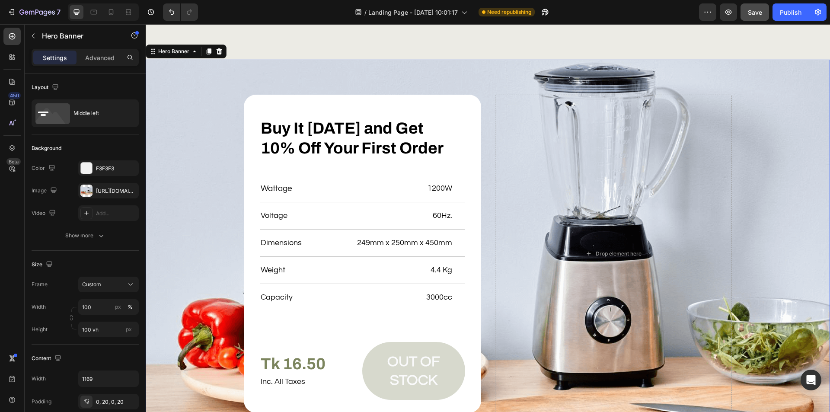
click at [194, 125] on div "Background Image" at bounding box center [488, 254] width 684 height 388
click at [753, 272] on div "Background Image" at bounding box center [488, 254] width 684 height 388
click at [682, 263] on div "Drop element here" at bounding box center [613, 254] width 237 height 318
click at [658, 209] on div "Drop element here" at bounding box center [613, 254] width 237 height 318
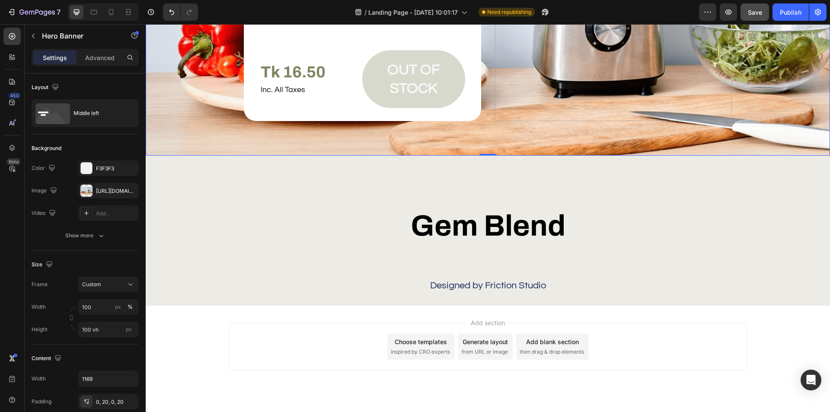
scroll to position [2816, 0]
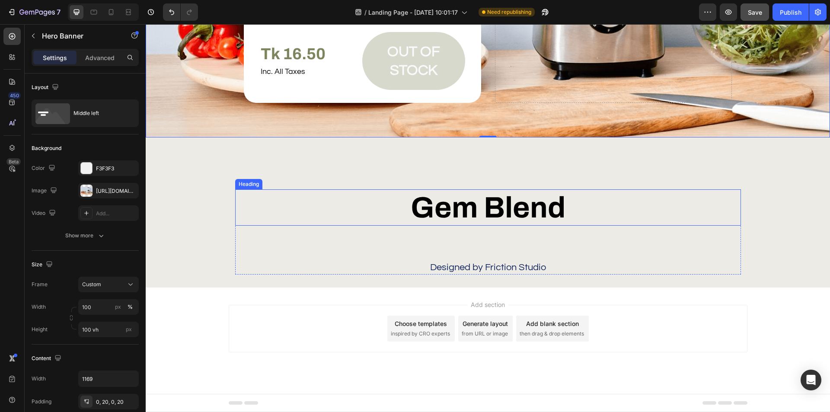
click at [467, 212] on h2 "Gem Blend" at bounding box center [488, 207] width 506 height 36
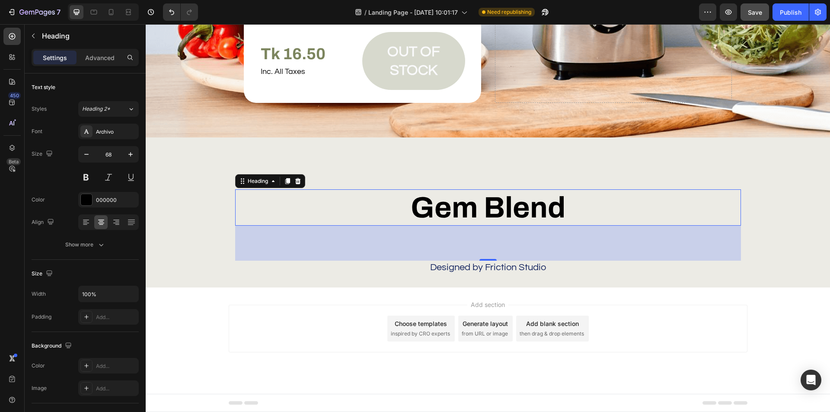
click at [465, 207] on h2 "Gem Blend" at bounding box center [488, 207] width 506 height 36
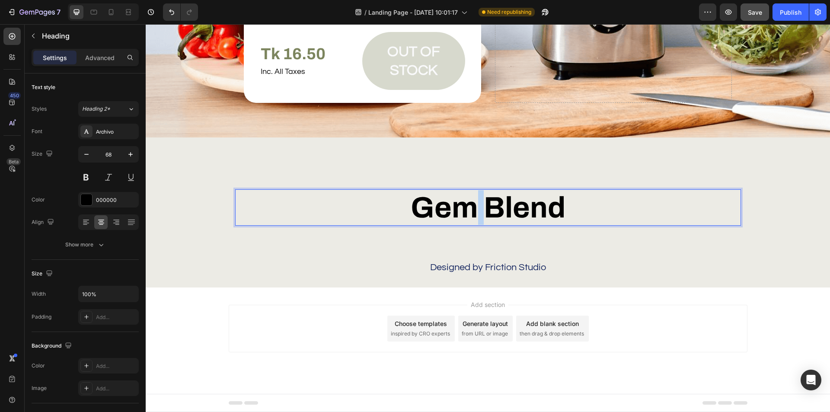
click at [465, 207] on p "Gem Blend" at bounding box center [488, 207] width 504 height 35
click at [507, 210] on p "Gem Blend" at bounding box center [488, 207] width 504 height 35
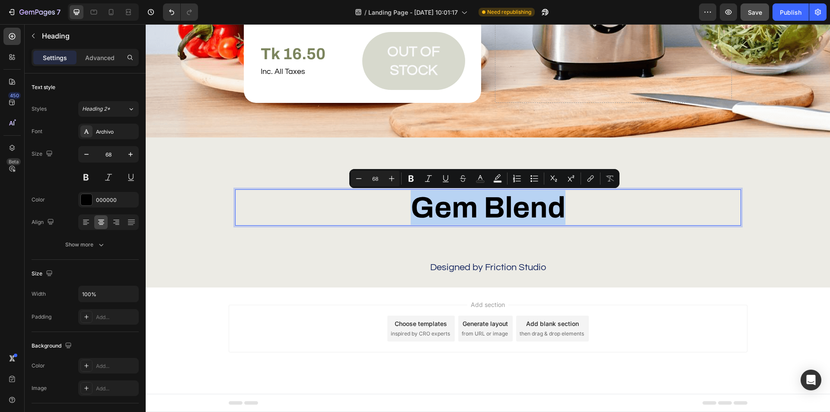
drag, startPoint x: 573, startPoint y: 204, endPoint x: 402, endPoint y: 202, distance: 171.1
click at [402, 202] on p "Gem Blend" at bounding box center [488, 207] width 504 height 35
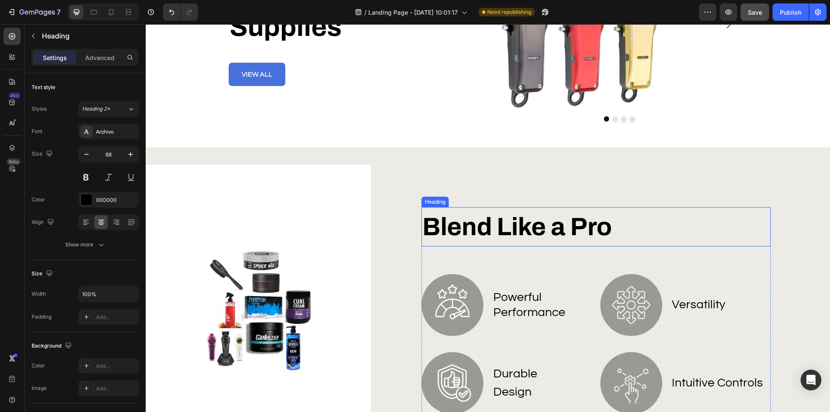
scroll to position [85, 0]
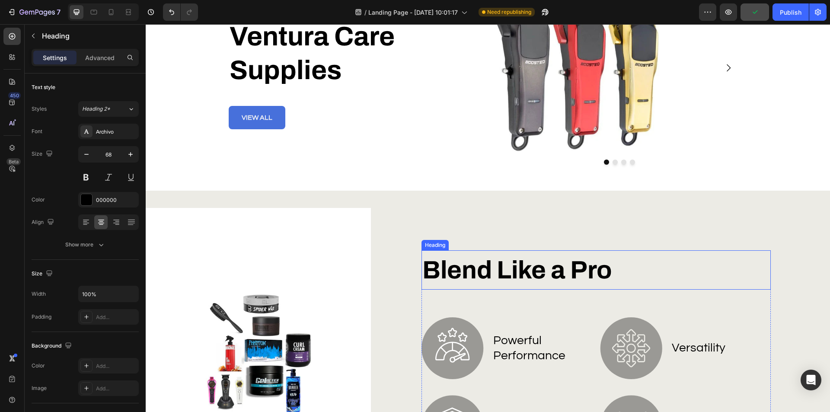
click at [481, 268] on h2 "Blend Like a Pro" at bounding box center [595, 269] width 349 height 39
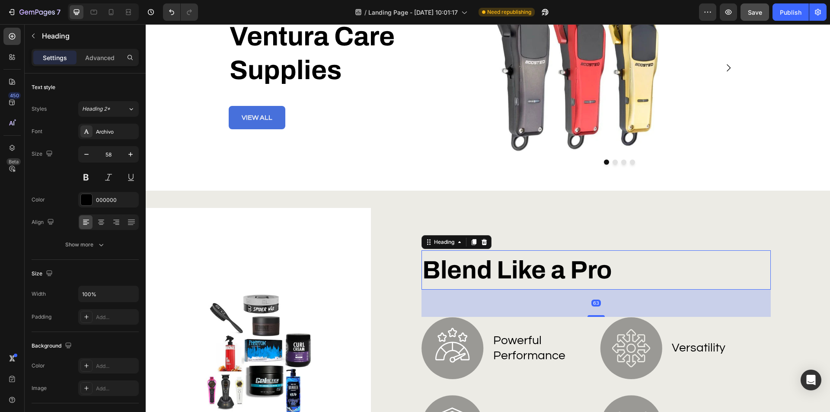
click at [481, 268] on h2 "Blend Like a Pro" at bounding box center [595, 269] width 349 height 39
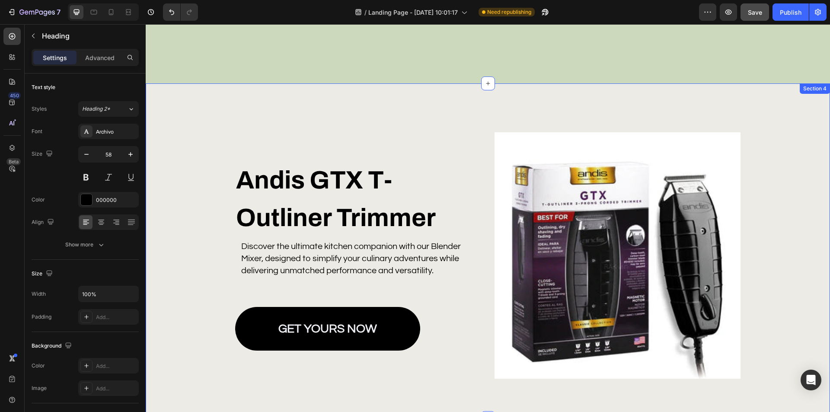
scroll to position [930, 0]
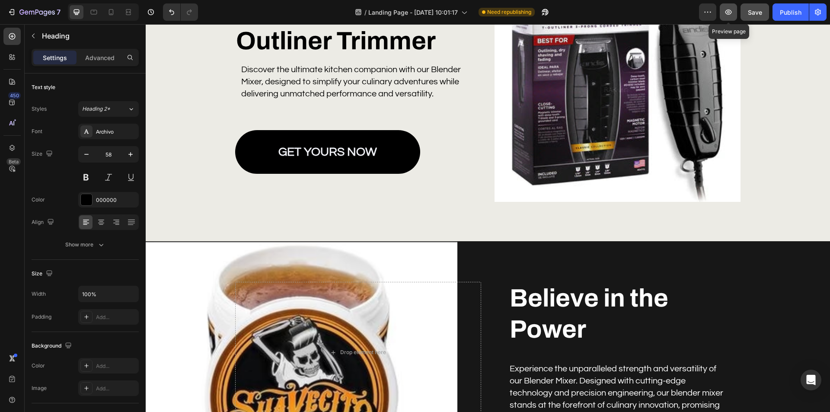
click at [723, 12] on button "button" at bounding box center [728, 11] width 17 height 17
